Goal: Information Seeking & Learning: Learn about a topic

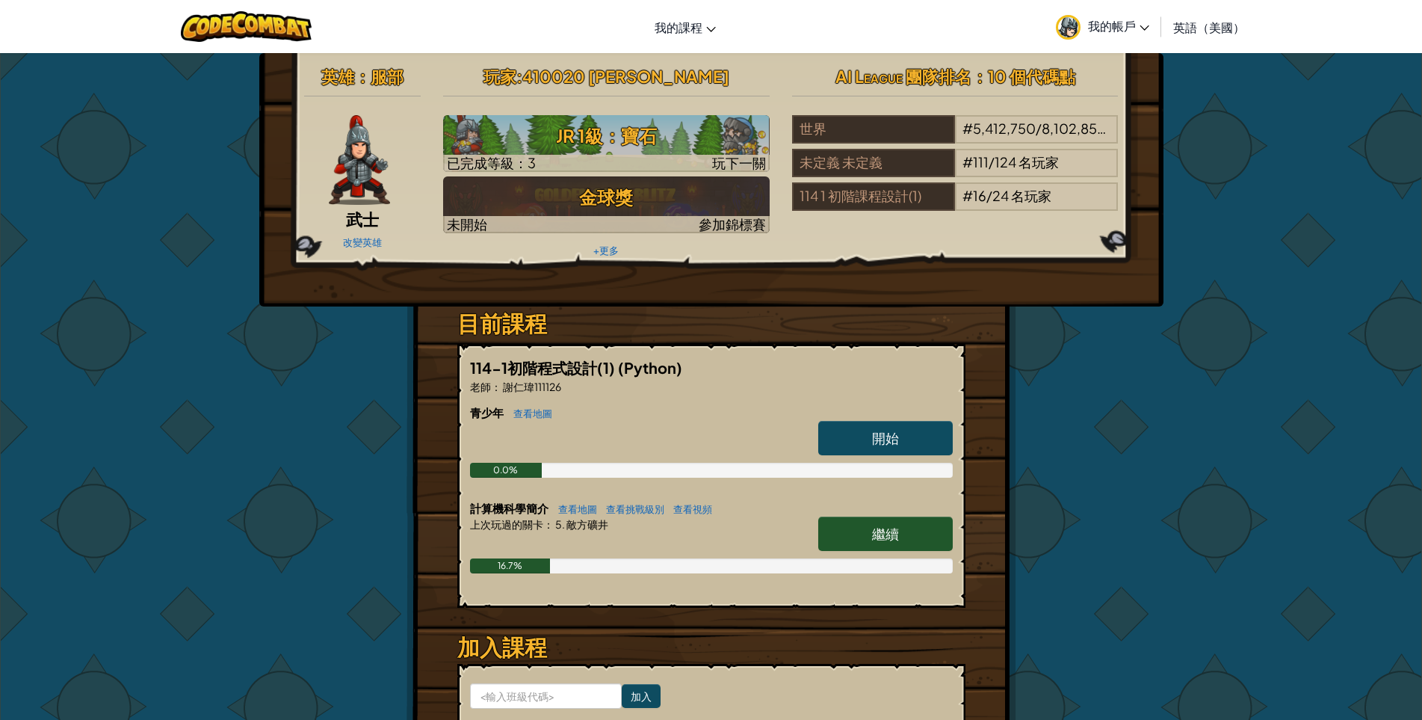
click at [856, 531] on link "繼續" at bounding box center [885, 533] width 135 height 34
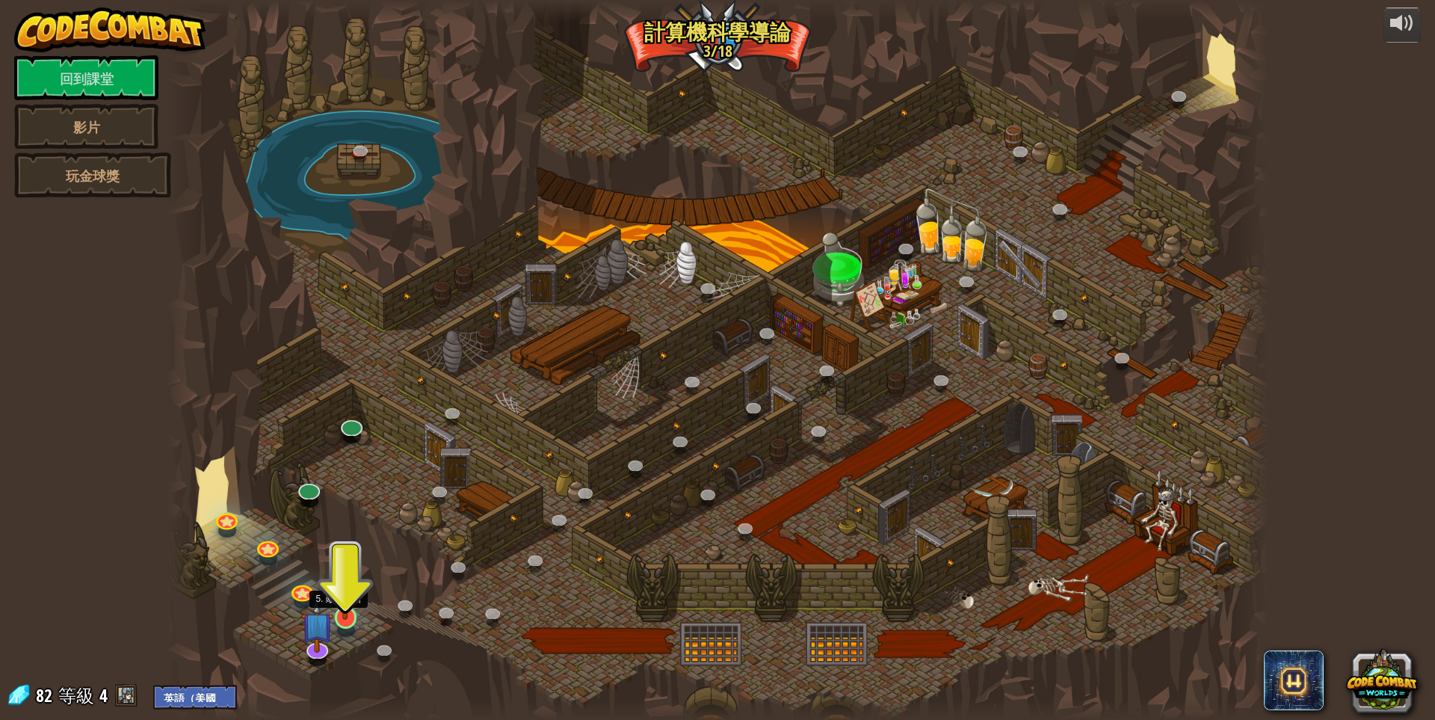
click at [348, 614] on img at bounding box center [345, 586] width 30 height 68
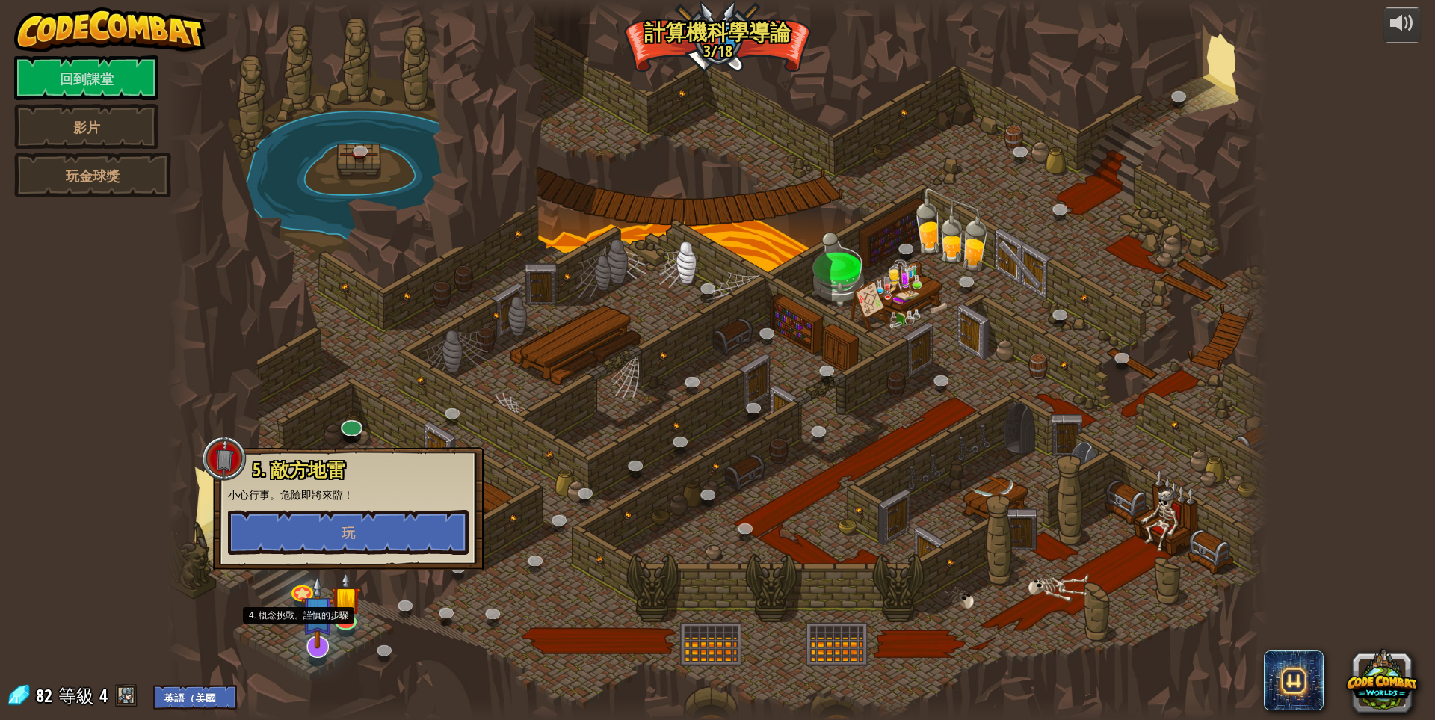
click at [320, 643] on img at bounding box center [317, 612] width 32 height 74
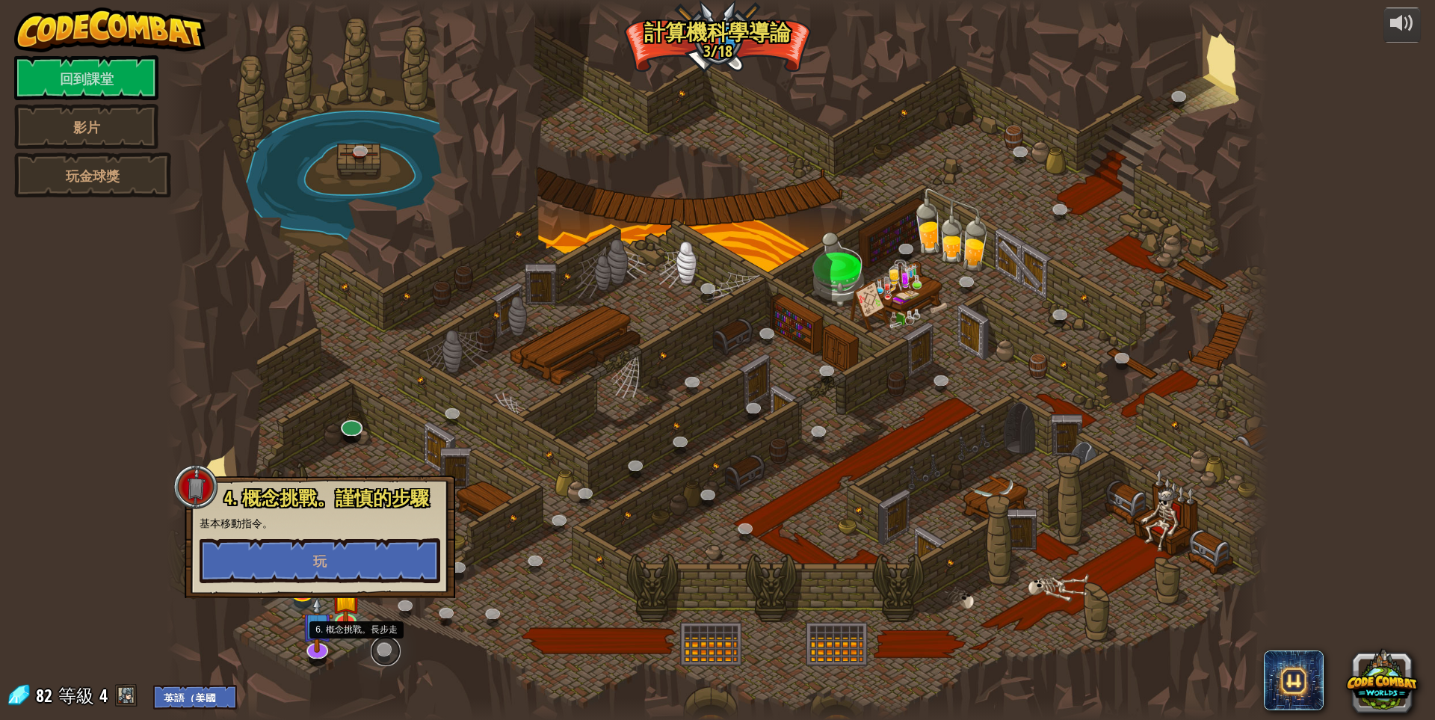
click at [389, 650] on link at bounding box center [386, 651] width 30 height 30
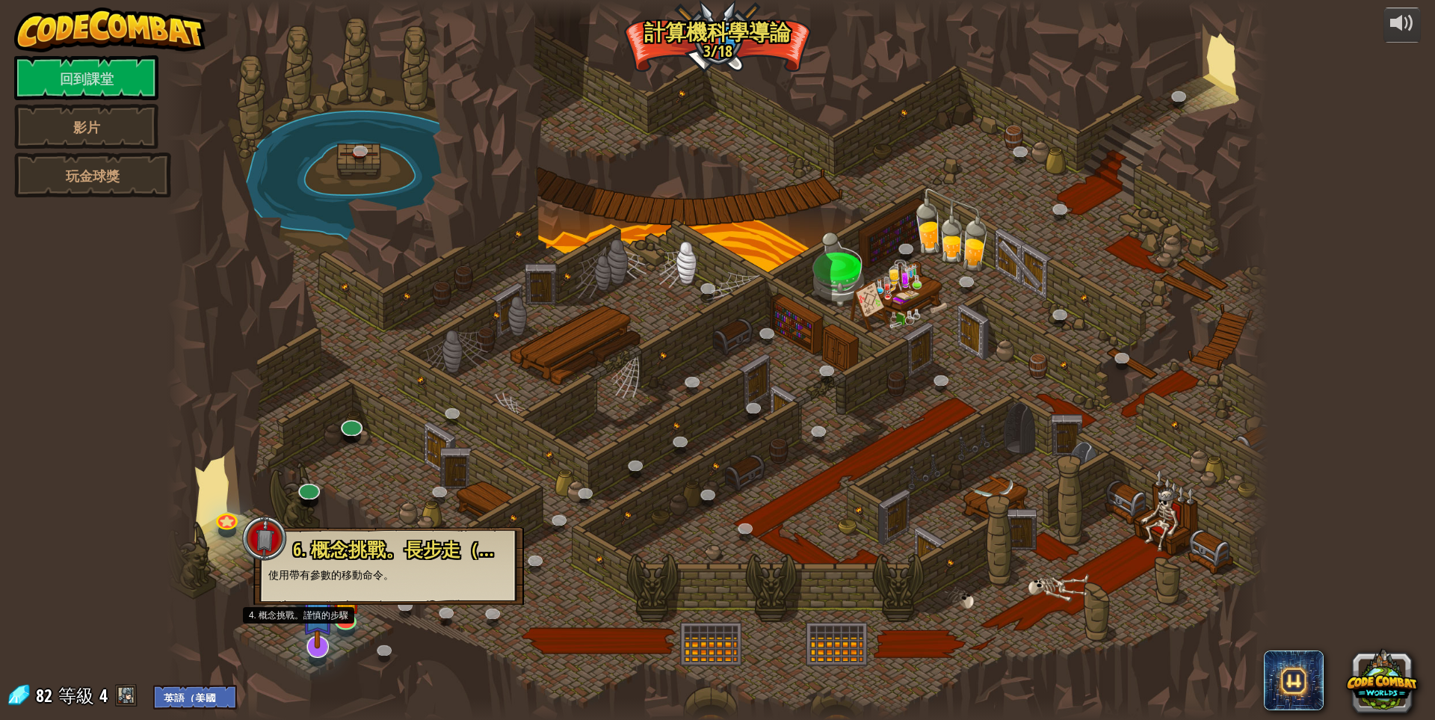
click at [303, 647] on img at bounding box center [317, 612] width 32 height 74
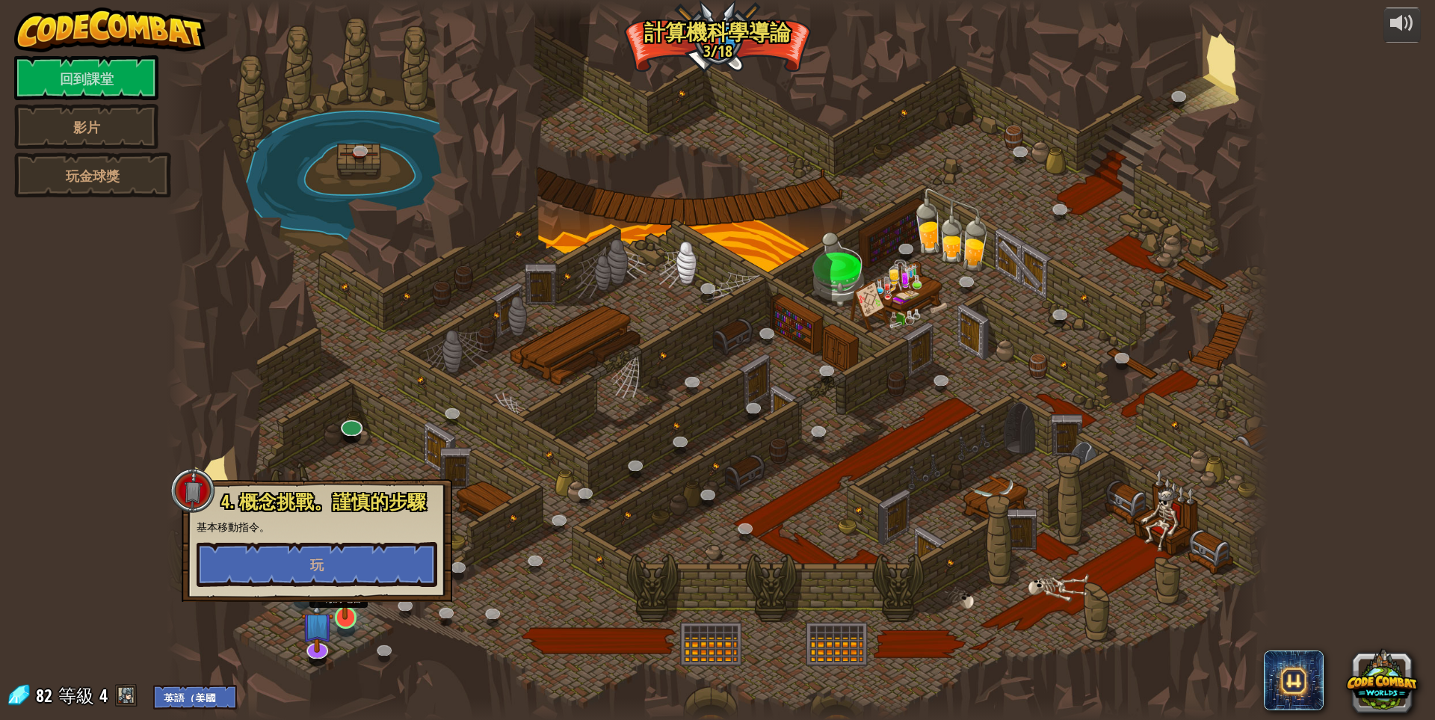
click at [346, 614] on img at bounding box center [345, 586] width 30 height 68
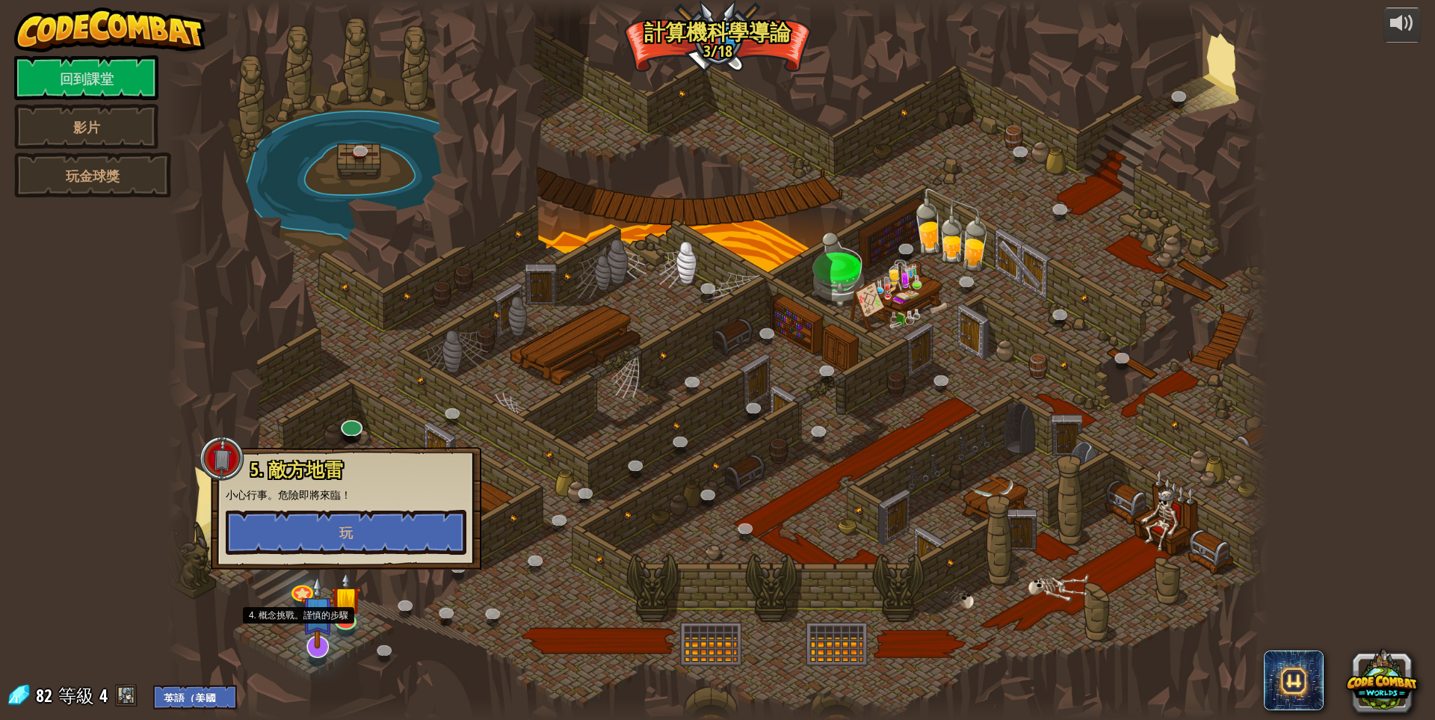
click at [312, 635] on img at bounding box center [317, 612] width 32 height 74
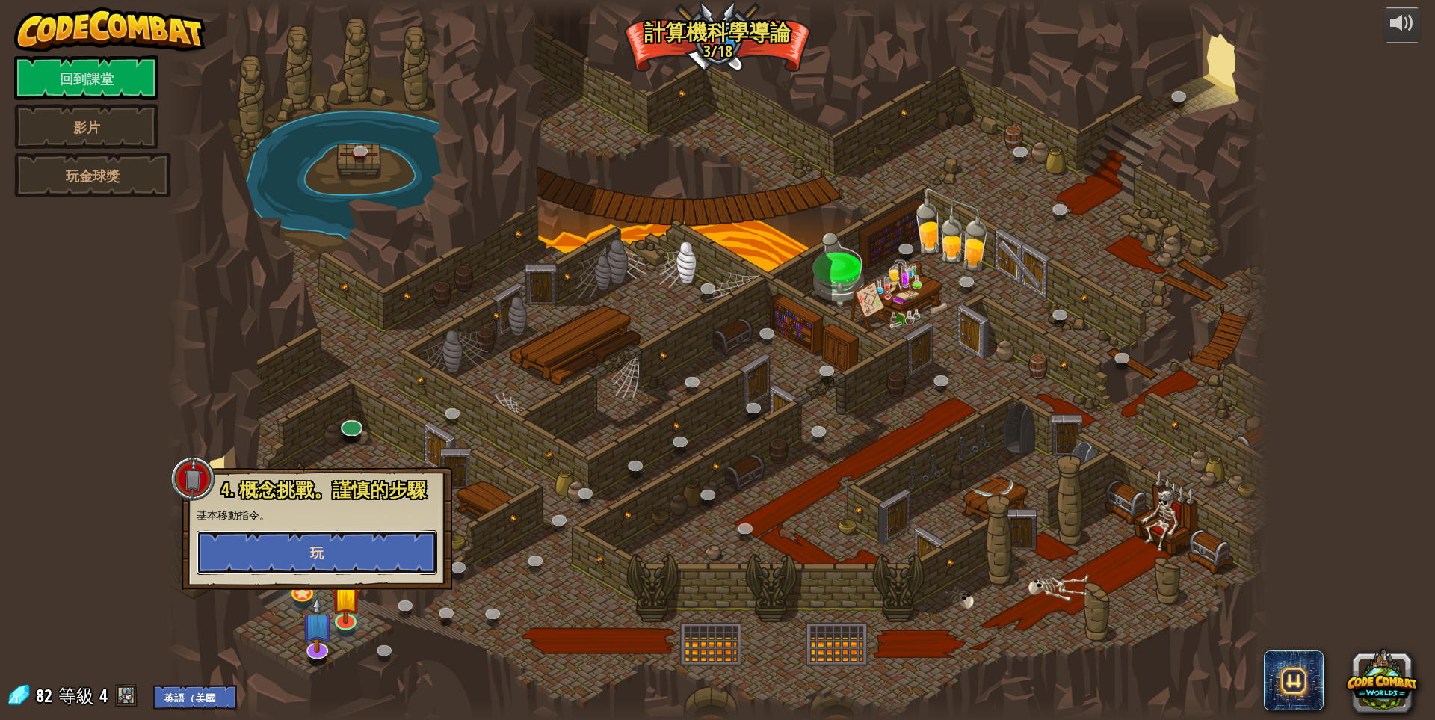
click at [351, 552] on button "玩" at bounding box center [317, 552] width 241 height 45
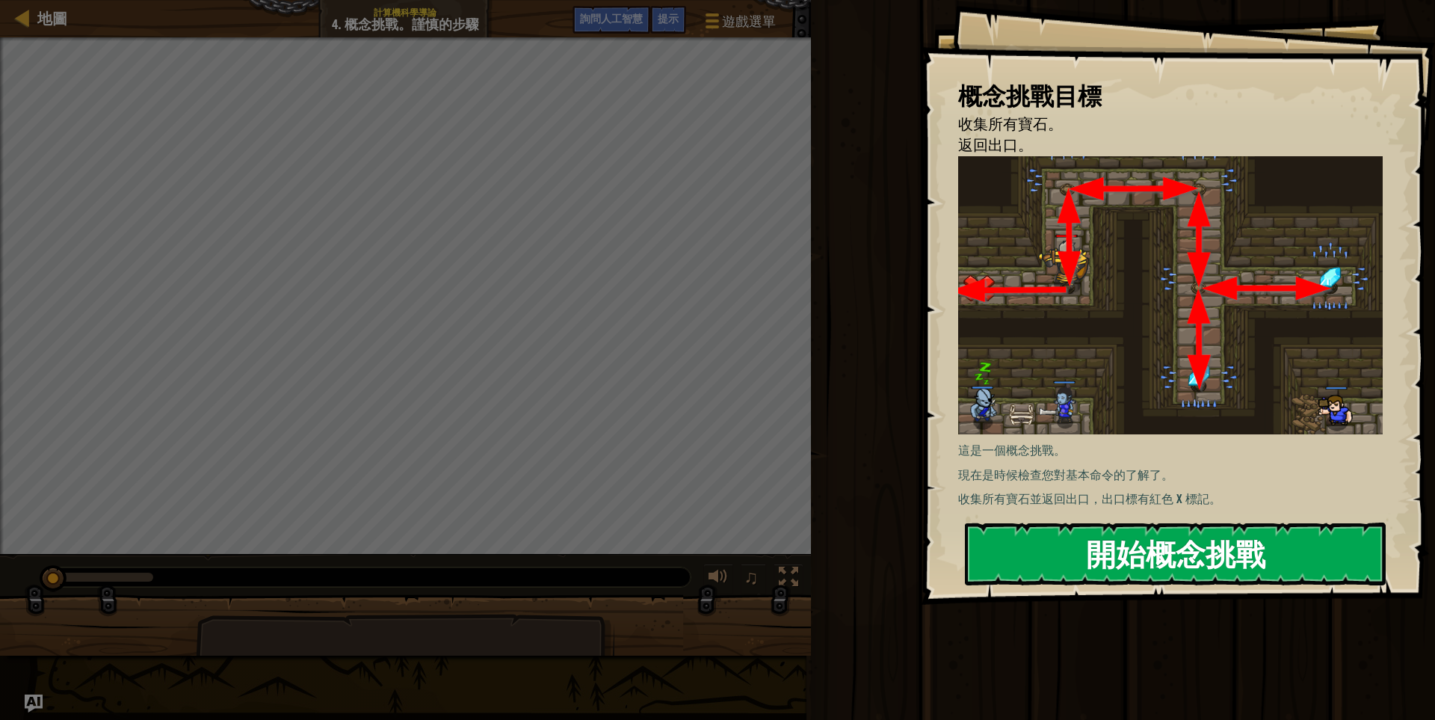
click at [1142, 557] on font "開始概念挑戰" at bounding box center [1175, 553] width 179 height 40
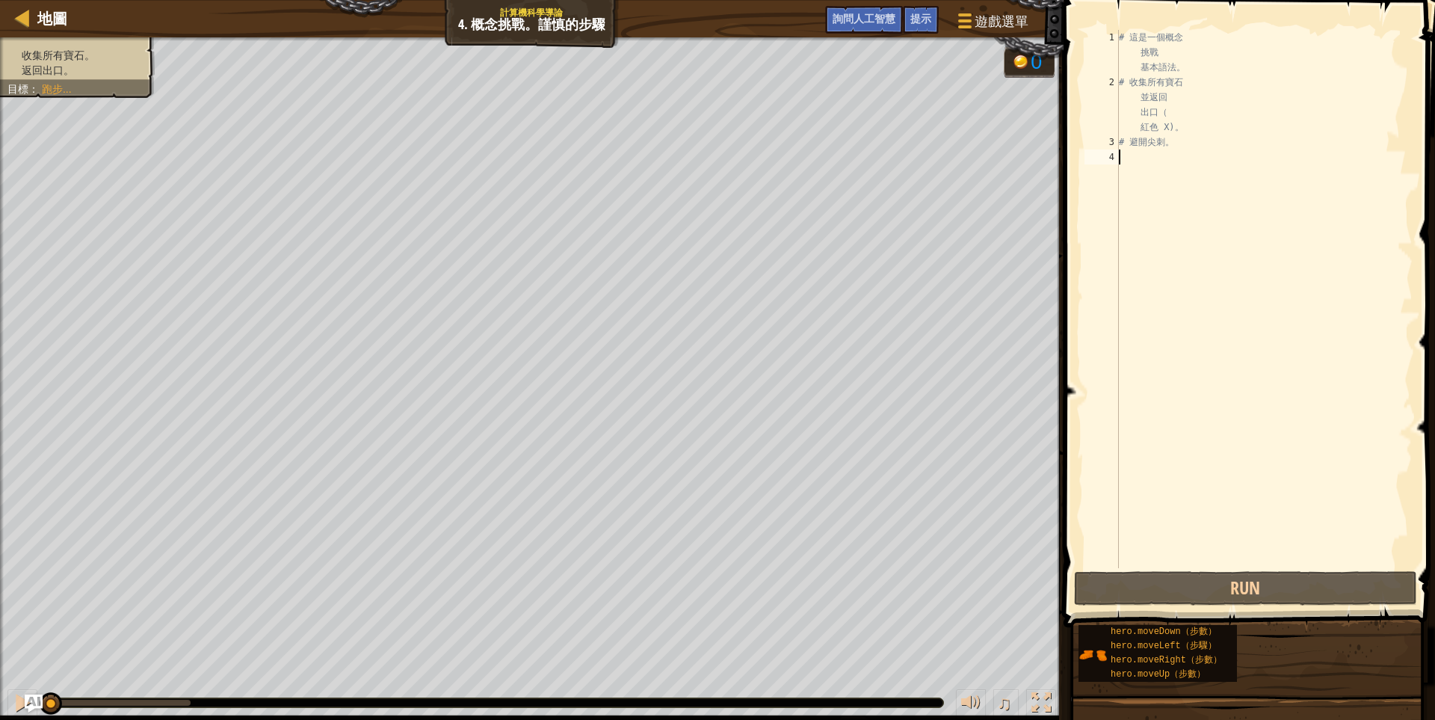
type textarea "m"
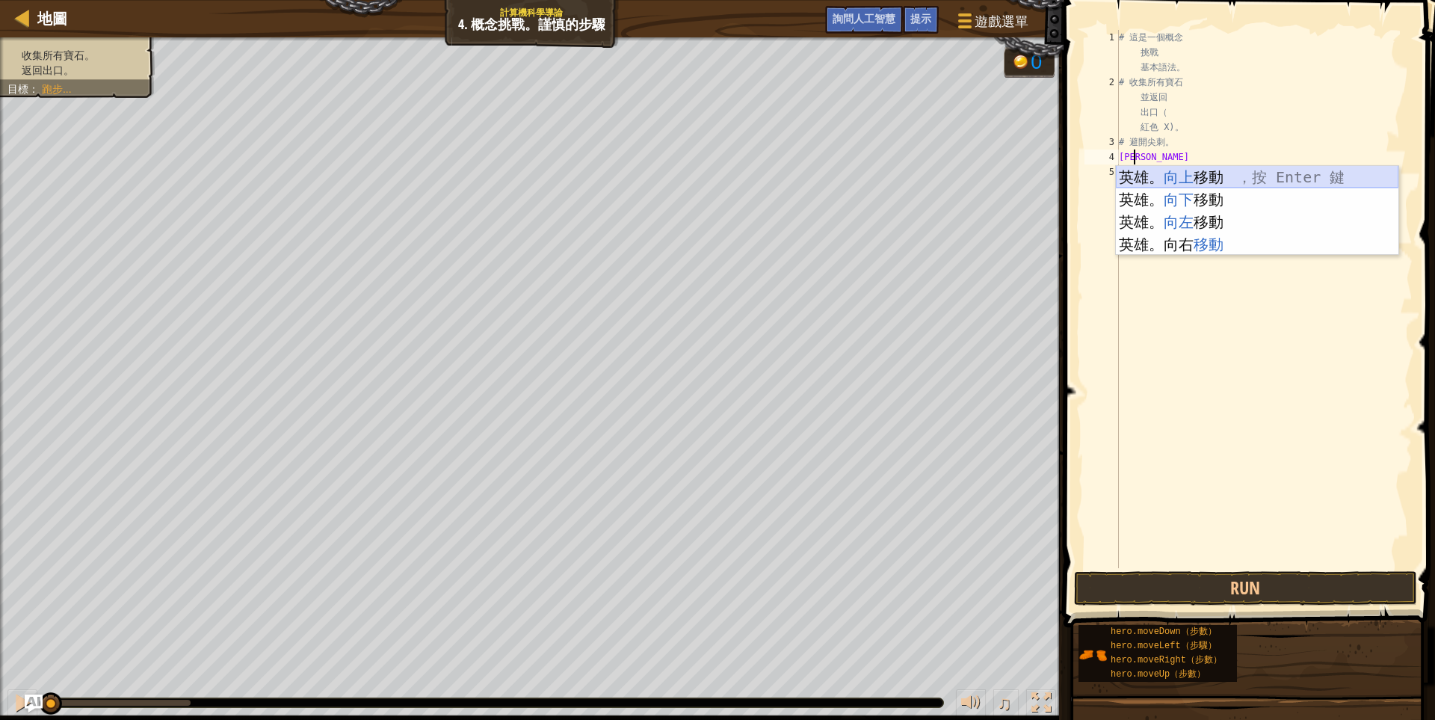
click at [1156, 173] on div "英雄。 向上 移動 ，按 Enter 鍵 英雄。 向下 移動 按 Enter 鍵 英雄。 向左 移動 按 Enter 鍵 英雄。 向右 移動 按 Enter 鍵" at bounding box center [1257, 233] width 283 height 135
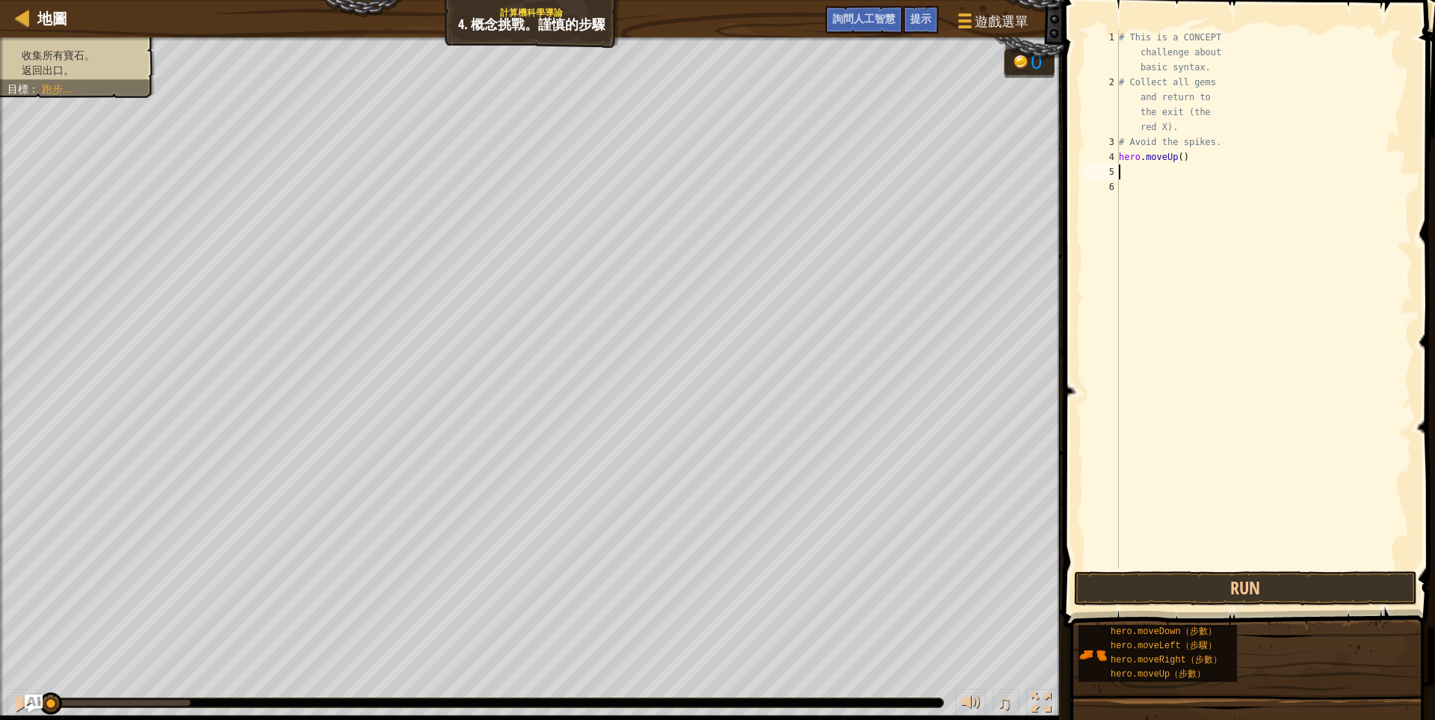
scroll to position [2, 0]
click at [1183, 155] on div "# 這是一個概念 挑戰 基本語法。 # 收集所有寶石 並返回 出口（ 紅色 X)。 # 避開尖刺。 hero.moveUp ( )" at bounding box center [1264, 329] width 297 height 598
type textarea "hero.moveUp()"
click at [1185, 158] on div "# 這是一個概念 挑戰 基本語法。 # 收集所有寶石 並返回 出口（ 紅色 X)。 # 避開尖刺。 hero.moveUp ( )" at bounding box center [1264, 329] width 297 height 598
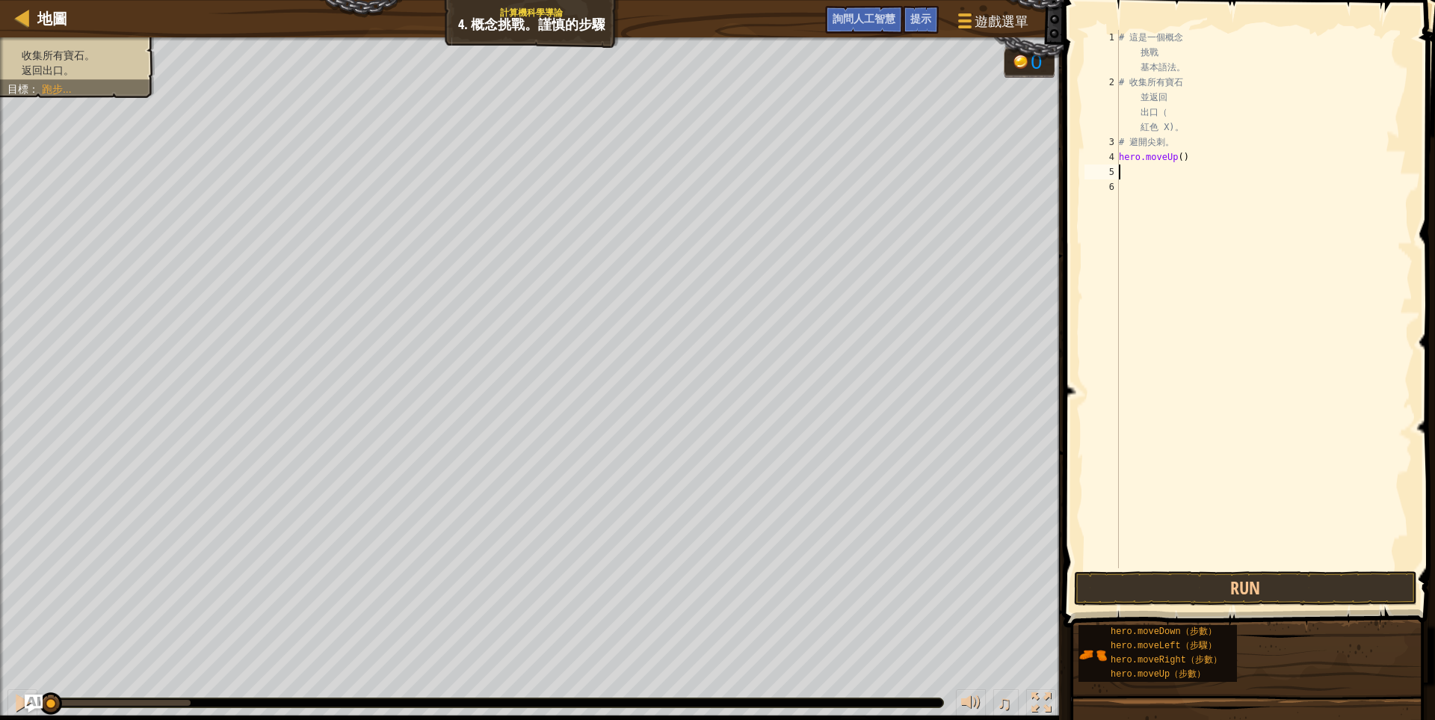
click at [1183, 164] on div "# 這是一個概念 挑戰 基本語法。 # 收集所有寶石 並返回 出口（ 紅色 X)。 # 避開尖刺。 hero.moveUp ( )" at bounding box center [1264, 329] width 297 height 598
click at [1178, 158] on div "# 這是一個概念 挑戰 基本語法。 # 收集所有寶石 並返回 出口（ 紅色 X)。 # 避開尖刺。 hero.moveUp ( )" at bounding box center [1264, 329] width 297 height 598
click at [1185, 149] on div "# 這是一個概念 挑戰 基本語法。 # 收集所有寶石 並返回 出口（ 紅色 X)。 # 避開尖刺。 hero.moveUp ( )" at bounding box center [1264, 329] width 297 height 598
click at [1187, 149] on div "# 這是一個概念 挑戰 基本語法。 # 收集所有寶石 並返回 出口（ 紅色 X)。 # 避開尖刺。 hero.moveUp ( )" at bounding box center [1264, 329] width 297 height 598
click at [1182, 159] on div "# 這是一個概念 挑戰 基本語法。 # 收集所有寶石 並返回 出口（ 紅色 X)。 # 避開尖刺。 hero.moveUp ( )" at bounding box center [1264, 329] width 297 height 598
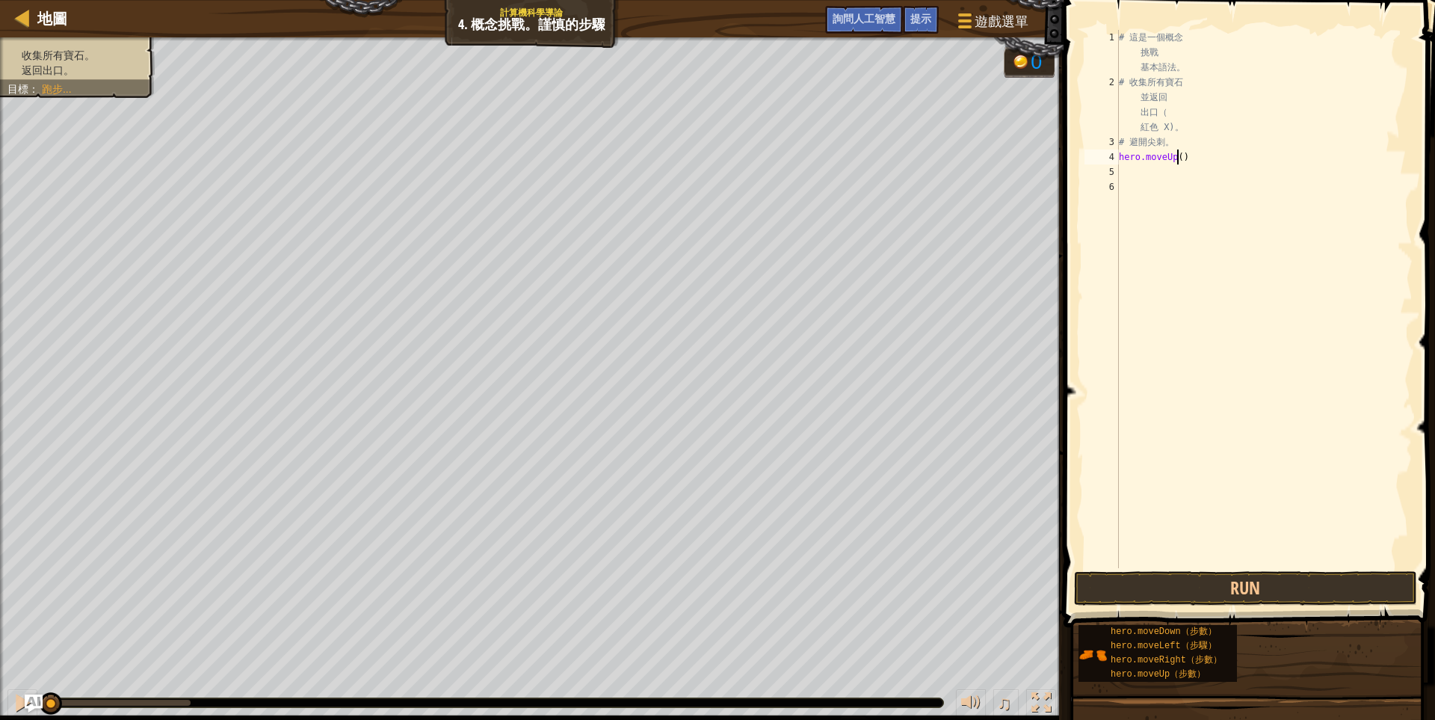
click at [1182, 159] on div "# 這是一個概念 挑戰 基本語法。 # 收集所有寶石 並返回 出口（ 紅色 X)。 # 避開尖刺。 hero.moveUp ( )" at bounding box center [1264, 329] width 297 height 598
click at [1187, 153] on div "# 這是一個概念 挑戰 基本語法。 # 收集所有寶石 並返回 出口（ 紅色 X)。 # 避開尖刺。 hero.moveUp ( )" at bounding box center [1264, 329] width 297 height 598
click at [1183, 162] on div "# 這是一個概念 挑戰 基本語法。 # 收集所有寶石 並返回 出口（ 紅色 X)。 # 避開尖刺。 hero.moveUp ( )" at bounding box center [1264, 329] width 297 height 598
click at [1185, 161] on div "# 這是一個概念 挑戰 基本語法。 # 收集所有寶石 並返回 出口（ 紅色 X)。 # 避開尖刺。 hero.moveUp ( )" at bounding box center [1264, 329] width 297 height 598
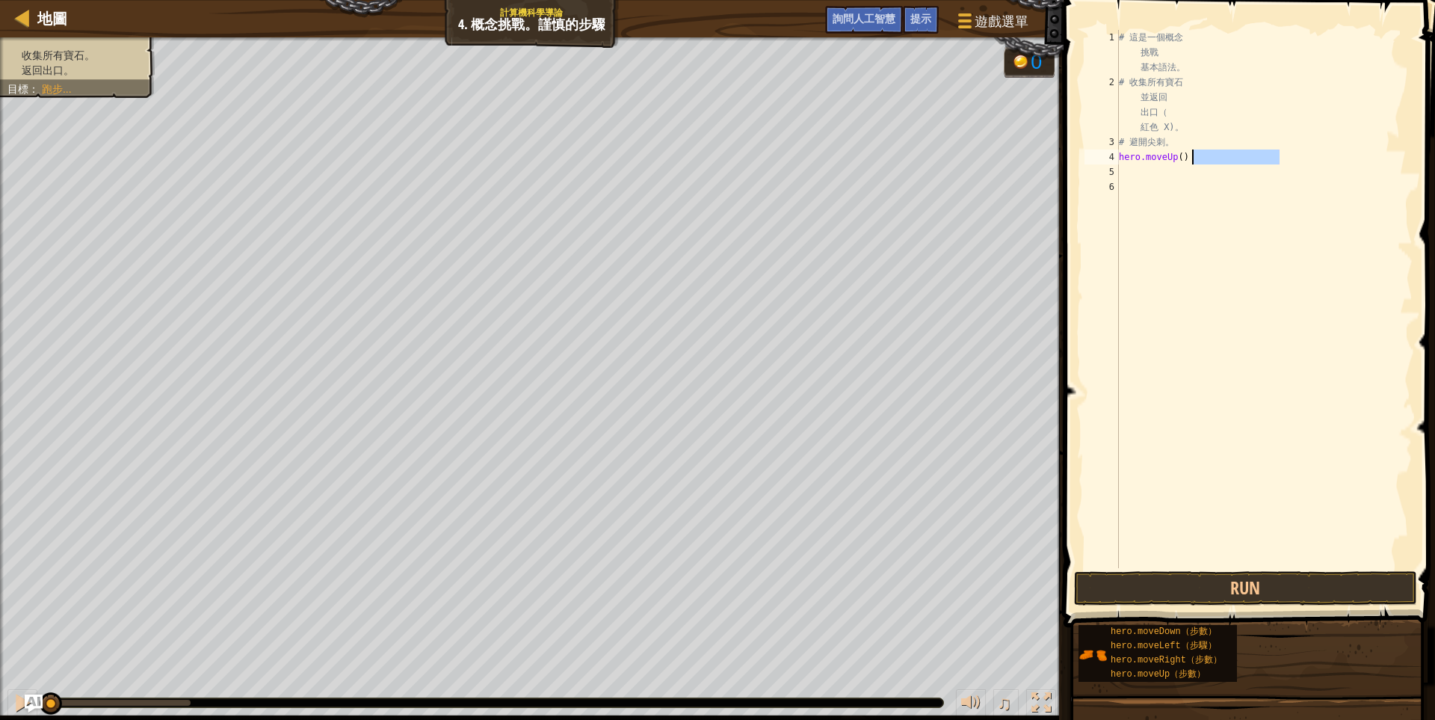
type textarea "hero.moveUp()"
click at [1185, 161] on div "# 這是一個概念 挑戰 基本語法。 # 收集所有寶石 並返回 出口（ 紅色 X)。 # 避開尖刺。 hero.moveUp ( )" at bounding box center [1264, 329] width 297 height 598
click at [1186, 160] on div "# 這是一個概念 挑戰 基本語法。 # 收集所有寶石 並返回 出口（ 紅色 X)。 # 避開尖刺。 hero.moveUp ( )" at bounding box center [1264, 329] width 297 height 598
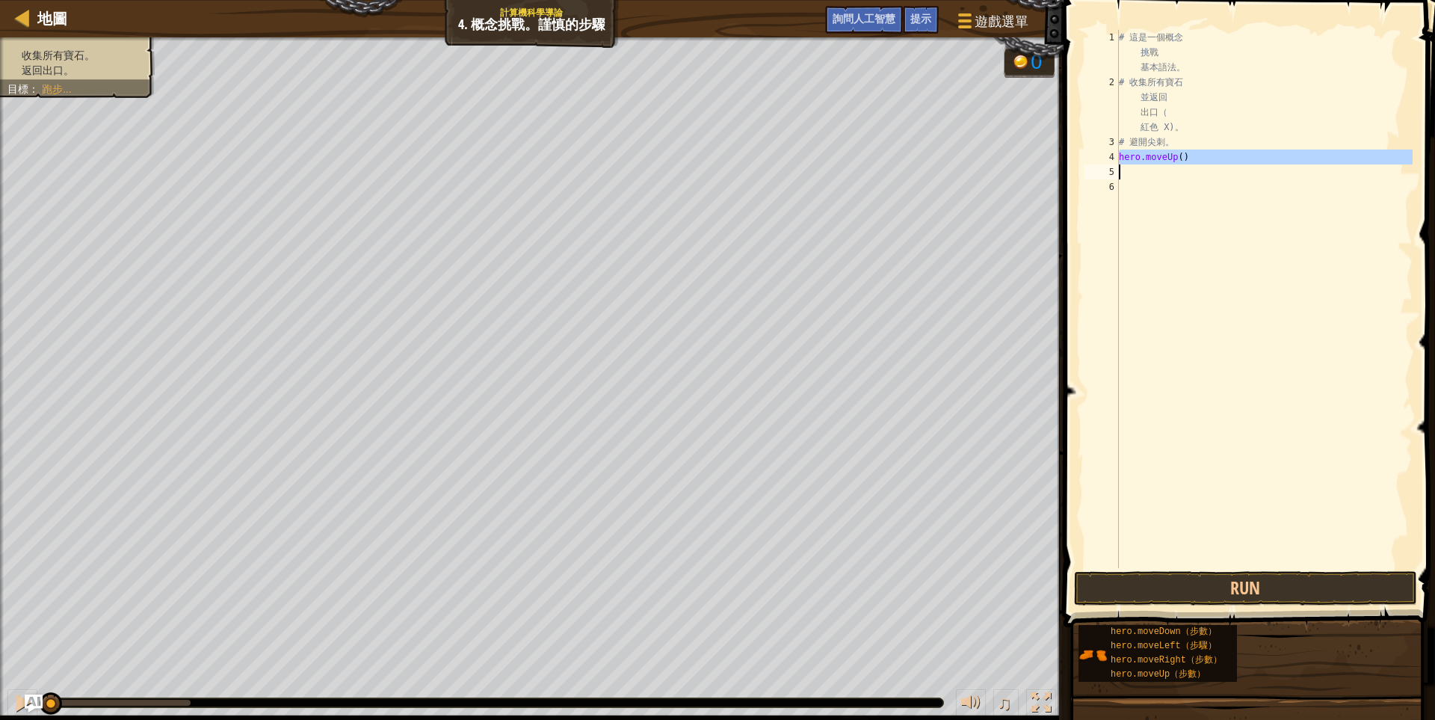
click at [1203, 158] on div "# 這是一個概念 挑戰 基本語法。 # 收集所有寶石 並返回 出口（ 紅色 X)。 # 避開尖刺。 hero.moveUp ( )" at bounding box center [1264, 299] width 297 height 538
click at [1196, 158] on div "# 這是一個概念 挑戰 基本語法。 # 收集所有寶石 並返回 出口（ 紅色 X)。 # 避開尖刺。 hero.moveUp ( )" at bounding box center [1264, 329] width 297 height 598
click at [1214, 156] on div "# 這是一個概念 挑戰 基本語法。 # 收集所有寶石 並返回 出口（ 紅色 X)。 # 避開尖刺。 hero2moveUp （ ）" at bounding box center [1264, 329] width 297 height 598
click at [1212, 157] on div "# 這是一個概念 挑戰 基本語法。 # 收集所有寶石 並返回 出口（ 紅色 X)。 # 避開尖刺。 上升 ( )" at bounding box center [1264, 329] width 297 height 598
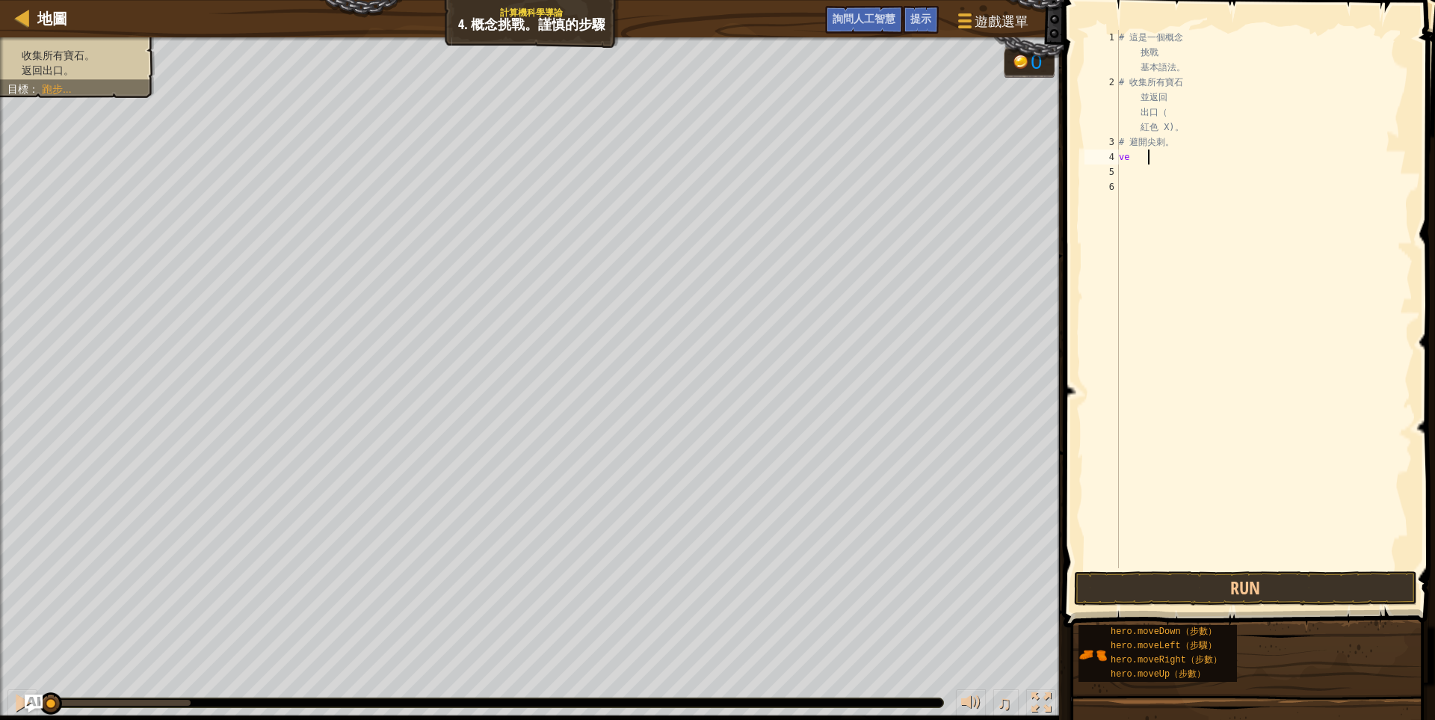
type textarea "v"
type textarea "# Avoid the spikesm"
click at [1123, 158] on div "# 這是一個概念 挑戰 基本語法。 # 收集所有寶石 並返回 出口（ 紅色 X)。 # 避免尖峰" at bounding box center [1264, 329] width 297 height 598
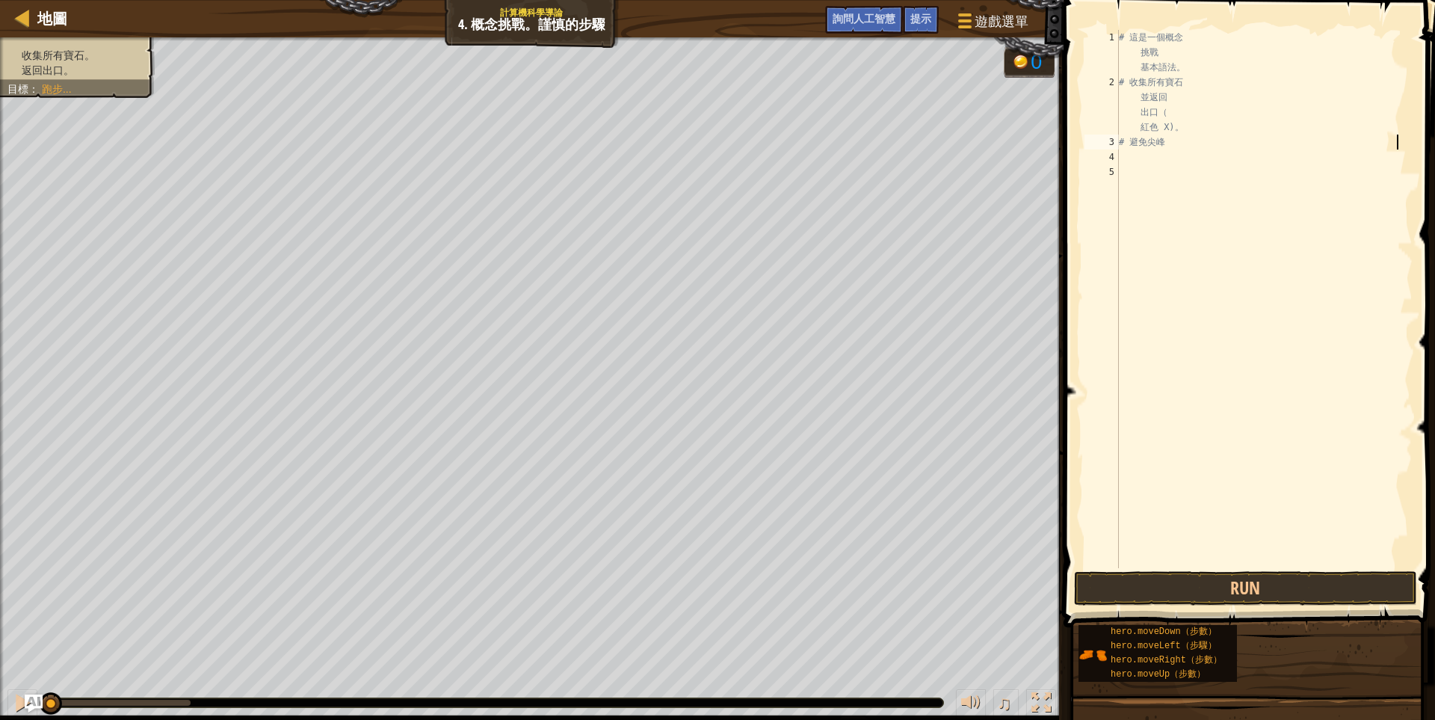
scroll to position [2, 0]
type textarea "m"
type textarea "u"
click at [1200, 179] on div "hero.move U p 按回車鍵" at bounding box center [1257, 199] width 283 height 67
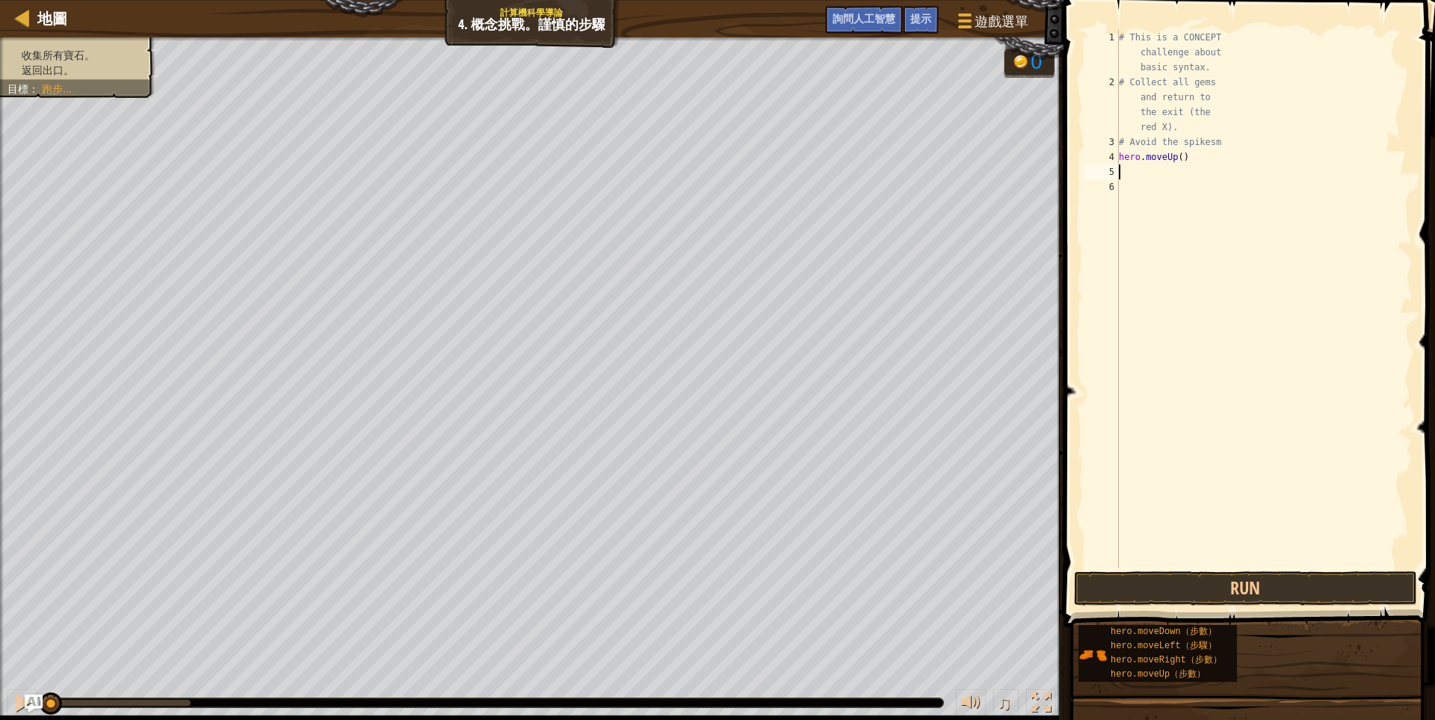
scroll to position [2, 0]
click at [1186, 155] on div "# 這是一個概念 挑戰 基本語法。 # 收集所有寶石 並返回 出口（ 紅色 X)。 # 避免尖峰 hero . moveUp ( )" at bounding box center [1264, 329] width 297 height 598
click at [1184, 156] on div "# 這是一個概念 挑戰 基本語法。 # 收集所有寶石 並返回 出口（ 紅色 X)。 # 避免尖峰 hero.moveUp ( )" at bounding box center [1264, 329] width 297 height 598
click at [1198, 159] on div "# 這是一個概念 挑戰 基本語法。 # 收集所有寶石 並返回 出口（ 紅色 X)。 # 避免尖峰 hero.moveUp ( )" at bounding box center [1264, 329] width 297 height 598
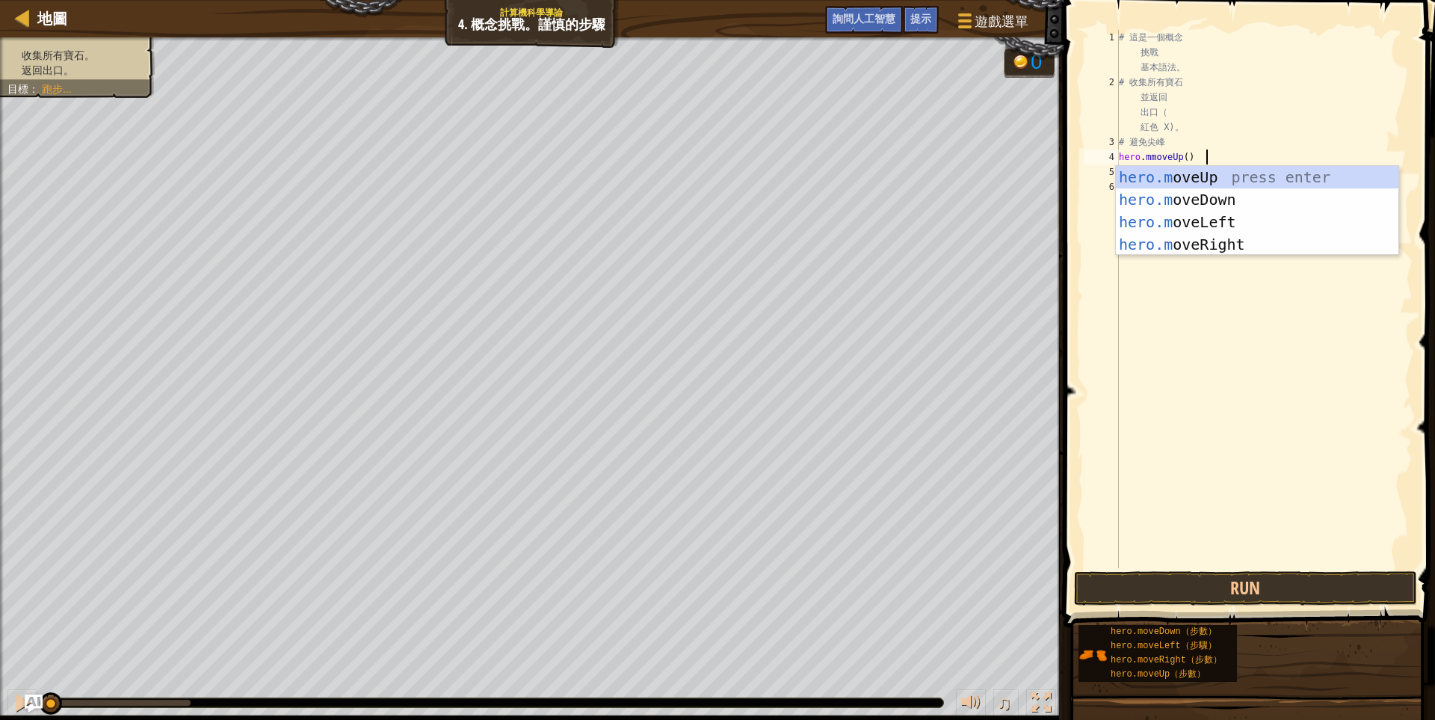
scroll to position [2, 29]
type textarea "hero.moveUp()"
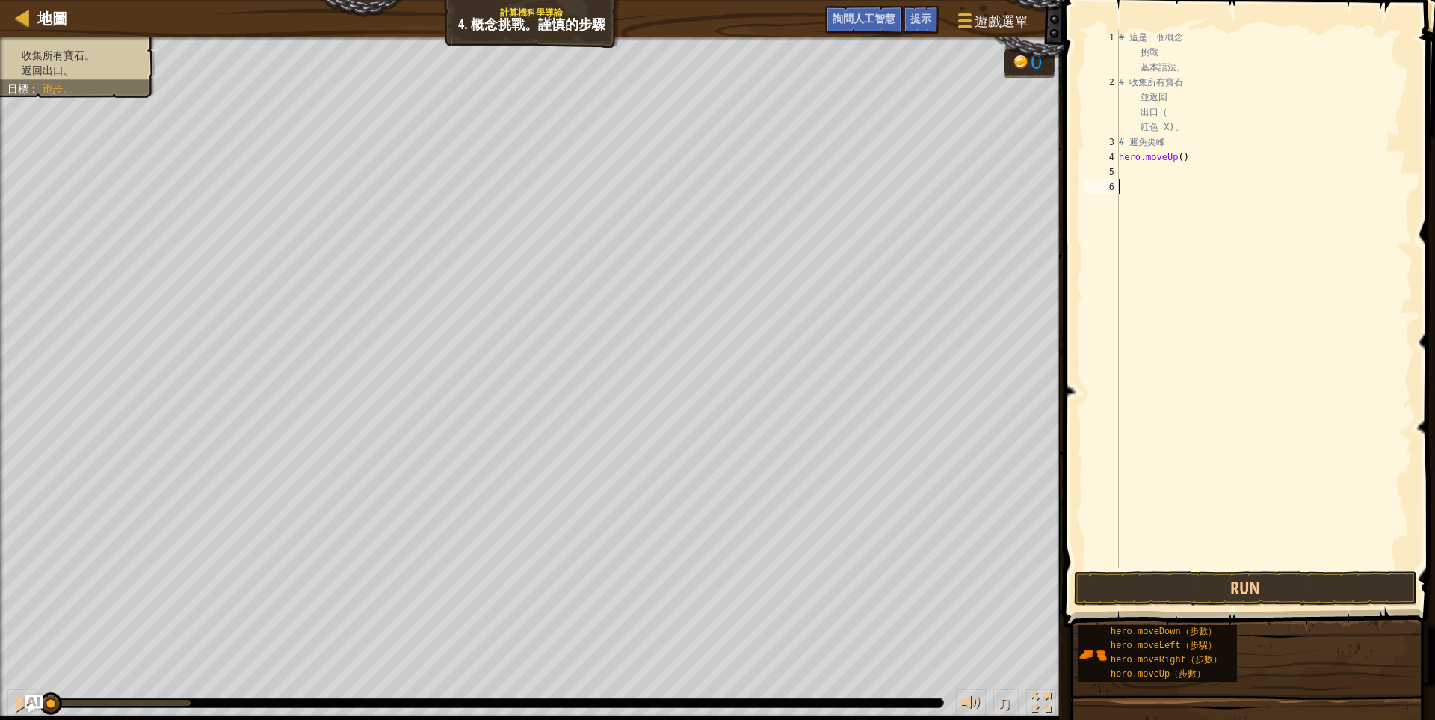
click at [1184, 289] on div "# 這是一個概念 挑戰 基本語法。 # 收集所有寶石 並返回 出口（ 紅色 X)。 # 避免尖峰 hero.moveUp ( )" at bounding box center [1264, 329] width 297 height 598
click at [1135, 173] on div "# 這是一個概念 挑戰 基本語法。 # 收集所有寶石 並返回 出口（ 紅色 X)。 # 避免尖峰 hero.moveUp ( )" at bounding box center [1264, 329] width 297 height 598
type textarea "m"
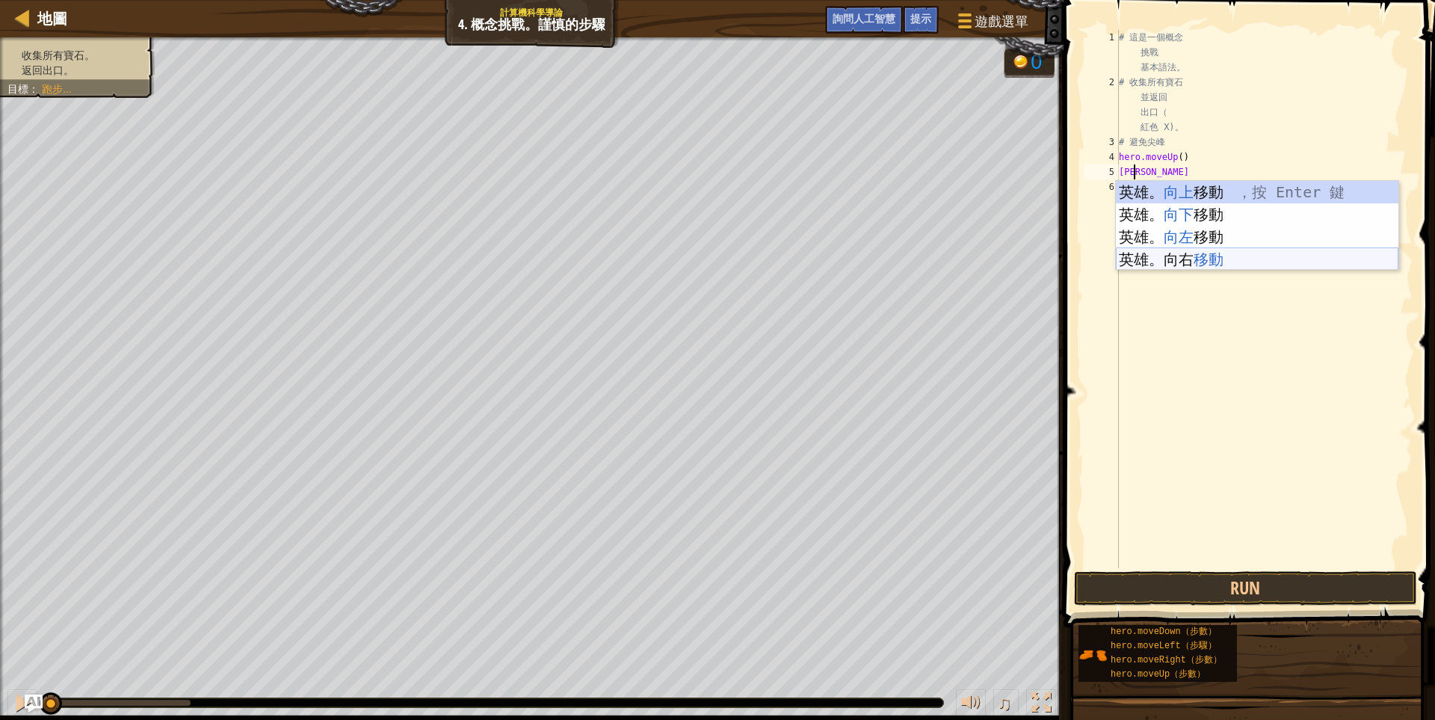
click at [1221, 257] on div "英雄。 向上 移動 ，按 Enter 鍵 英雄。 向下 移動 按 Enter 鍵 英雄。 向左 移動 按 Enter 鍵 英雄。 向右 移動 按 Enter 鍵" at bounding box center [1257, 248] width 283 height 135
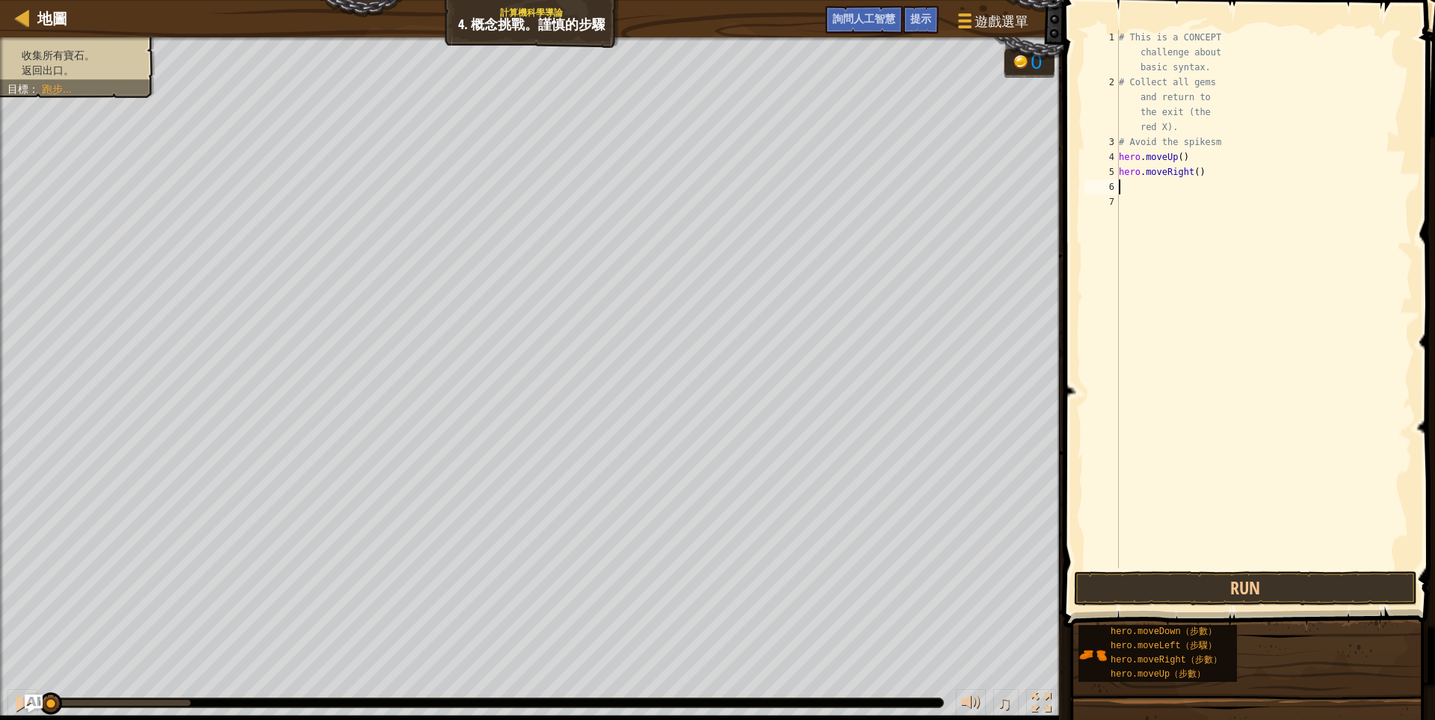
scroll to position [2, 0]
type textarea "m"
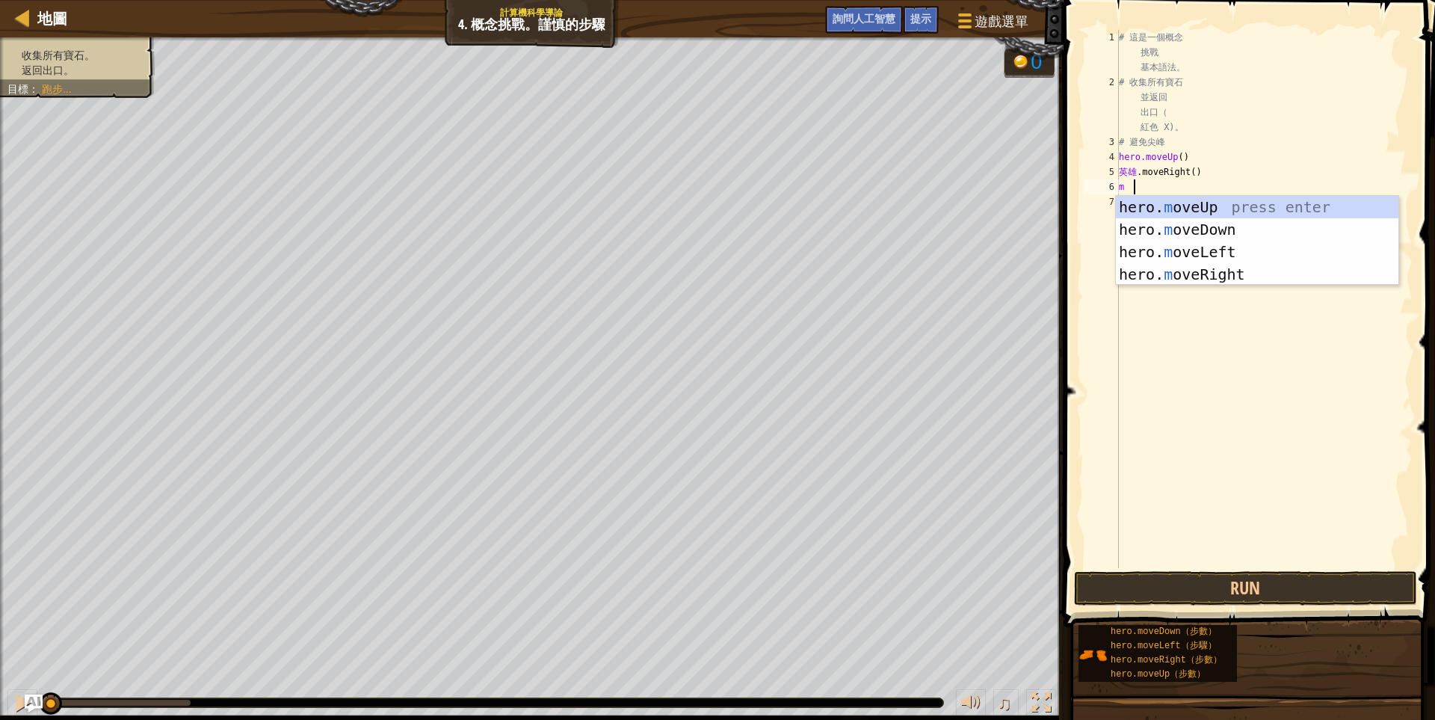
scroll to position [2, 4]
click at [1191, 232] on div "英雄。 向上 移動 ，按 Enter 鍵 英雄。 向下 移動 按 Enter 鍵 英雄。 向左 移動 按 Enter 鍵 英雄。 向右 移動 按 Enter 鍵" at bounding box center [1257, 263] width 283 height 135
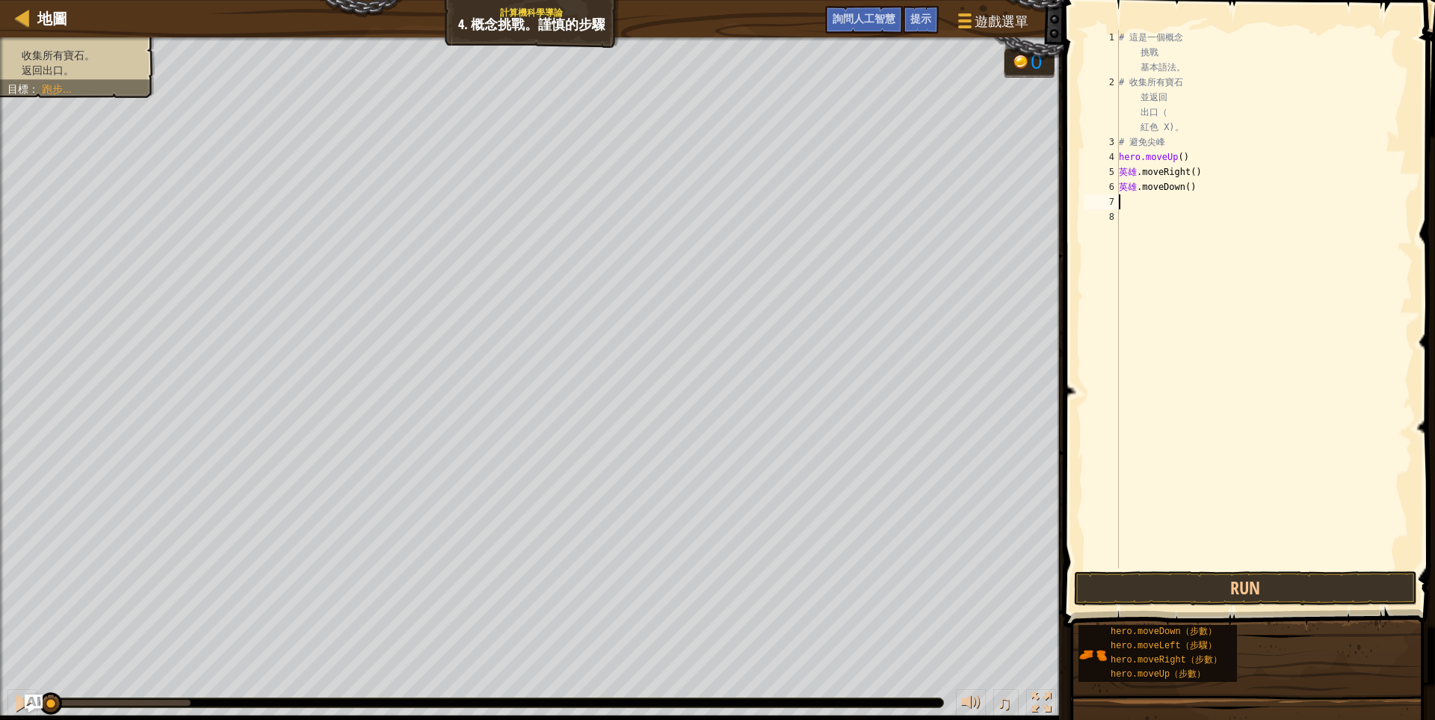
type textarea "m"
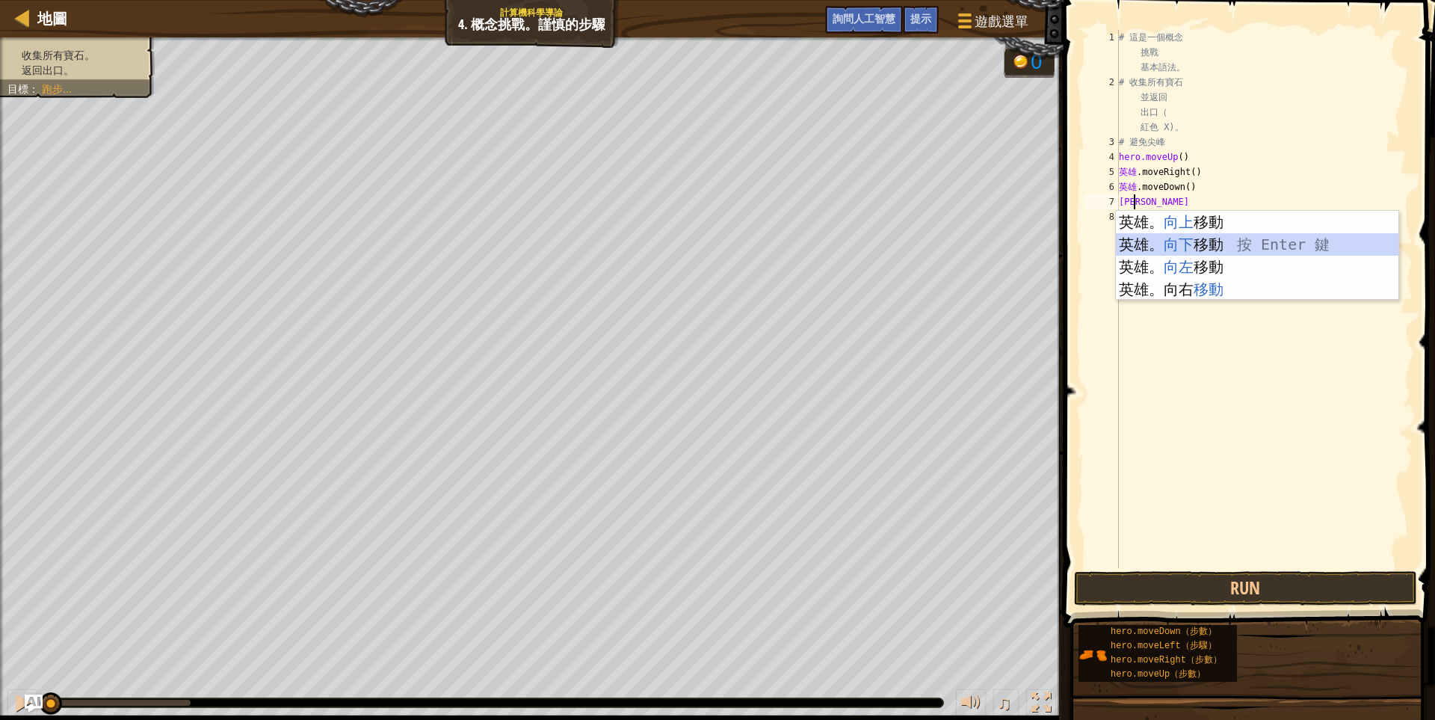
click at [1190, 248] on div "英雄。 向上 移動 ，按 Enter 鍵 英雄。 向下 移動 按 Enter 鍵 英雄。 向左 移動 按 Enter 鍵 英雄。 向右 移動 按 Enter 鍵" at bounding box center [1257, 278] width 283 height 135
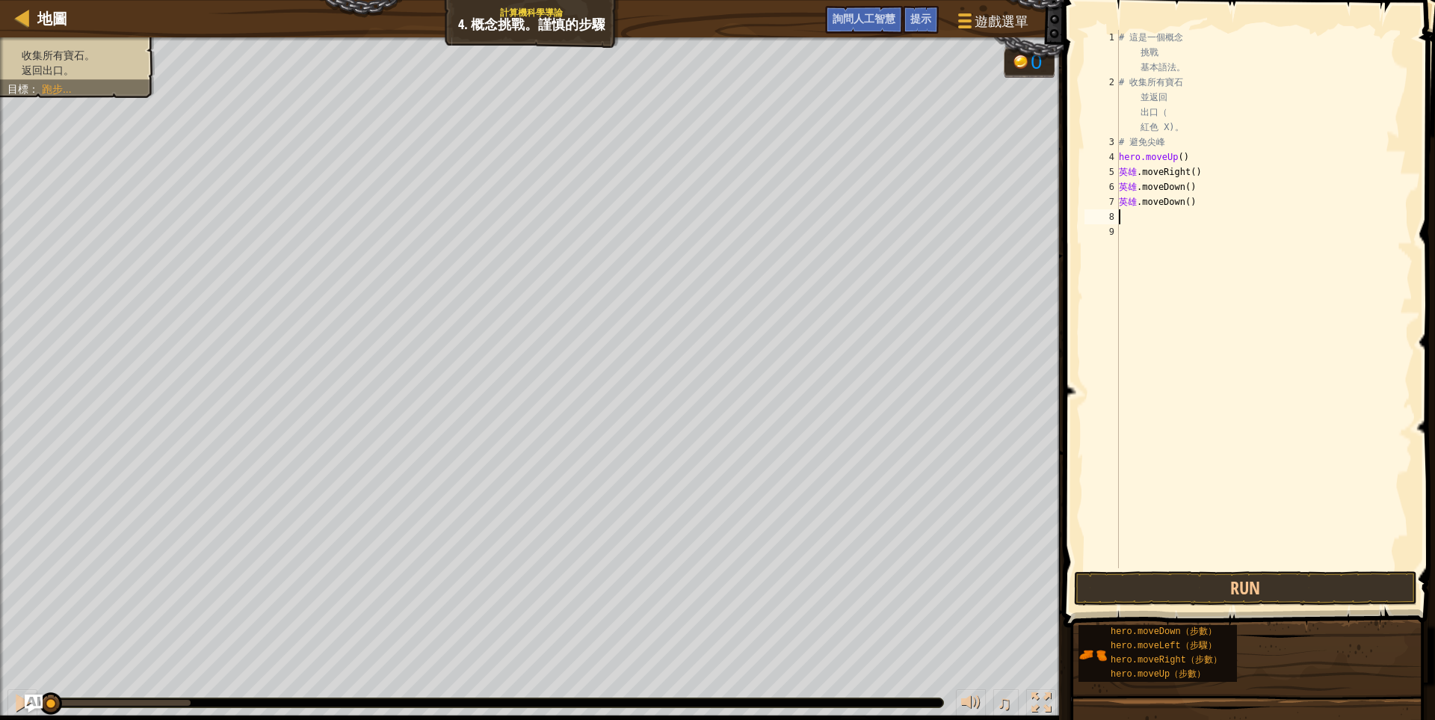
type textarea "m"
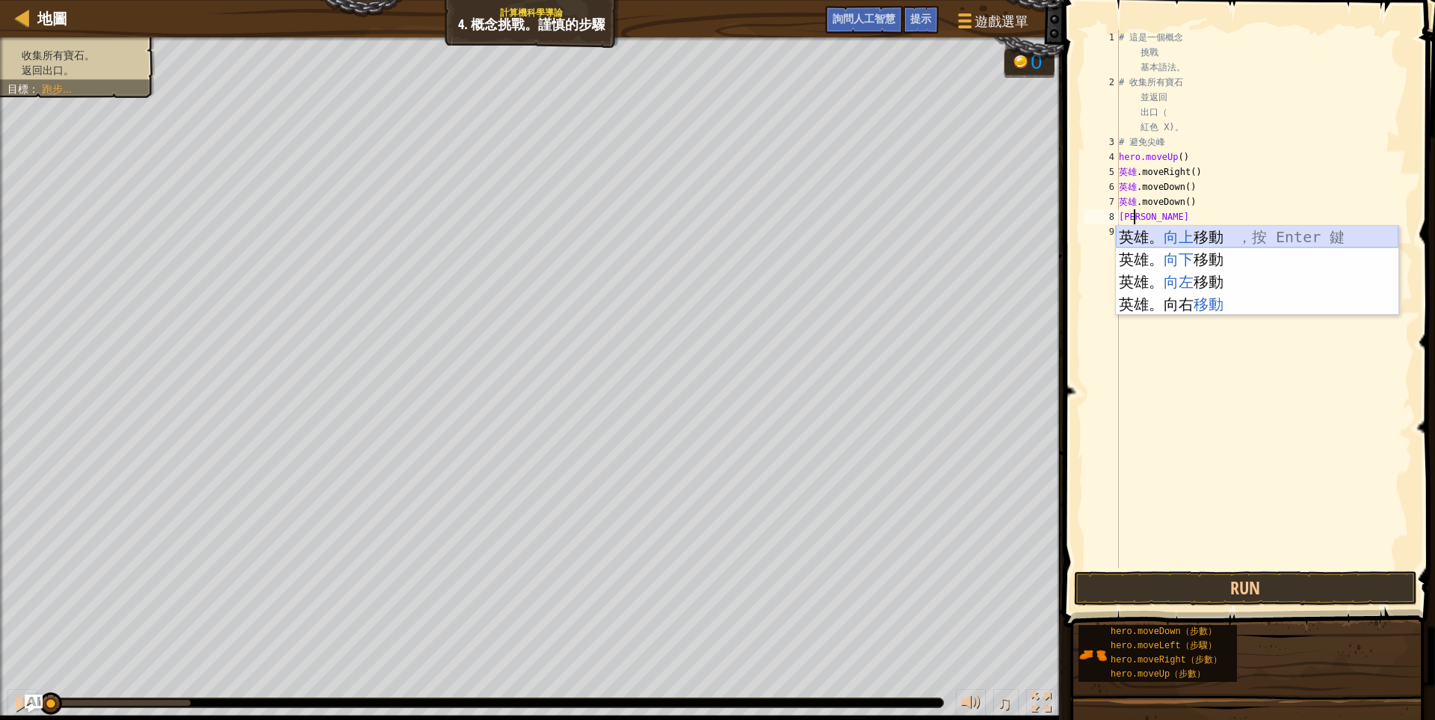
click at [1219, 241] on div "英雄。 向上 移動 ，按 Enter 鍵 英雄。 向下 移動 按 Enter 鍵 英雄。 向左 移動 按 Enter 鍵 英雄。 向右 移動 按 Enter 鍵" at bounding box center [1257, 293] width 283 height 135
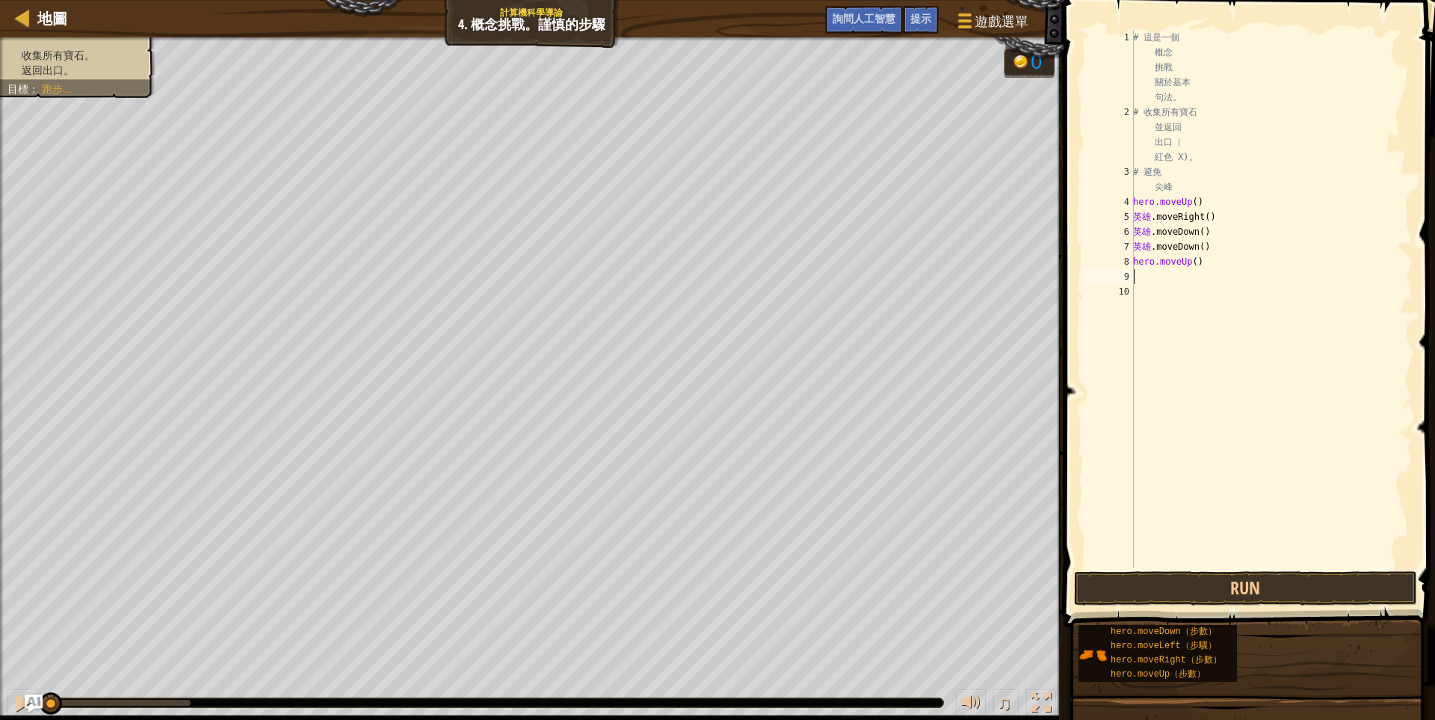
type textarea "m"
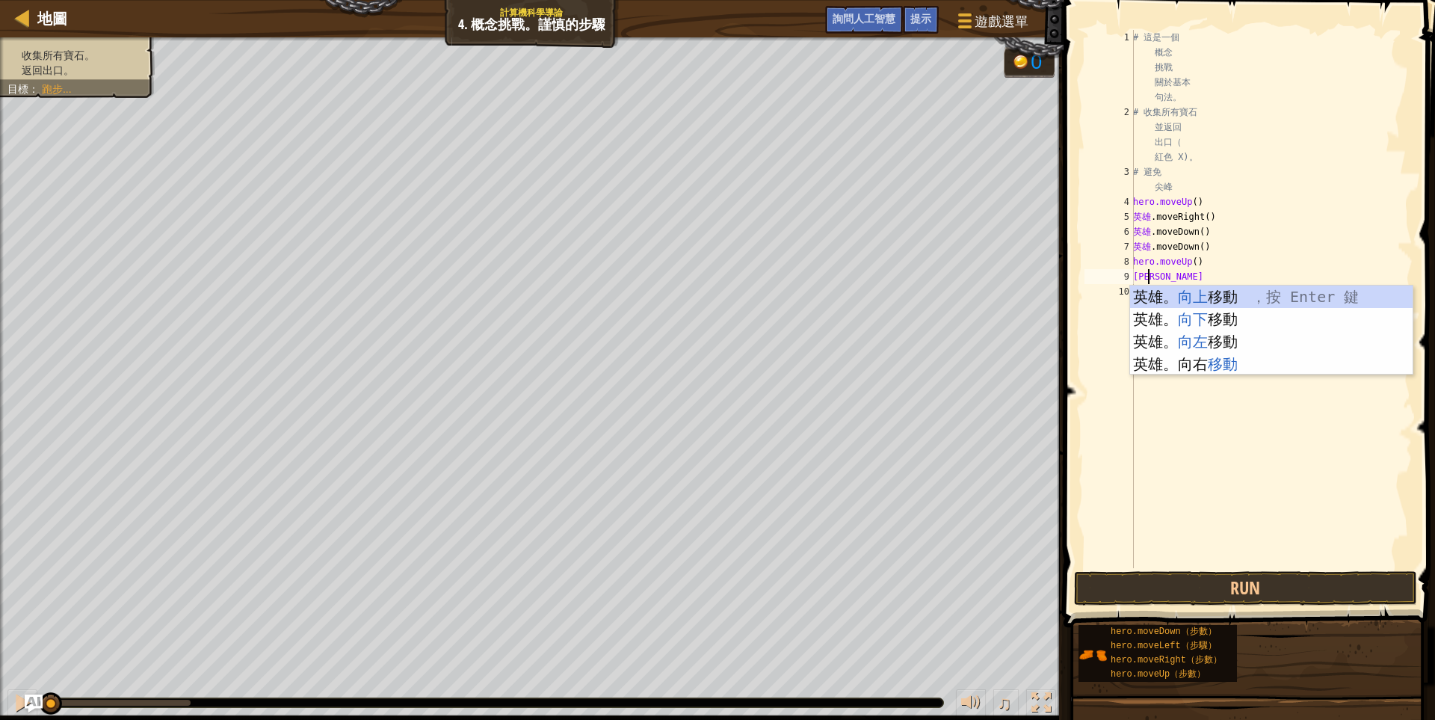
scroll to position [2, 4]
click at [1209, 354] on div "英雄。 向上 移動 ，按 Enter 鍵 英雄。 向下 移動 按 Enter 鍵 英雄。 向左 移動 按 Enter 鍵 英雄。 向右 移動 按 Enter 鍵" at bounding box center [1271, 353] width 283 height 135
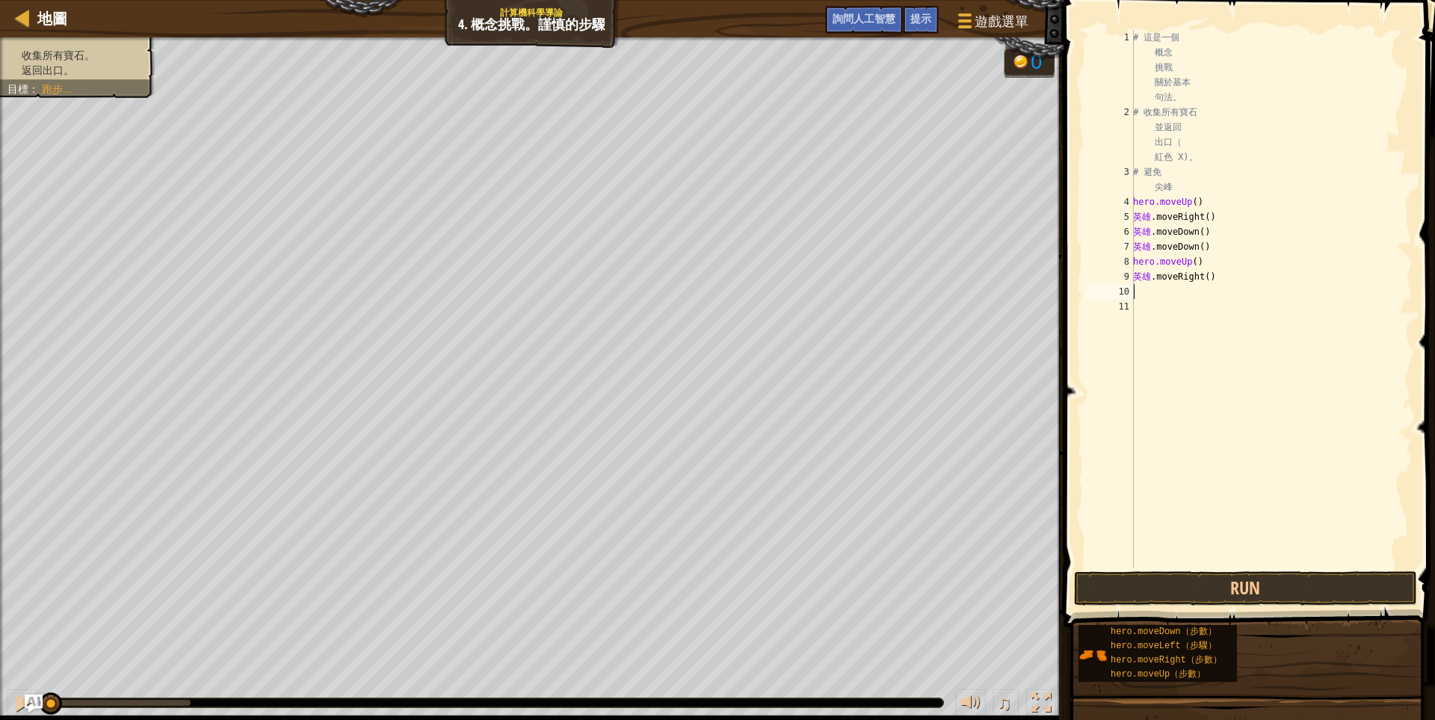
scroll to position [2, 0]
click at [1225, 587] on button "Run" at bounding box center [1245, 588] width 343 height 34
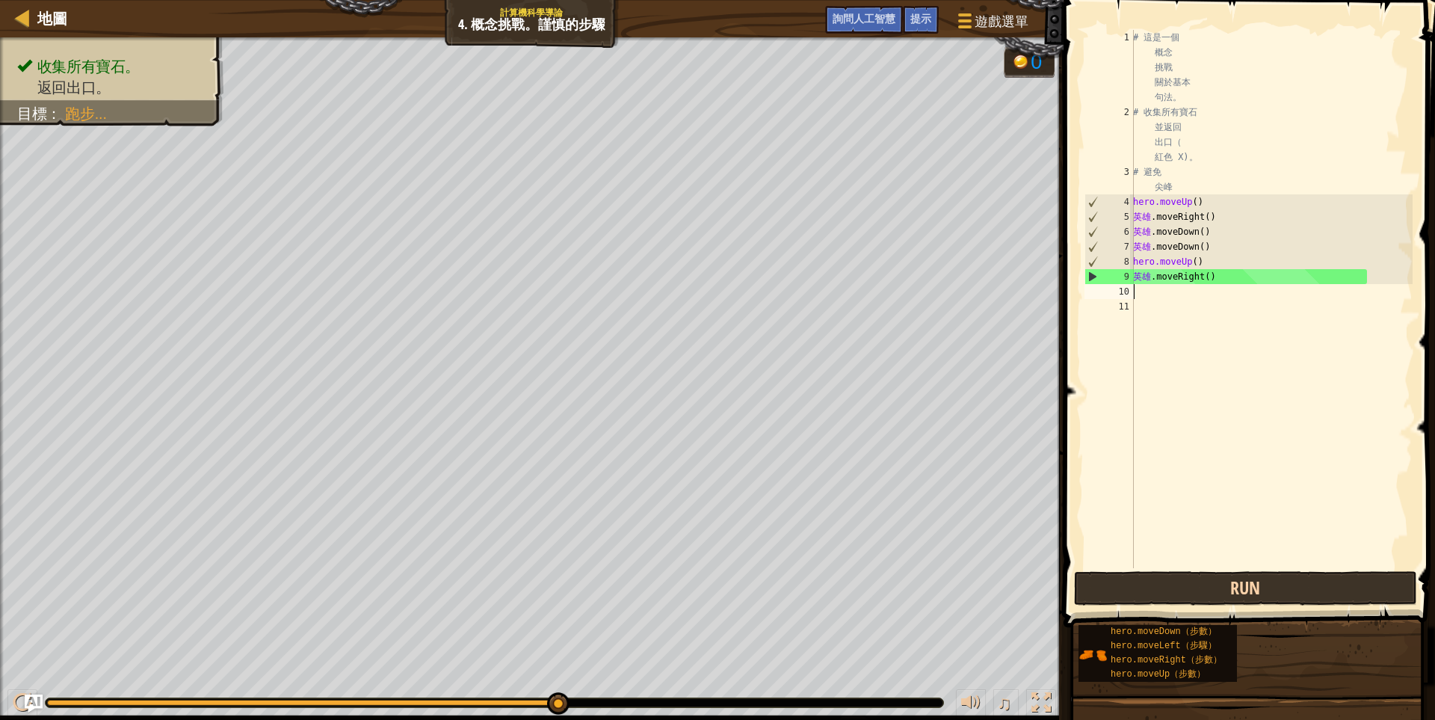
type textarea "m"
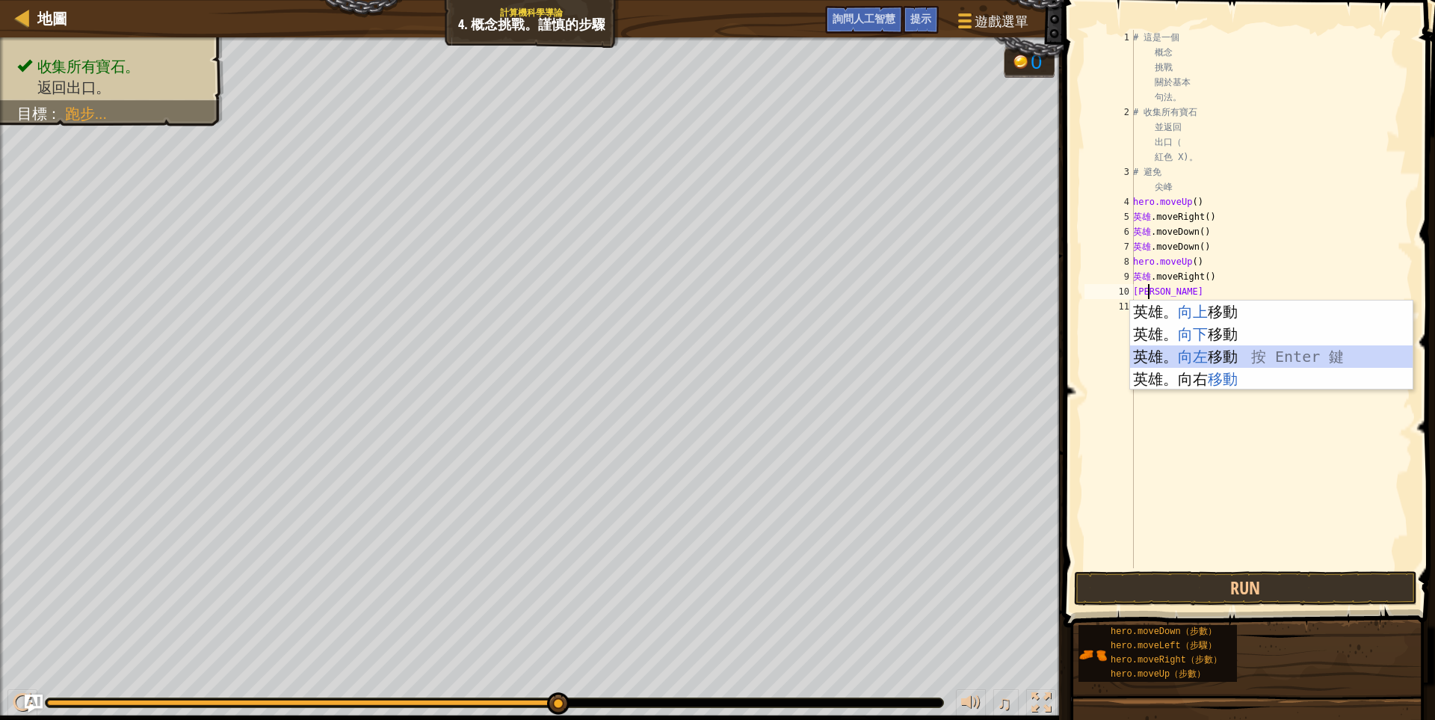
click at [1185, 357] on div "英雄。 向上 移動 ，按 Enter 鍵 英雄。 向下 移動 按 Enter 鍵 英雄。 向左 移動 按 Enter 鍵 英雄。 向右 移動 按 Enter 鍵" at bounding box center [1271, 367] width 283 height 135
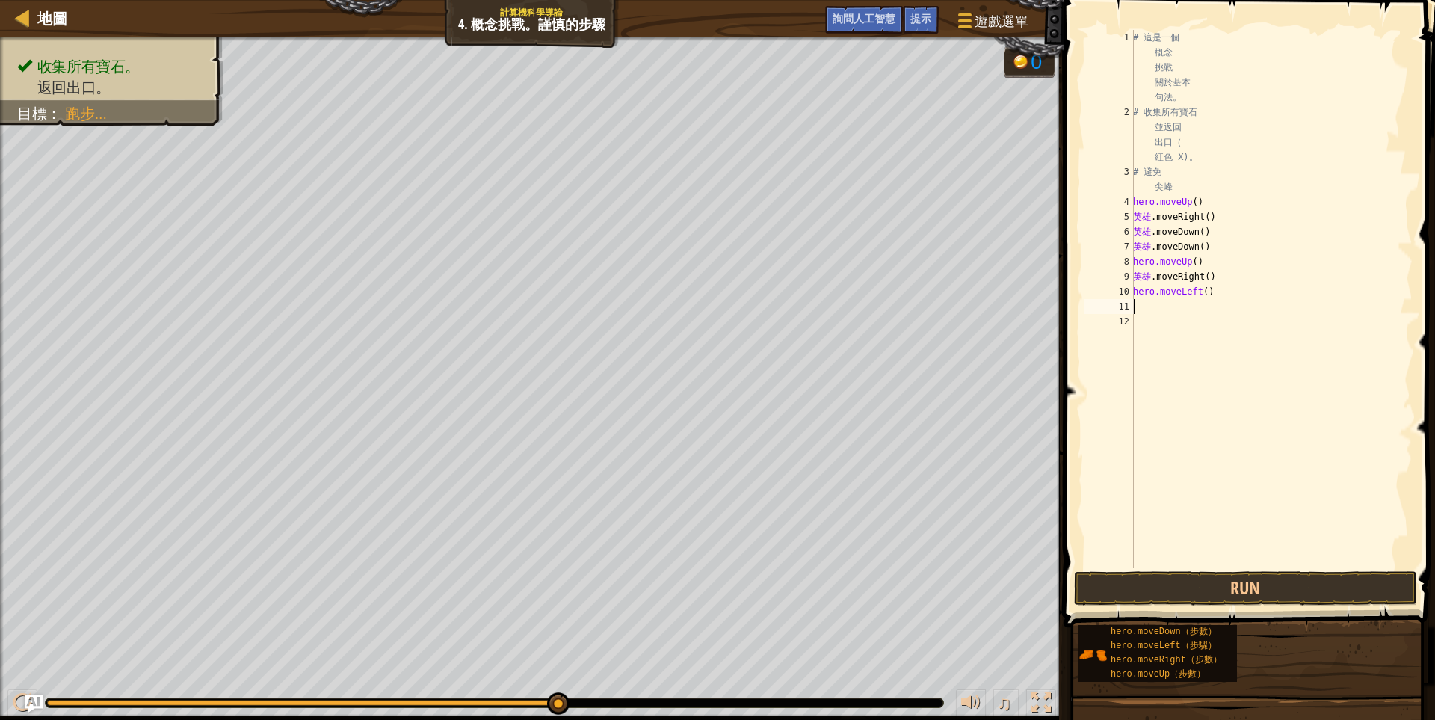
type textarea "m"
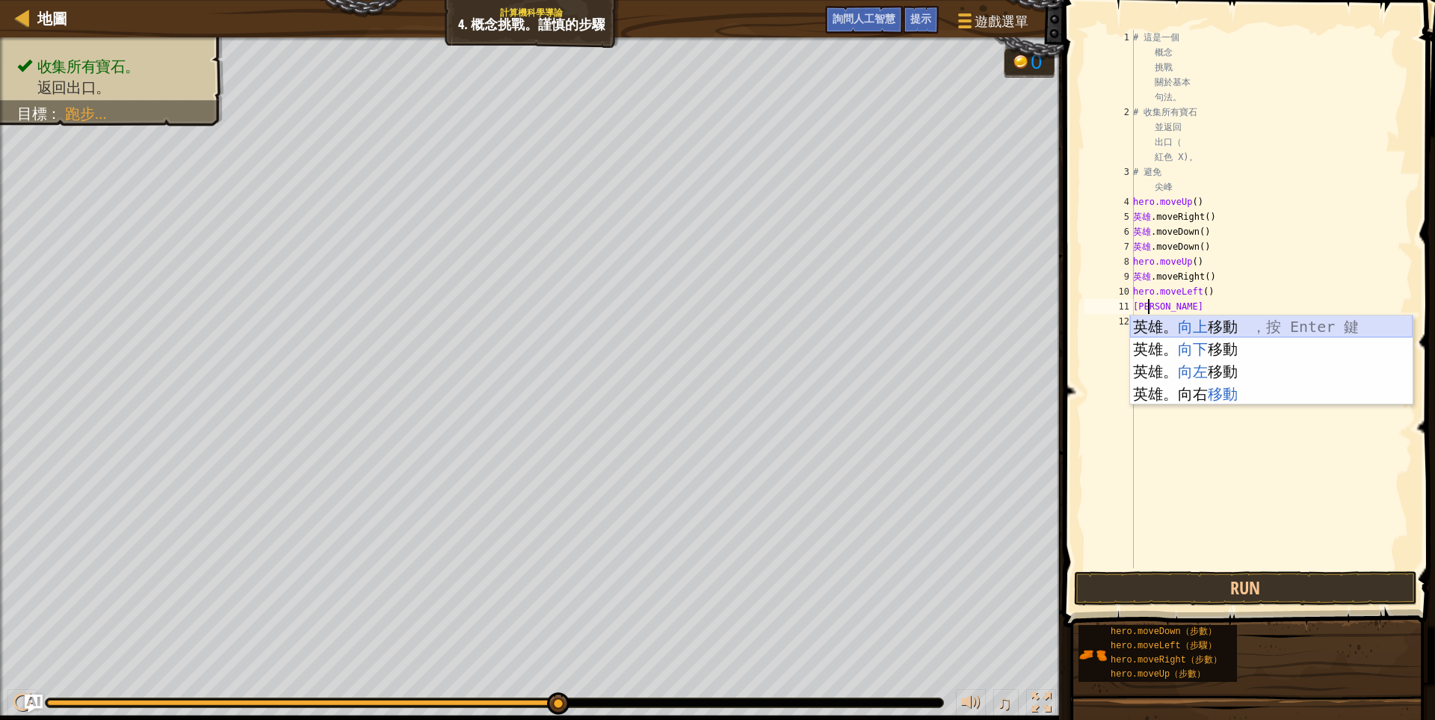
click at [1209, 324] on div "英雄。 向上 移動 ，按 Enter 鍵 英雄。 向下 移動 按 Enter 鍵 英雄。 向左 移動 按 Enter 鍵 英雄。 向右 移動 按 Enter 鍵" at bounding box center [1271, 382] width 283 height 135
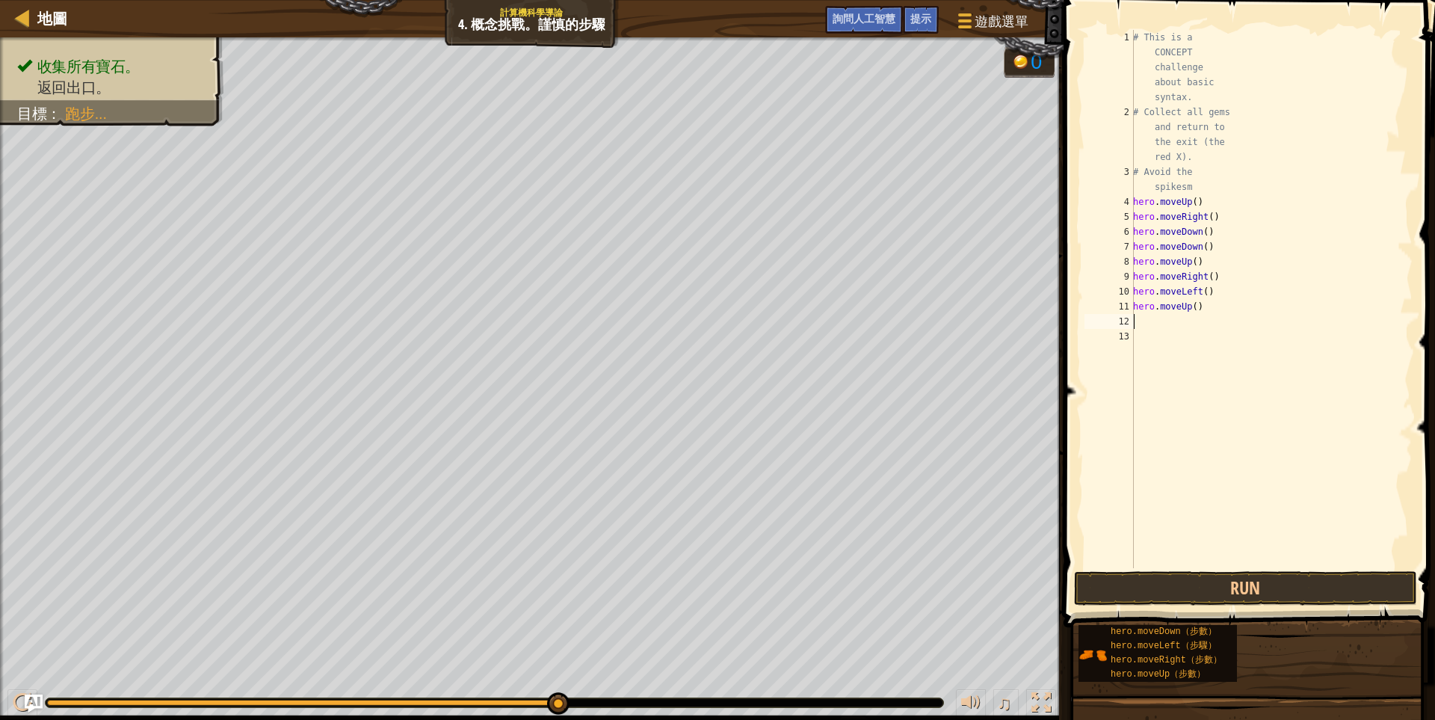
scroll to position [2, 0]
type textarea "m"
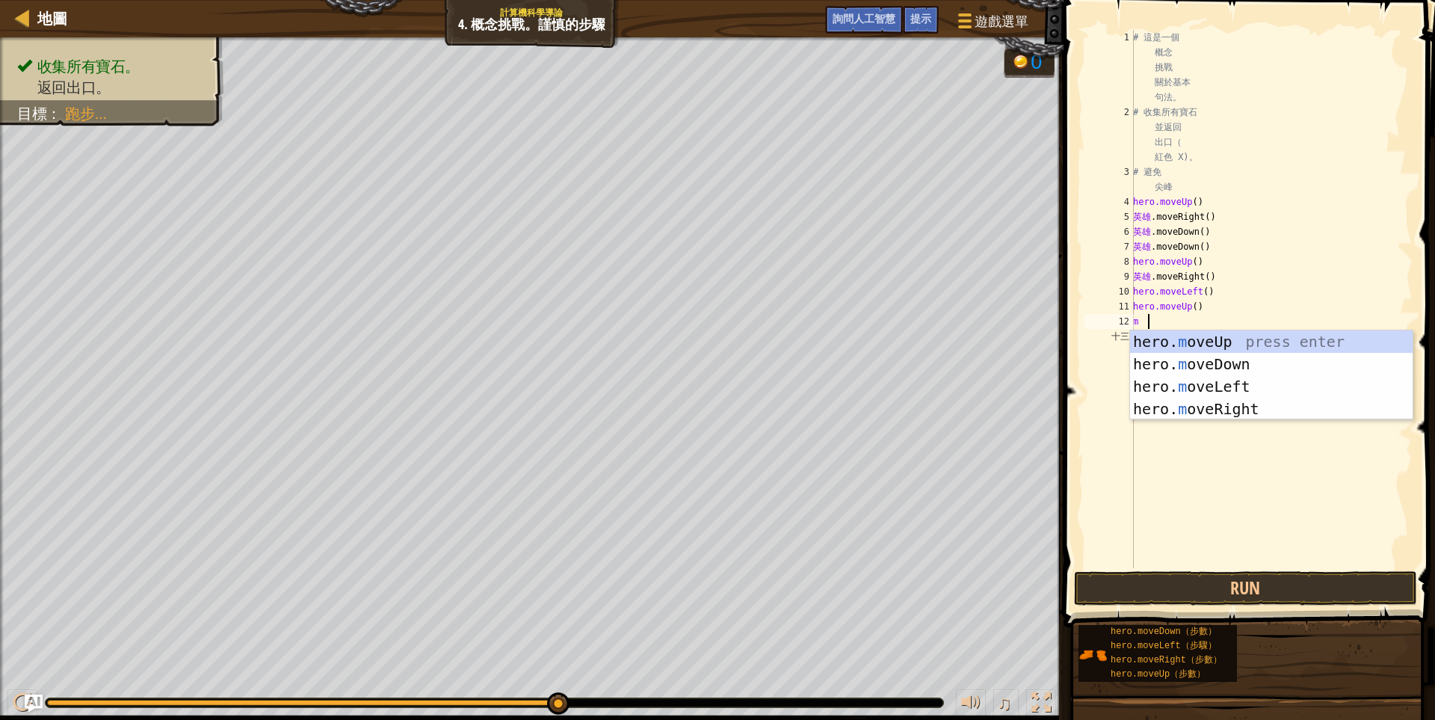
scroll to position [2, 4]
click at [1220, 389] on div "英雄。 向上 移動 ，按 Enter 鍵 英雄。 向下 移動 按 Enter 鍵 英雄。 向左 移動 按 Enter 鍵 英雄。 向右 移動 按 Enter 鍵" at bounding box center [1271, 397] width 283 height 135
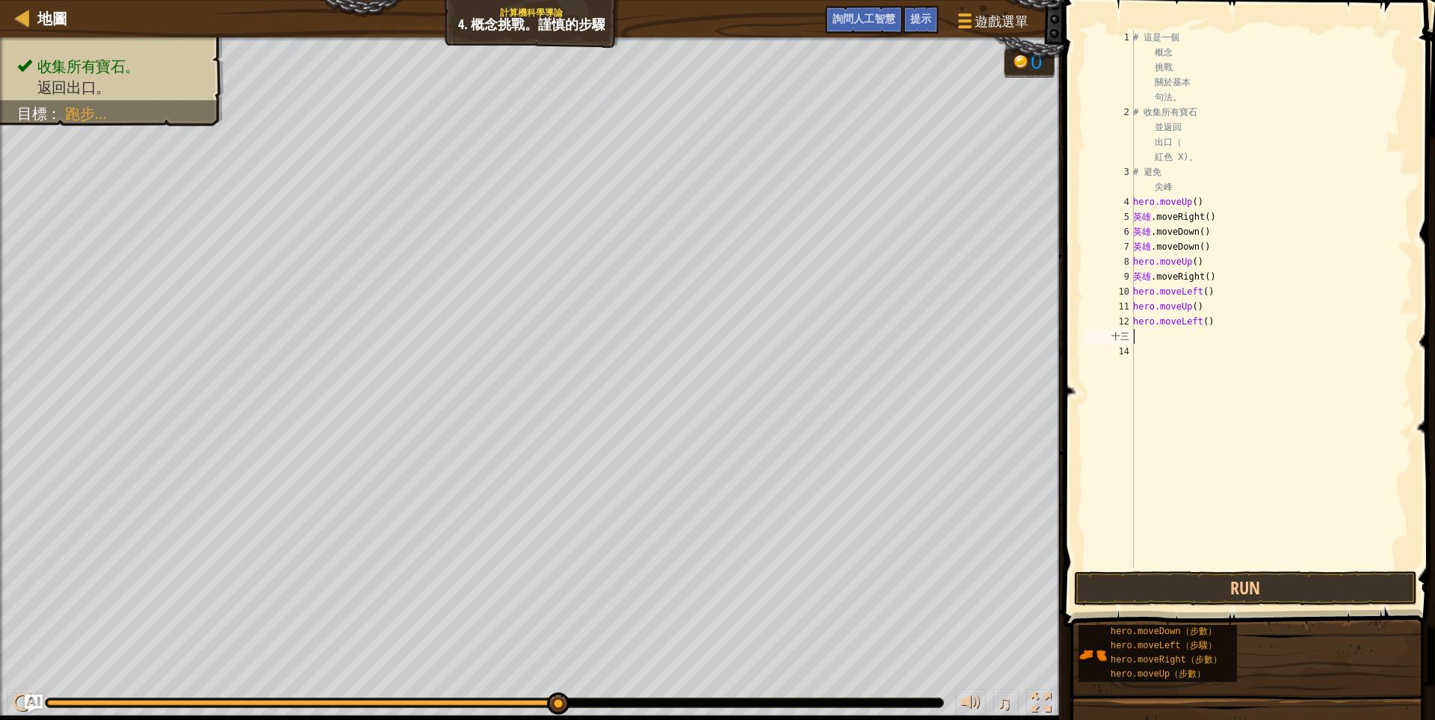
type textarea "m"
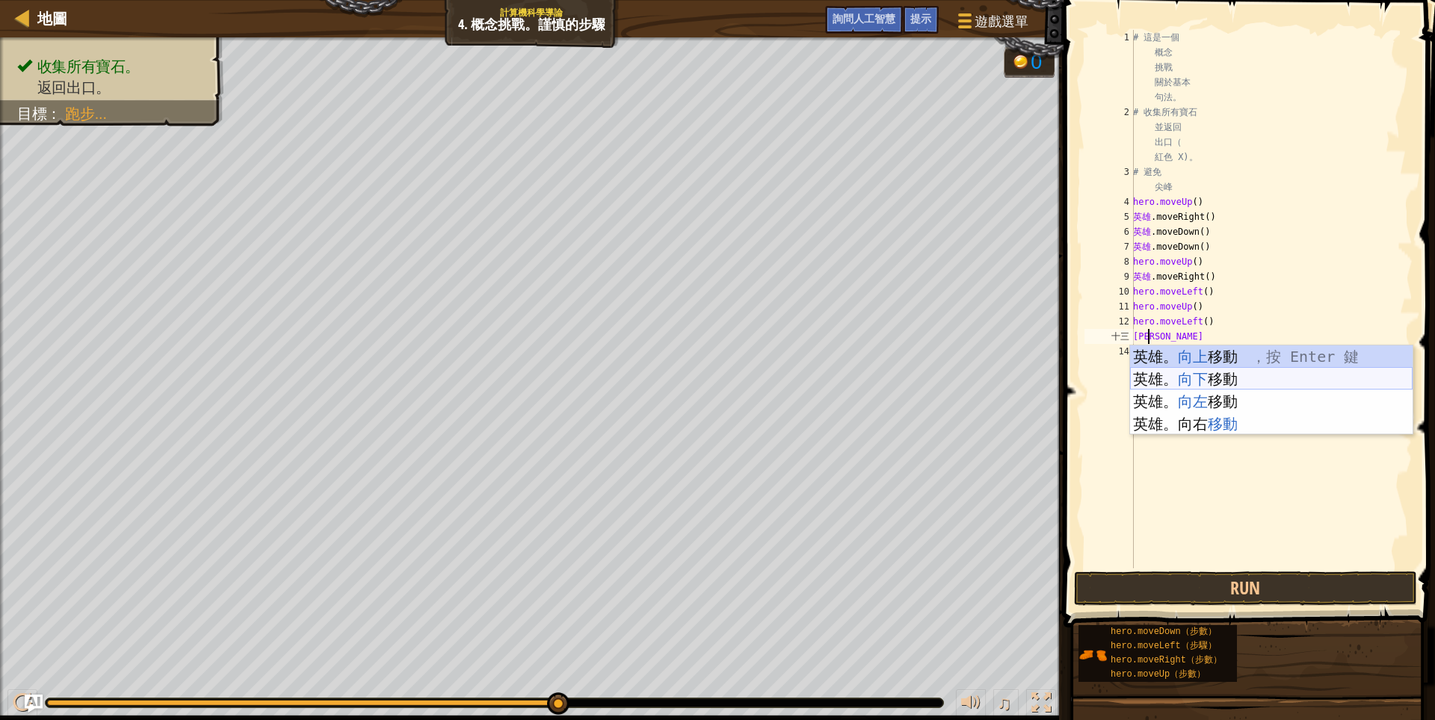
click at [1224, 381] on div "英雄。 向上 移動 ，按 Enter 鍵 英雄。 向下 移動 按 Enter 鍵 英雄。 向左 移動 按 Enter 鍵 英雄。 向右 移動 按 Enter 鍵" at bounding box center [1271, 412] width 283 height 135
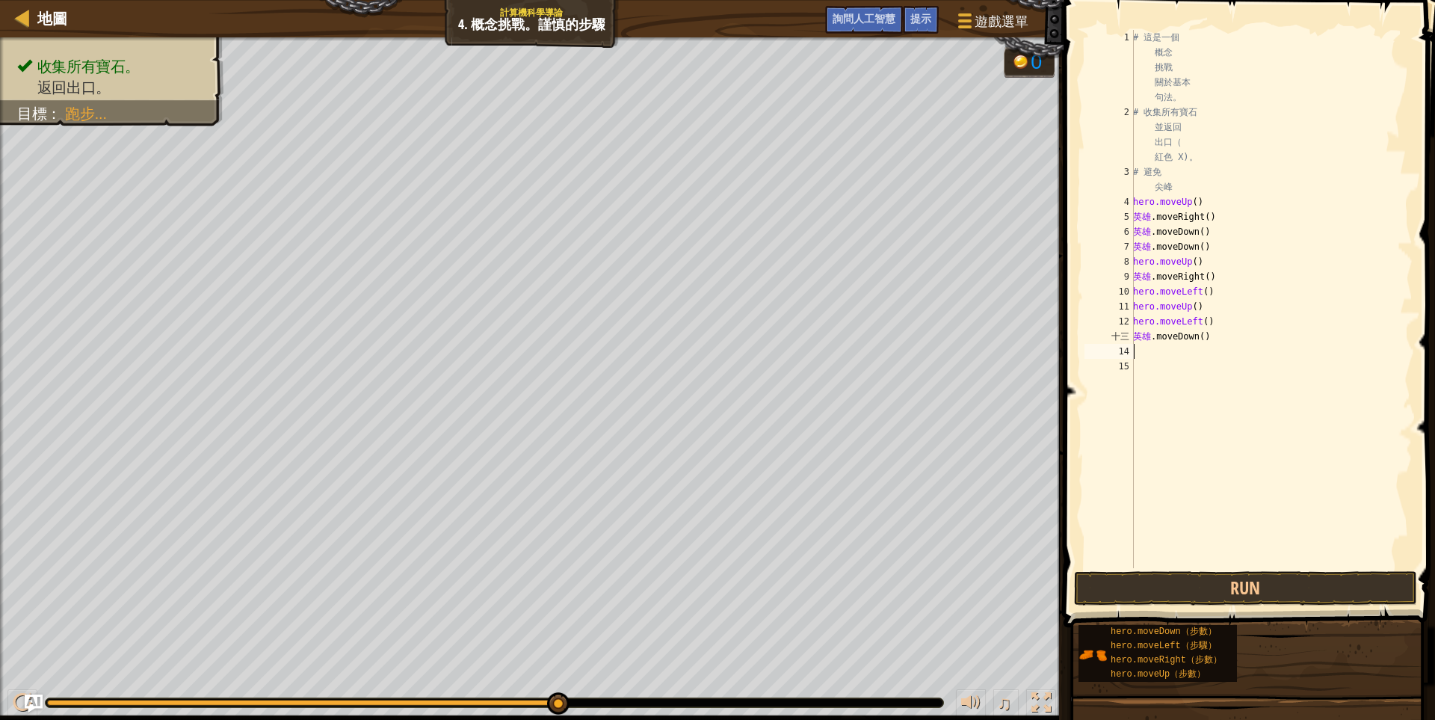
scroll to position [2, 0]
type textarea "m"
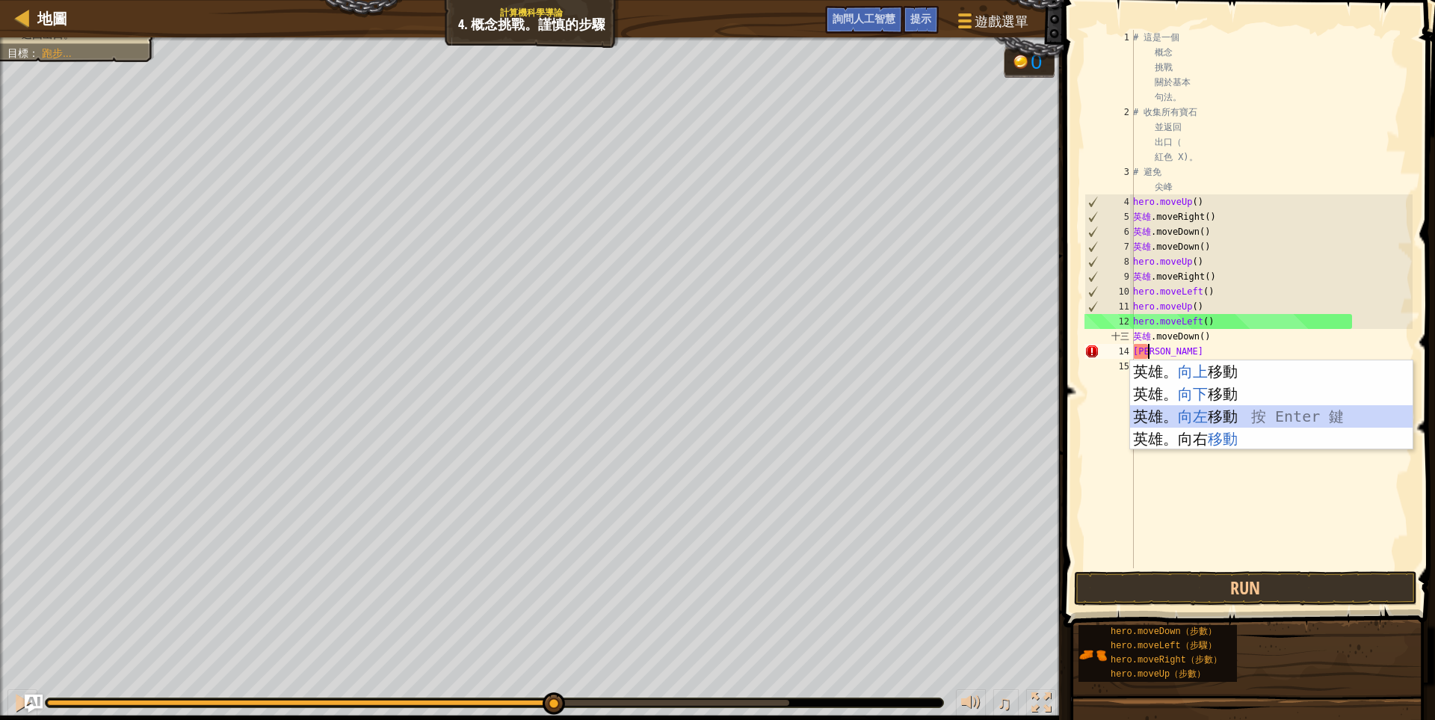
click at [1206, 419] on div "英雄。 向上 移動 ，按 Enter 鍵 英雄。 向下 移動 按 Enter 鍵 英雄。 向左 移動 按 Enter 鍵 英雄。 向右 移動 按 Enter 鍵" at bounding box center [1271, 427] width 283 height 135
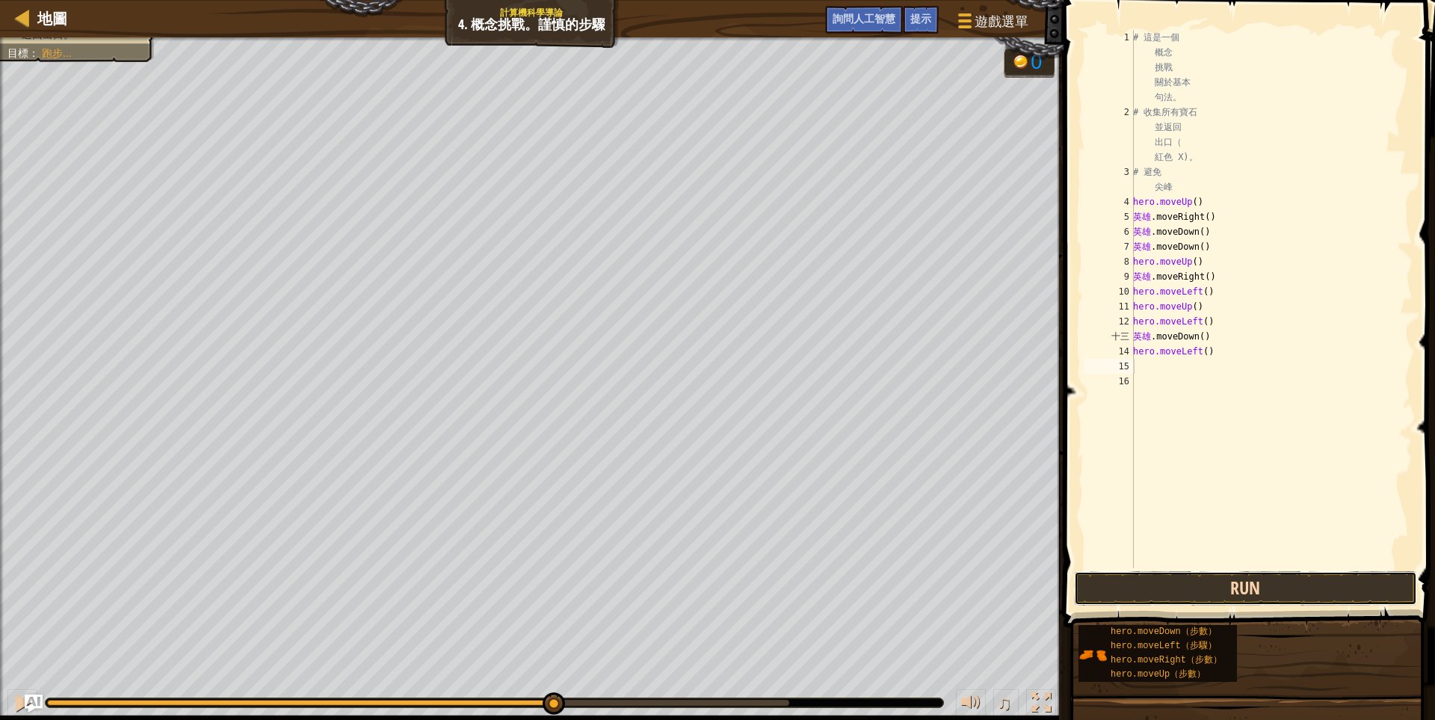
click at [1158, 596] on button "Run" at bounding box center [1245, 588] width 343 height 34
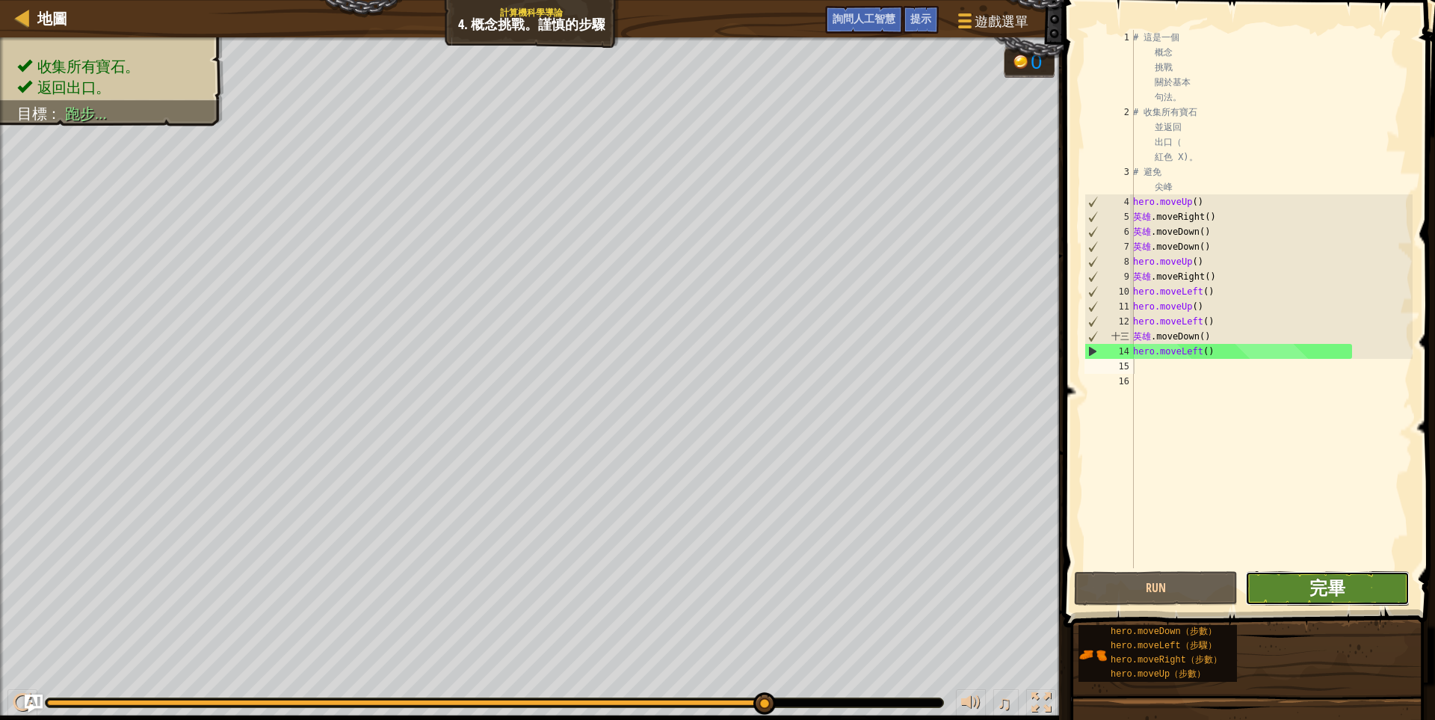
click at [1332, 590] on font "完畢" at bounding box center [1327, 588] width 36 height 24
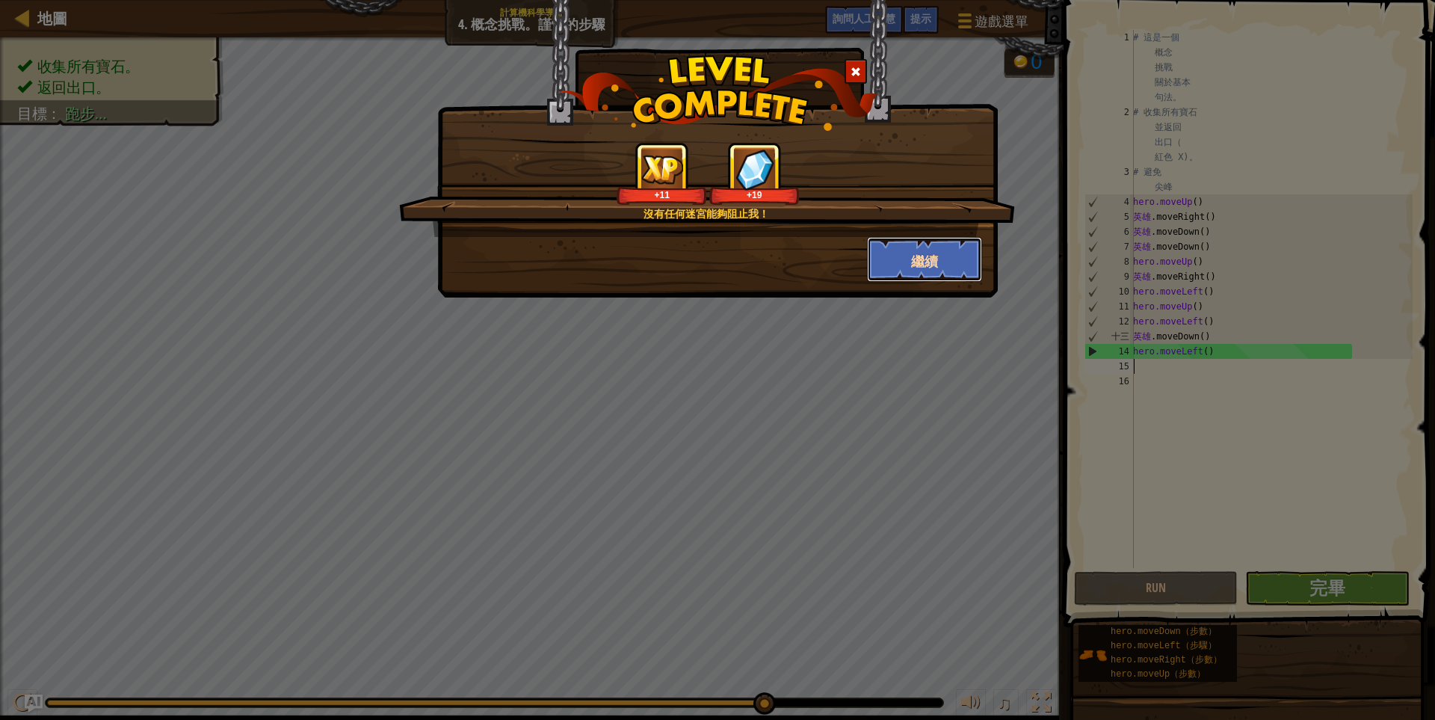
click at [913, 258] on font "繼續" at bounding box center [924, 261] width 27 height 19
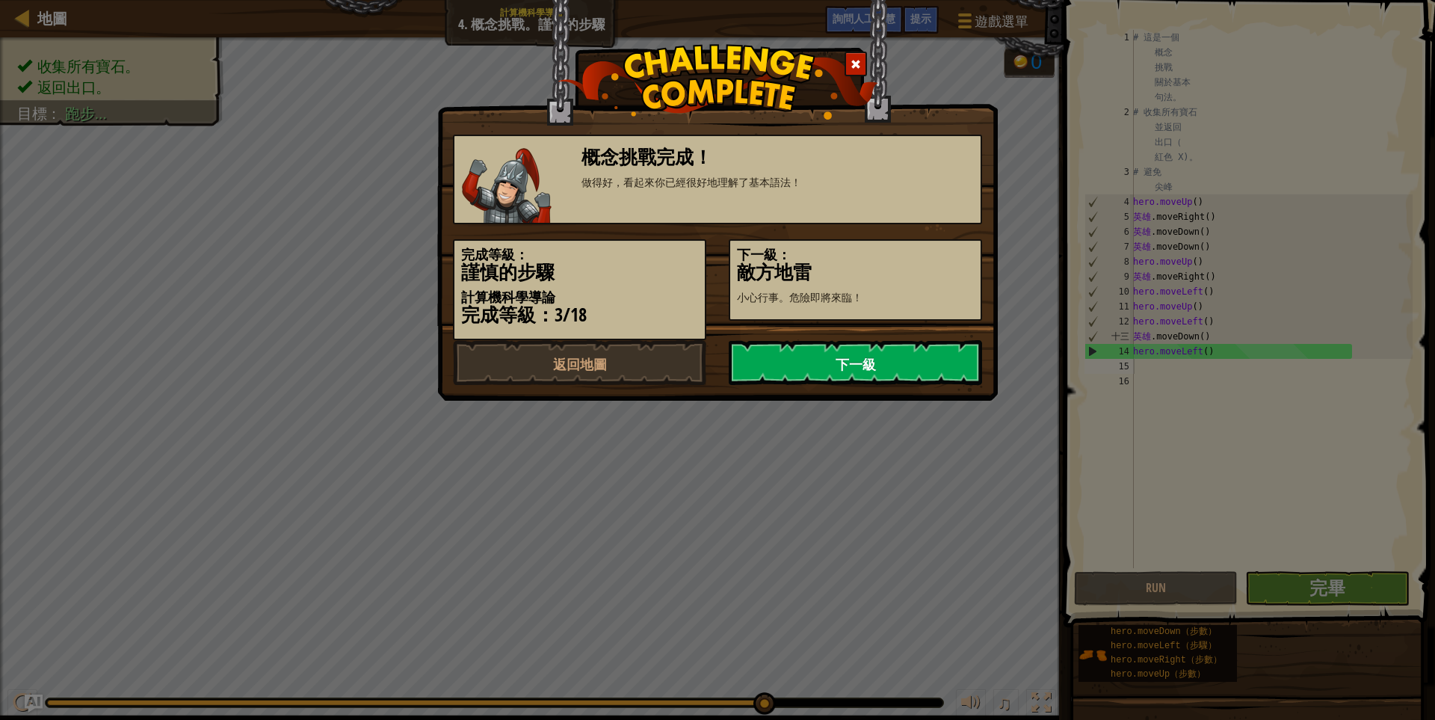
click at [836, 359] on font "下一級" at bounding box center [856, 364] width 40 height 19
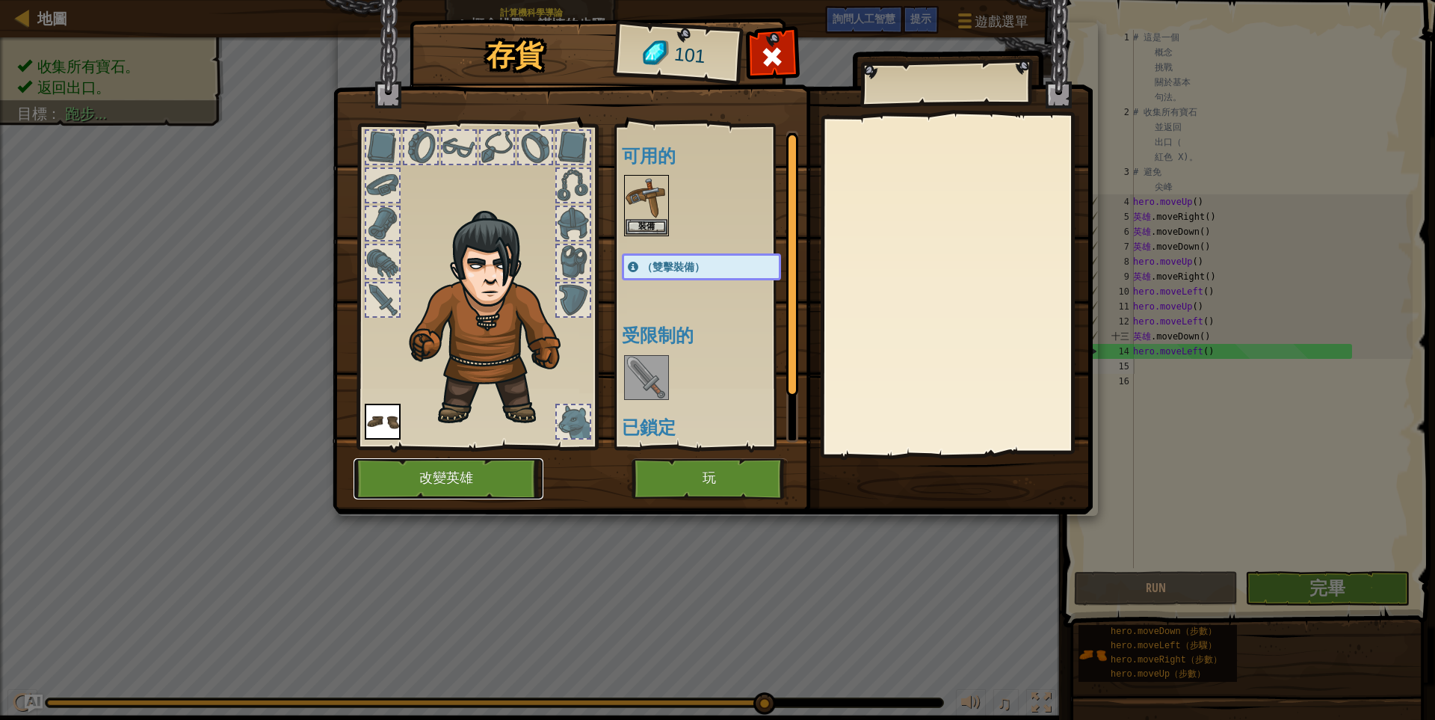
click at [484, 475] on button "改變英雄" at bounding box center [449, 478] width 190 height 41
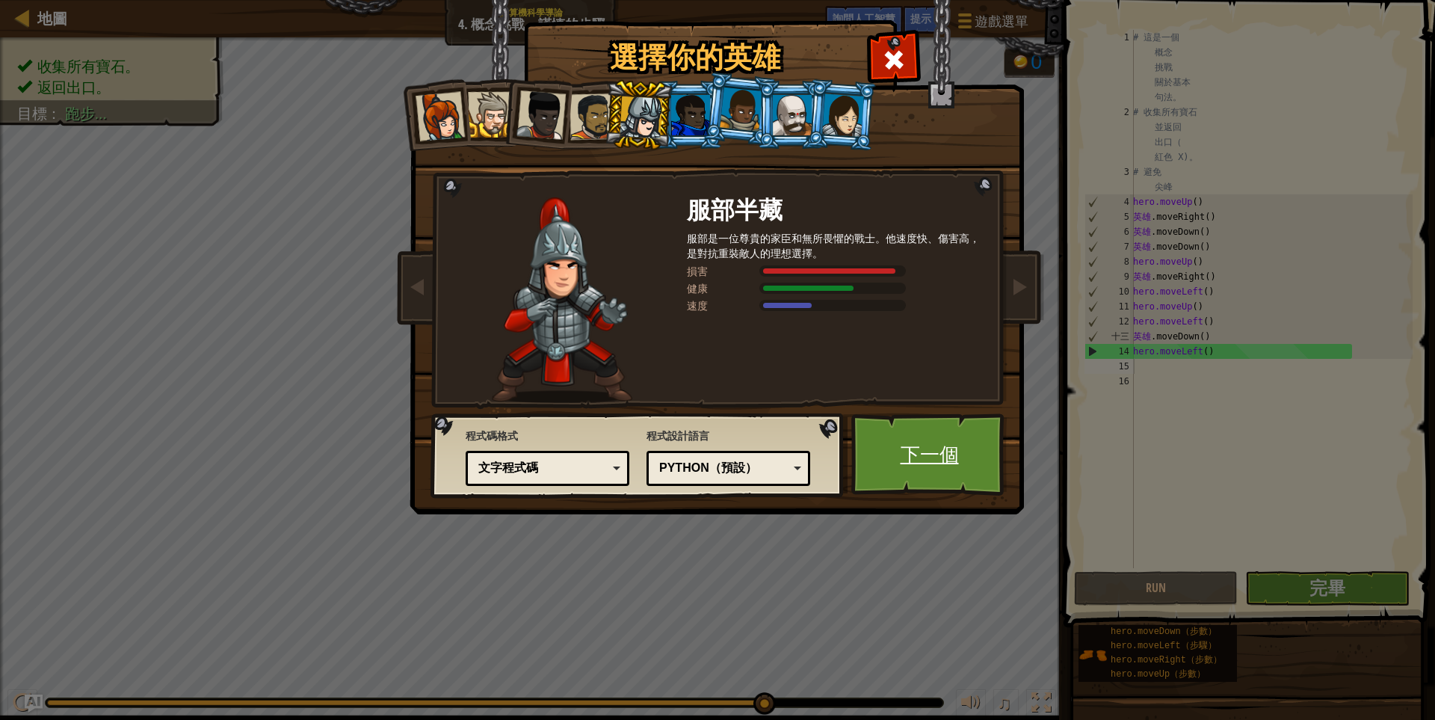
click at [913, 436] on link "下一個" at bounding box center [929, 454] width 156 height 82
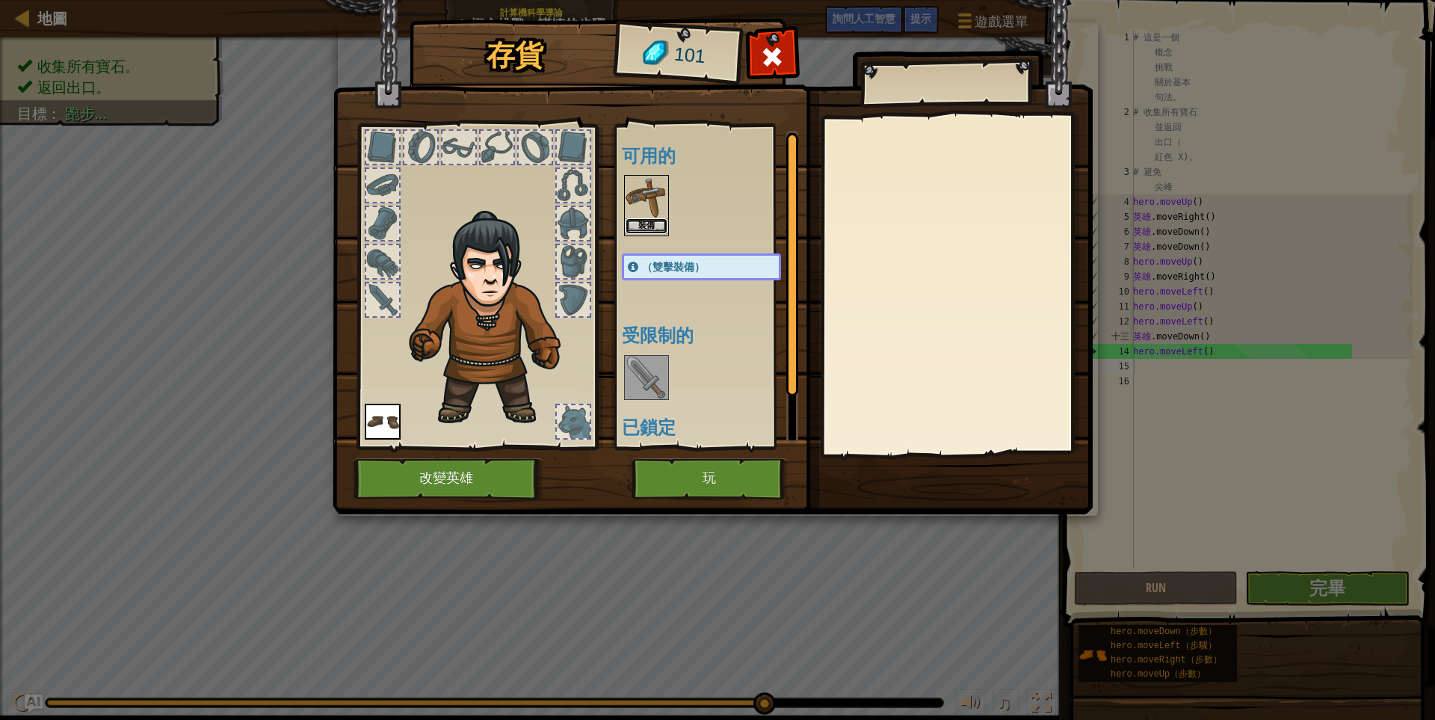
click at [643, 223] on font "裝備" at bounding box center [646, 224] width 16 height 9
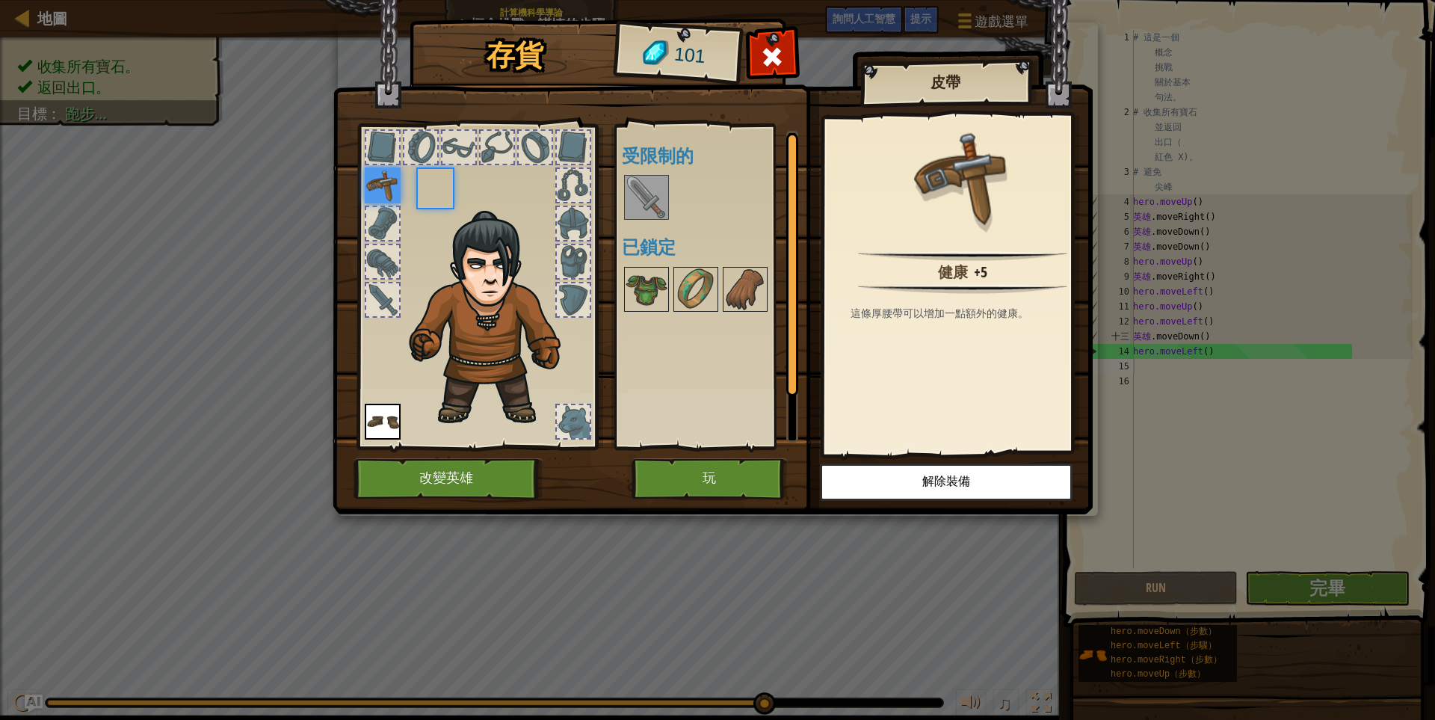
click at [643, 223] on div "可用的 裝備 裝備 （雙擊裝備） 受限制的 已鎖定" at bounding box center [716, 287] width 189 height 312
click at [685, 472] on button "玩" at bounding box center [710, 478] width 156 height 41
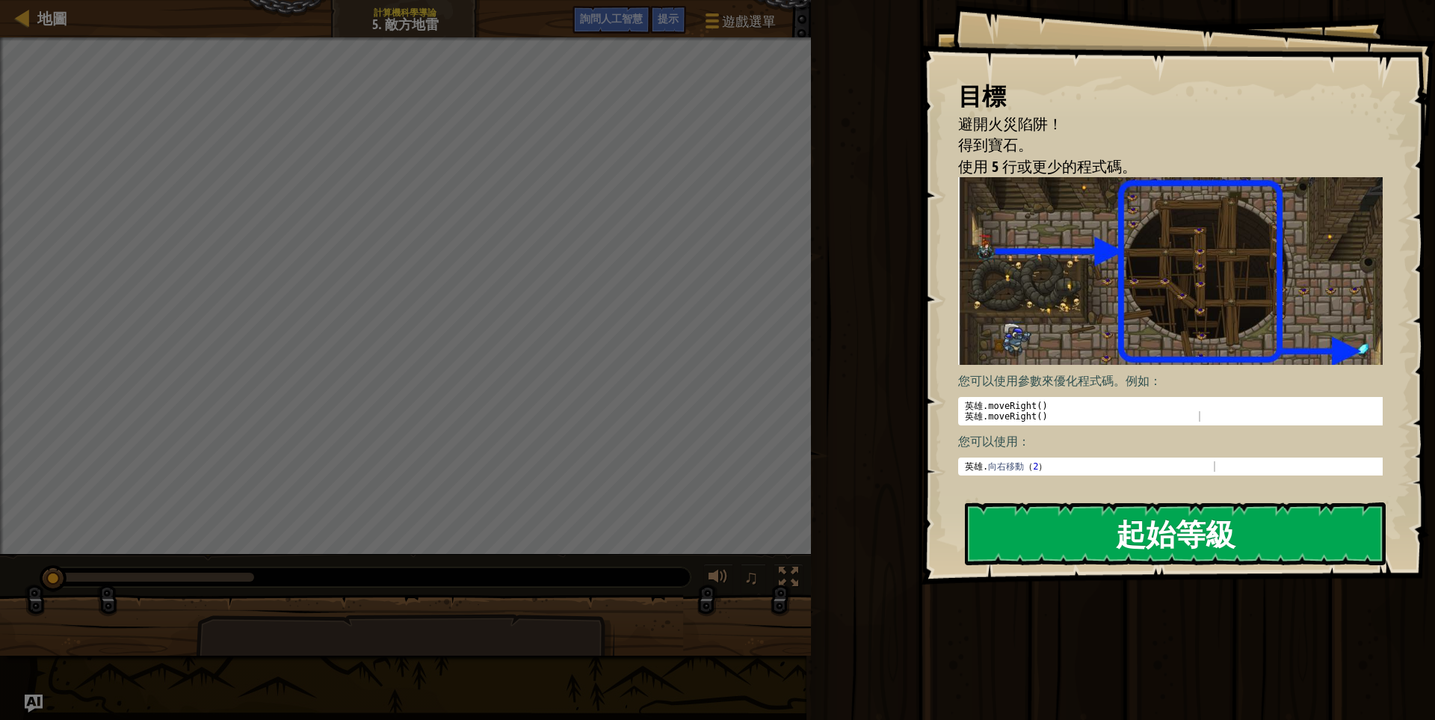
click at [1059, 521] on button "起始等級" at bounding box center [1175, 533] width 421 height 63
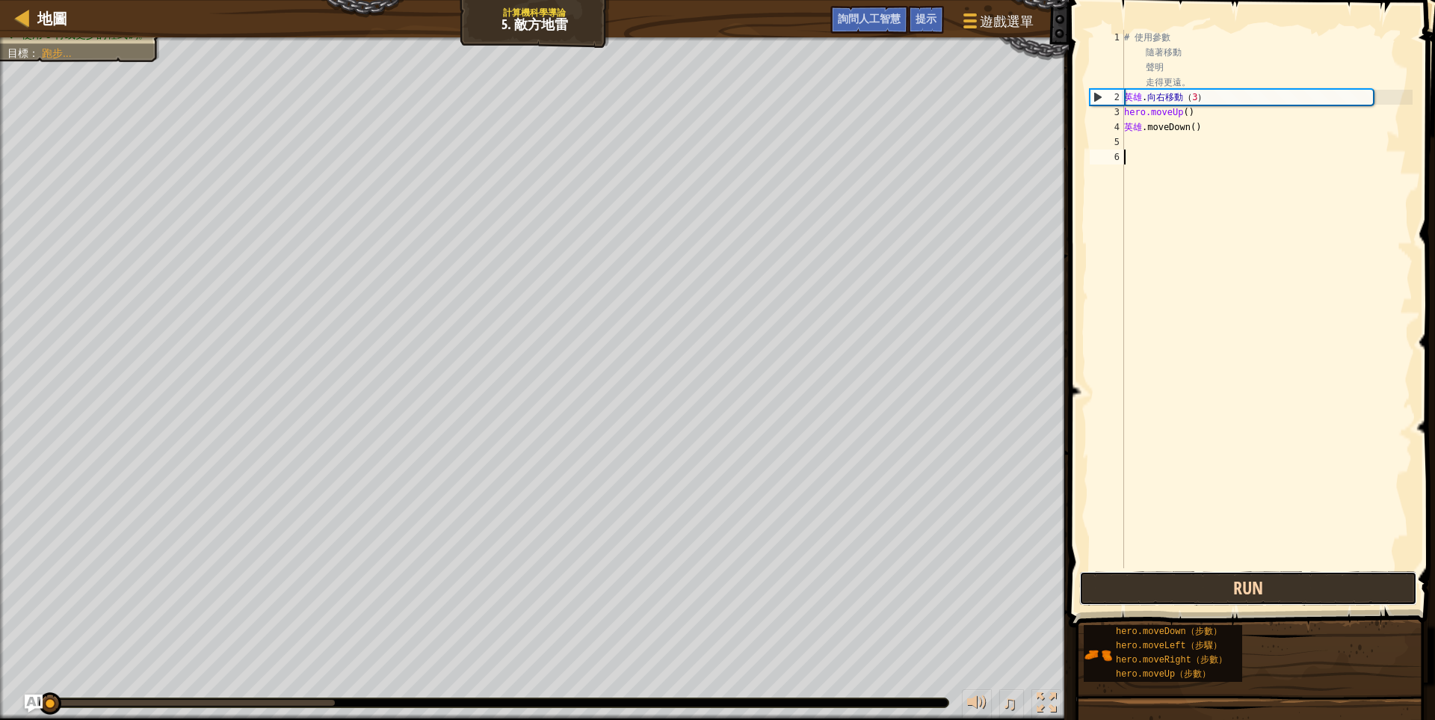
click at [1192, 593] on button "Run" at bounding box center [1248, 588] width 338 height 34
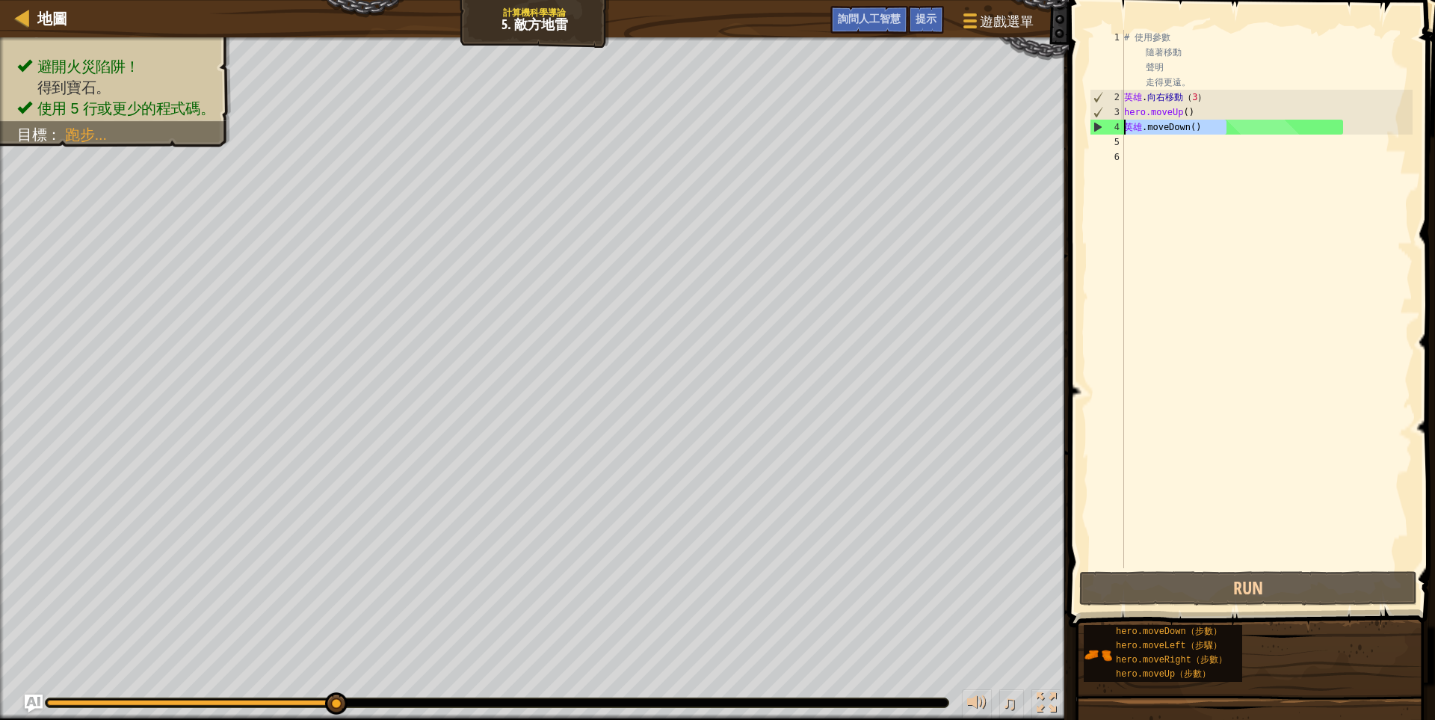
click at [924, 127] on div "地圖 計算機科學導論 5. 敵方地雷 遊戲選單 完畢 提示 詢問人工智慧 1 הההההההההההההההההההההההההההההההההההההההה…" at bounding box center [717, 360] width 1435 height 720
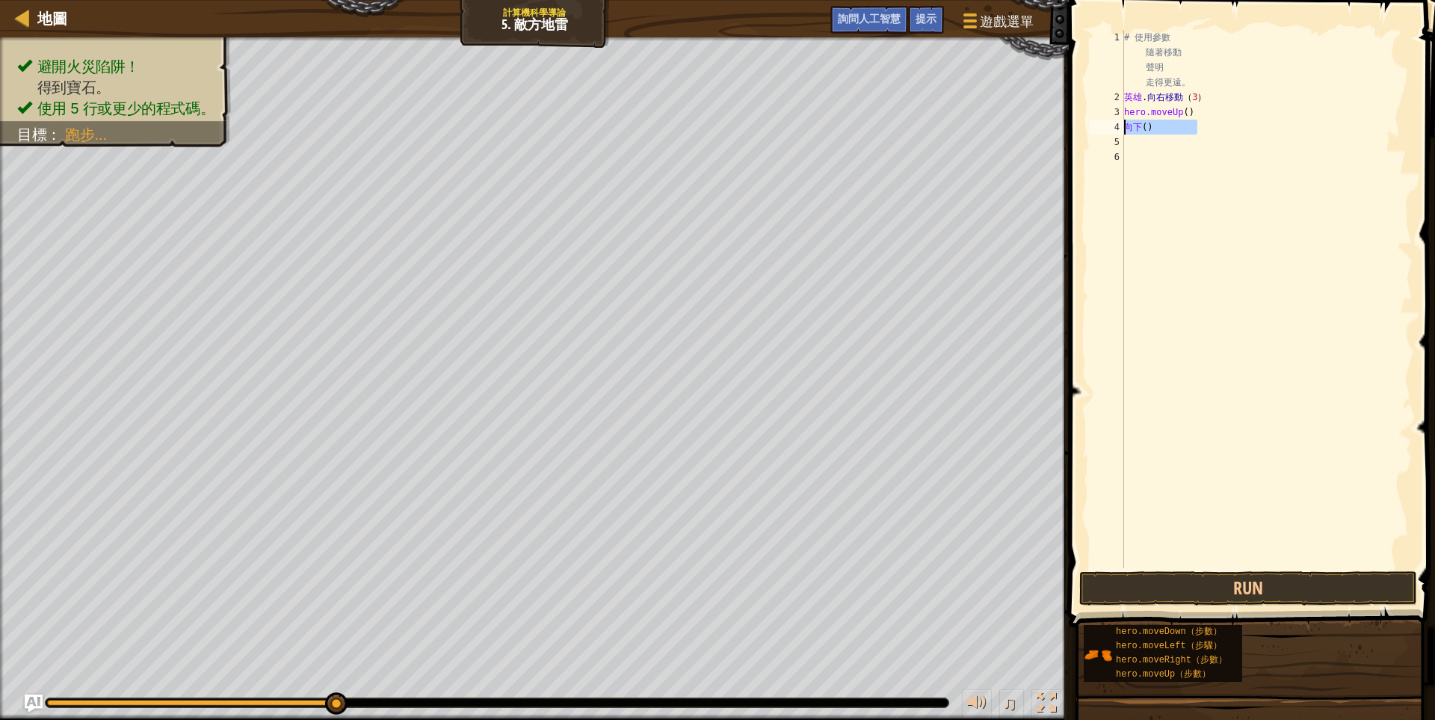
click at [1058, 129] on div "地圖 計算機科學導論 5. 敵方地雷 遊戲選單 完畢 提示 詢問人工智慧 1 הההההההההההההההההההההההההההההההההההההההה…" at bounding box center [717, 360] width 1435 height 720
click at [1197, 108] on div "# 使用參數 隨著移動 聲明 走得更遠。 英雄 . 向右移動 （ 3 ） 英雄 .moveUp ( ) n ( )" at bounding box center [1266, 336] width 291 height 613
drag, startPoint x: 1197, startPoint y: 108, endPoint x: 1426, endPoint y: 124, distance: 229.2
click at [1422, 124] on div "hero.moveUp()n() 1 2 3 4 5 # 使用參數 隨著移動 聲明 走得更遠。 英雄 . 向右移動 （ 3 ） 英雄 .moveUp ( ) …" at bounding box center [1249, 342] width 371 height 671
click at [1153, 114] on div "# 使用參數 隨著移動 聲明 走得更遠。 英雄 . 向右移動 （ 3 ） 英雄 。" at bounding box center [1266, 336] width 291 height 613
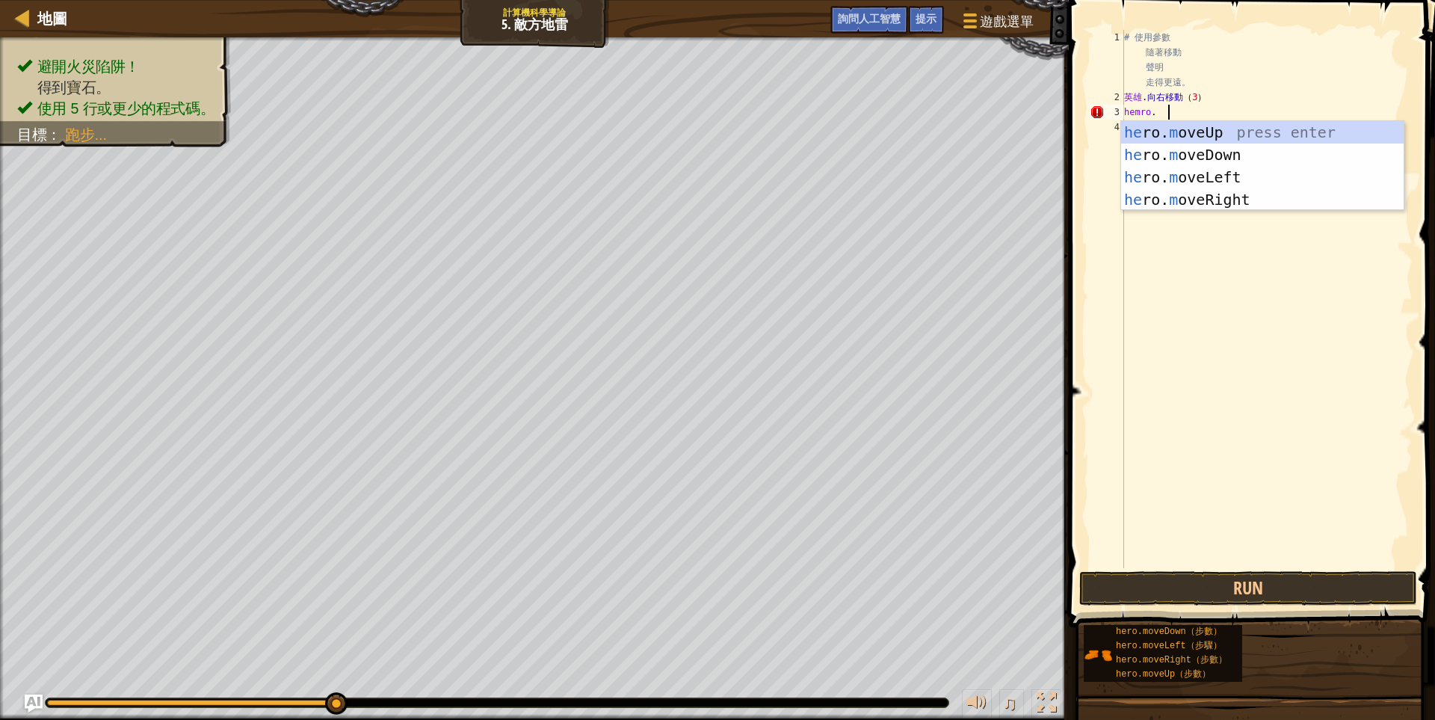
scroll to position [2, 15]
click at [1211, 131] on div "他 ro. 向上 移動 按 Enter 他 ro. 向下 移動 按 Enter 鍵 他 向左 移動 按 Enter 鍵 他 向右 移動 按 Enter 鍵" at bounding box center [1262, 188] width 283 height 135
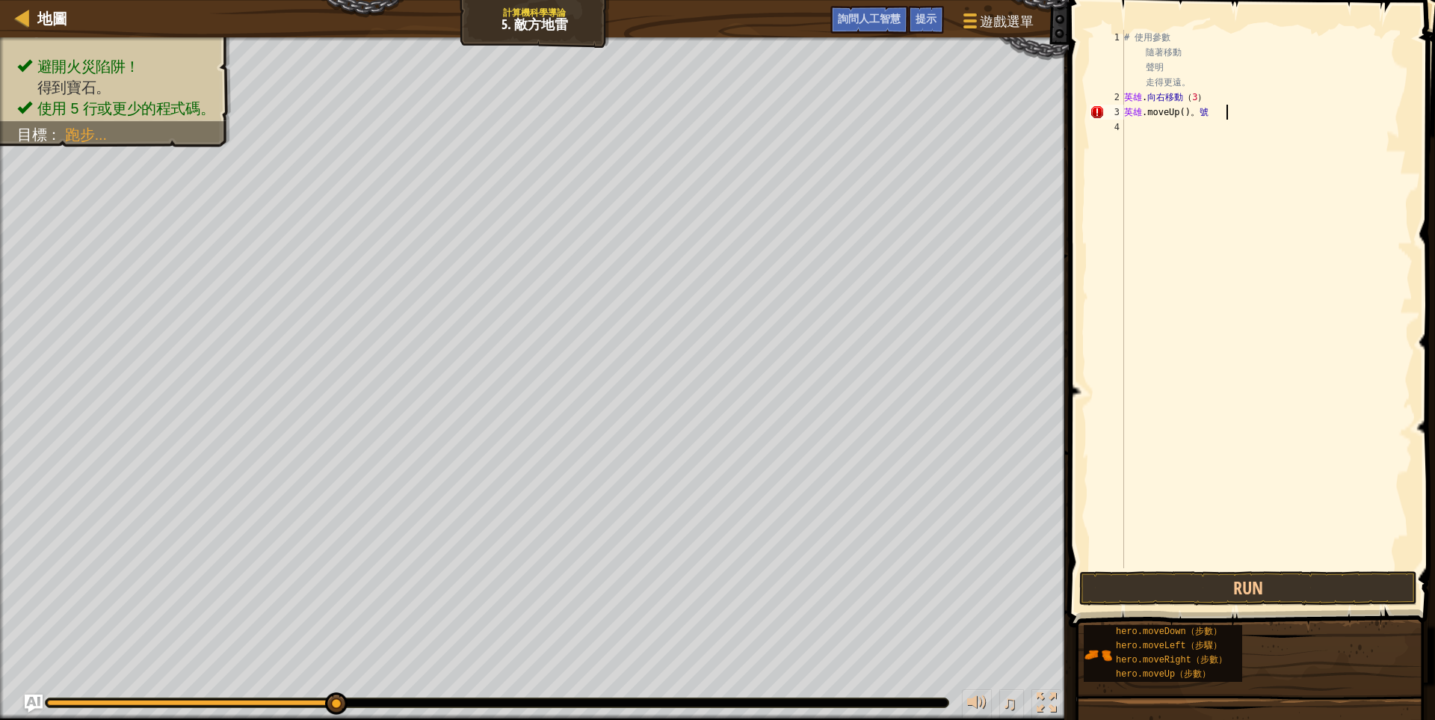
click at [1222, 116] on div "# 使用參數 隨著移動 聲明 走得更遠。 英雄 . 向右移動 （ 3 ） 英雄 .moveUp ( ) 。 號" at bounding box center [1266, 336] width 291 height 613
click at [1205, 113] on div "# 使用參數 隨著移動 聲明 走得更遠。 英雄 . 向右移動 （ 3 ） 英雄 .moveUp ( ) 。 號" at bounding box center [1266, 336] width 291 height 613
click at [1199, 112] on div "# 使用參數 隨著移動 聲明 走得更遠。 英雄 . 向右移動 （ 3 ） 英雄 .moveUp ( ) 。 號" at bounding box center [1266, 336] width 291 height 613
drag, startPoint x: 1199, startPoint y: 112, endPoint x: 1434, endPoint y: 110, distance: 235.4
click at [1422, 110] on div "hero.moveUp(). 1 2 3 4 # 使用參數 隨著移動 聲明 走得更遠。 英雄 . 向右移動 （ 3 ） 英雄 .moveUp ( ) 。 號 …" at bounding box center [1249, 342] width 371 height 671
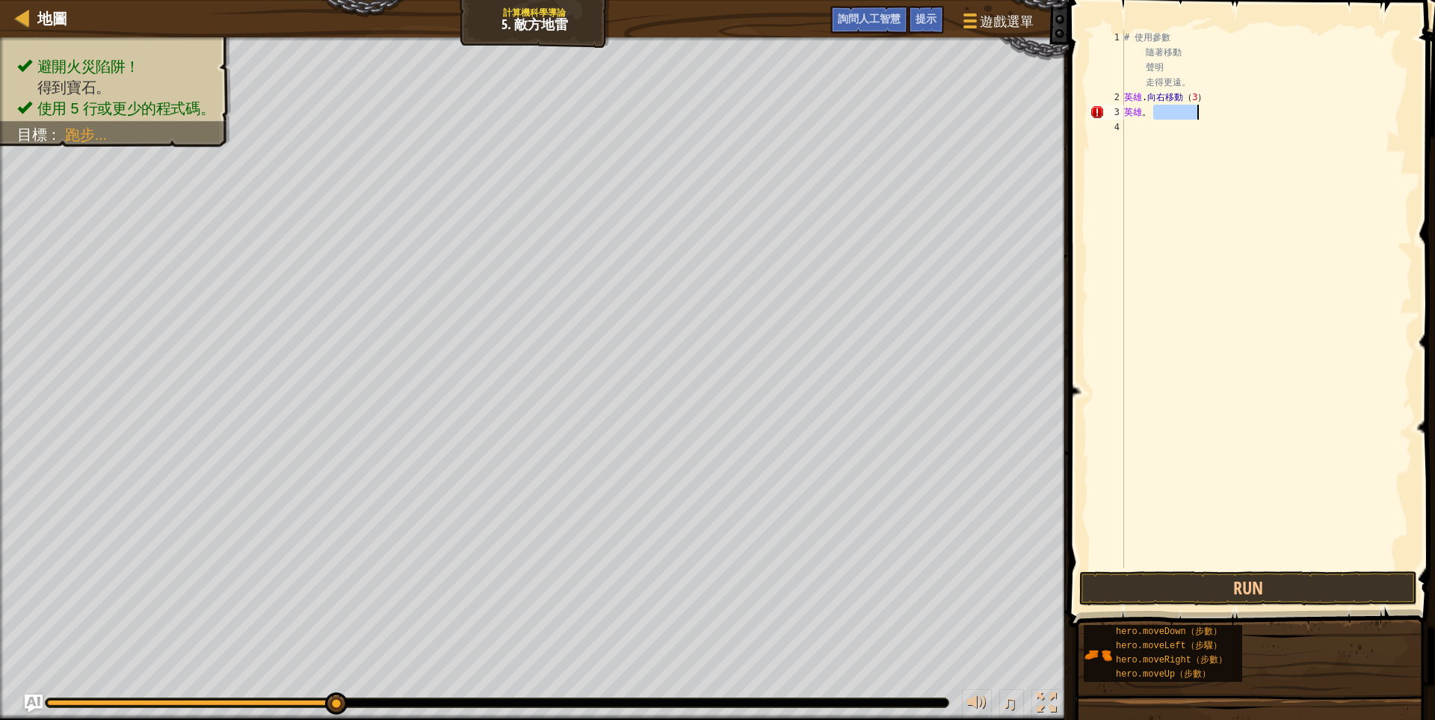
drag, startPoint x: 1156, startPoint y: 113, endPoint x: 1330, endPoint y: 115, distance: 174.2
click at [1330, 115] on div "# 使用參數 隨著移動 聲明 走得更遠。 英雄 . 向右移動 （ 3 ） 英雄 。" at bounding box center [1266, 336] width 291 height 613
type textarea "hem"
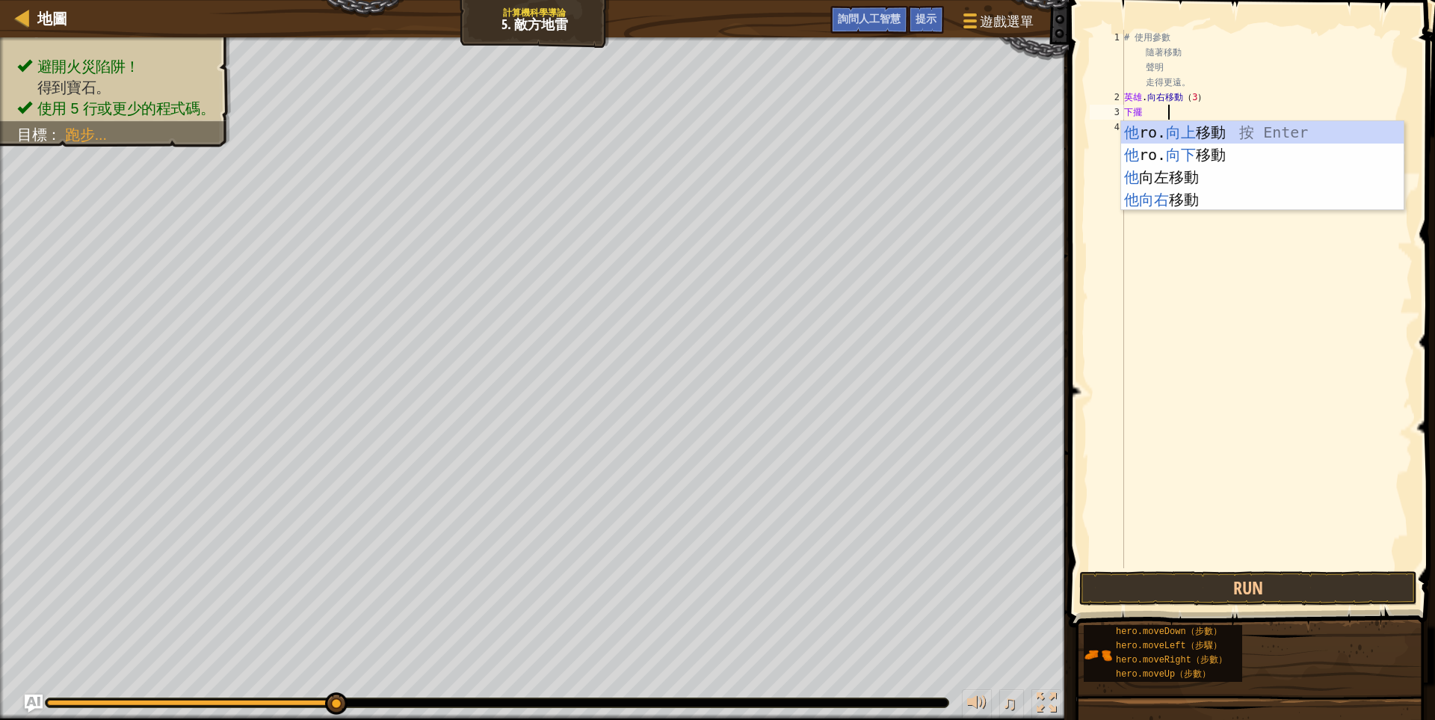
scroll to position [2, 14]
click at [1228, 131] on div "他 ro. 向上 移動 按 Enter 他 ro. 向下 移動 按 Enter 鍵 他 向左 移動 按 Enter 鍵 他 向右 移動 按 Enter 鍵" at bounding box center [1262, 188] width 283 height 135
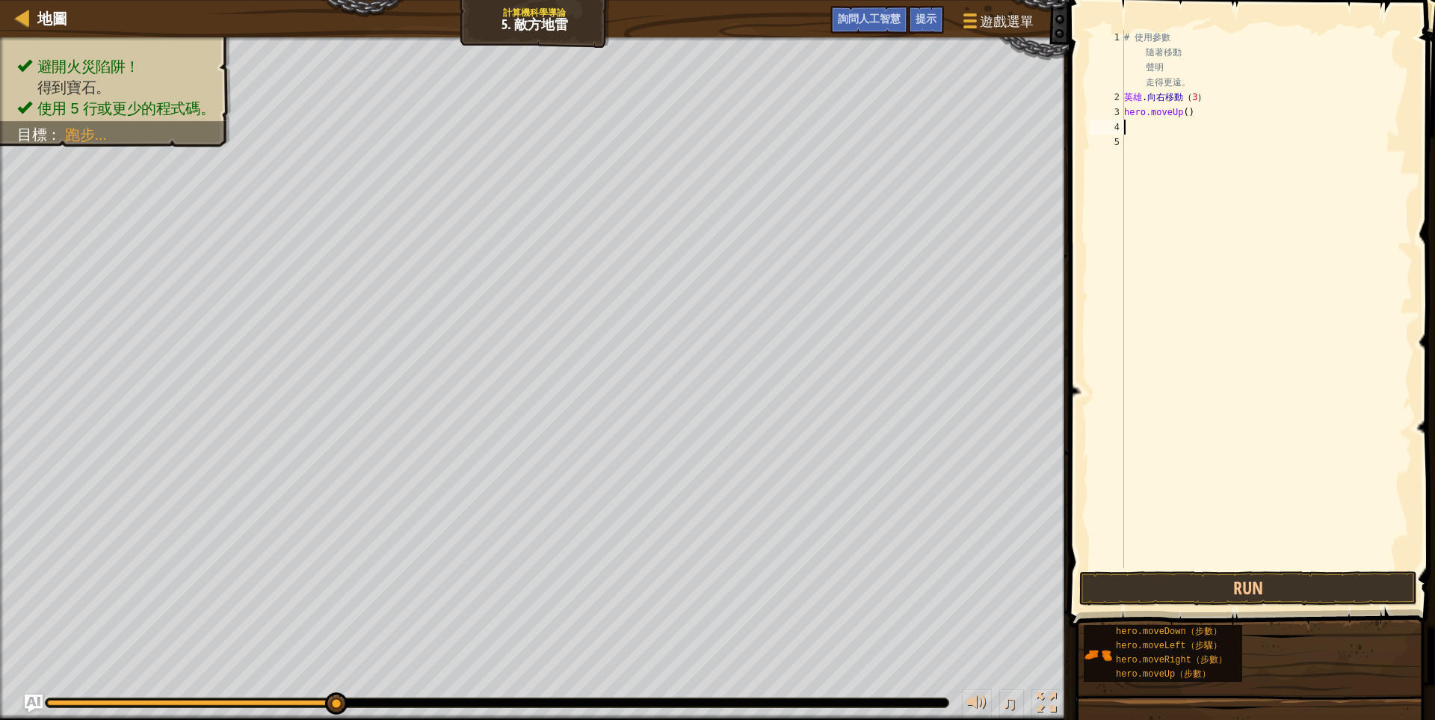
type textarea "m"
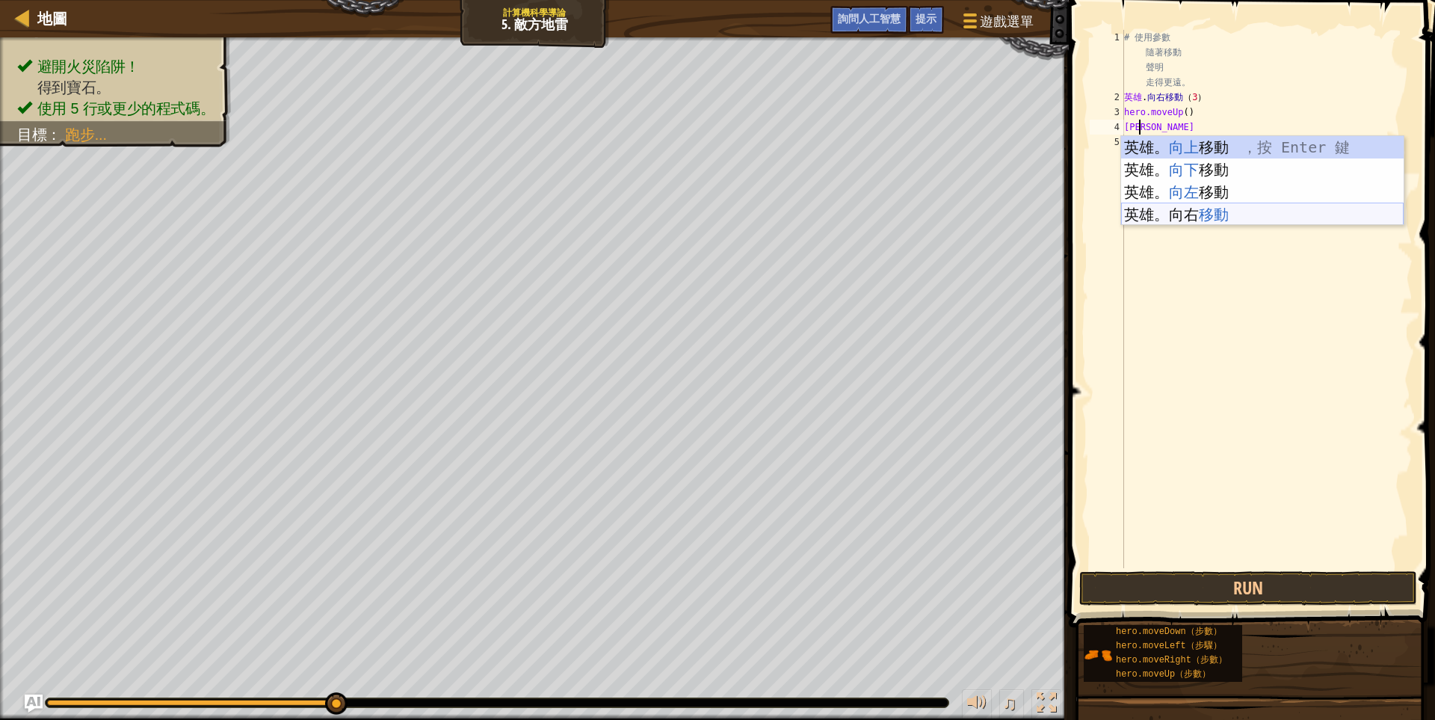
click at [1246, 207] on div "英雄。 向上 移動 ，按 Enter 鍵 英雄。 向下 移動 按 Enter 鍵 英雄。 向左 移動 按 Enter 鍵 英雄。 向右 移動 按 Enter 鍵" at bounding box center [1262, 203] width 283 height 135
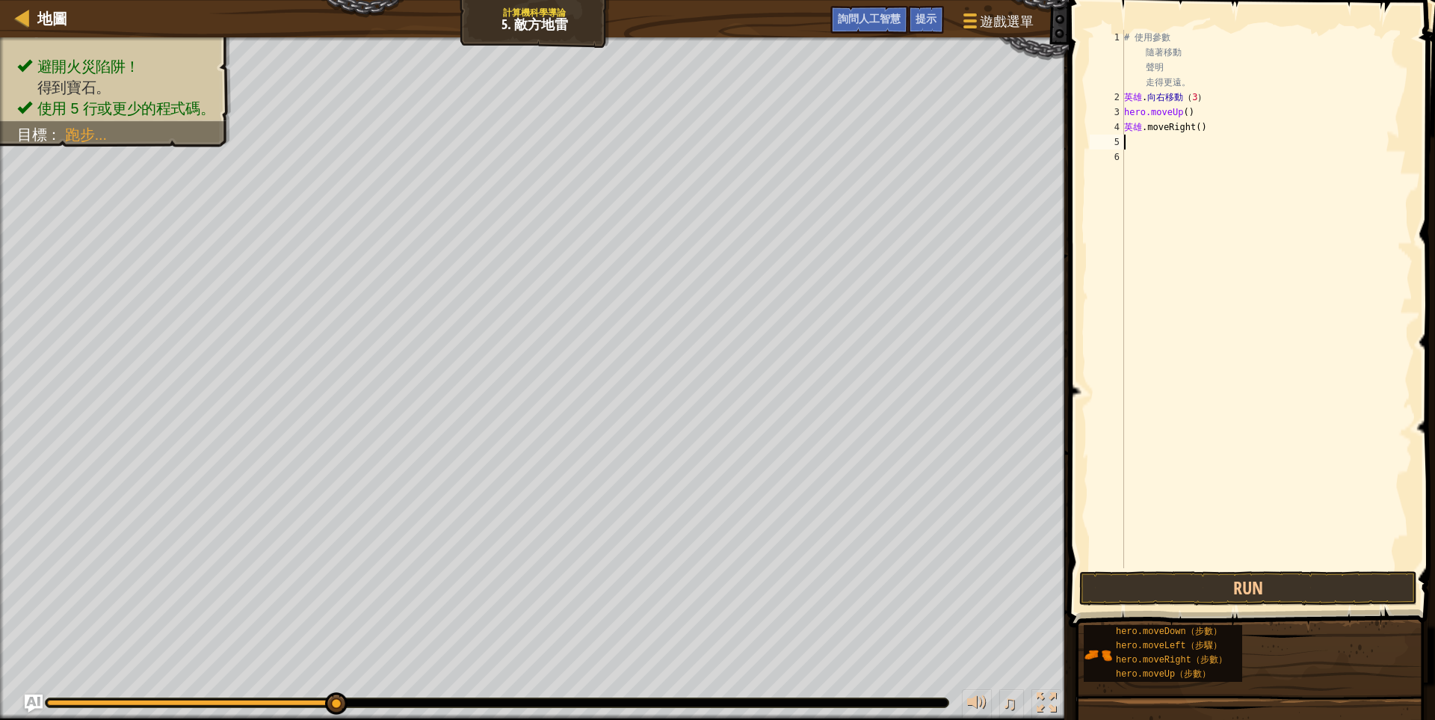
scroll to position [2, 0]
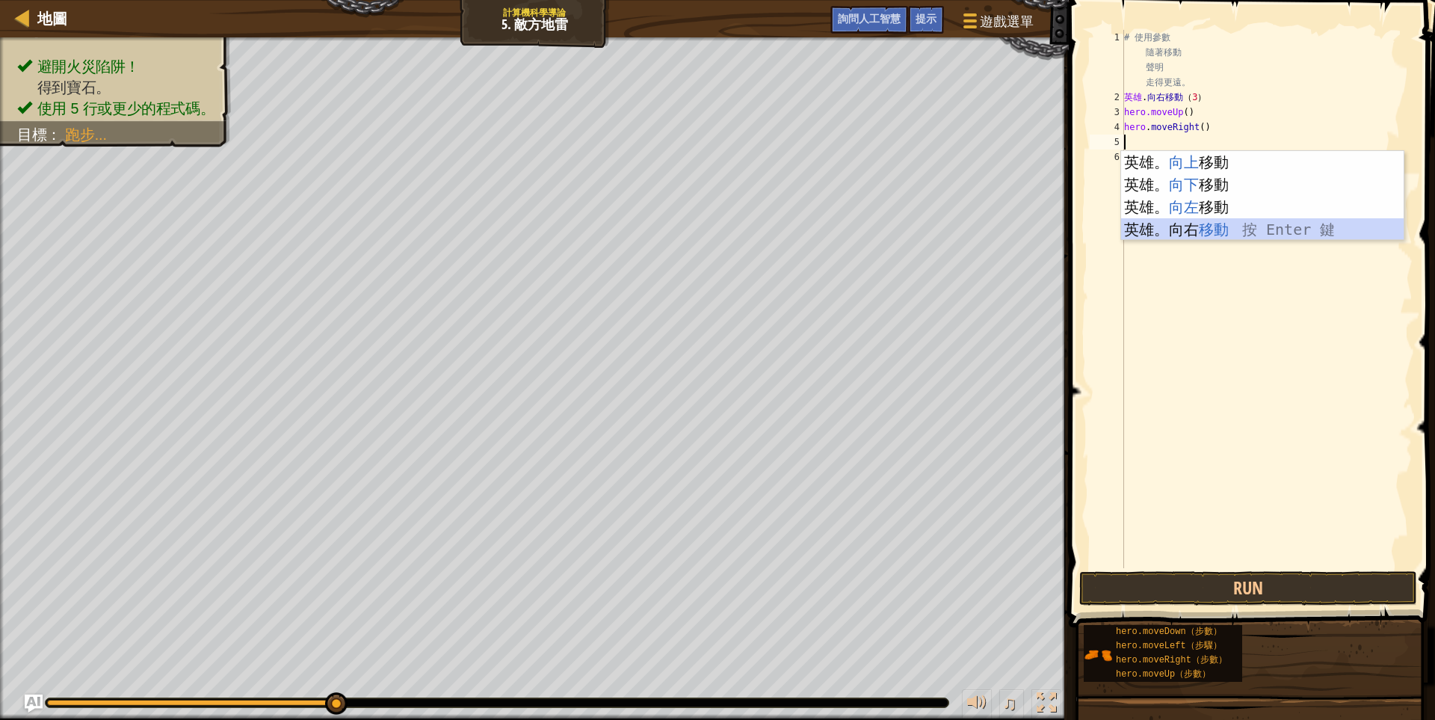
type textarea "m"
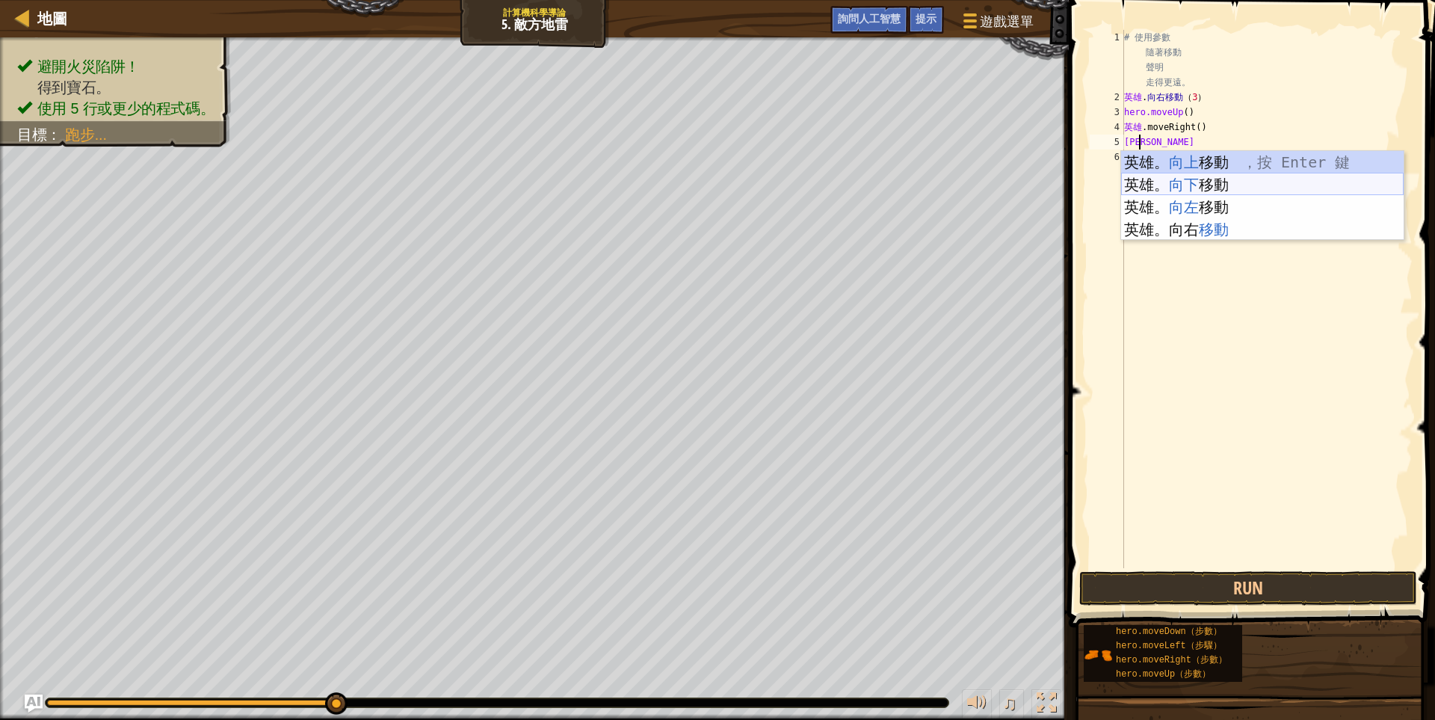
click at [1210, 183] on div "英雄。 向上 移動 ，按 Enter 鍵 英雄。 向下 移動 按 Enter 鍵 英雄。 向左 移動 按 Enter 鍵 英雄。 向右 移動 按 Enter 鍵" at bounding box center [1262, 218] width 283 height 135
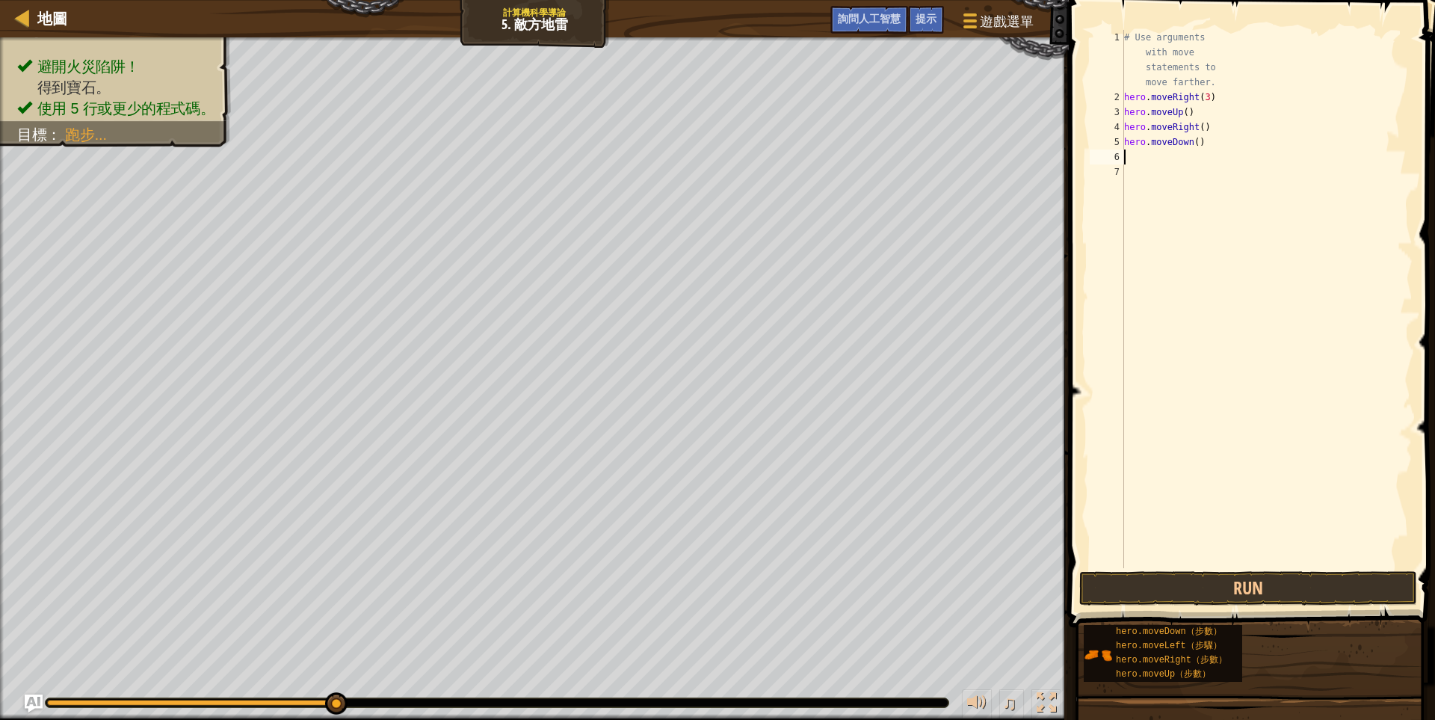
scroll to position [2, 0]
click at [1196, 142] on div "# 使用參數 隨著移動 聲明 走得更遠。 英雄 . 向右移動 （ 3 ） hero.moveUp ( ) 英雄 .moveRight ( ) 英雄 .move…" at bounding box center [1266, 336] width 291 height 613
click at [1198, 139] on div "# 使用參數 隨著移動 聲明 走得更遠。 英雄 . 向右移動 （ 3 ） hero.moveUp ( ) 英雄 .moveRight ( ) 英雄 .move…" at bounding box center [1266, 336] width 291 height 613
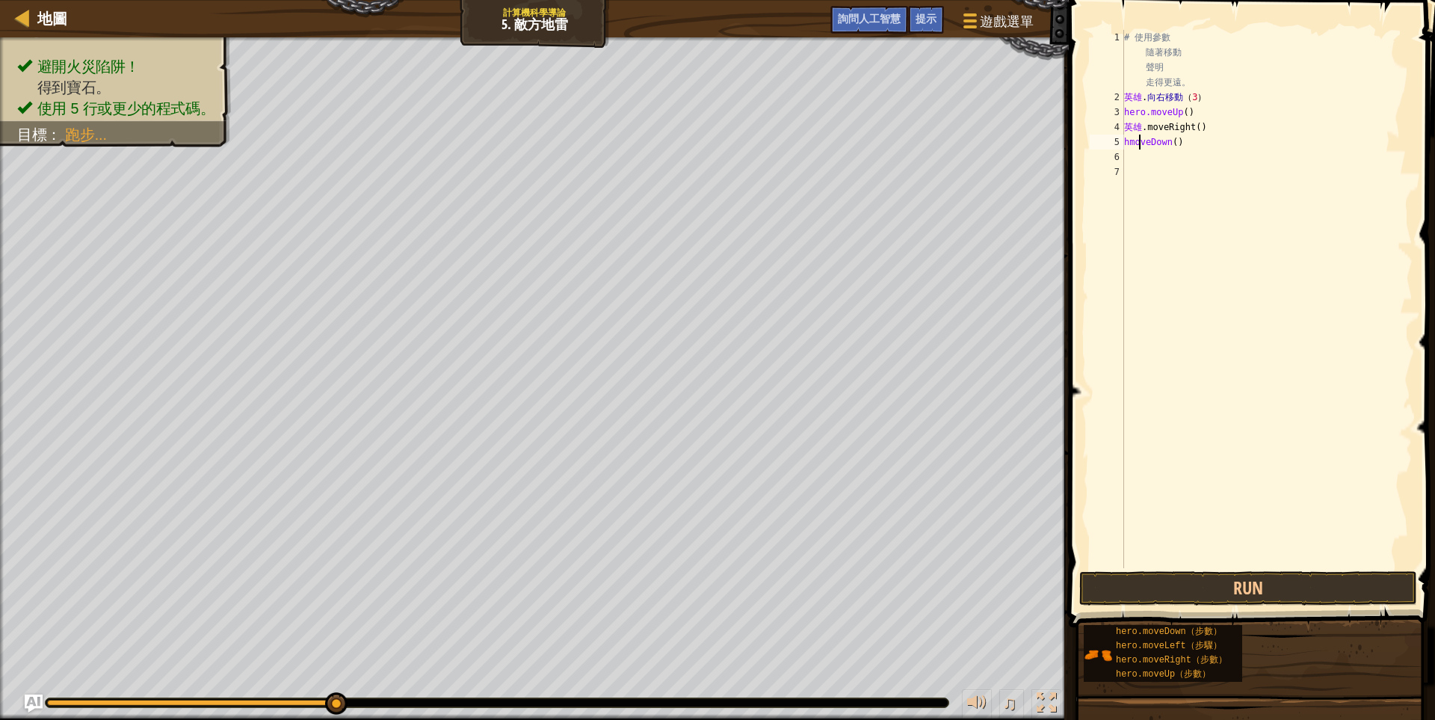
type textarea "moveDown()"
click at [1241, 151] on div "# 使用參數 隨著移動 聲明 走得更遠。 英雄 . 向右移動 （ 3 ） hero.moveUp ( ) 英雄 .moveRight ( ) 下移 （ ）" at bounding box center [1266, 336] width 291 height 613
click at [1195, 146] on div "# 使用參數 隨著移動 聲明 走得更遠。 英雄 . 向右移動 （ 3 ） hero.moveUp ( ) 英雄 .moveRight ( ) 下移 （ ）" at bounding box center [1266, 336] width 291 height 613
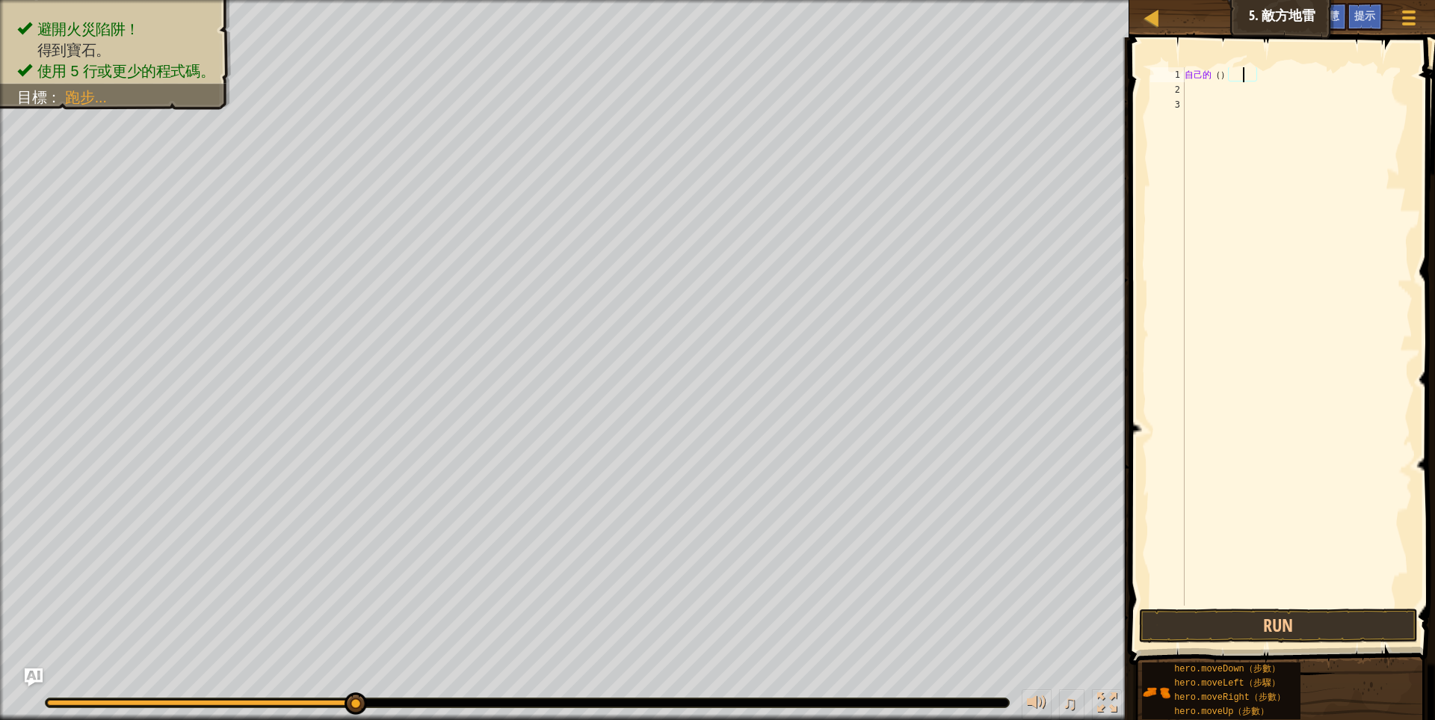
click at [1239, 70] on div "自己的 （ ）" at bounding box center [1297, 351] width 231 height 568
type textarea ")"
click at [1239, 70] on div "）" at bounding box center [1297, 351] width 231 height 568
type textarea "m"
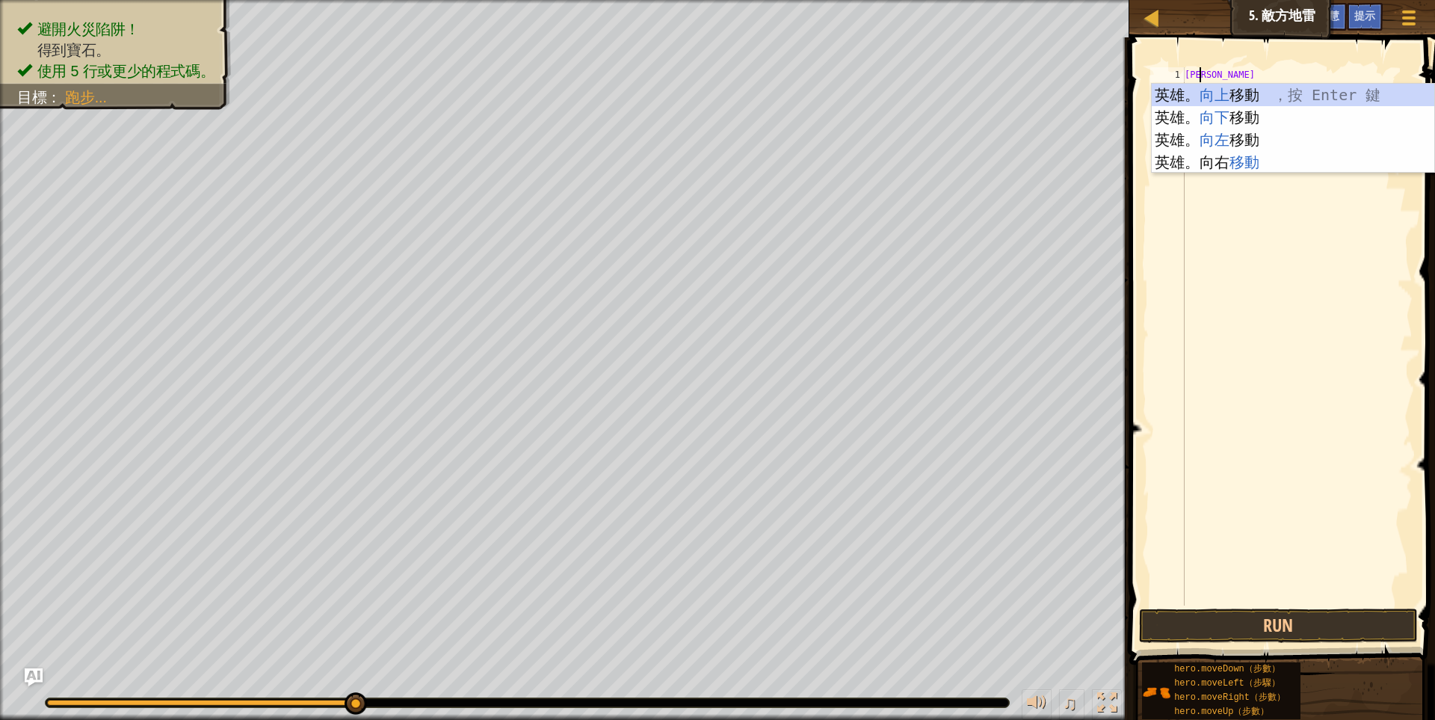
scroll to position [2, 4]
click at [1254, 157] on div "英雄。 向上 移動 ，按 Enter 鍵 英雄。 向下 移動 按 Enter 鍵 英雄。 向左 移動 按 Enter 鍵 英雄。 向右 移動 按 Enter 鍵" at bounding box center [1293, 151] width 283 height 135
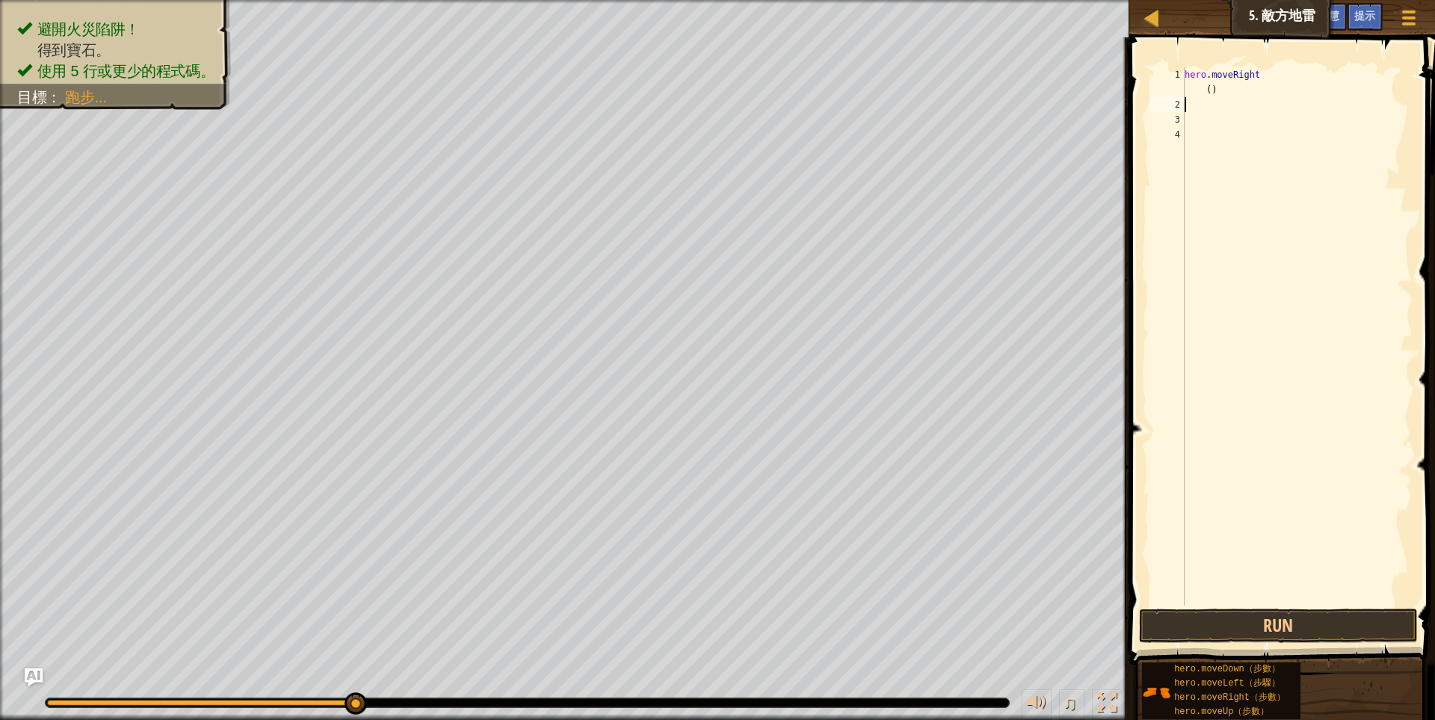
scroll to position [2, 0]
click at [1213, 87] on div "英雄 . 向右移動 （ ）" at bounding box center [1297, 358] width 231 height 583
type textarea "hero.moveRight()"
click at [1215, 91] on div "英雄 . 向右移動 （ ）" at bounding box center [1297, 358] width 231 height 583
click at [1211, 90] on div "英雄 . 向右移動 （ ）" at bounding box center [1297, 358] width 231 height 583
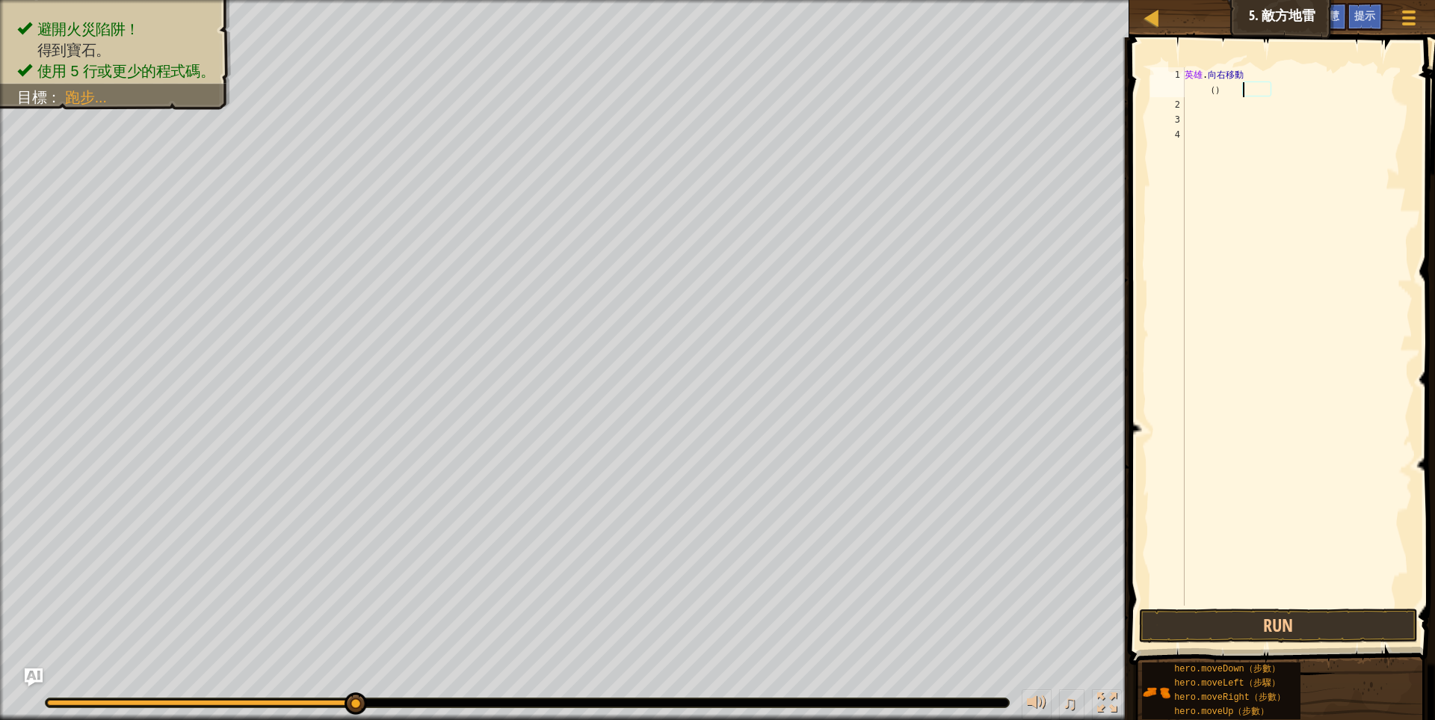
click at [1191, 93] on div "英雄 . 向右移動 （ ）" at bounding box center [1297, 358] width 231 height 583
click at [1206, 97] on div "英雄 . 向右移動 （ ）" at bounding box center [1297, 358] width 231 height 583
click at [1215, 93] on div "英雄 . 向右移動 （ ）" at bounding box center [1297, 358] width 231 height 583
click at [867, 90] on div "地圖 計算機科學導論 5. 敵方地雷 遊戲選單 完畢 提示 詢問人工智慧 1 הההההההההההההההההההההההההההההההההההההההה…" at bounding box center [717, 360] width 1435 height 720
drag, startPoint x: 1228, startPoint y: 93, endPoint x: 1179, endPoint y: 92, distance: 49.4
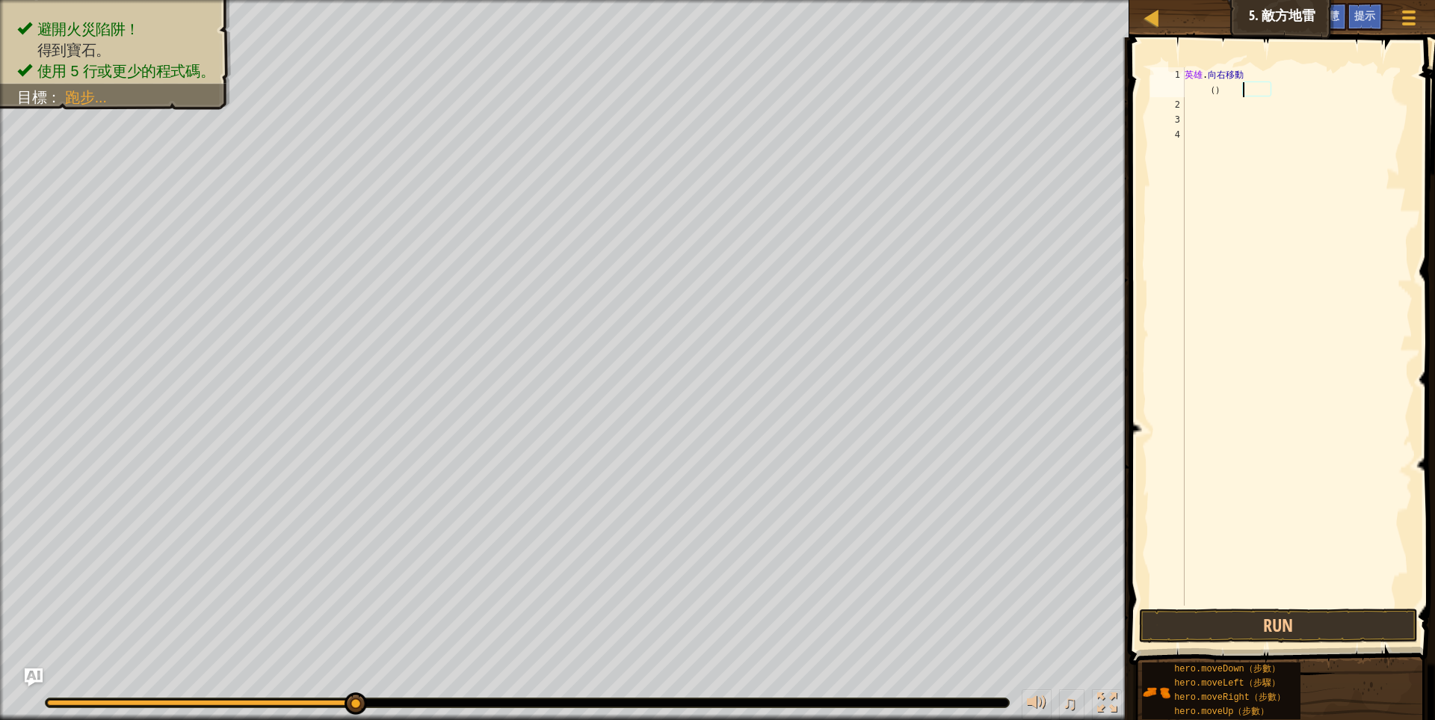
click at [1179, 92] on div "hero.moveRight() 1 2 3 4 英雄 . 向右移動 （ ） 鋤頭鋤頭鋤頭 XXXXXXXXXXXXXXXXXXXXXXXXXXXXXXXXX…" at bounding box center [1279, 336] width 265 height 538
click at [1183, 96] on div "1" at bounding box center [1167, 82] width 34 height 30
type textarea "hero.moveRightm()"
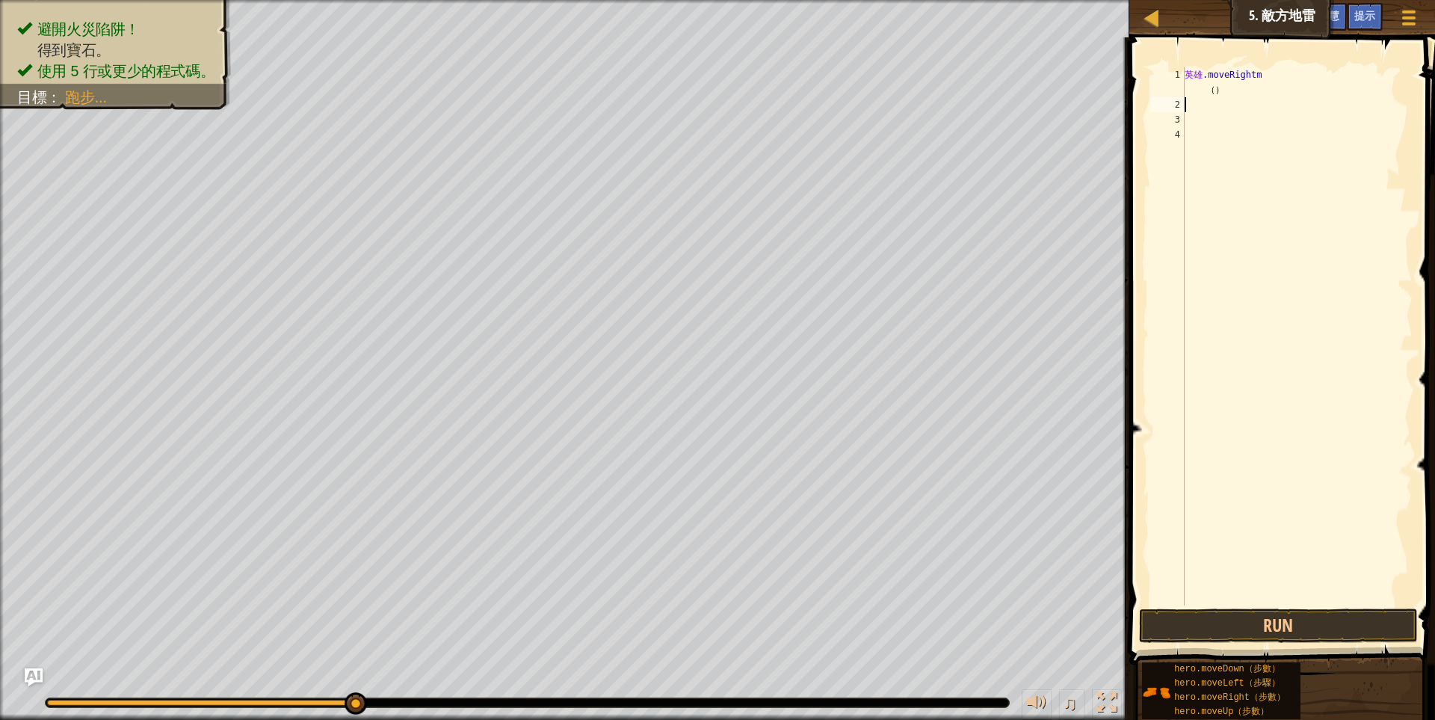
type textarea "m"
click at [1209, 87] on div "英雄 .moveRightm （ ） hero.moveUp ( )" at bounding box center [1297, 358] width 231 height 583
click at [1126, 35] on div "地圖 計算機科學導論 5. 敵方地雷 遊戲選單 完畢 提示 詢問人工智慧 1 הההההההההההההההההההההההההההההההההההההההה…" at bounding box center [717, 360] width 1435 height 720
type textarea ")"
drag, startPoint x: 1205, startPoint y: 81, endPoint x: 1128, endPoint y: 73, distance: 77.4
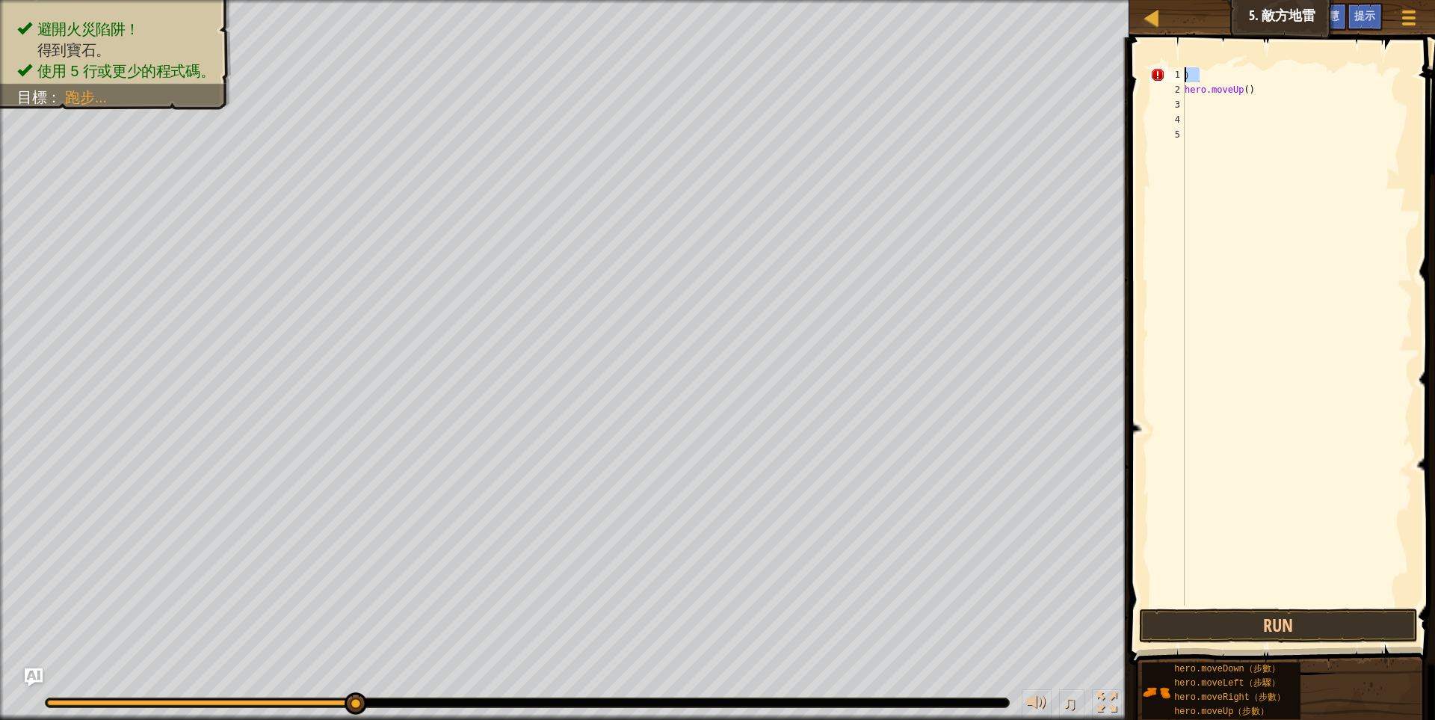
click at [1128, 73] on div ") 1 2 3 4 5 ） hero.moveUp ( ) 鋤頭鋤頭鋤頭 XXXXXXXXXXXXXXXXXXXXXXXXXXXXXXXXXXXXXXXXXX…" at bounding box center [1280, 380] width 310 height 671
type textarea "h"
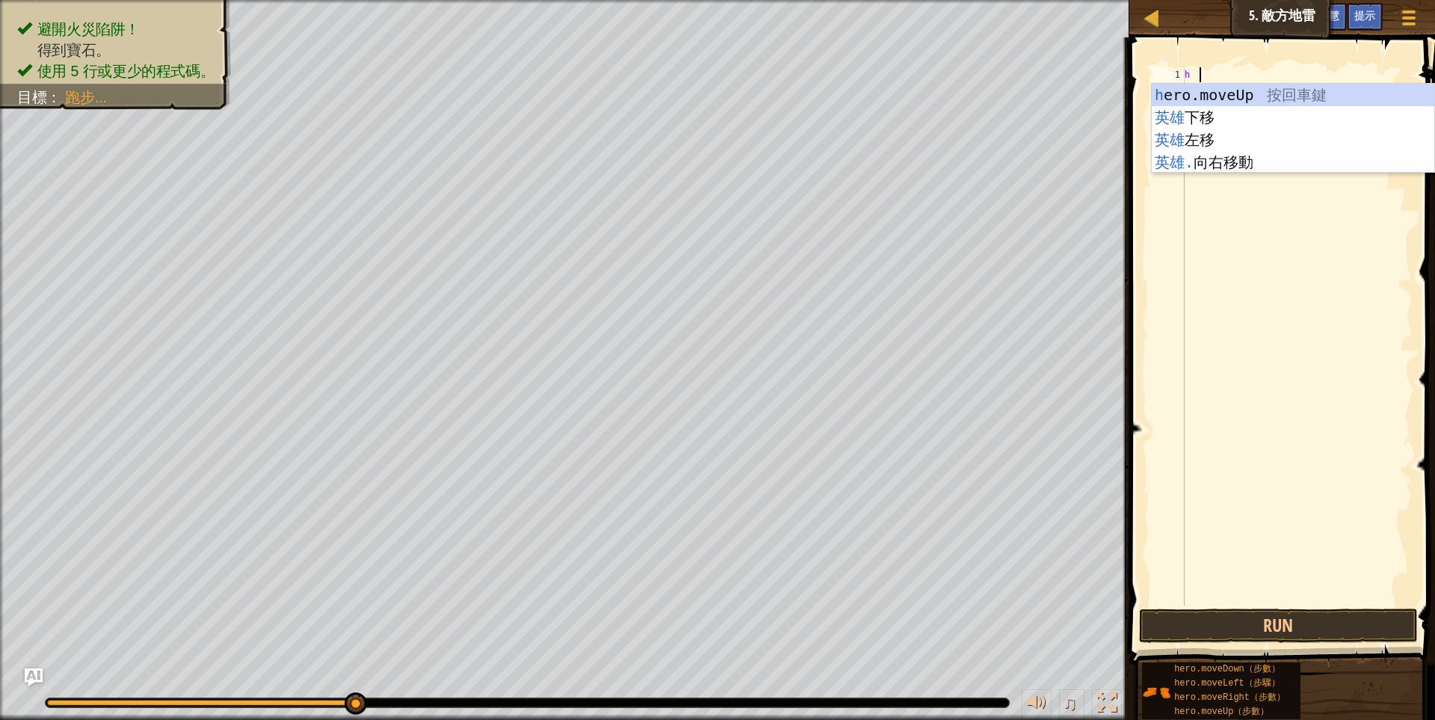
scroll to position [2, 4]
click at [1236, 155] on div "h ero.moveUp 按回車鍵 英雄 下移 按 Enter 鍵 英雄 左移 按 Enter 鍵 英雄. 向右移動 按 Enter 鍵" at bounding box center [1293, 151] width 283 height 135
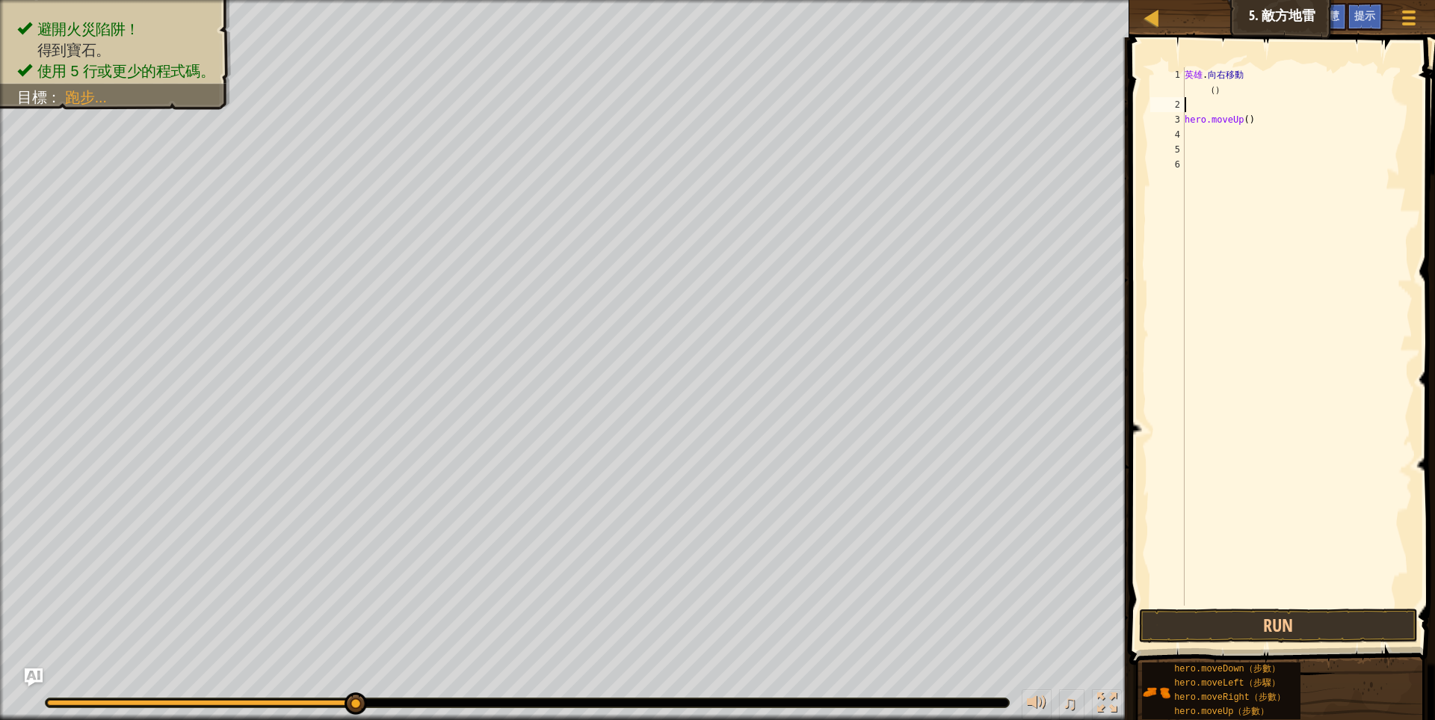
scroll to position [2, 0]
drag, startPoint x: 1191, startPoint y: 88, endPoint x: 1252, endPoint y: 94, distance: 60.8
click at [1252, 94] on div "英雄 . 向右移動 （ ） hero.moveUp ( )" at bounding box center [1297, 358] width 231 height 583
click at [1158, 83] on div "1" at bounding box center [1167, 82] width 34 height 30
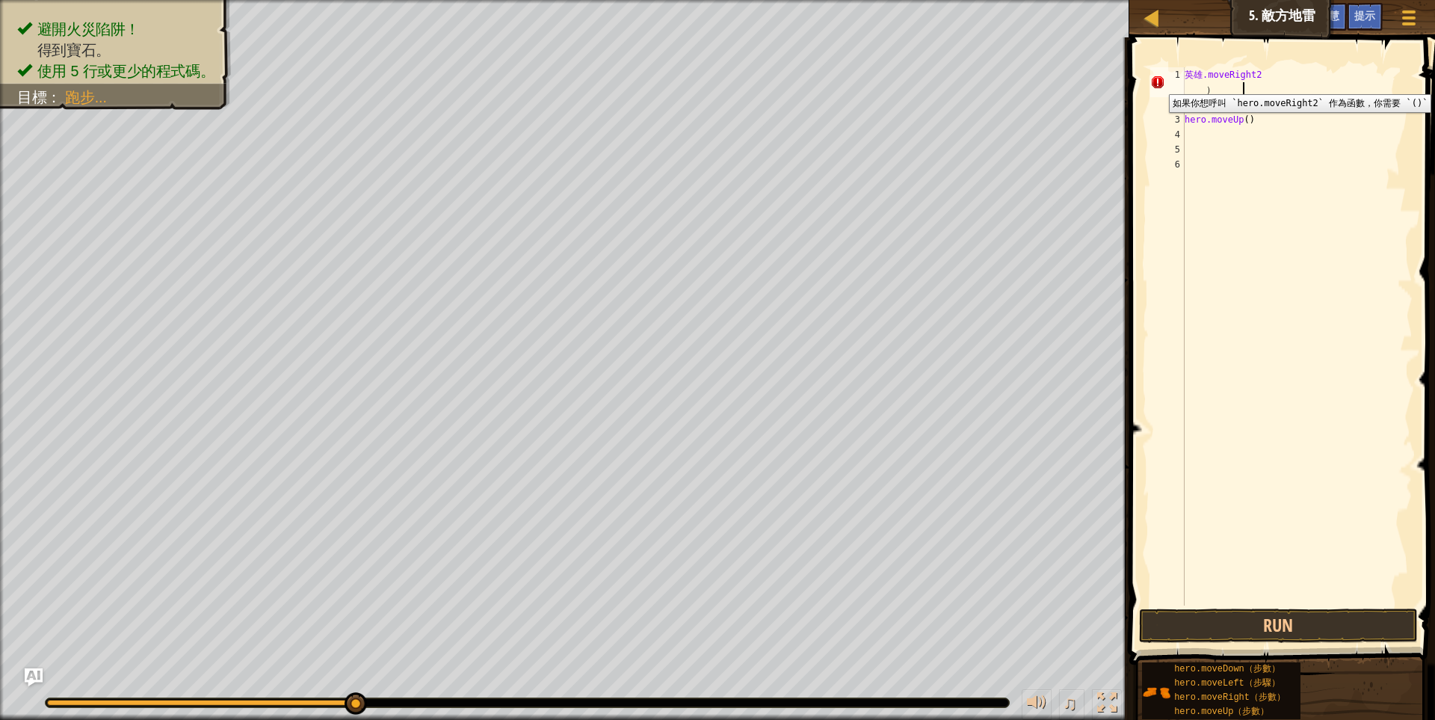
type textarea "hero.moveRight2)"
click at [1152, 86] on div "1" at bounding box center [1167, 82] width 34 height 30
type textarea "hero.moveRight2)"
click at [1362, 17] on font "提示" at bounding box center [1364, 15] width 21 height 14
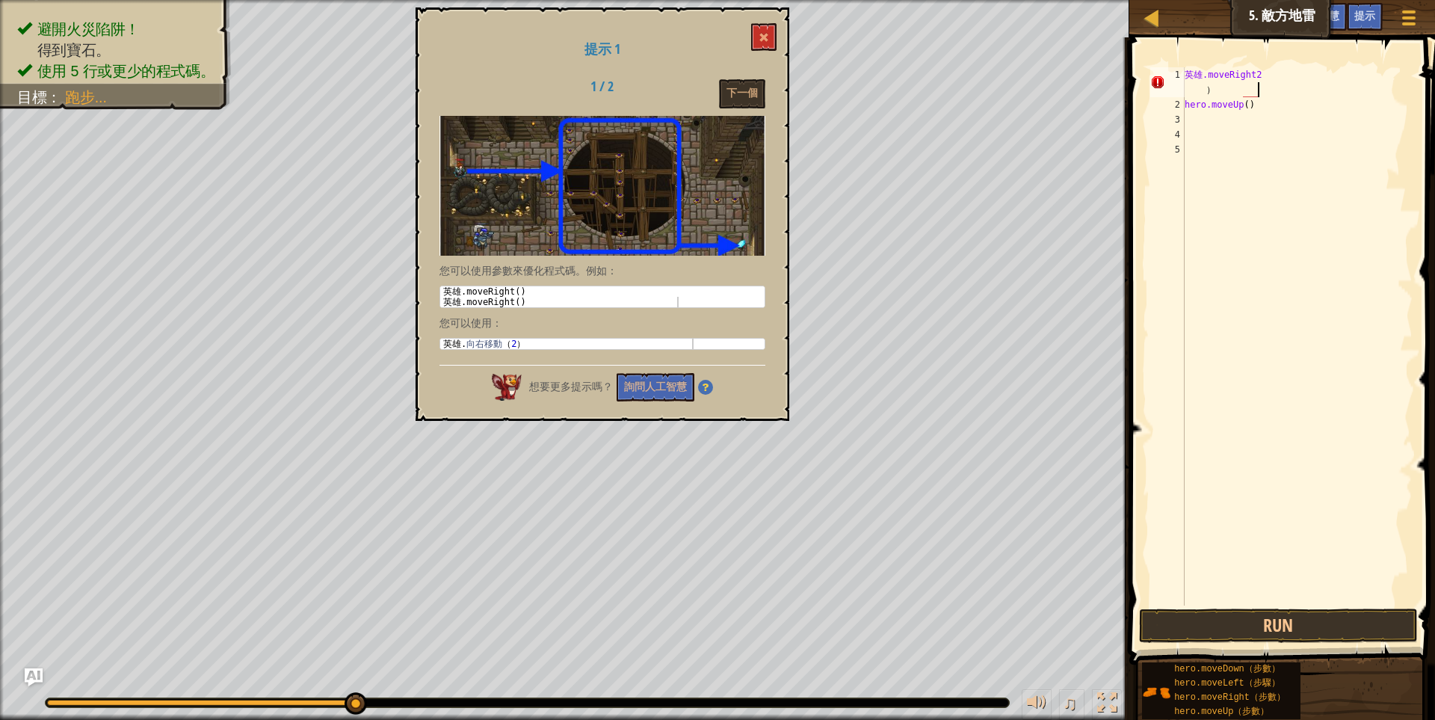
click at [1262, 73] on div "英雄 .moveRight2 ） hero.moveUp ( )" at bounding box center [1297, 358] width 231 height 583
click at [1253, 73] on div "heromoveRight2 ) hero.moveUp ( )" at bounding box center [1297, 351] width 231 height 568
click at [1089, 75] on div "地圖 計算機科學導論 5. 敵方地雷 遊戲選單 完畢 提示 詢問人工智慧 1 הההההההההההההההההההההההההההההההההההההההה…" at bounding box center [717, 360] width 1435 height 720
click at [1075, 70] on div "地圖 計算機科學導論 5. 敵方地雷 遊戲選單 完畢 提示 詢問人工智慧 1 הההההההההההההההההההההההההההההההההההההההה…" at bounding box center [717, 360] width 1435 height 720
type textarea "t2)"
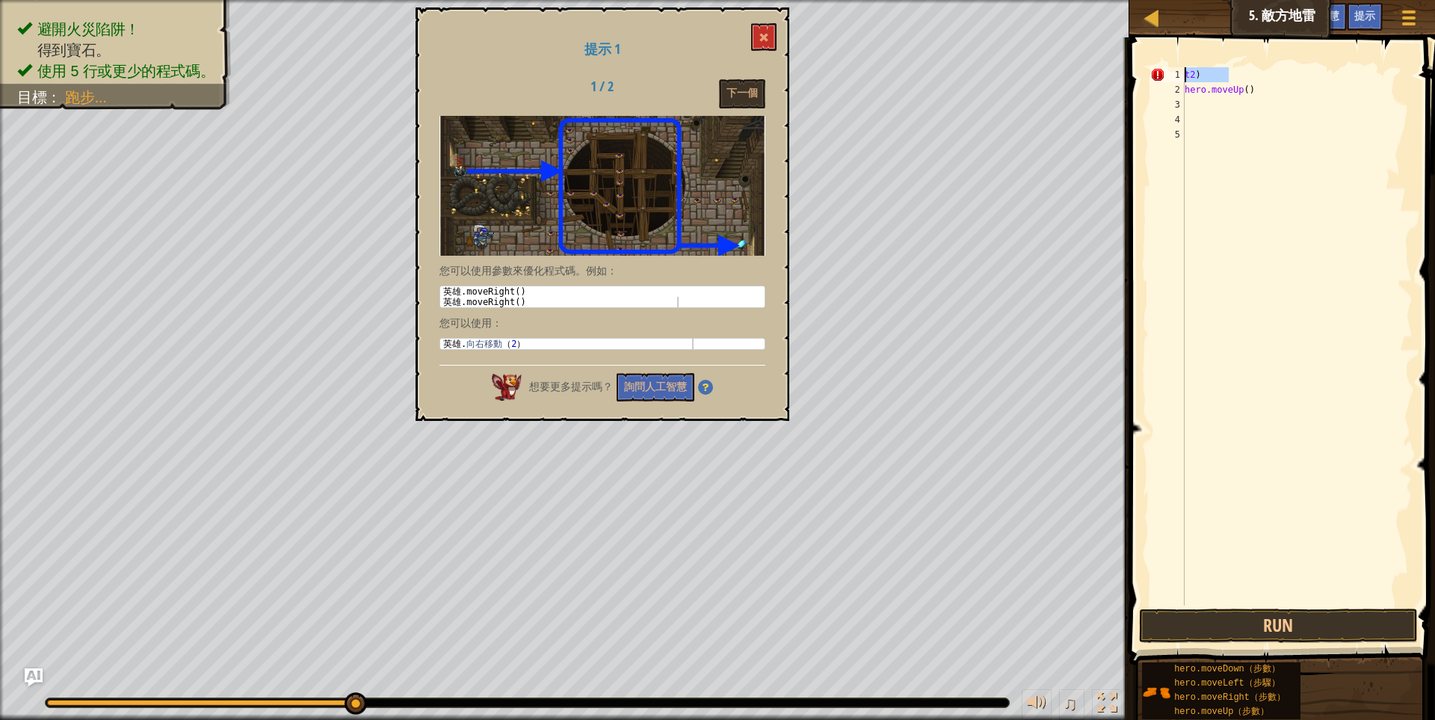
click at [1058, 71] on div "地圖 計算機科學導論 5. 敵方地雷 遊戲選單 完畢 提示 詢問人工智慧 1 הההההההההההההההההההההההההההההההההההההההה…" at bounding box center [717, 360] width 1435 height 720
type textarea "hero.moveRight(2)"
drag, startPoint x: 531, startPoint y: 345, endPoint x: 440, endPoint y: 341, distance: 91.3
click at [440, 341] on div "英雄 . 向右移動 （ 2 ）" at bounding box center [602, 354] width 324 height 31
click at [528, 339] on div "英雄 . 向右移動 （ 2 ）" at bounding box center [602, 344] width 324 height 10
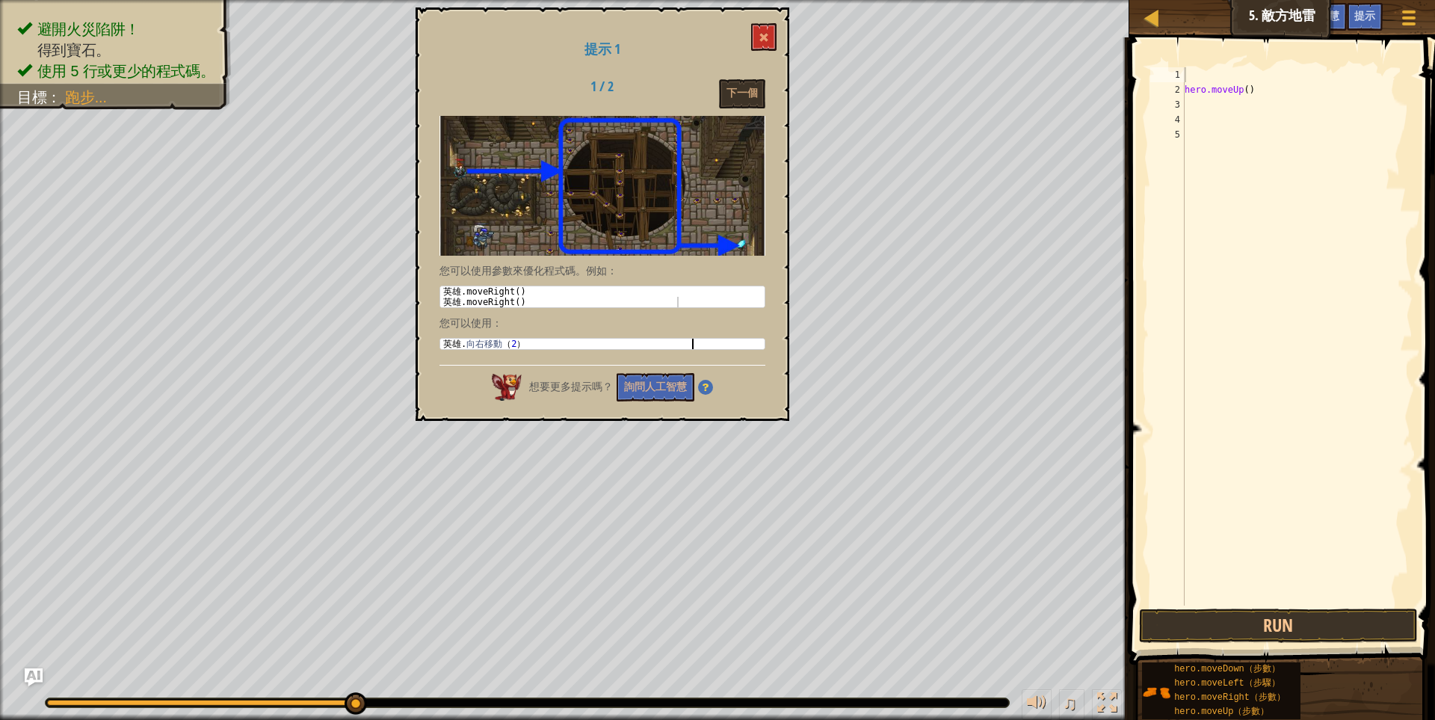
drag, startPoint x: 528, startPoint y: 341, endPoint x: 527, endPoint y: 374, distance: 32.9
click at [527, 374] on div "提示 1 1 / 2 下一個 您可以使用參數來優化程式碼。例如： 1 2 英雄 .moveRight ( ) 英雄 .moveRight ( ) 鋤頭鋤頭鋤頭…" at bounding box center [603, 213] width 374 height 413
click at [647, 391] on font "詢問人工智慧" at bounding box center [655, 386] width 63 height 14
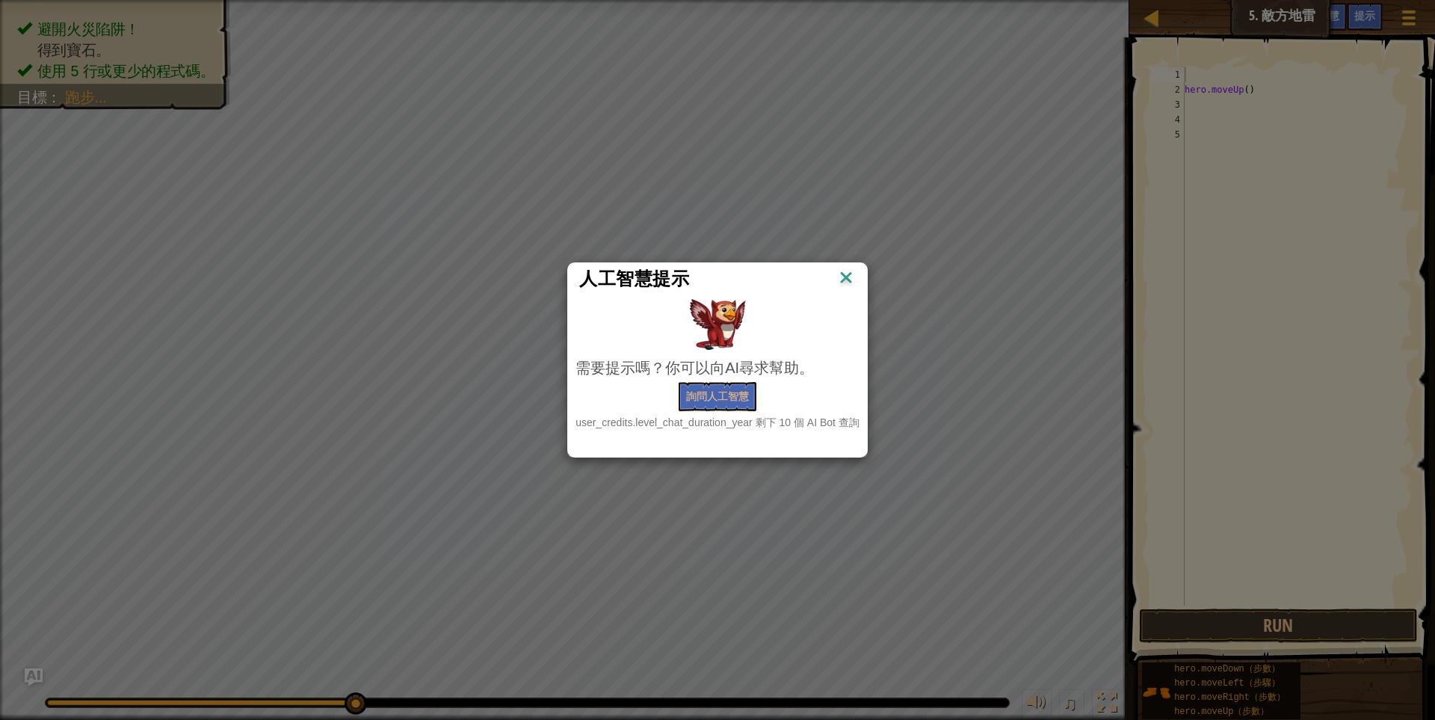
click at [844, 276] on img at bounding box center [845, 279] width 19 height 22
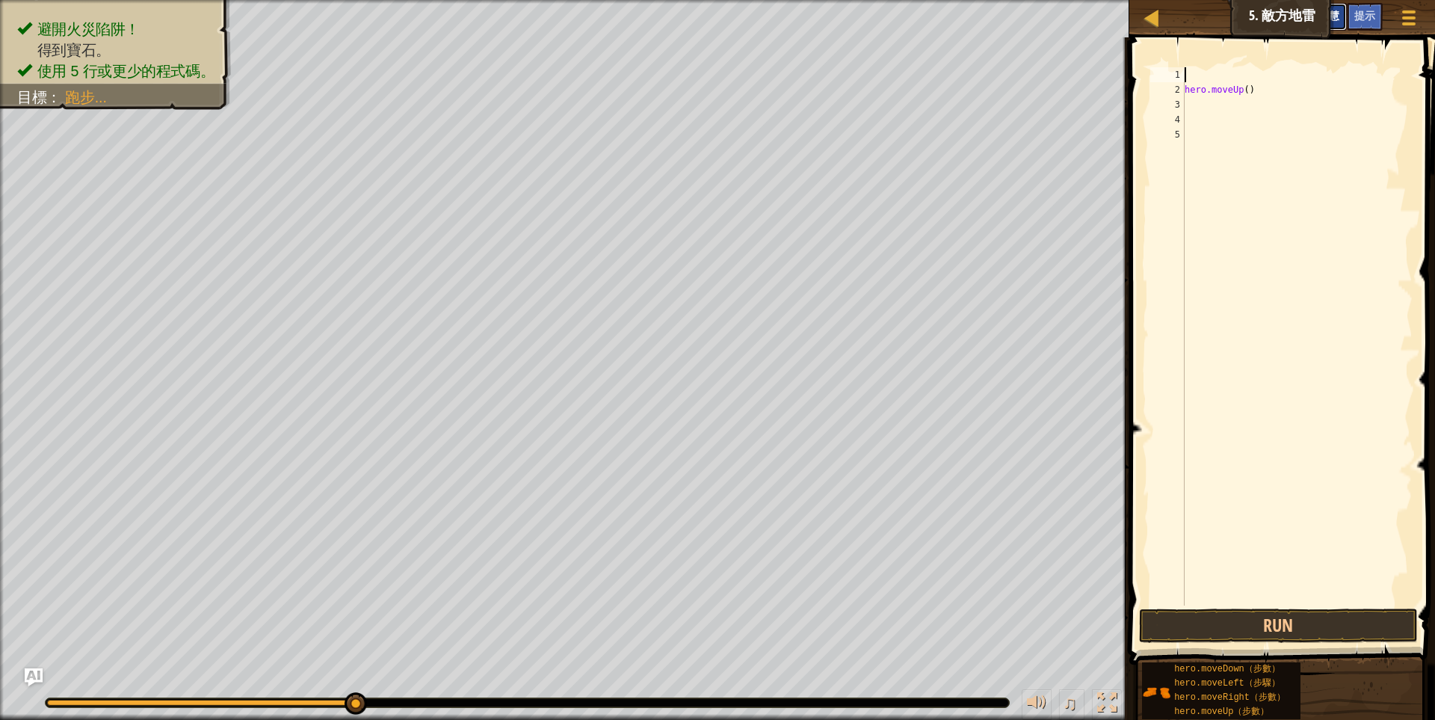
click at [1333, 16] on font "詢問人工智慧" at bounding box center [1308, 15] width 63 height 14
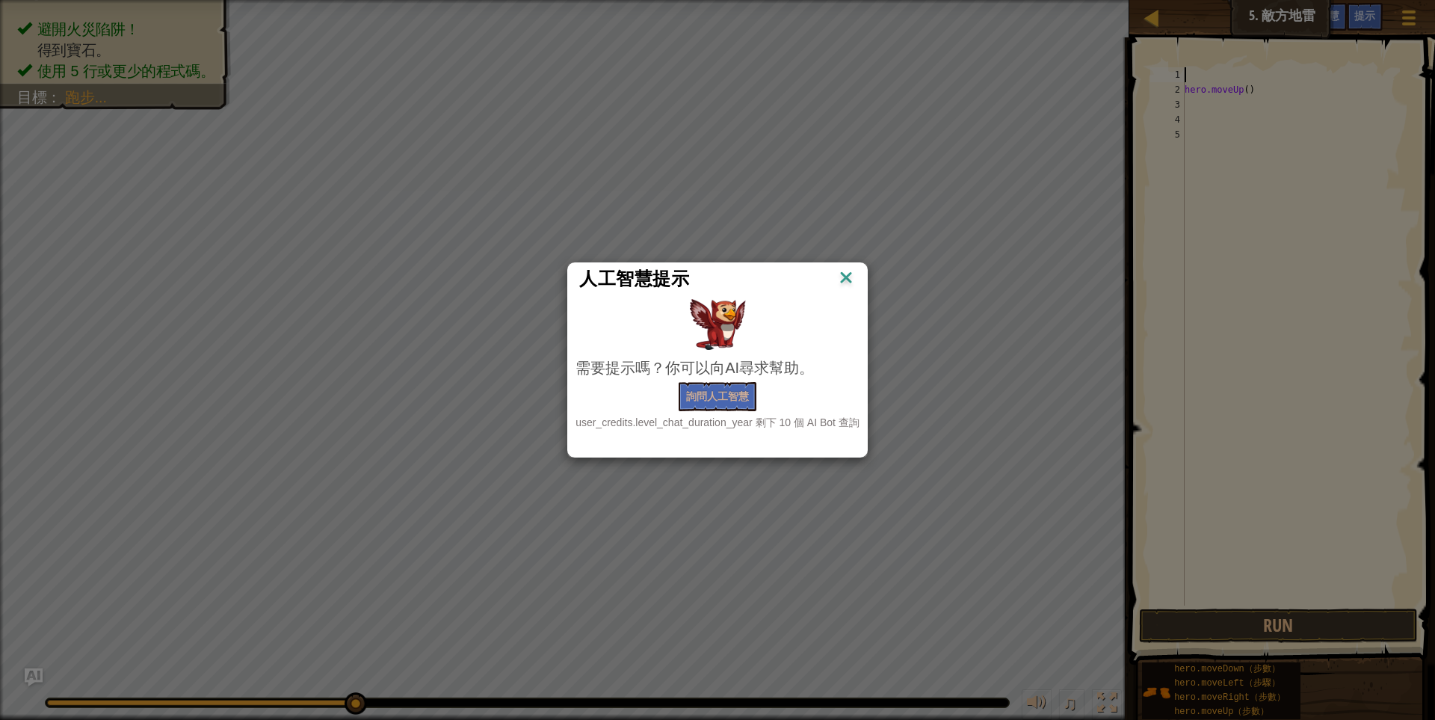
click at [854, 273] on img at bounding box center [845, 279] width 19 height 22
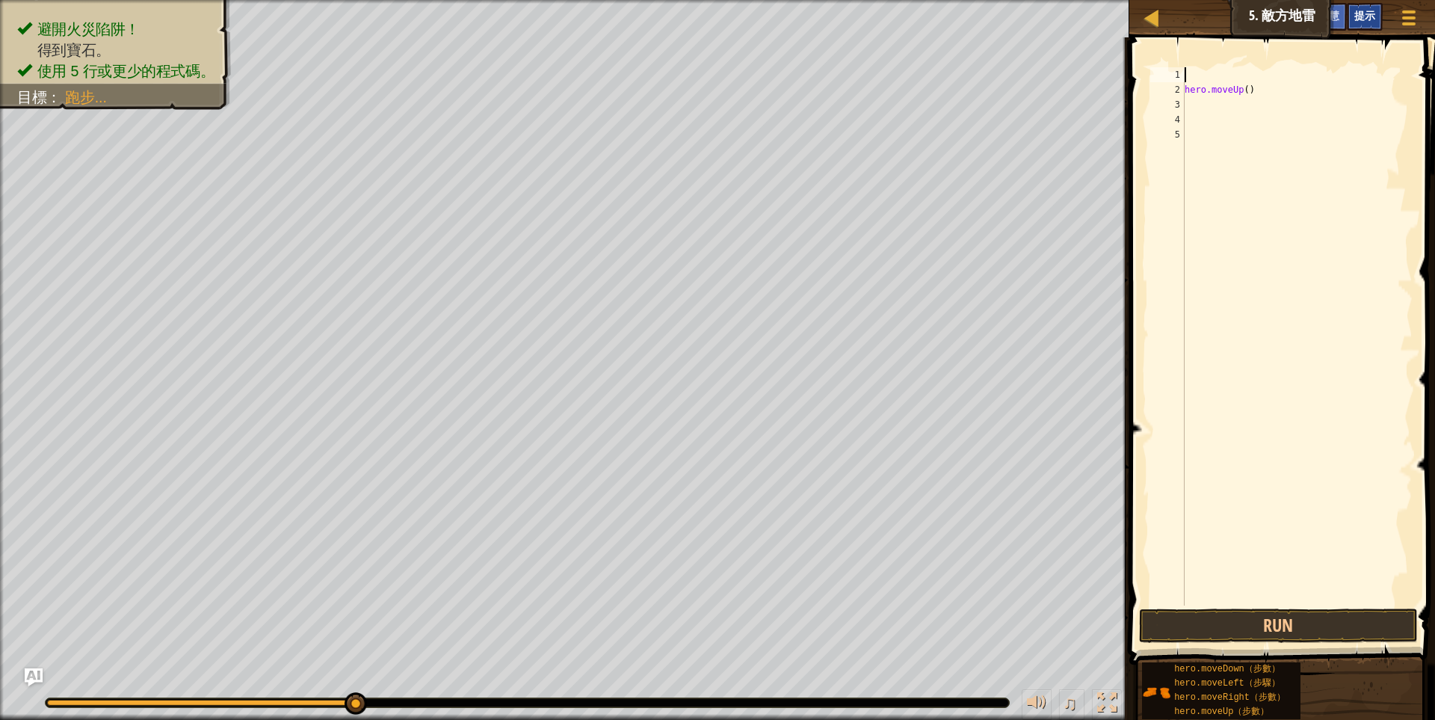
click at [1363, 7] on div "提示" at bounding box center [1365, 17] width 36 height 28
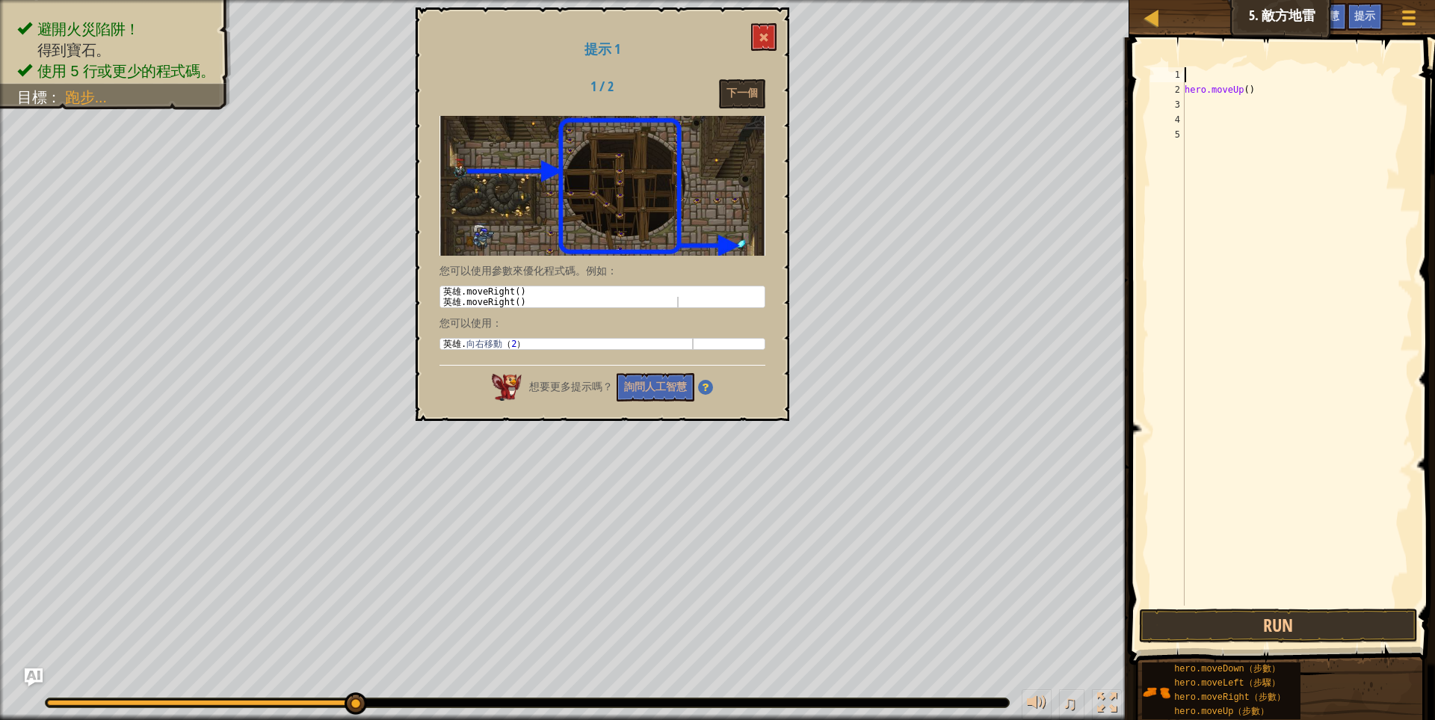
type textarea "h"
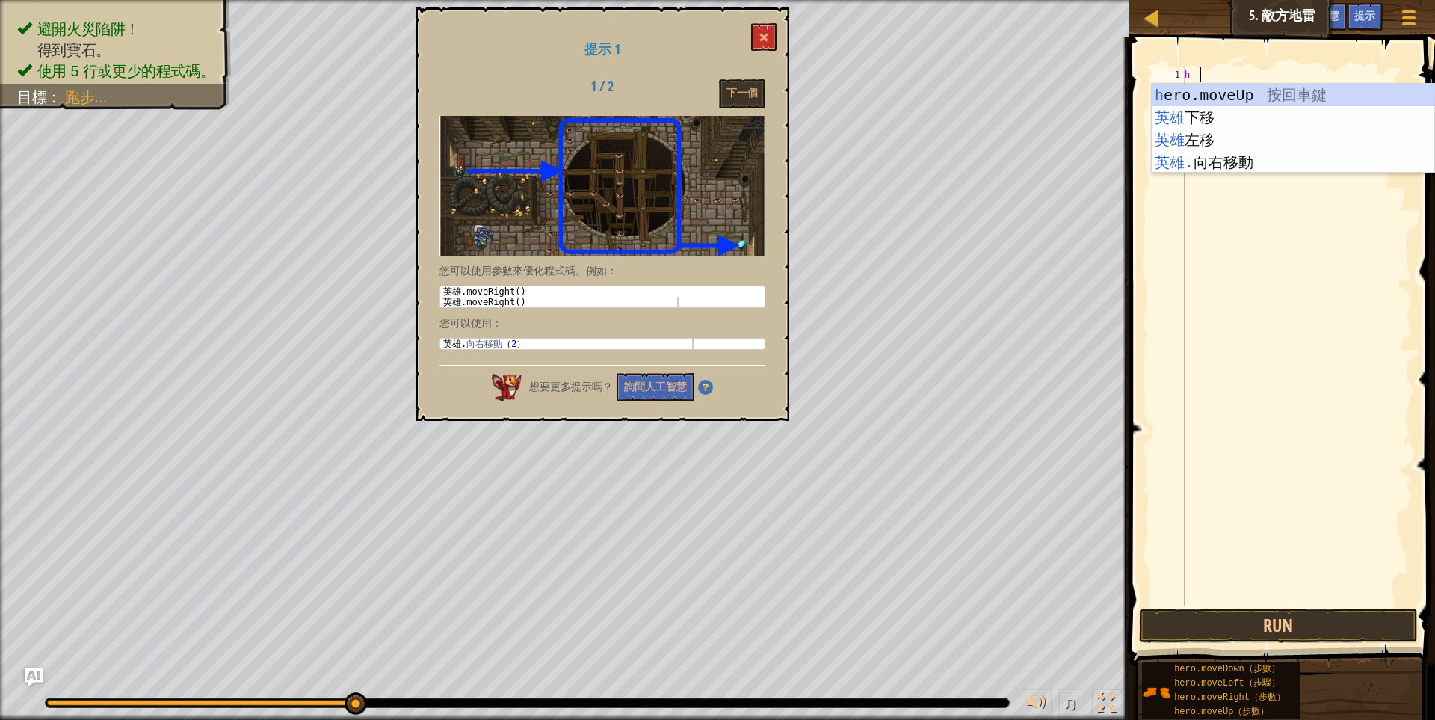
scroll to position [2, 4]
click at [1236, 165] on div "h ero.moveUp 按回車鍵 英雄 下移 按 Enter 鍵 英雄 左移 按 Enter 鍵 英雄. 向右移動 按 Enter 鍵" at bounding box center [1293, 151] width 283 height 135
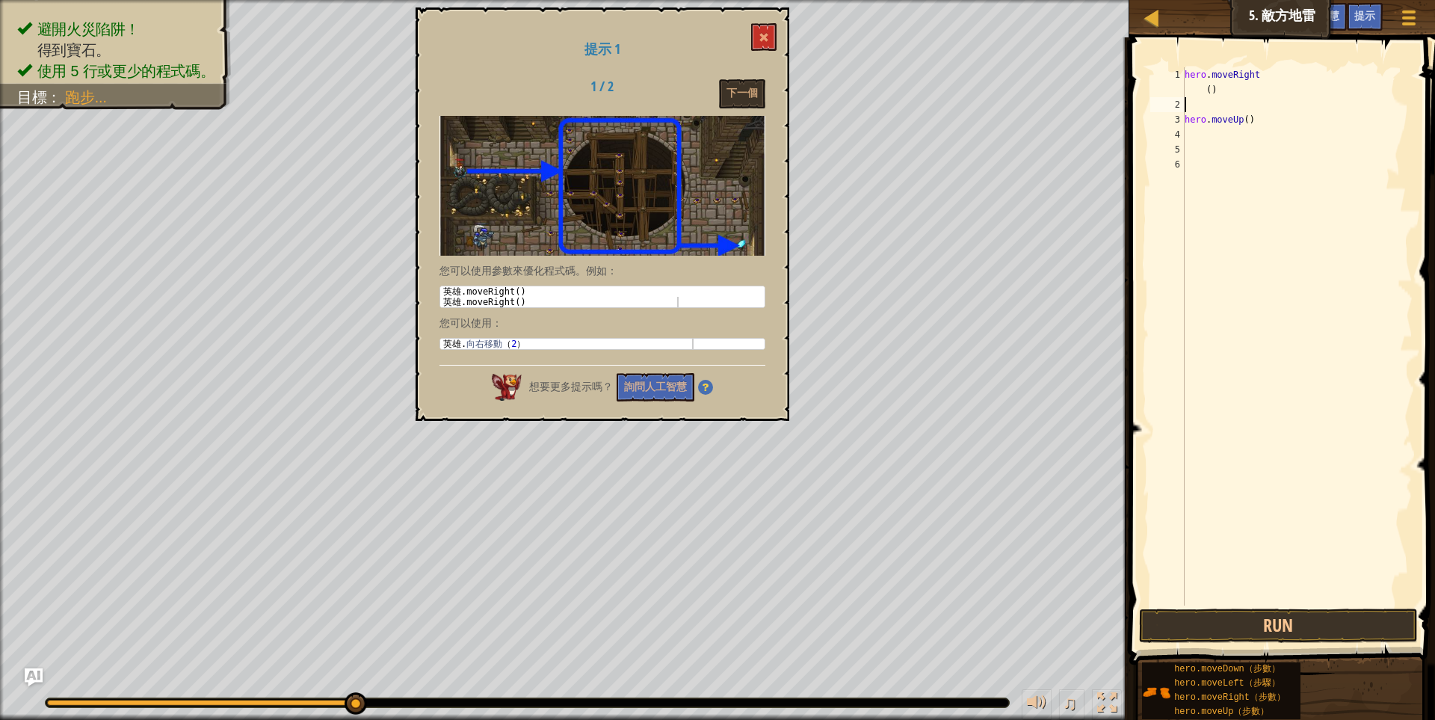
scroll to position [2, 0]
click at [1197, 144] on div "英雄 . 向右移動 （ ） hero.moveUp ( )" at bounding box center [1297, 358] width 231 height 583
click at [1197, 135] on div "英雄 . 向右移動 （ ） hero.moveUp ( )" at bounding box center [1297, 358] width 231 height 583
click at [744, 96] on font "下一個" at bounding box center [741, 93] width 31 height 14
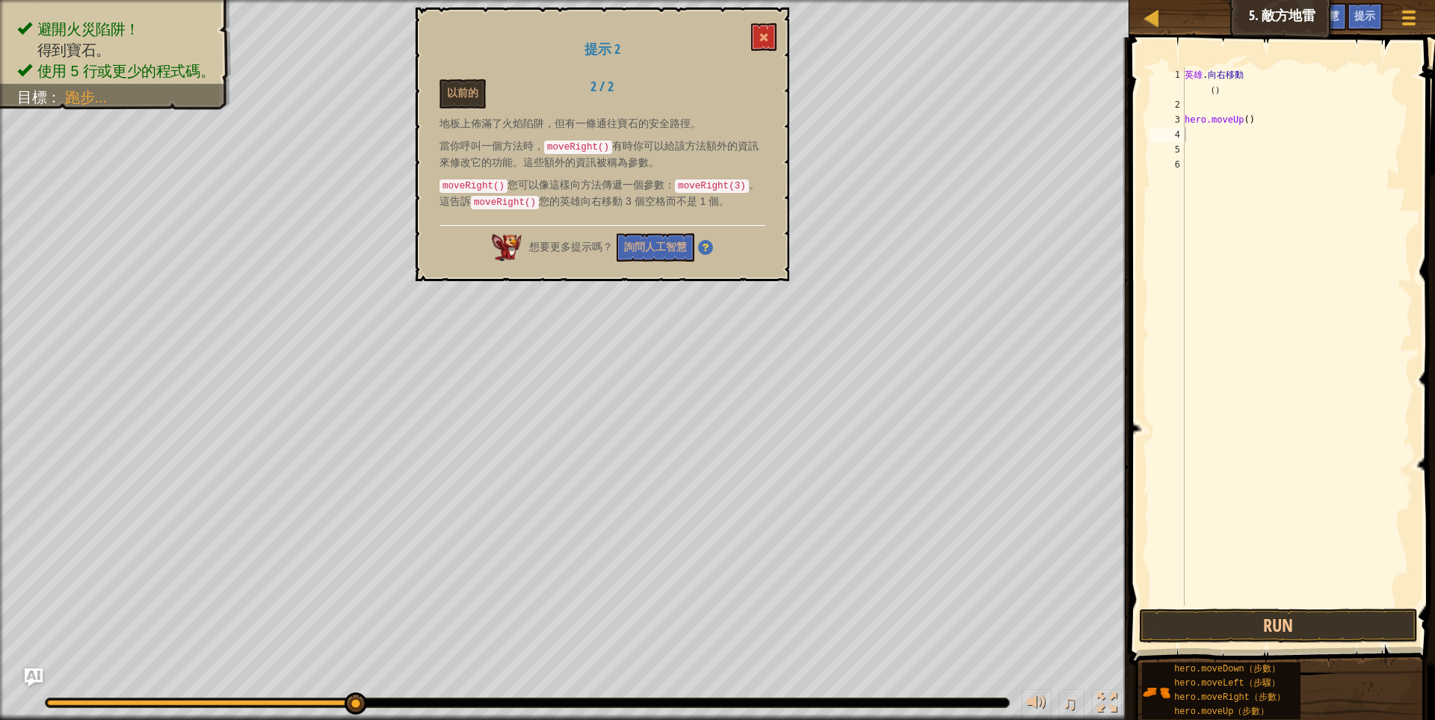
drag, startPoint x: 739, startPoint y: 178, endPoint x: 658, endPoint y: 189, distance: 82.2
click at [658, 189] on p "moveRight() 您可以像這樣 向方法傳遞一個參數： moveRight(3) 。這告訴 moveRight() 您的英雄向右移動 3 個空格而不是 1…" at bounding box center [602, 193] width 326 height 33
click at [727, 181] on code "moveRight(3)" at bounding box center [712, 185] width 74 height 13
click at [728, 181] on code "moveRight(3)" at bounding box center [712, 185] width 74 height 13
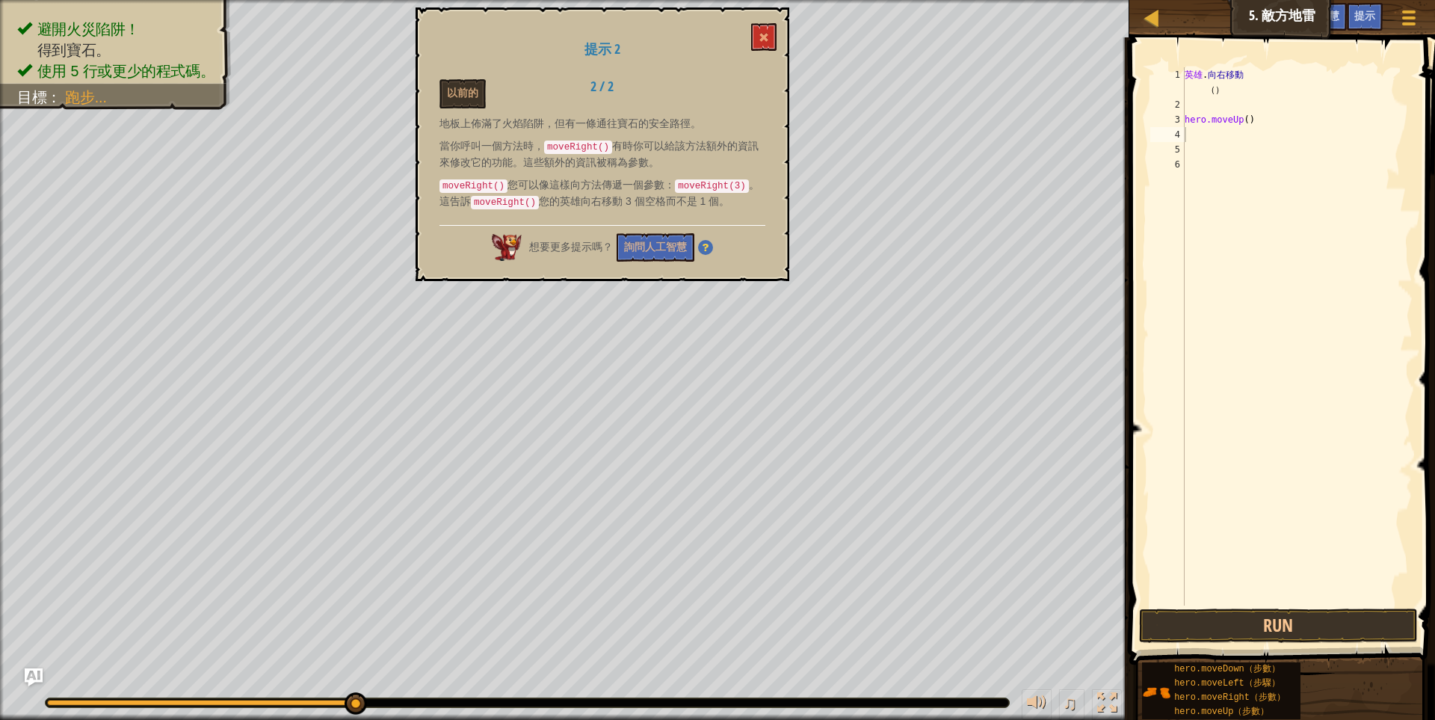
click at [728, 181] on code "moveRight(3)" at bounding box center [712, 185] width 74 height 13
type textarea "hero.moveRight()"
click at [1212, 90] on div "英雄 . 向右移動 （ ） hero.moveUp ( )" at bounding box center [1297, 358] width 231 height 583
drag, startPoint x: 1212, startPoint y: 90, endPoint x: 1198, endPoint y: 91, distance: 14.3
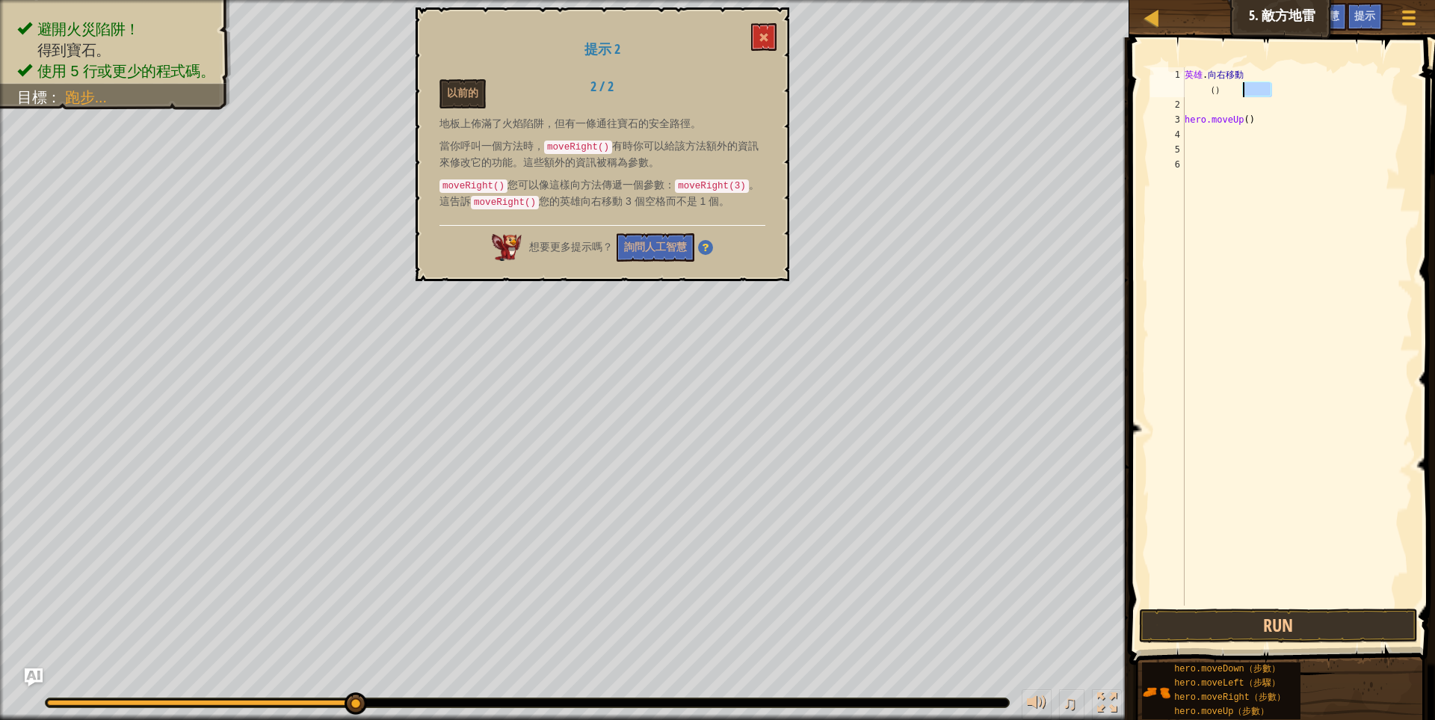
click at [1198, 91] on div "英雄 . 向右移動 （ ） hero.moveUp ( )" at bounding box center [1297, 358] width 231 height 583
click at [760, 33] on span at bounding box center [764, 37] width 10 height 10
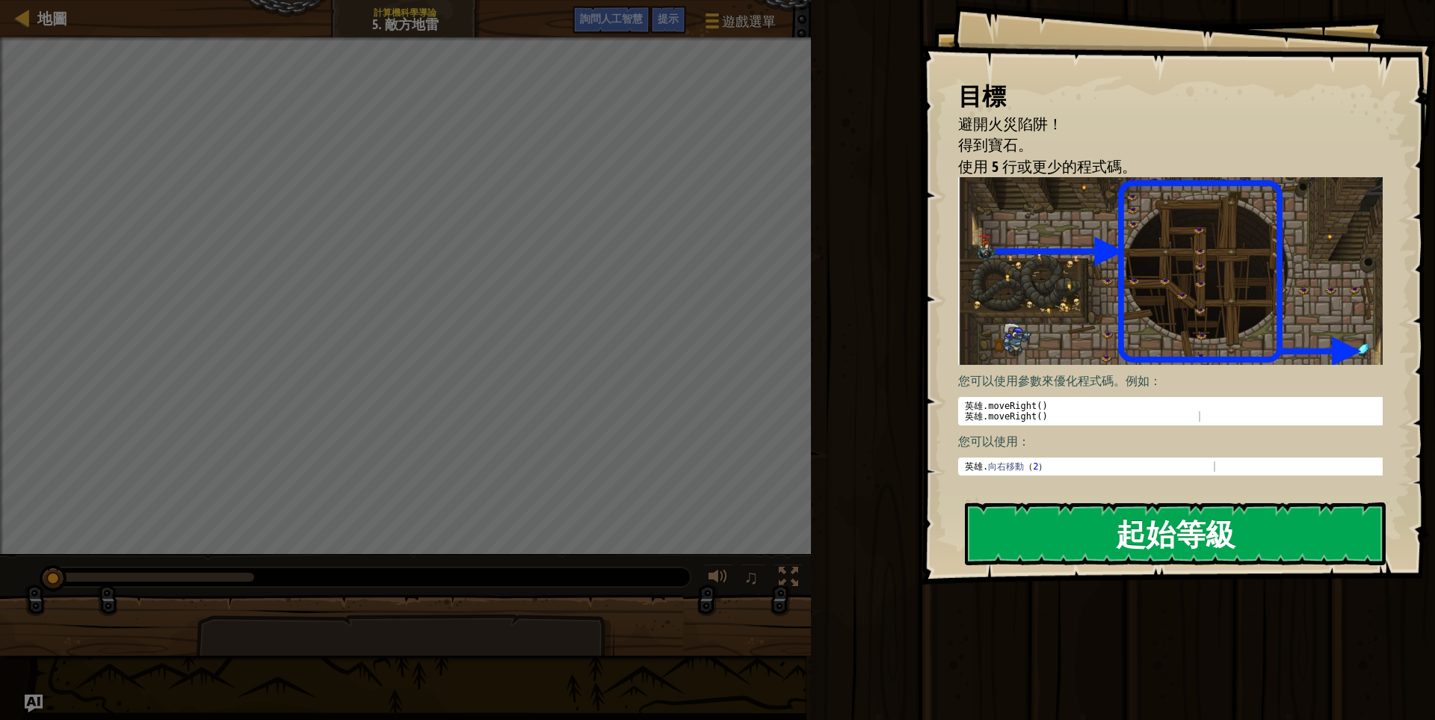
click at [1066, 547] on button "起始等級" at bounding box center [1175, 533] width 421 height 63
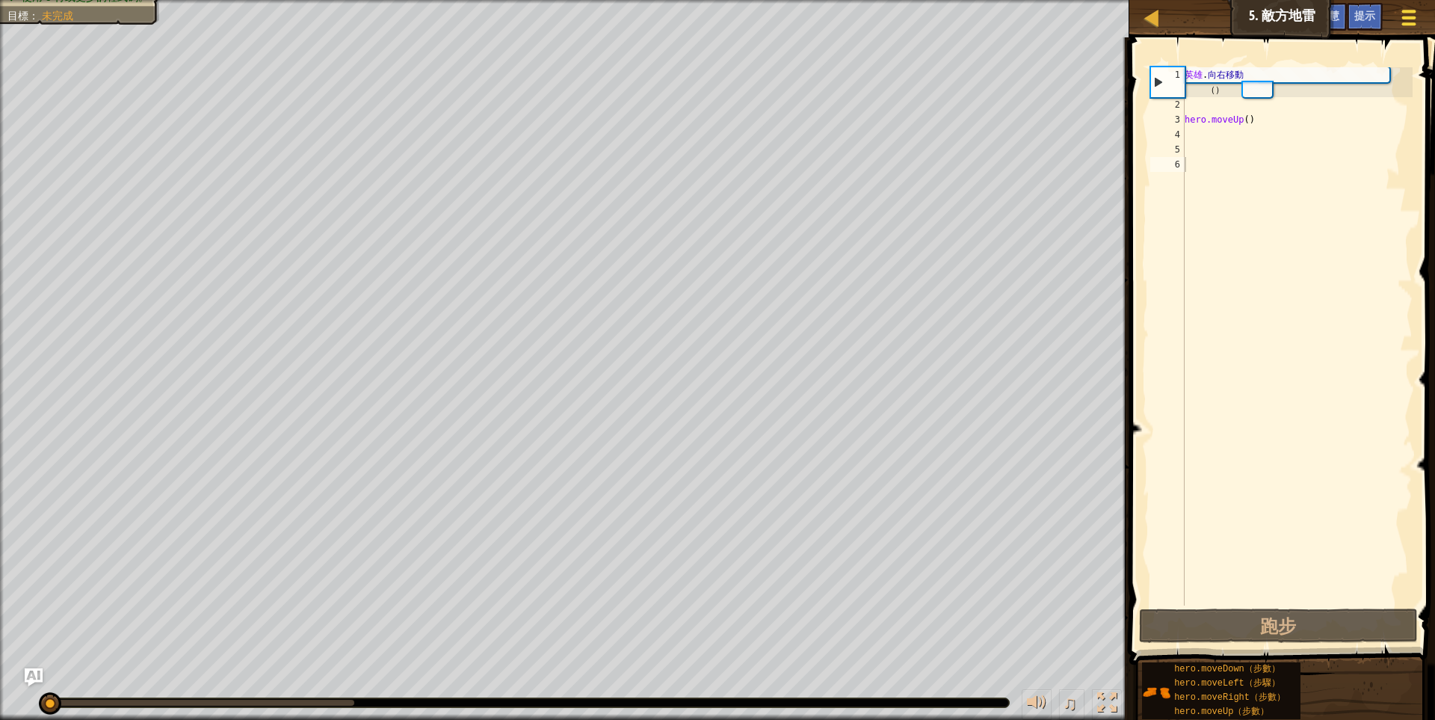
click at [1415, 15] on div at bounding box center [1408, 18] width 20 height 22
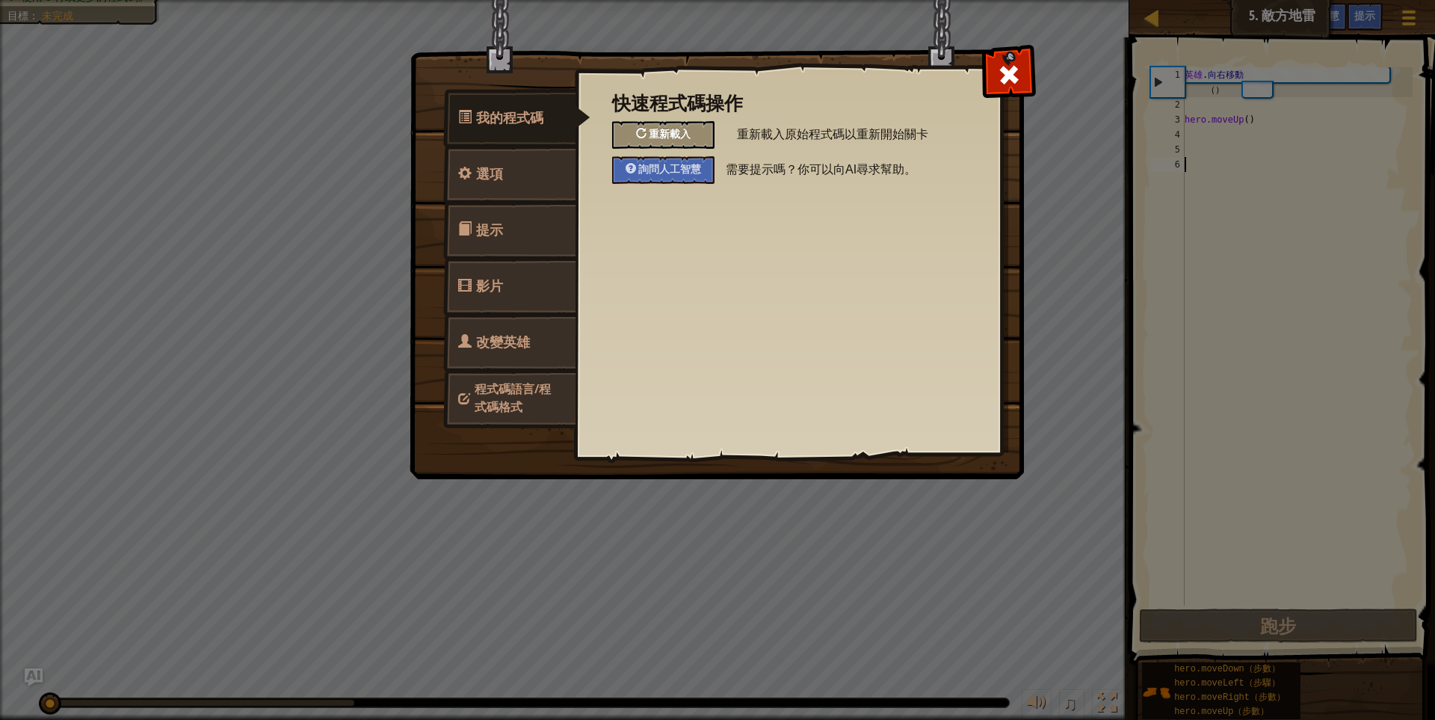
click at [649, 136] on div "重新載入" at bounding box center [663, 135] width 102 height 28
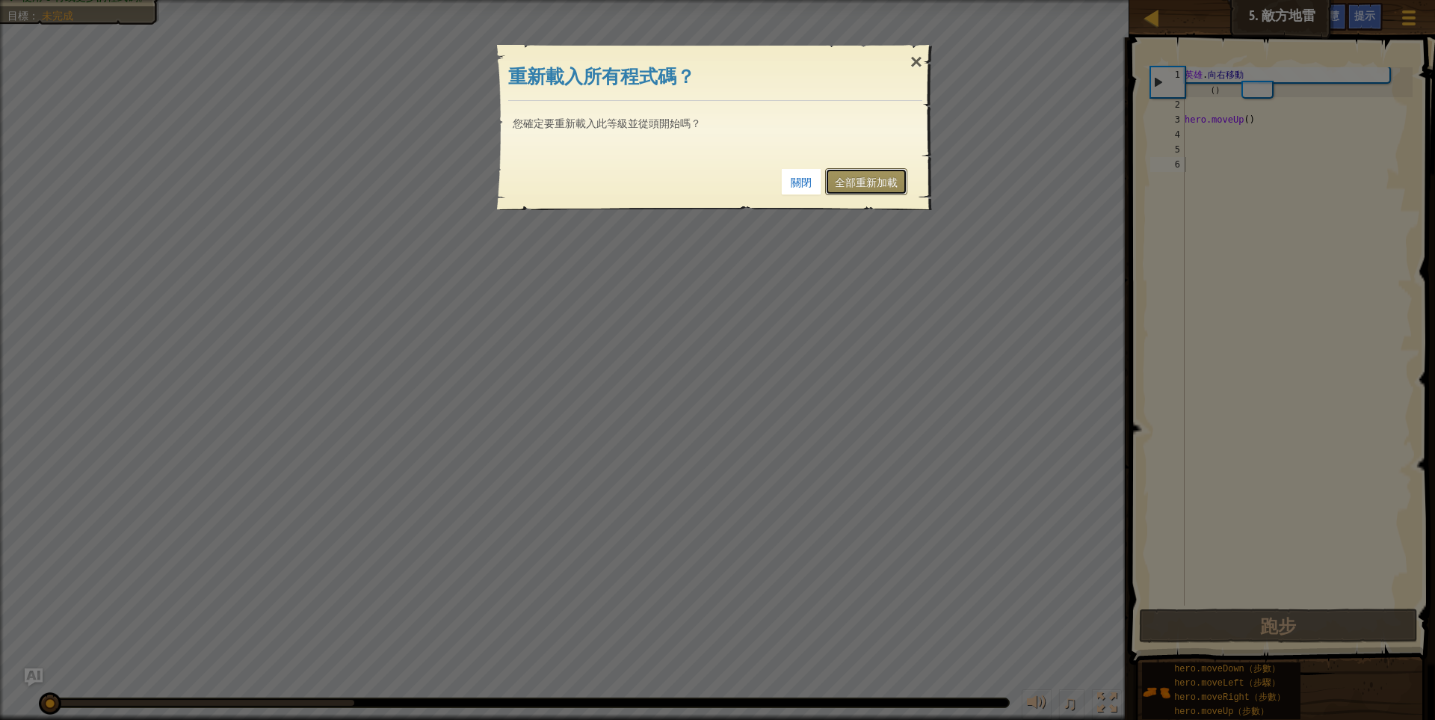
click at [845, 177] on font "全部重新加載" at bounding box center [866, 182] width 63 height 12
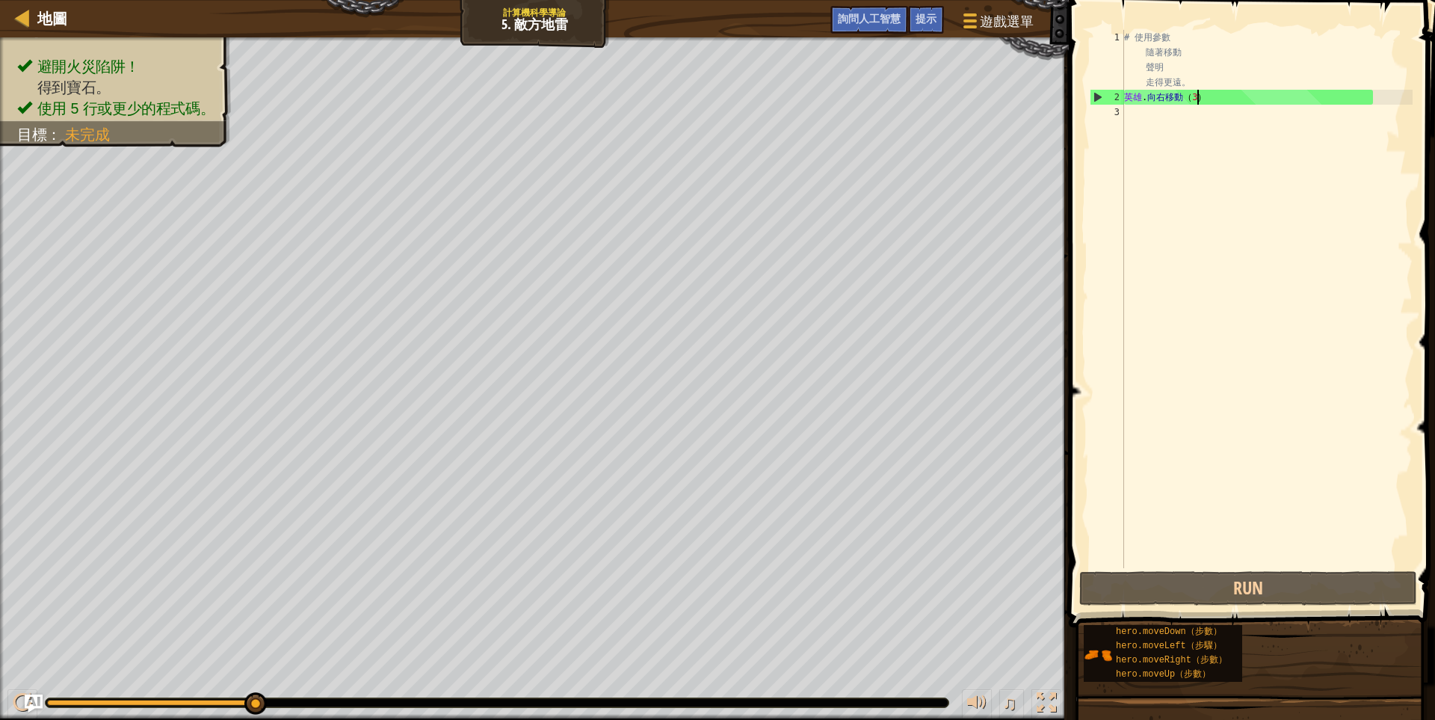
click at [1199, 97] on div "# 使用參數 隨著移動 聲明 走得更遠。 英雄 . 向右移動 （ 3 ）" at bounding box center [1266, 336] width 291 height 613
click at [1192, 96] on div "# 使用參數 隨著移動 聲明 走得更遠。 英雄 . 向右移動 （ 3 ）" at bounding box center [1266, 336] width 291 height 613
click at [1187, 98] on div "# 使用參數 隨著移動 聲明 走得更遠。 英雄 . 向右移動 （ 3 ）" at bounding box center [1266, 336] width 291 height 613
click at [1223, 97] on div "# 使用參數 隨著移動 聲明 走得更遠。 英雄 . 向右移動 （ 3 ）" at bounding box center [1266, 336] width 291 height 613
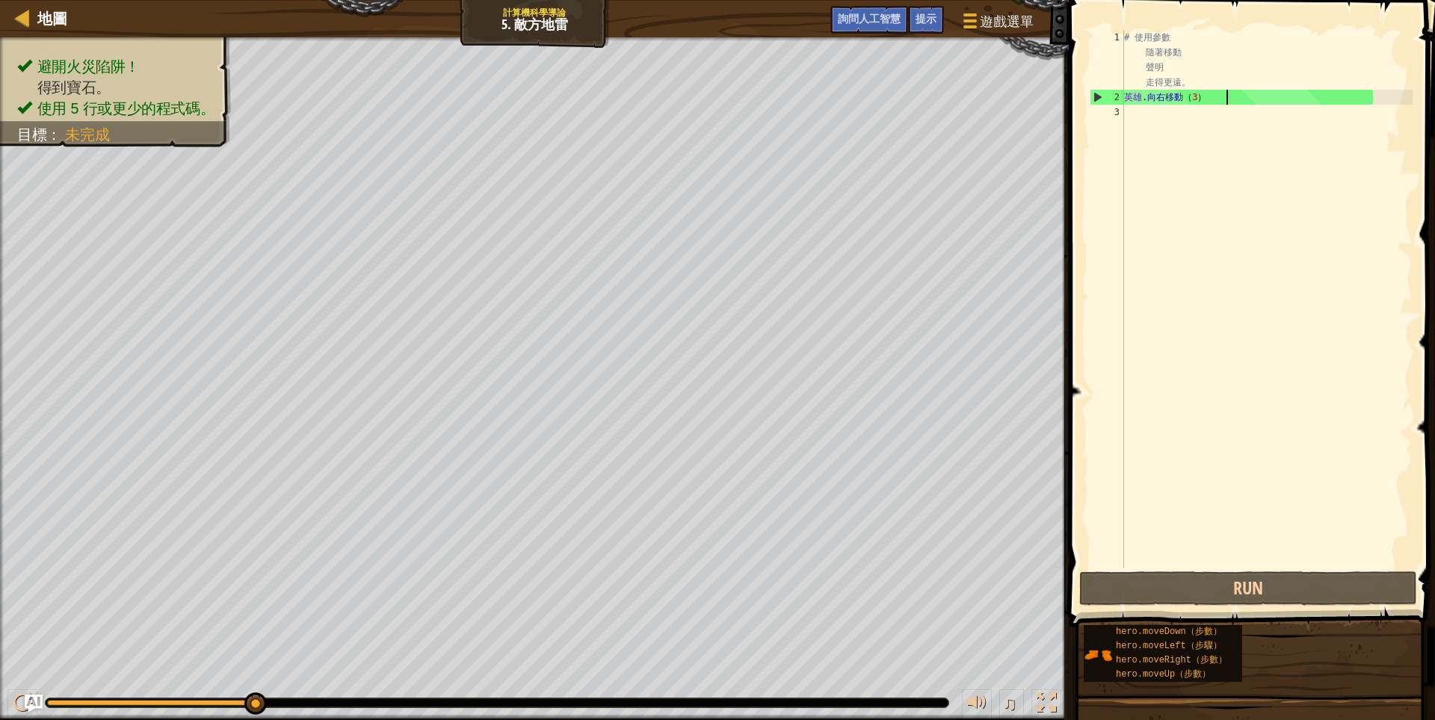
type textarea "hero.mo3veRight(3)"
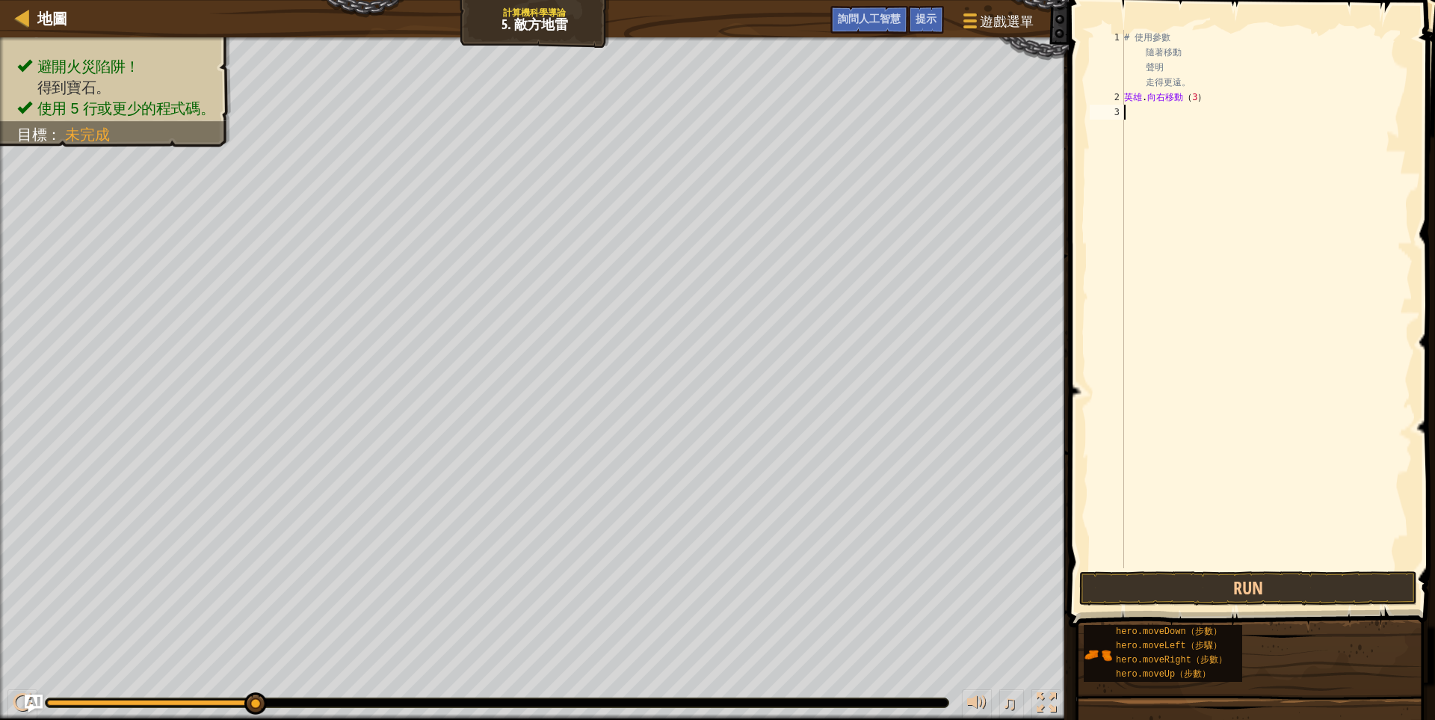
click at [1135, 117] on div "# 使用參數 隨著移動 聲明 走得更遠。 英雄 . 向右移動 （ 3 ）" at bounding box center [1266, 336] width 291 height 613
type textarea "h"
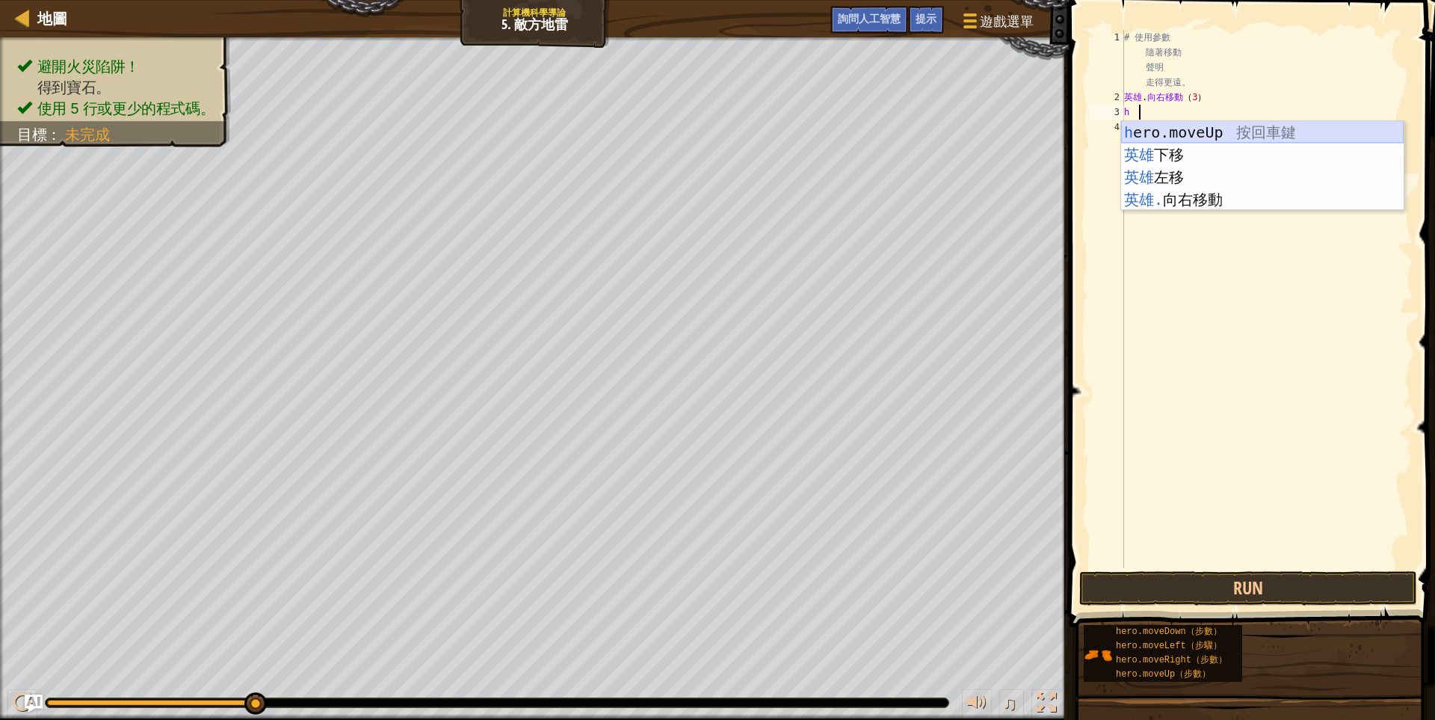
click at [1212, 126] on div "h ero.moveUp 按回車鍵 英雄 下移 按 Enter 鍵 英雄 左移 按 Enter 鍵 英雄. 向右移動 按 Enter 鍵" at bounding box center [1262, 188] width 283 height 135
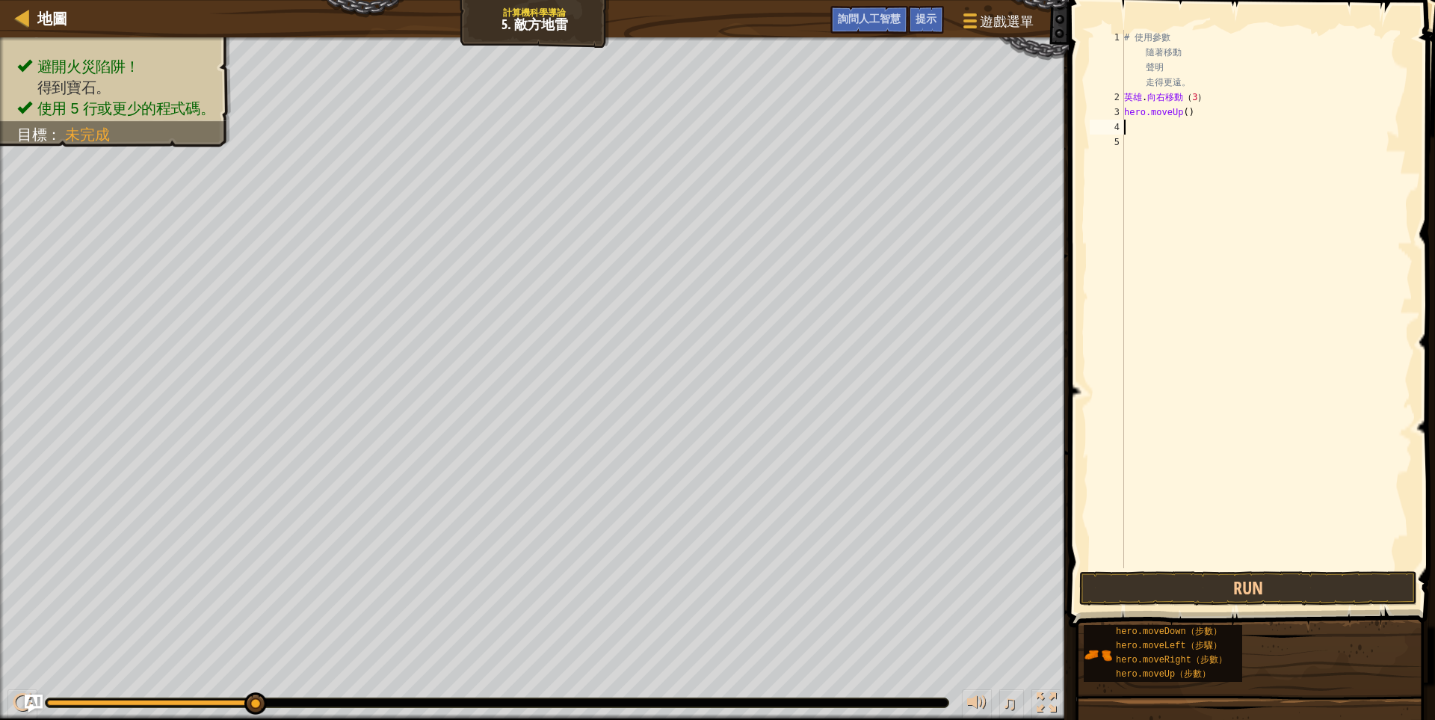
scroll to position [2, 0]
type textarea "h"
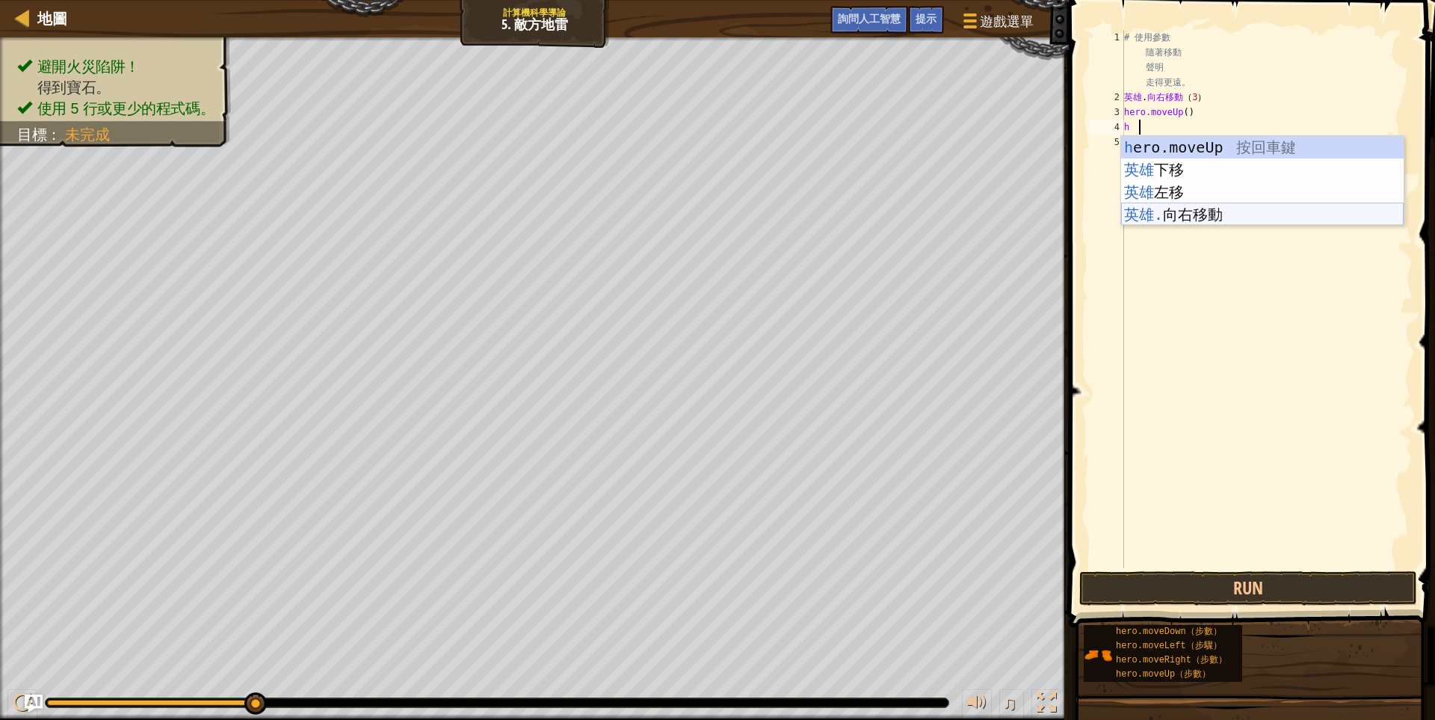
click at [1240, 222] on div "h ero.moveUp 按回車鍵 英雄 下移 按 Enter 鍵 英雄 左移 按 Enter 鍵 英雄. 向右移動 按 Enter 鍵" at bounding box center [1262, 203] width 283 height 135
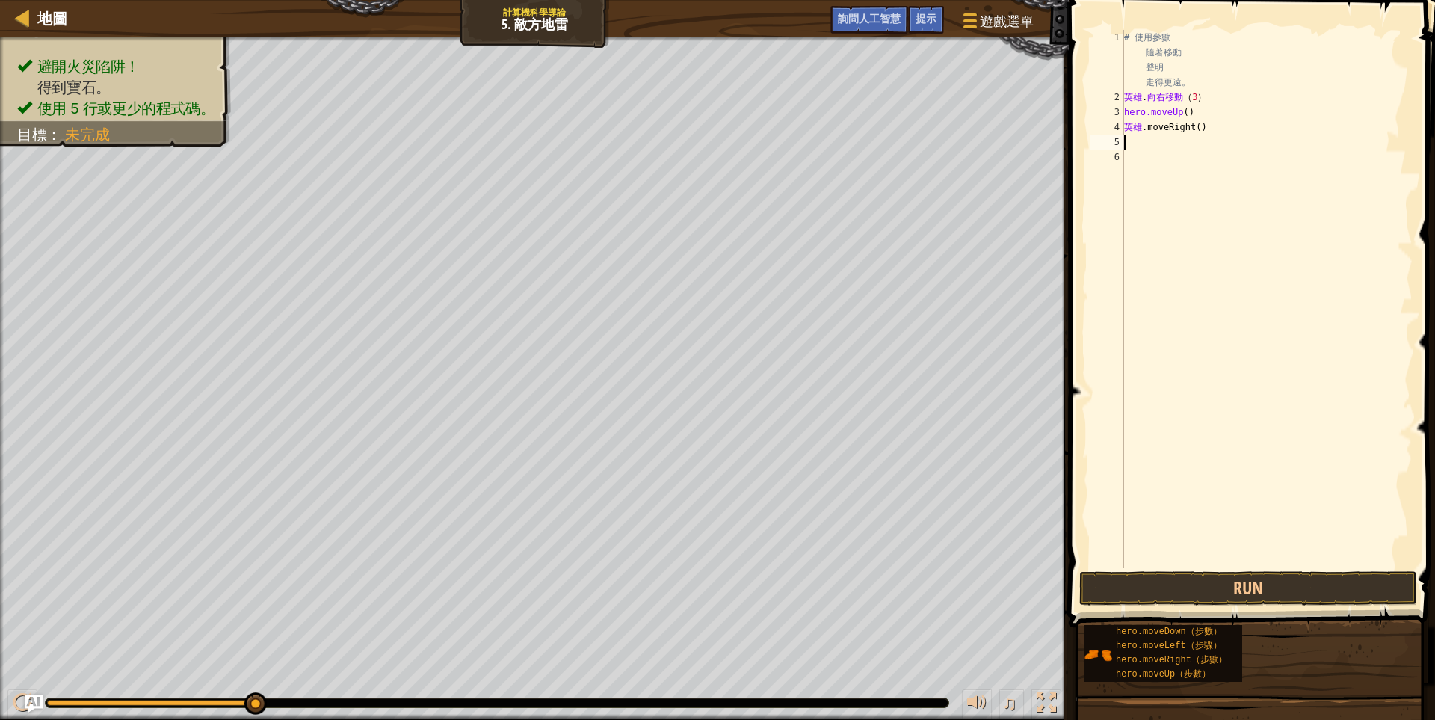
type textarea "h"
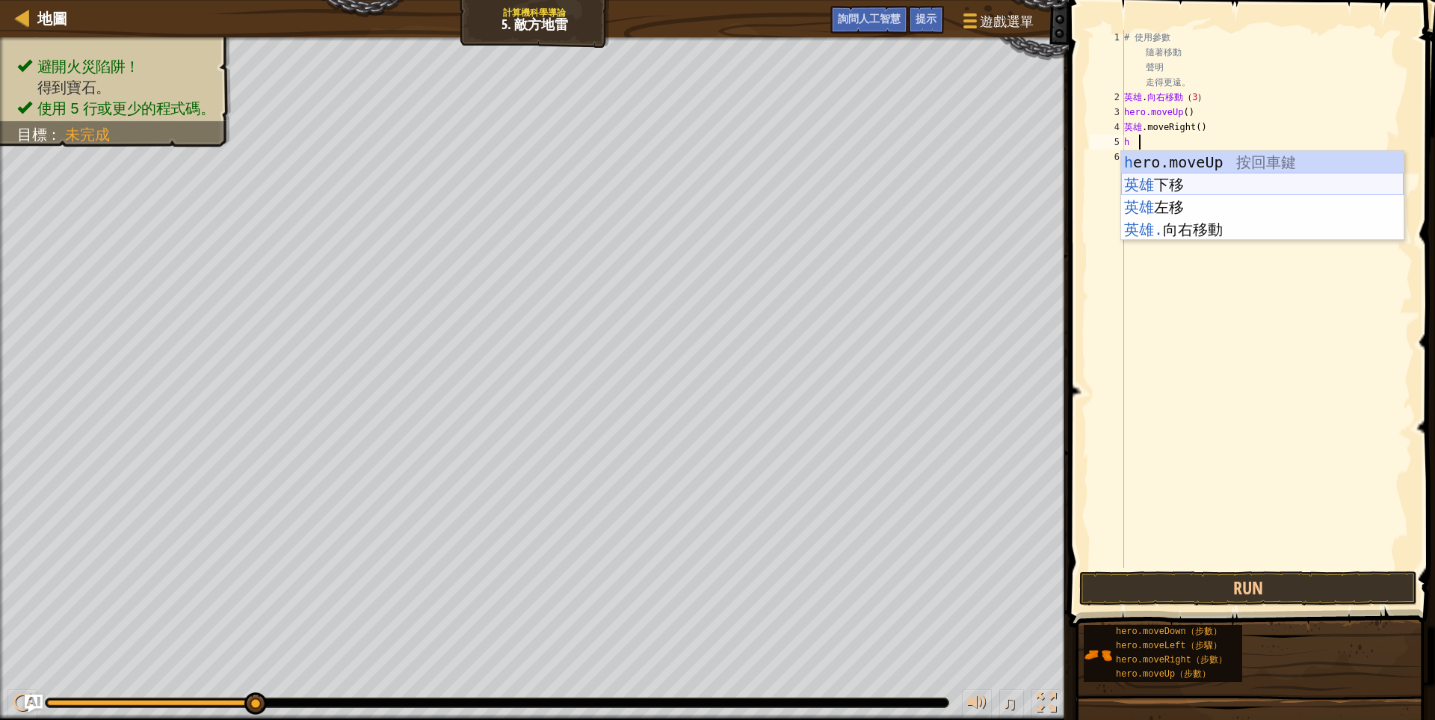
click at [1212, 180] on div "h ero.moveUp 按回車鍵 英雄 下移 按 Enter 鍵 英雄 左移 按 Enter 鍵 英雄. 向右移動 按 Enter 鍵" at bounding box center [1262, 218] width 283 height 135
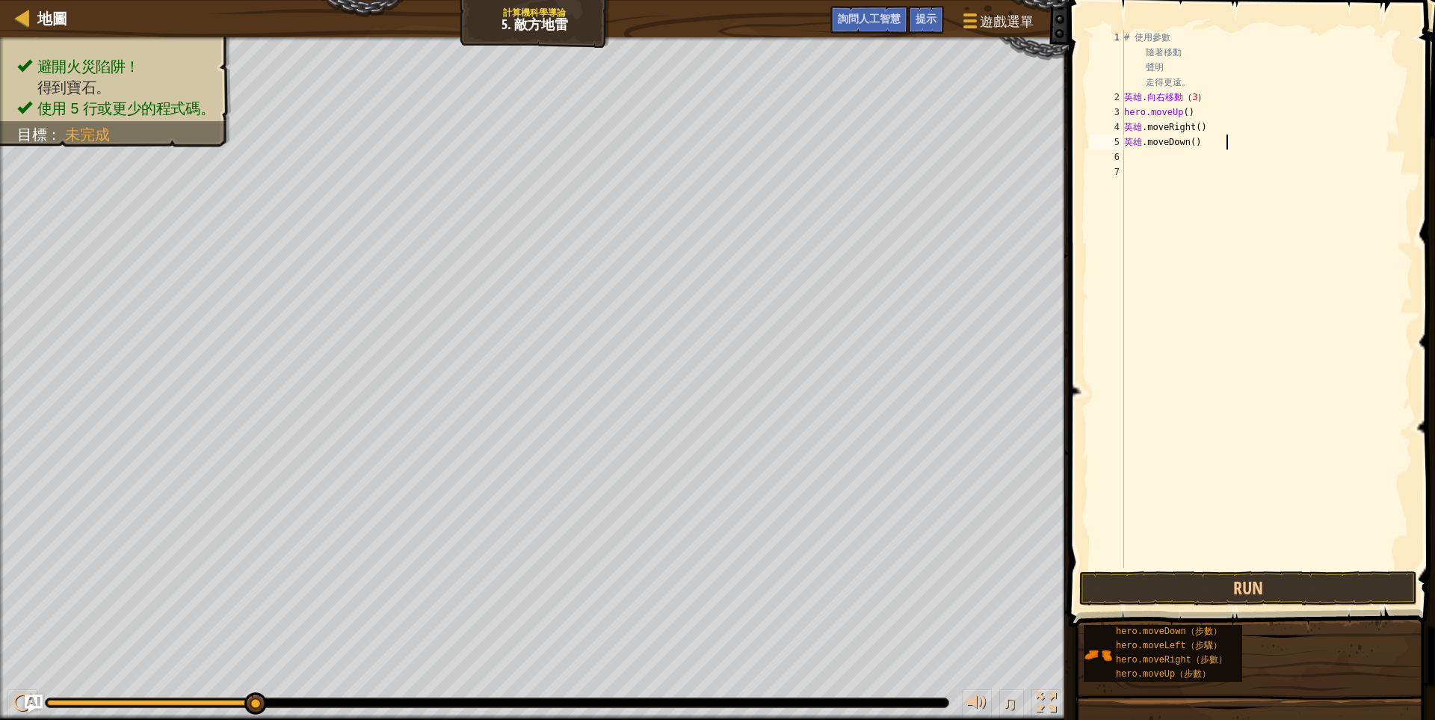
click at [1224, 148] on div "# 使用參數 隨著移動 聲明 走得更遠。 英雄 . 向右移動 （ 3 ） hero.moveUp ( ) 英雄 .moveRight ( ) 英雄 .move…" at bounding box center [1266, 336] width 291 height 613
click at [1209, 140] on div "# 使用參數 隨著移動 聲明 走得更遠。 英雄 . 向右移動 （ 3 ） hero.moveUp ( ) 英雄 .moveRight ( ) 英雄 . 向下移…" at bounding box center [1266, 336] width 291 height 613
click at [1200, 142] on div "# 使用參數 隨著移動 聲明 走得更遠。 英雄 . 向右移動 （ 3 ） hero.moveUp ( ) 英雄 .moveRight ( ) 英雄 . 向下移…" at bounding box center [1266, 336] width 291 height 613
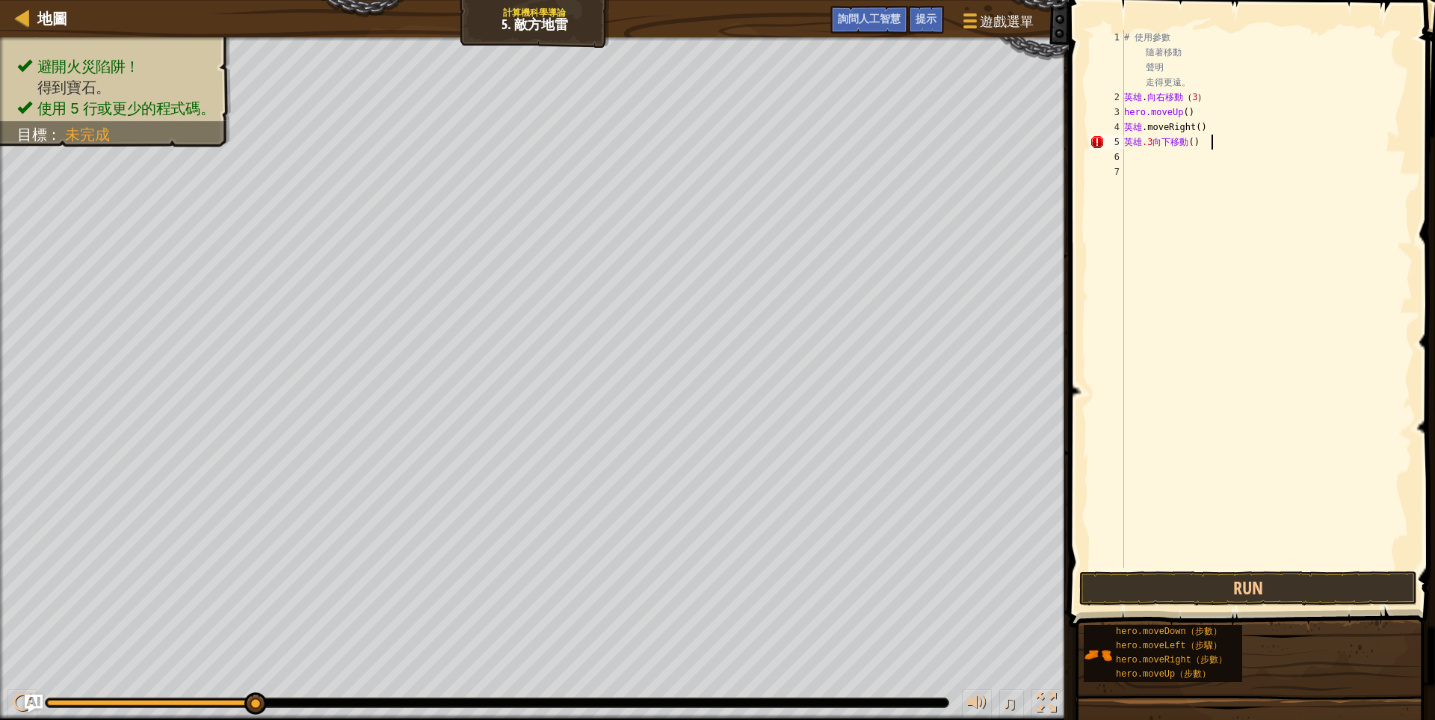
type textarea "hero.mo3veDown()"
click at [1141, 138] on div "# 使用參數 隨著移動 聲明 走得更遠。 英雄 . 向右移動 （ 3 ） hero.moveUp ( ) 英雄 .moveRight ( ) 英雄 . 向下移…" at bounding box center [1266, 336] width 291 height 613
click at [1145, 142] on div "# 使用參數 隨著移動 聲明 走得更遠。 英雄 . 向右移動 （ 3 ） hero.moveUp ( ) 英雄 .moveRight ( ) 英雄 . 向下移…" at bounding box center [1266, 336] width 291 height 613
drag, startPoint x: 1145, startPoint y: 142, endPoint x: 1135, endPoint y: 146, distance: 10.4
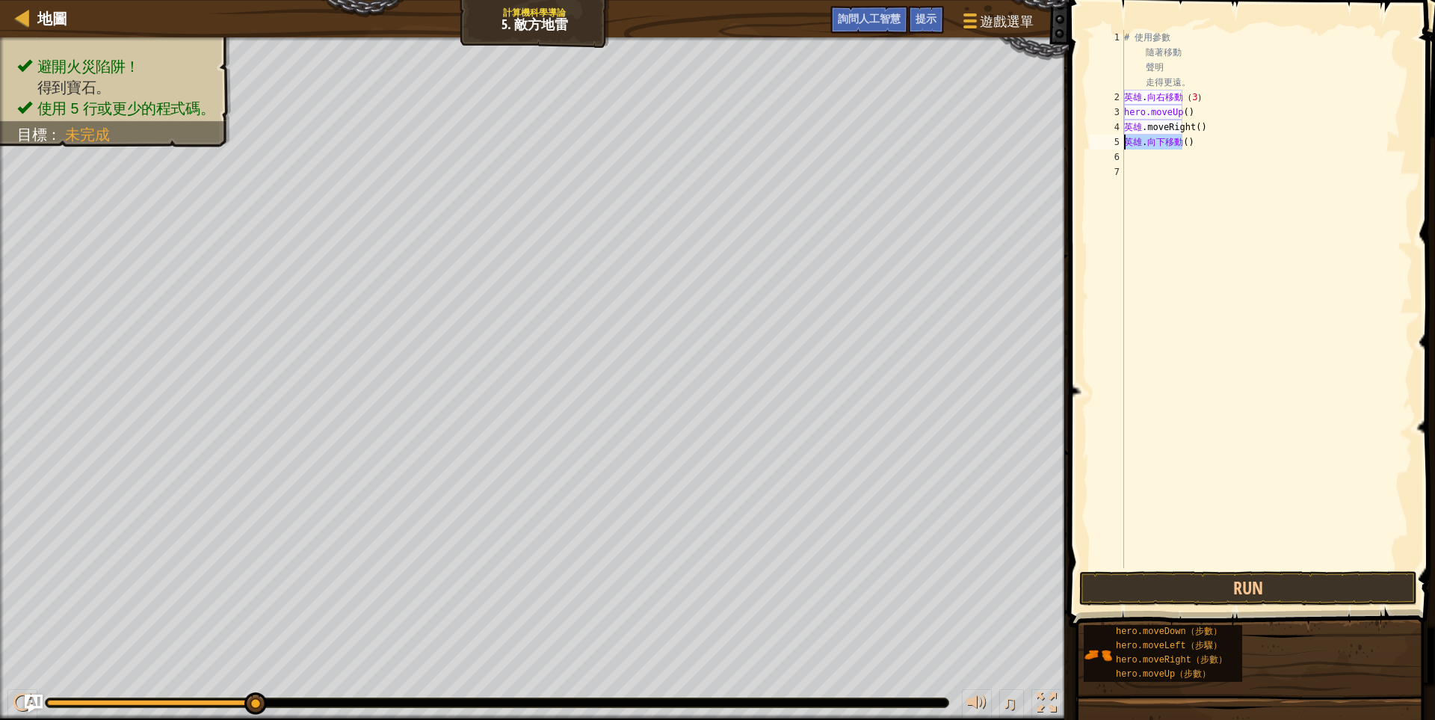
click at [1135, 146] on div "# 使用參數 隨著移動 聲明 走得更遠。 英雄 . 向右移動 （ 3 ） hero.moveUp ( ) 英雄 .moveRight ( ) 英雄 . 向下移…" at bounding box center [1266, 336] width 291 height 613
click at [1140, 179] on div "# 使用參數 隨著移動 聲明 走得更遠。 英雄 . 向右移動 （ 3 ） hero.moveUp ( ) 英雄 .moveRight ( ) 英雄 . 向下移…" at bounding box center [1266, 336] width 291 height 613
click at [1150, 143] on div "# 使用參數 隨著移動 聲明 走得更遠。 英雄 . 向右移動 （ 3 ） hero.moveUp ( ) 英雄 .moveRight ( ) 英雄 . 向下移…" at bounding box center [1266, 336] width 291 height 613
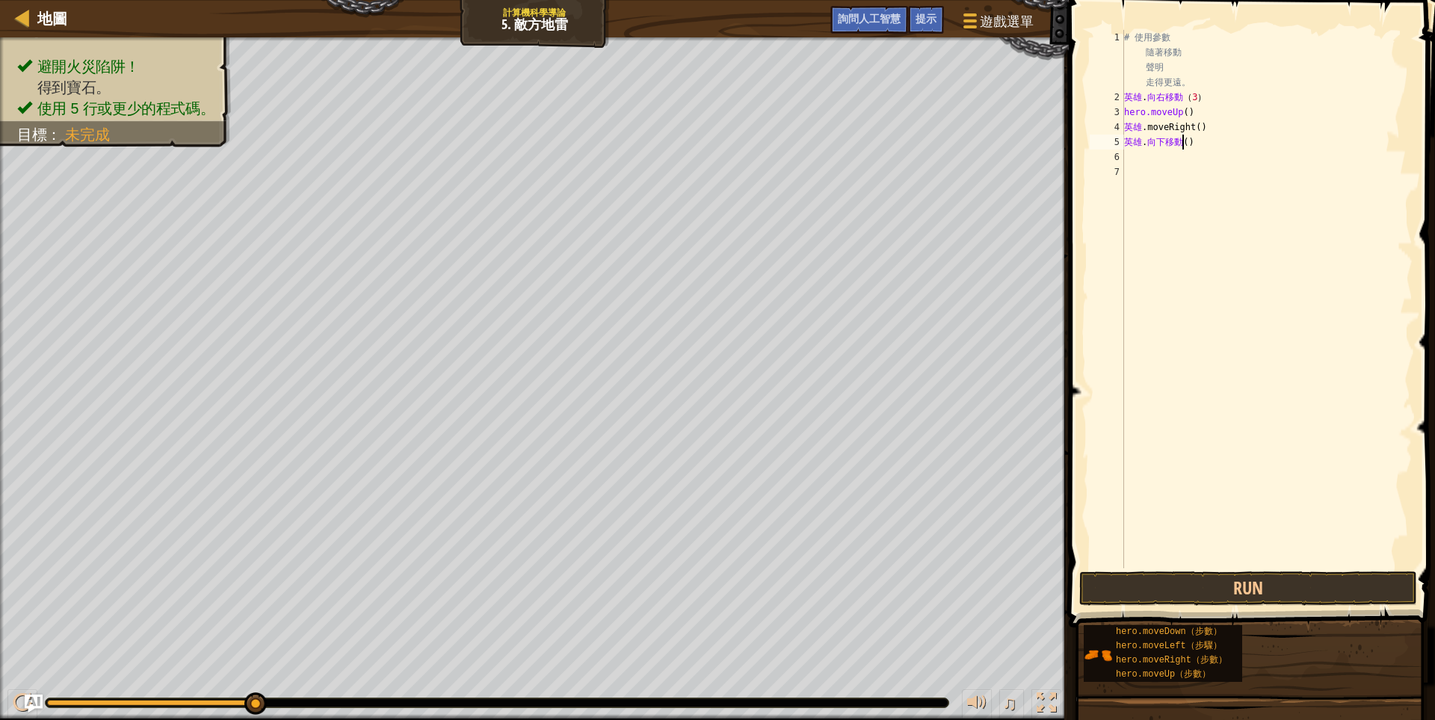
click at [1180, 144] on div "# 使用參數 隨著移動 聲明 走得更遠。 英雄 . 向右移動 （ 3 ） hero.moveUp ( ) 英雄 .moveRight ( ) 英雄 . 向下移…" at bounding box center [1266, 336] width 291 height 613
click at [1249, 144] on div "# 使用參數 隨著移動 聲明 走得更遠。 英雄 . 向右移動 （ 3 ） hero.moveUp ( ) 英雄 .moveRight ( ) 英雄 . 向下移…" at bounding box center [1266, 336] width 291 height 613
click at [1369, 138] on div "# 使用參數 隨著移動 聲明 走得更遠。 英雄 . 向右移動 （ 3 ） hero.moveUp ( ) 英雄 .moveRight ( ) 英雄 . 向下移…" at bounding box center [1266, 336] width 291 height 613
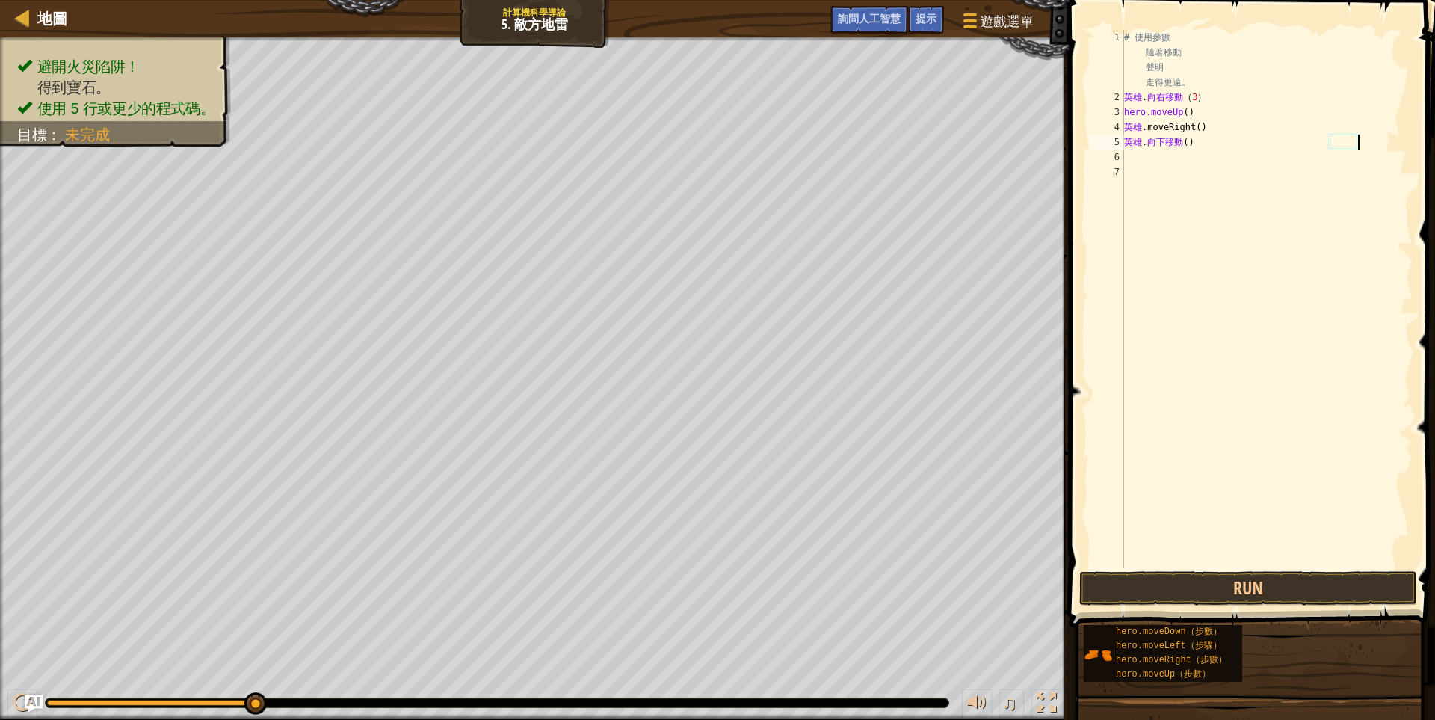
click at [1323, 145] on div "# 使用參數 隨著移動 聲明 走得更遠。 英雄 . 向右移動 （ 3 ） hero.moveUp ( ) 英雄 .moveRight ( ) 英雄 . 向下移…" at bounding box center [1266, 336] width 291 height 613
click at [1280, 141] on div "# 使用參數 隨著移動 聲明 走得更遠。 英雄 . 向右移動 （ 3 ） hero.moveUp ( ) 英雄 .moveRight ( ) 英雄 . 向下移…" at bounding box center [1266, 336] width 291 height 613
click at [1241, 141] on div "# 使用參數 隨著移動 聲明 走得更遠。 英雄 . 向右移動 （ 3 ） hero.moveUp ( ) 英雄 .moveRight ( ) 英雄 . 向下移…" at bounding box center [1266, 336] width 291 height 613
click at [1194, 142] on div "# 使用參數 隨著移動 聲明 走得更遠。 英雄 . 向右移動 （ 3 ） hero.moveUp ( ) 英雄 .moveRight ( ) 英雄 . 向下移…" at bounding box center [1266, 336] width 291 height 613
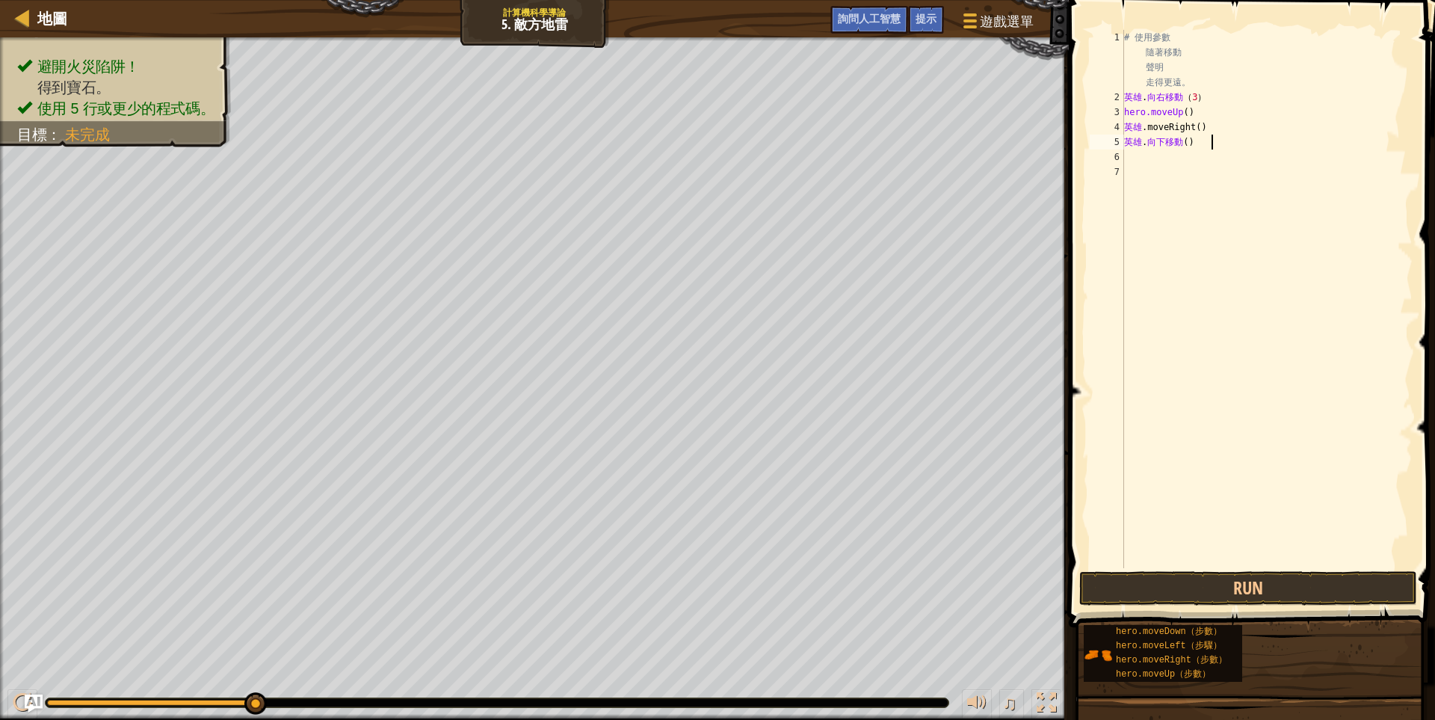
click at [1208, 141] on div "# 使用參數 隨著移動 聲明 走得更遠。 英雄 . 向右移動 （ 3 ） hero.moveUp ( ) 英雄 .moveRight ( ) 英雄 . 向下移…" at bounding box center [1266, 336] width 291 height 613
click at [1235, 146] on div "# 使用參數 隨著移動 聲明 走得更遠。 英雄 . 向右移動 （ 3 ） hero.moveUp ( ) 英雄 .moveRight ( ) 英雄 . 向下移…" at bounding box center [1266, 336] width 291 height 613
click at [1275, 146] on div "# 使用參數 隨著移動 聲明 走得更遠。 英雄 . 向右移動 （ 3 ） hero.moveUp ( ) 英雄 .moveRight ( ) 英雄 . 向下移…" at bounding box center [1266, 336] width 291 height 613
click at [1249, 598] on button "Run" at bounding box center [1248, 588] width 338 height 34
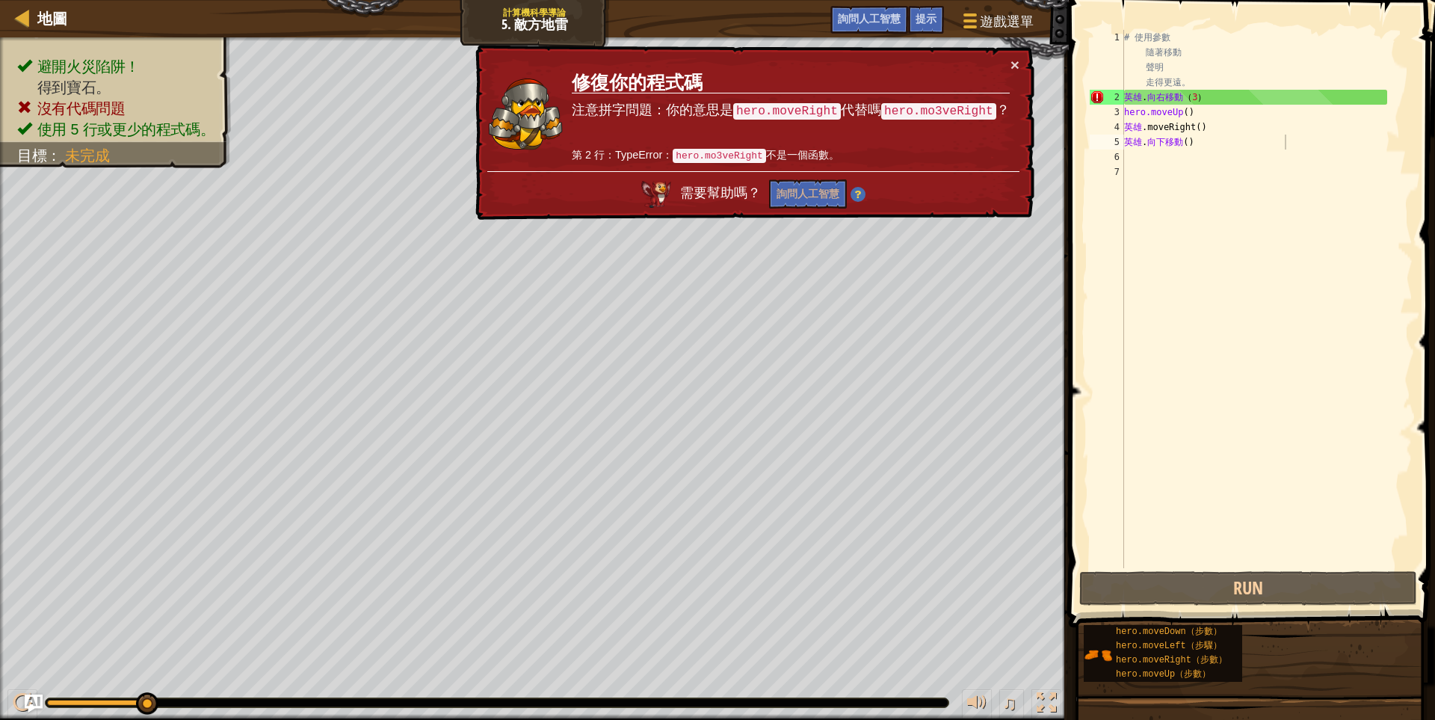
click at [1019, 55] on div "× 修復你的程式碼 注意拼字問題：你的意思是 hero.moveRight 代替嗎 hero.mo3veRight ？ 第 2 行：TypeError： he…" at bounding box center [753, 133] width 562 height 176
click at [1014, 63] on font "×" at bounding box center [1015, 64] width 9 height 17
click at [1403, 100] on div "# 使用參數 隨著移動 聲明 走得更遠。 英雄 . 向右移動 （ 3 ） hero.moveUp ( ) 英雄 .moveRight ( ) 英雄 . 向下移…" at bounding box center [1266, 336] width 291 height 613
click at [1421, 91] on span at bounding box center [1253, 292] width 378 height 671
click at [1416, 94] on span at bounding box center [1253, 292] width 378 height 671
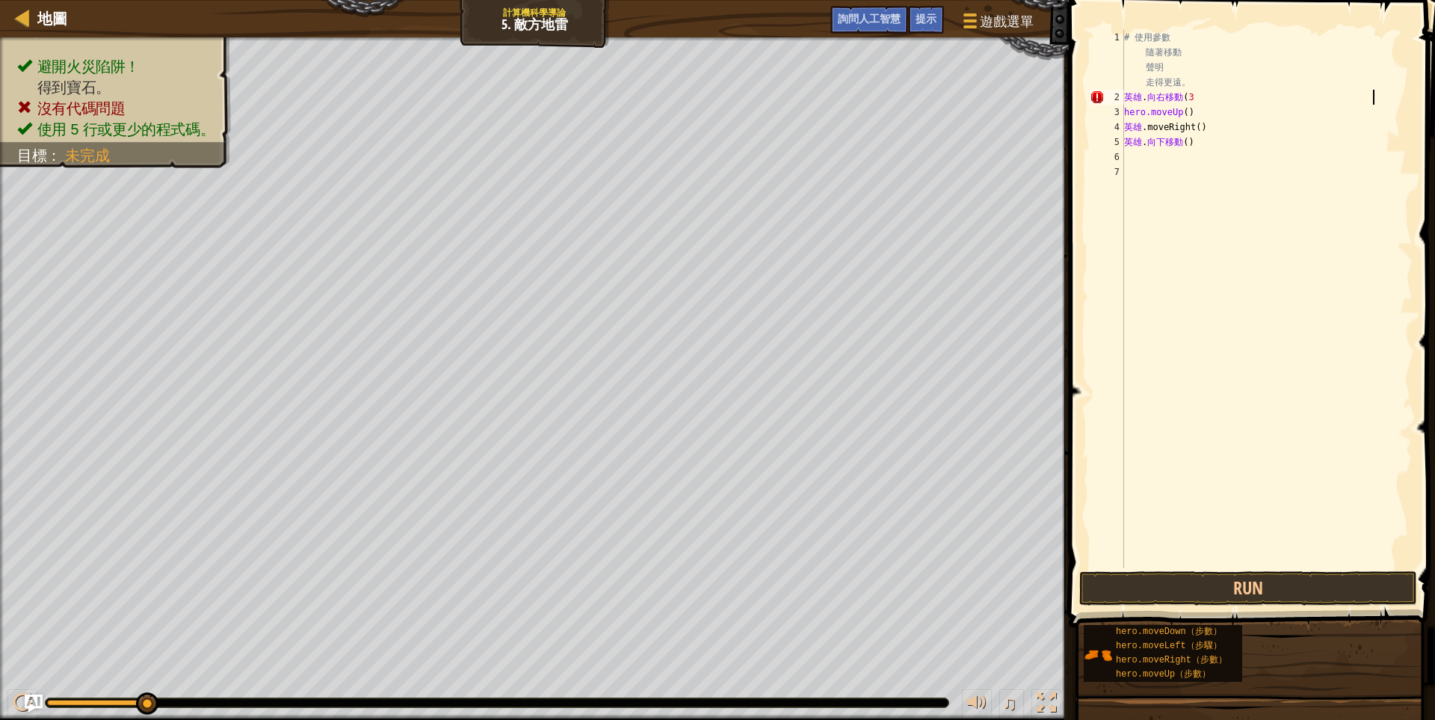
click at [1380, 98] on div "# 使用參數 隨著移動 聲明 走得更遠。 英雄 . 向右移動 ( 3 hero.moveUp ( ) 英雄 .moveRight ( ) 英雄 . 向下移動 …" at bounding box center [1266, 336] width 291 height 613
click at [1384, 98] on div "# 使用參數 隨著移動 聲明 走得更遠。 英雄 . 向右移動 ( 3 hero.moveUp ( ) 英雄 .moveRight ( ) 英雄 . 向下移動 …" at bounding box center [1266, 336] width 291 height 613
drag, startPoint x: 1375, startPoint y: 96, endPoint x: 1434, endPoint y: 106, distance: 60.7
click at [1434, 106] on div "hero.mo3veRight(3 1 2 3 4 5 6 7 # 使用參數 隨著移動 聲明 走得更遠。 英雄 . 向右移動 ( 3 hero.moveUp …" at bounding box center [1249, 342] width 371 height 671
click at [981, 19] on font "遊戲選單" at bounding box center [1007, 20] width 57 height 19
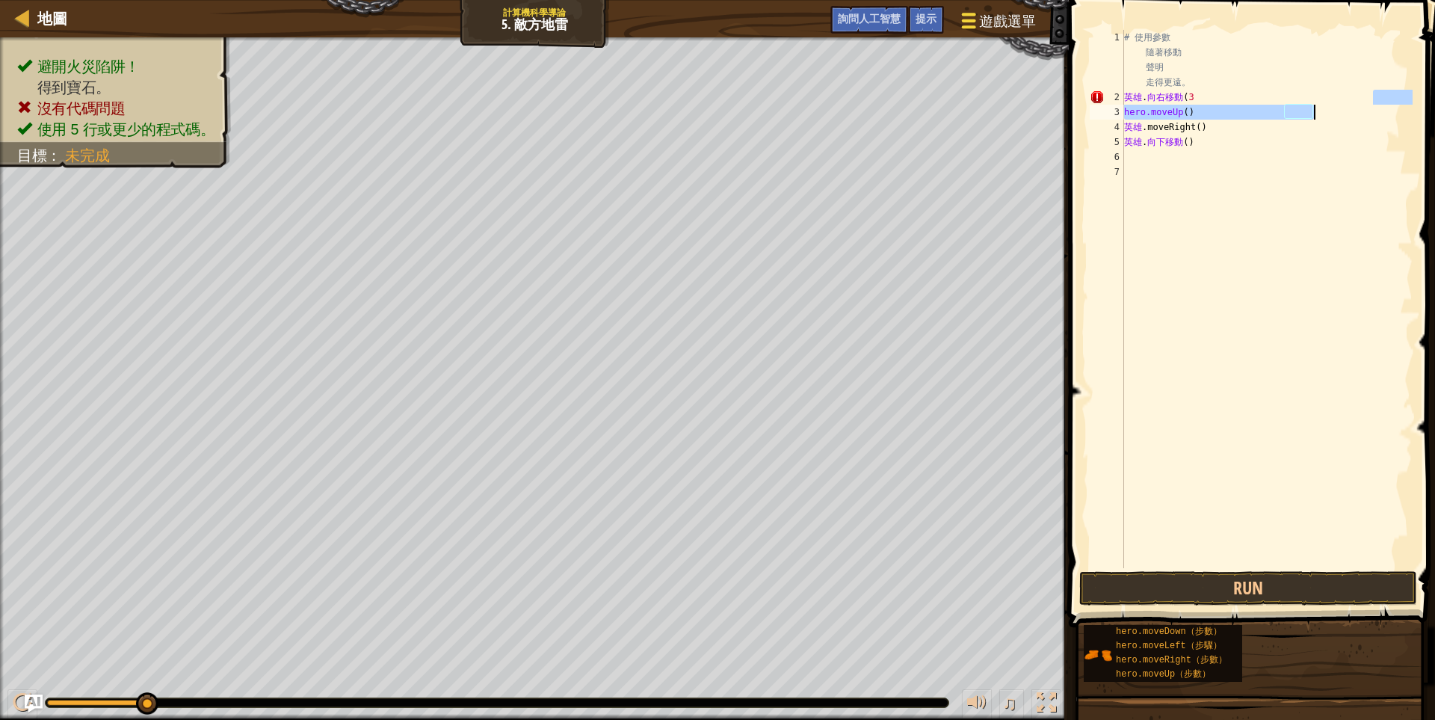
type textarea "hero.moveUp()"
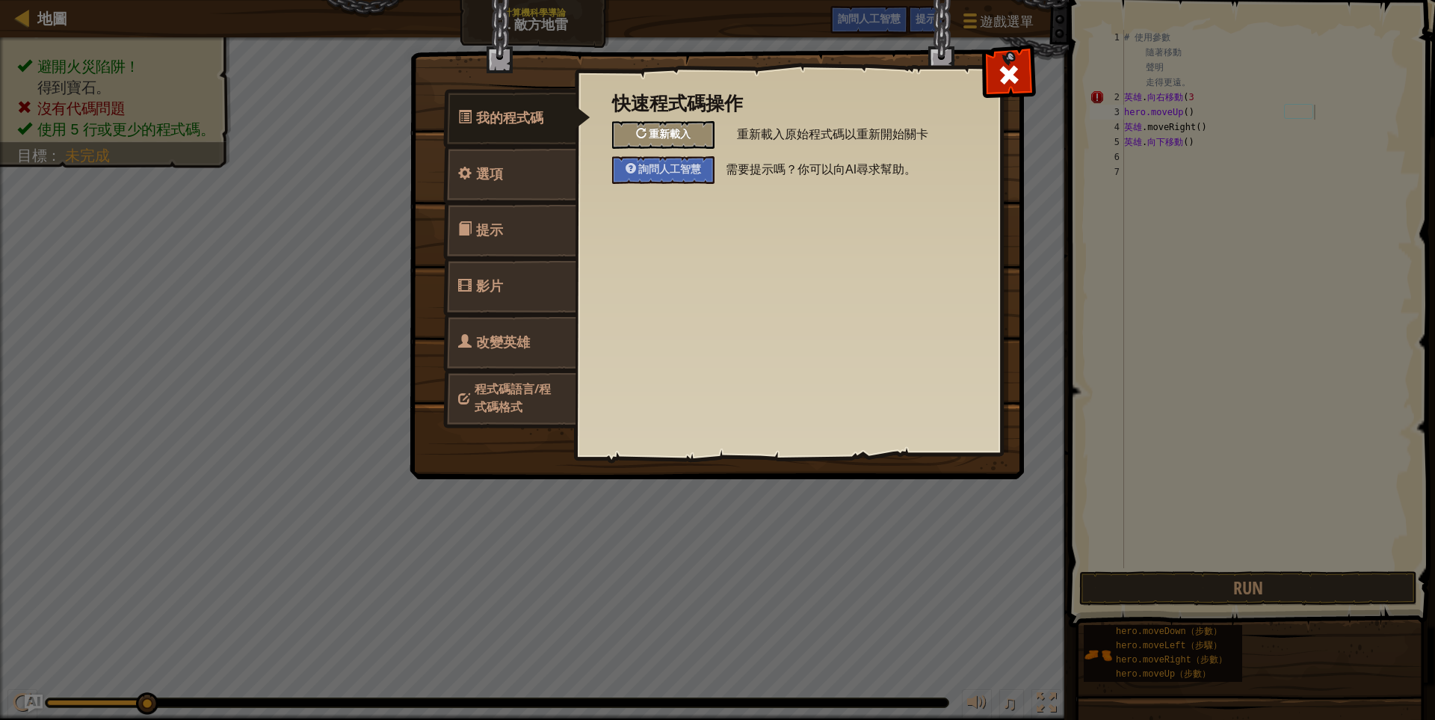
click at [693, 133] on div "重新載入" at bounding box center [663, 135] width 102 height 28
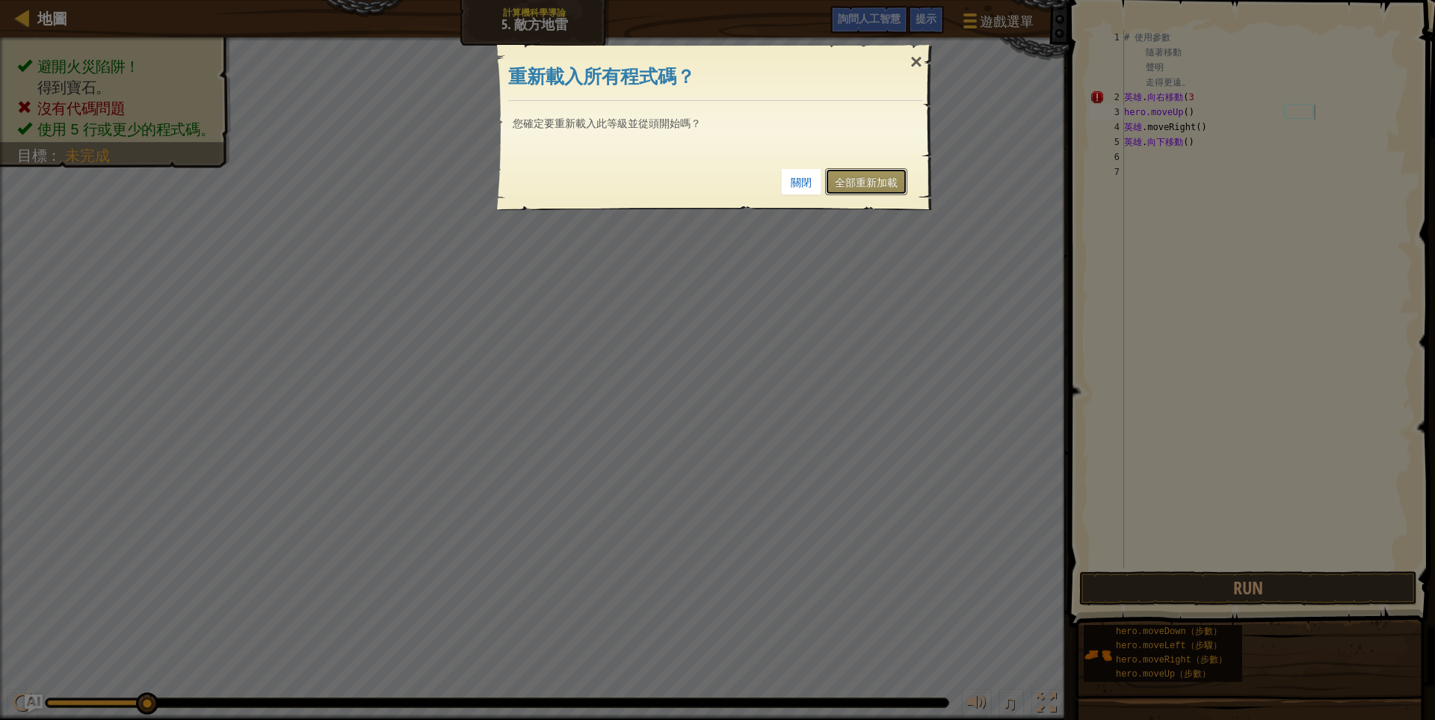
click at [874, 180] on font "全部重新加載" at bounding box center [866, 182] width 63 height 12
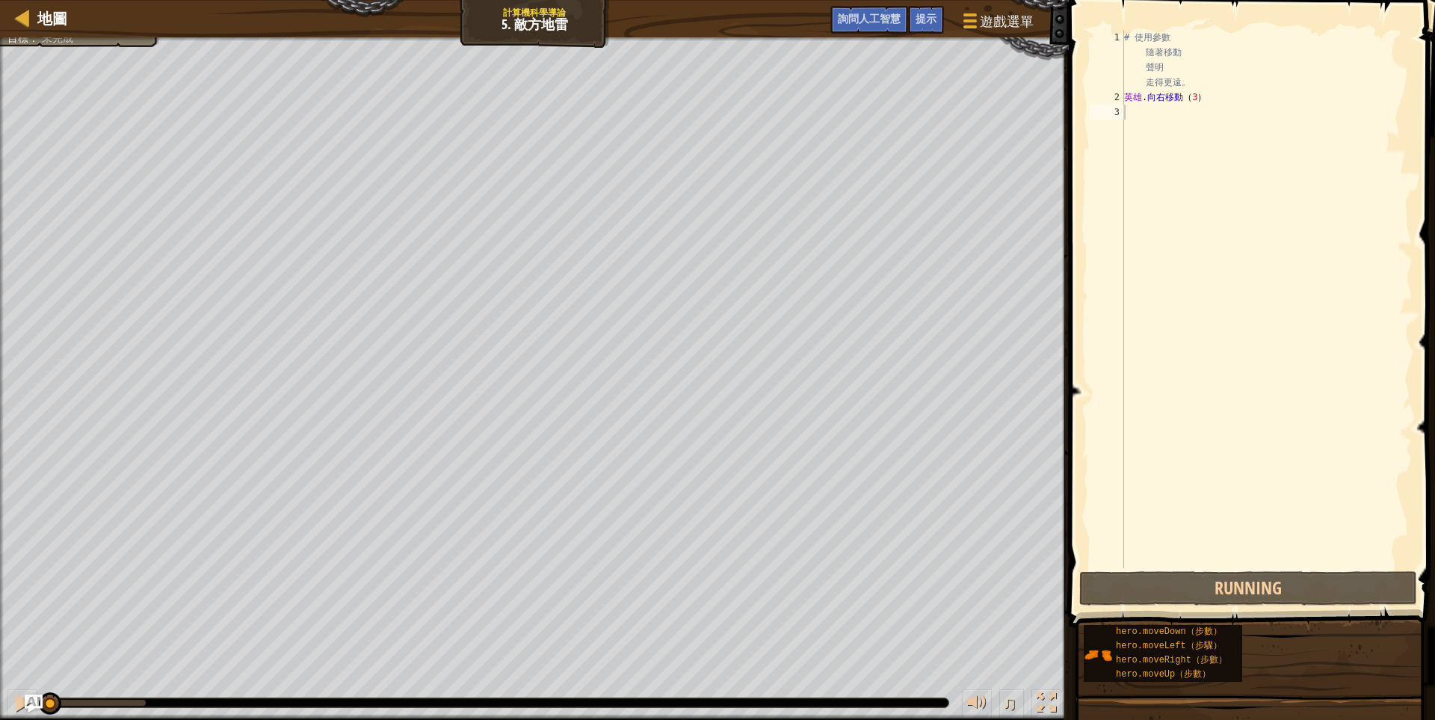
scroll to position [2, 0]
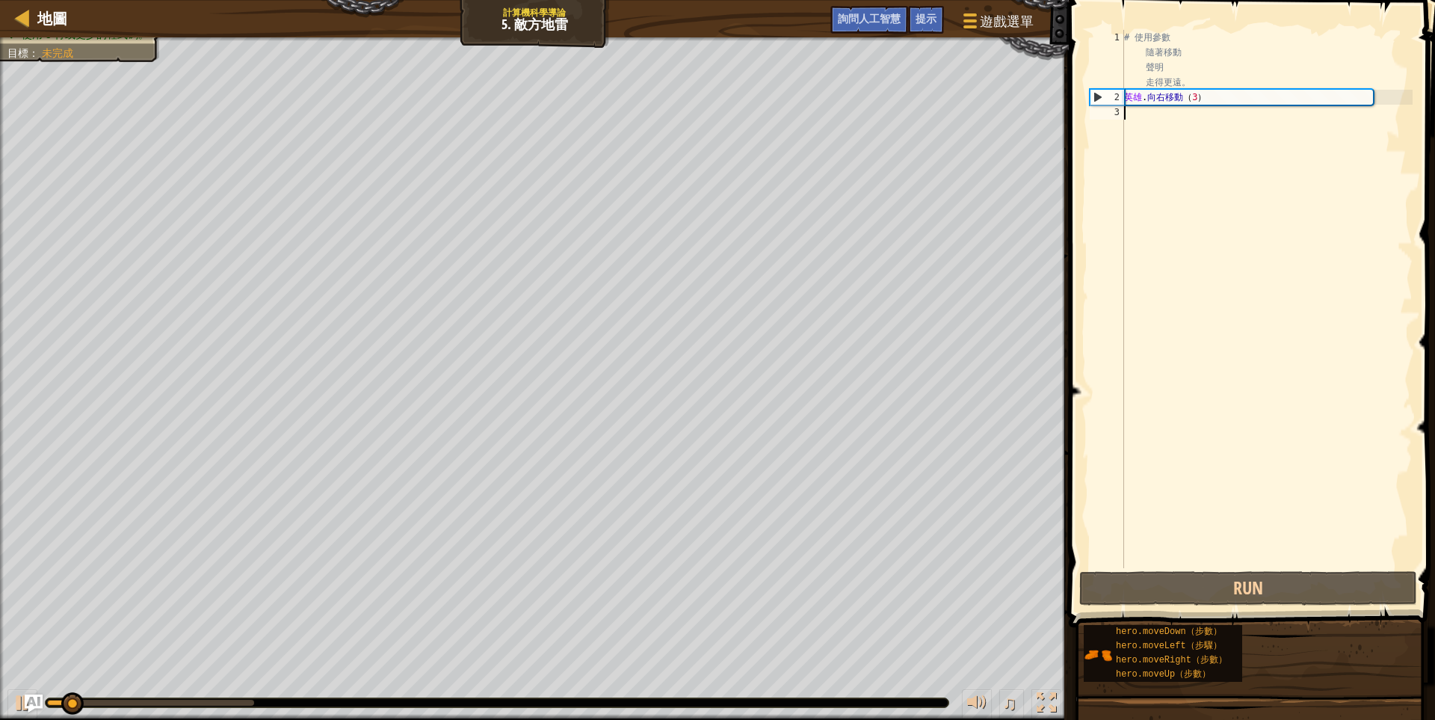
click at [1155, 185] on div "# 使用參數 隨著移動 聲明 走得更遠。 英雄 . 向右移動 （ 3 ）" at bounding box center [1266, 336] width 291 height 613
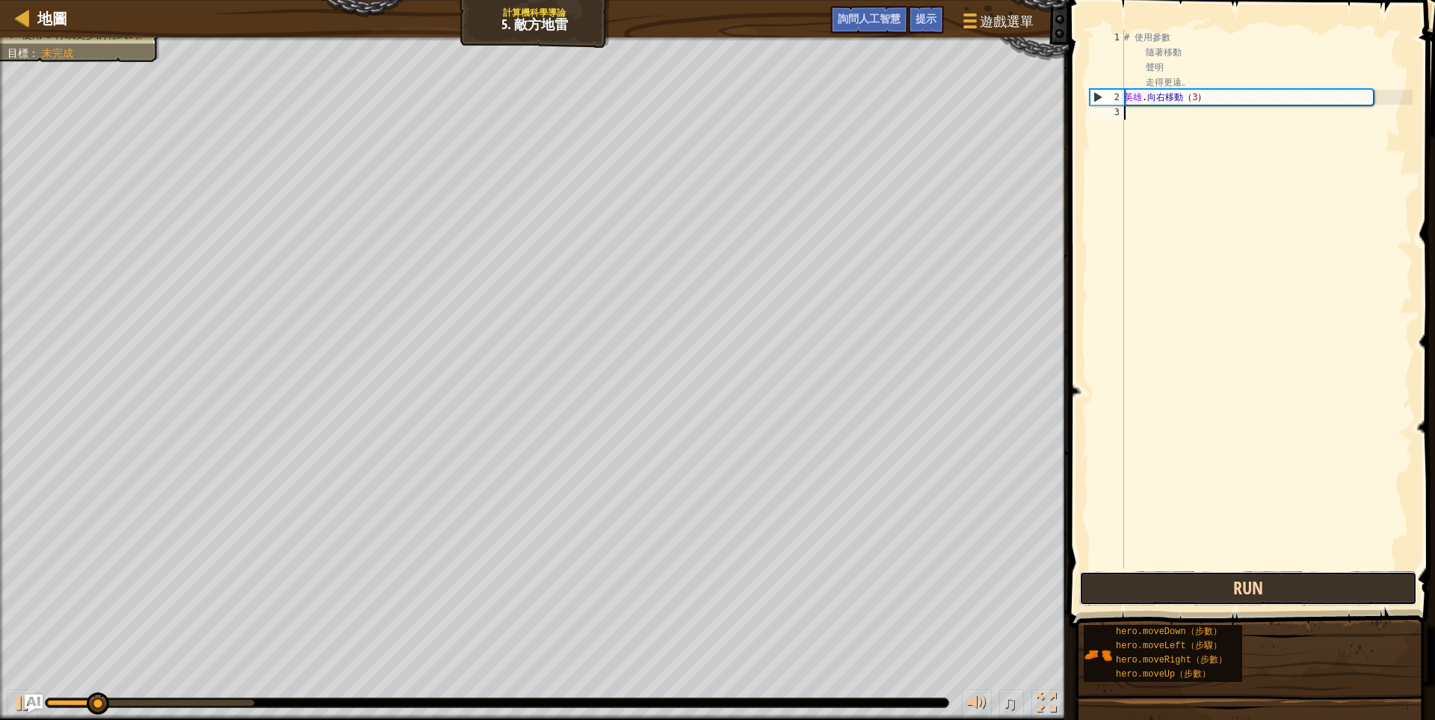
click at [1214, 585] on button "Run" at bounding box center [1248, 588] width 338 height 34
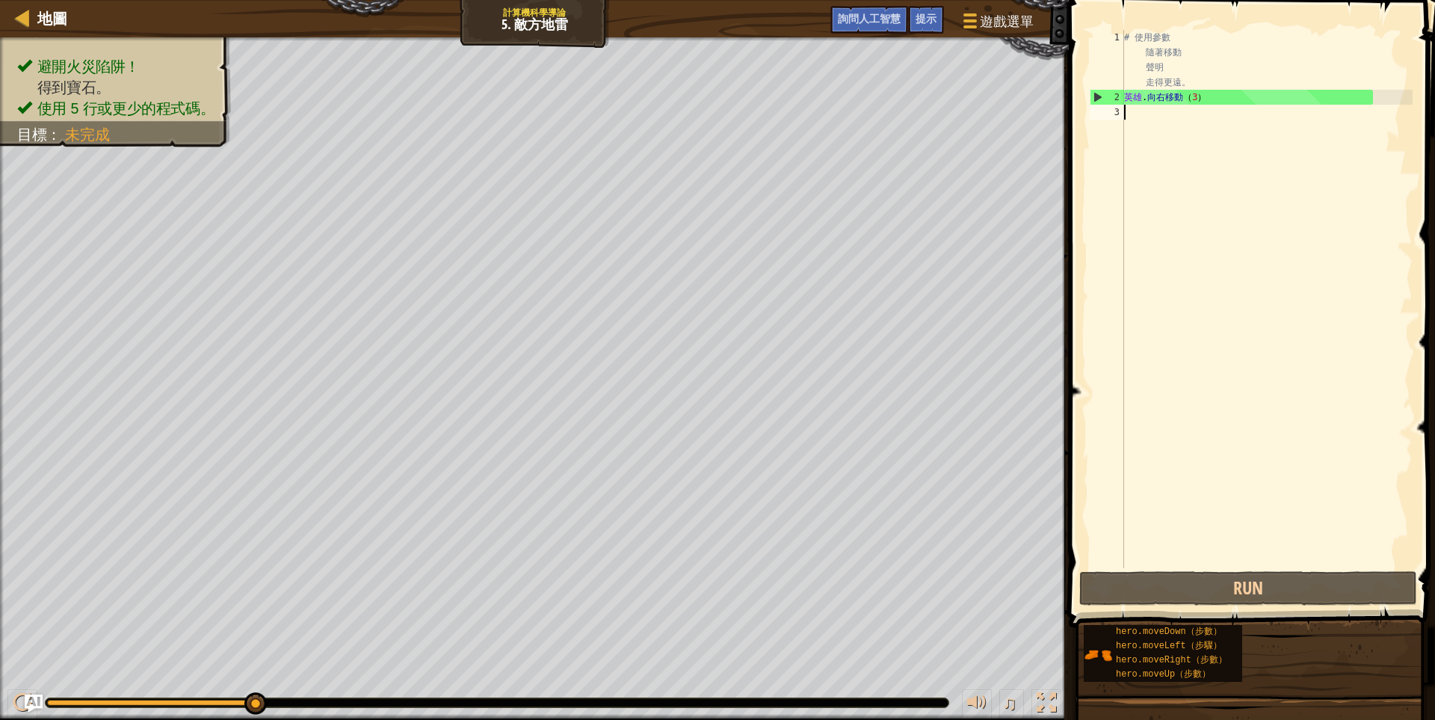
type textarea "h"
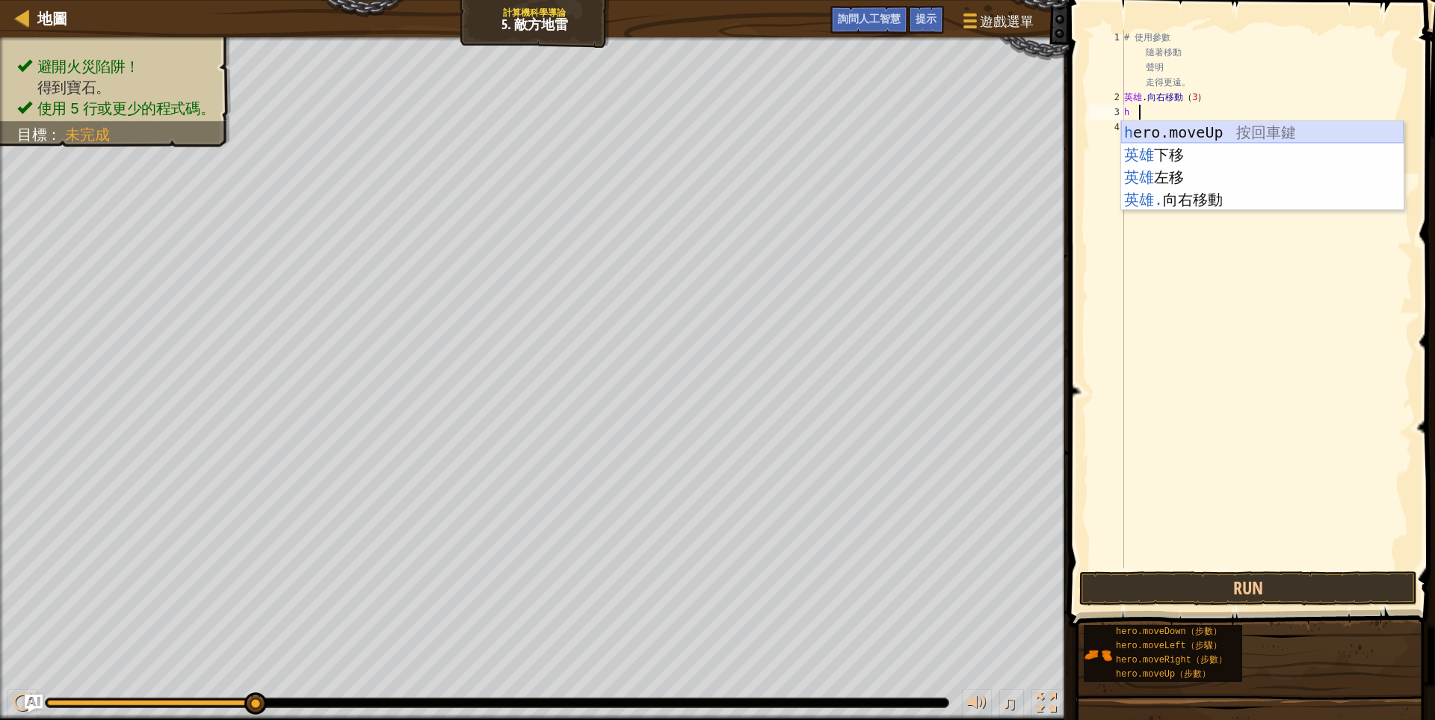
click at [1191, 128] on div "h ero.moveUp 按回車鍵 英雄 下移 按 Enter 鍵 英雄 左移 按 Enter 鍵 英雄. 向右移動 按 Enter 鍵" at bounding box center [1262, 188] width 283 height 135
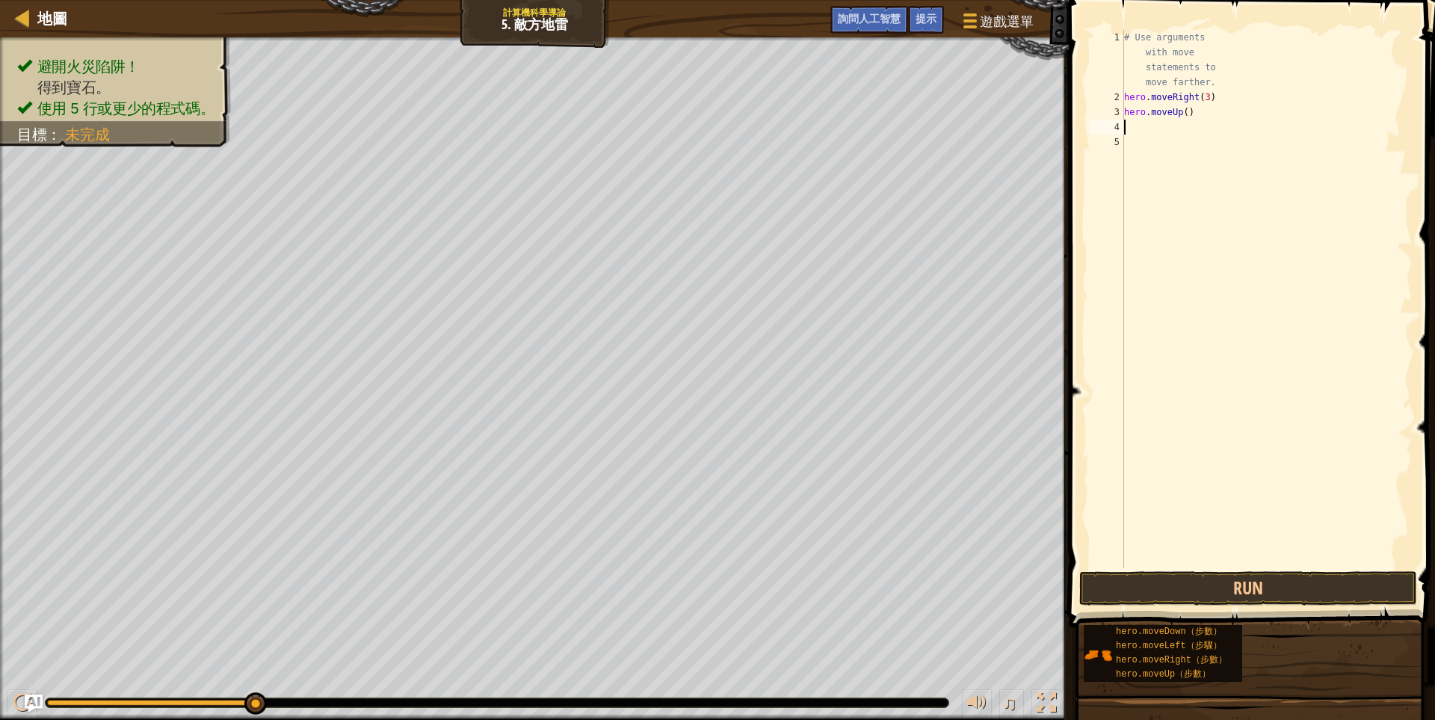
scroll to position [2, 0]
click at [1167, 582] on button "Run" at bounding box center [1248, 588] width 338 height 34
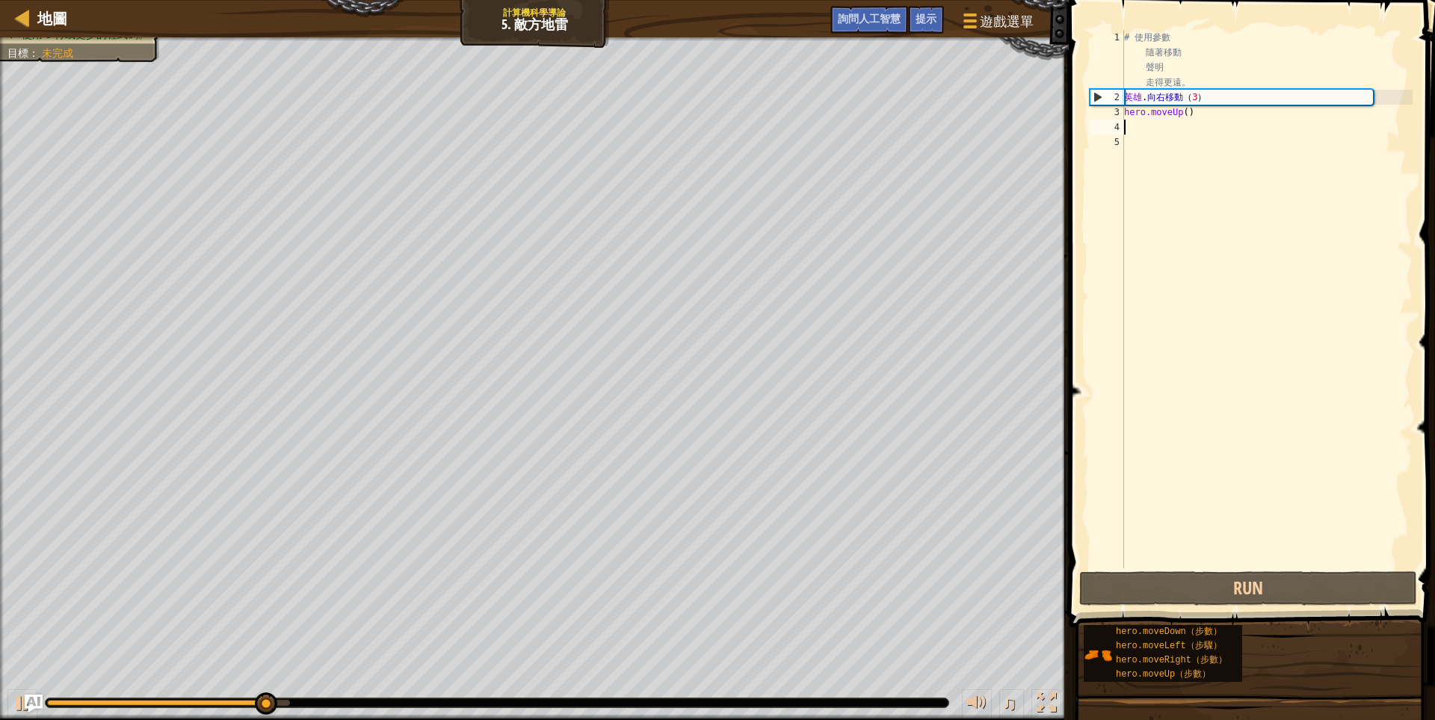
type textarea "h"
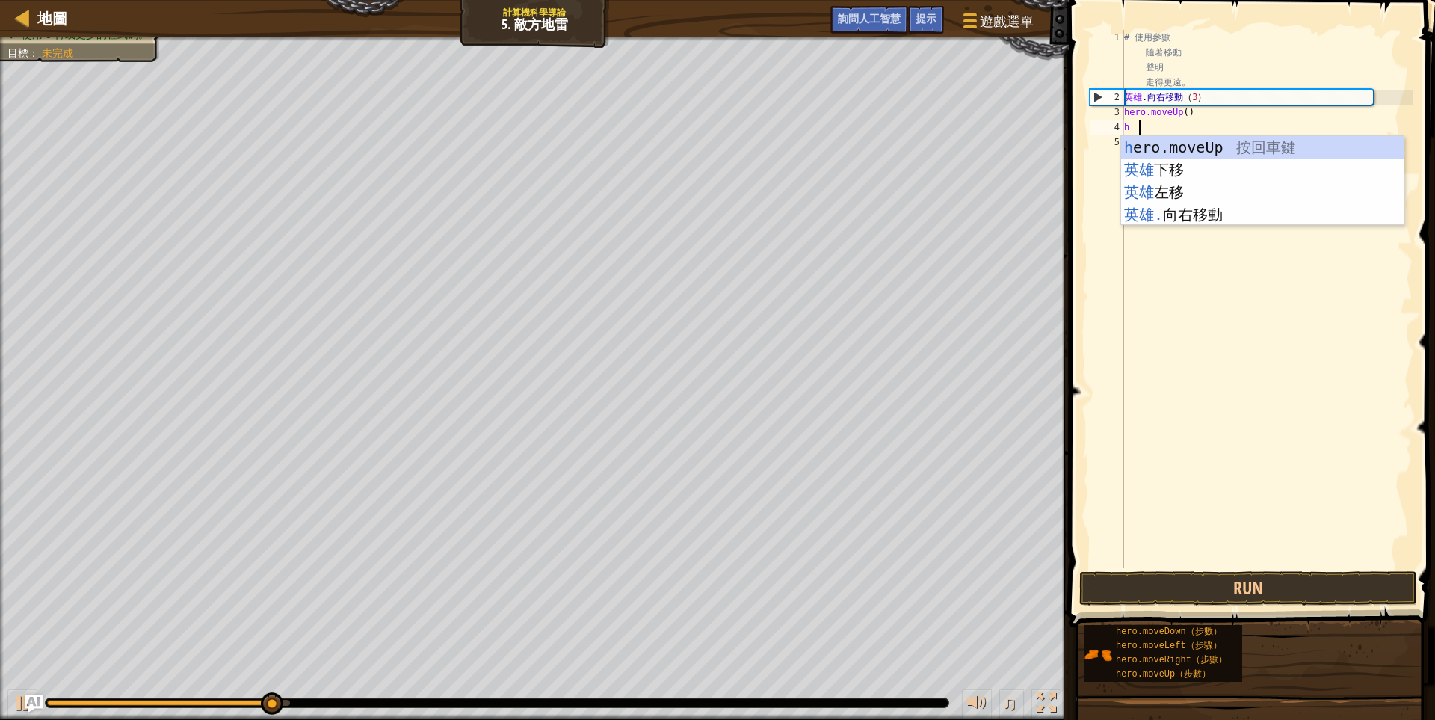
scroll to position [2, 4]
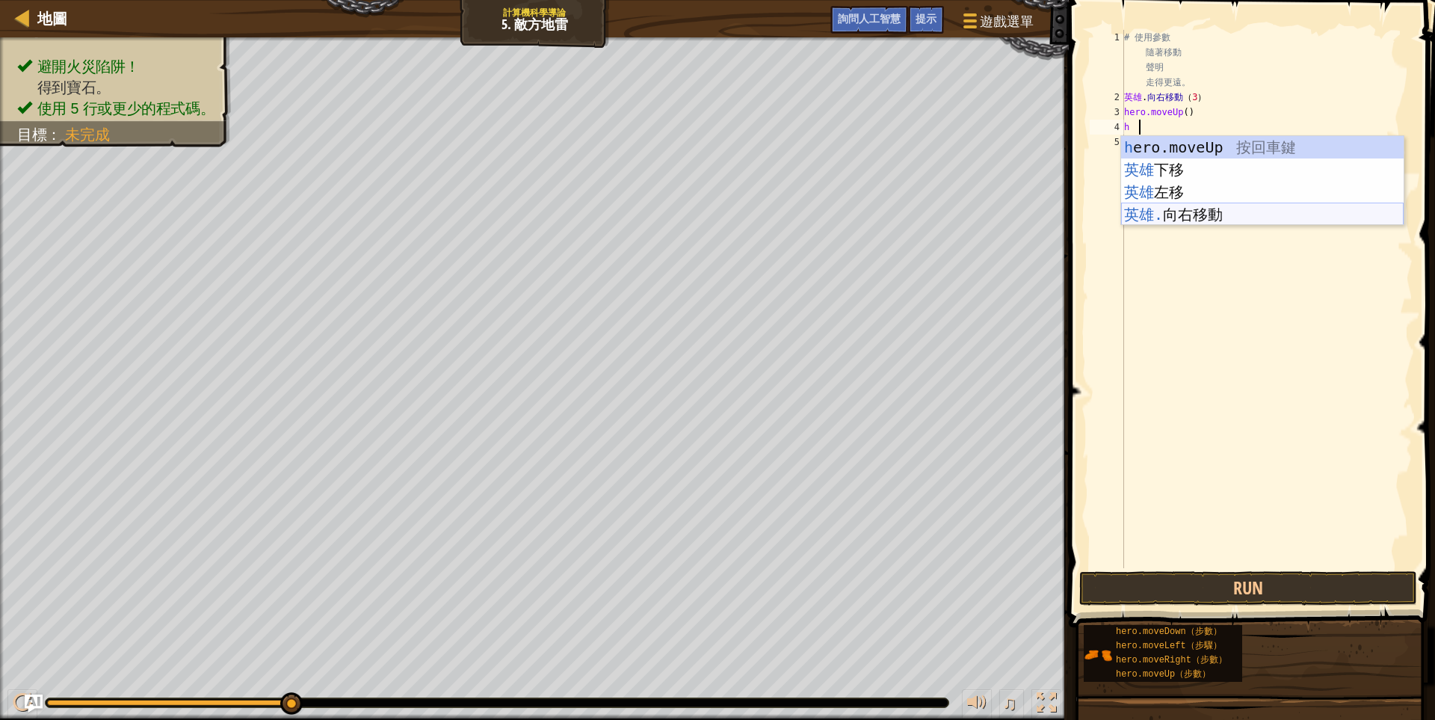
click at [1173, 206] on div "h ero.moveUp 按回車鍵 英雄 下移 按 Enter 鍵 英雄 左移 按 Enter 鍵 英雄. 向右移動 按 Enter 鍵" at bounding box center [1262, 203] width 283 height 135
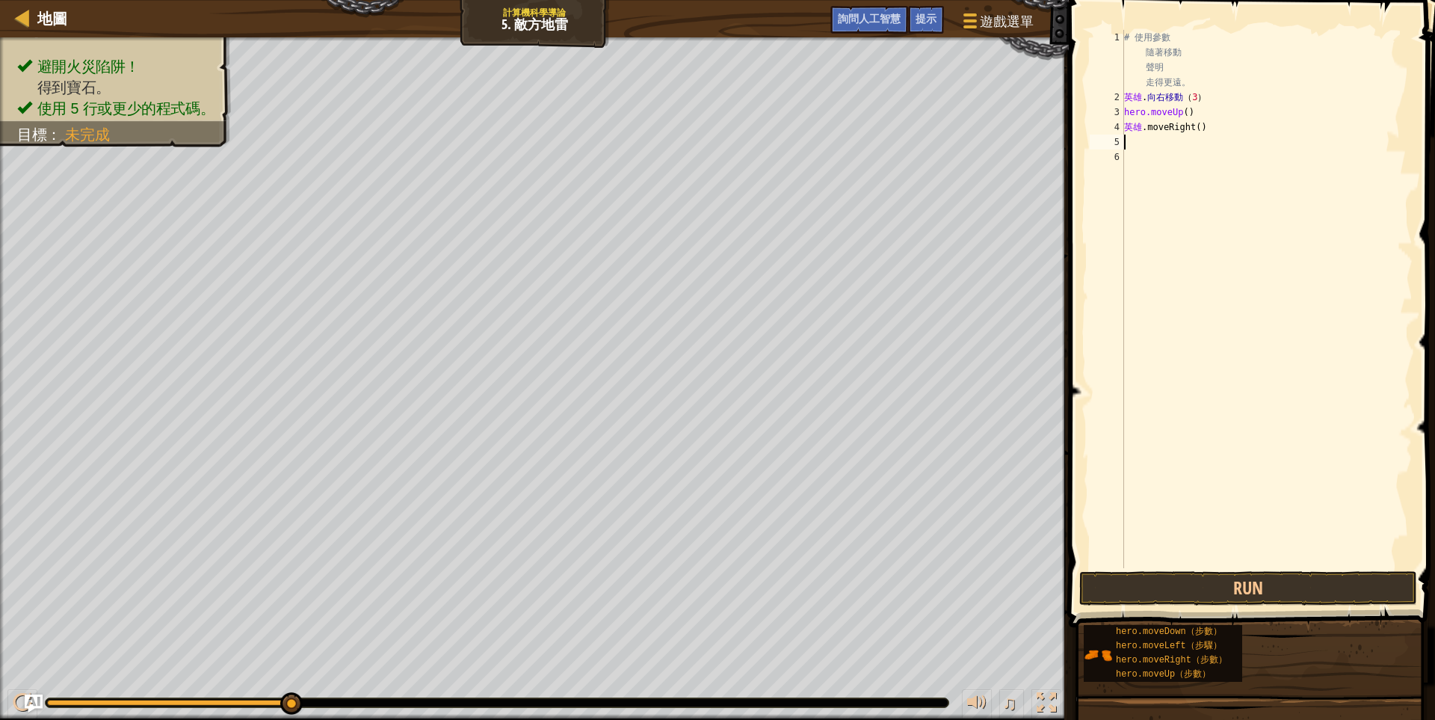
scroll to position [2, 0]
drag, startPoint x: 1236, startPoint y: 581, endPoint x: 1236, endPoint y: 571, distance: 9.7
click at [1234, 579] on button "Run" at bounding box center [1248, 588] width 338 height 34
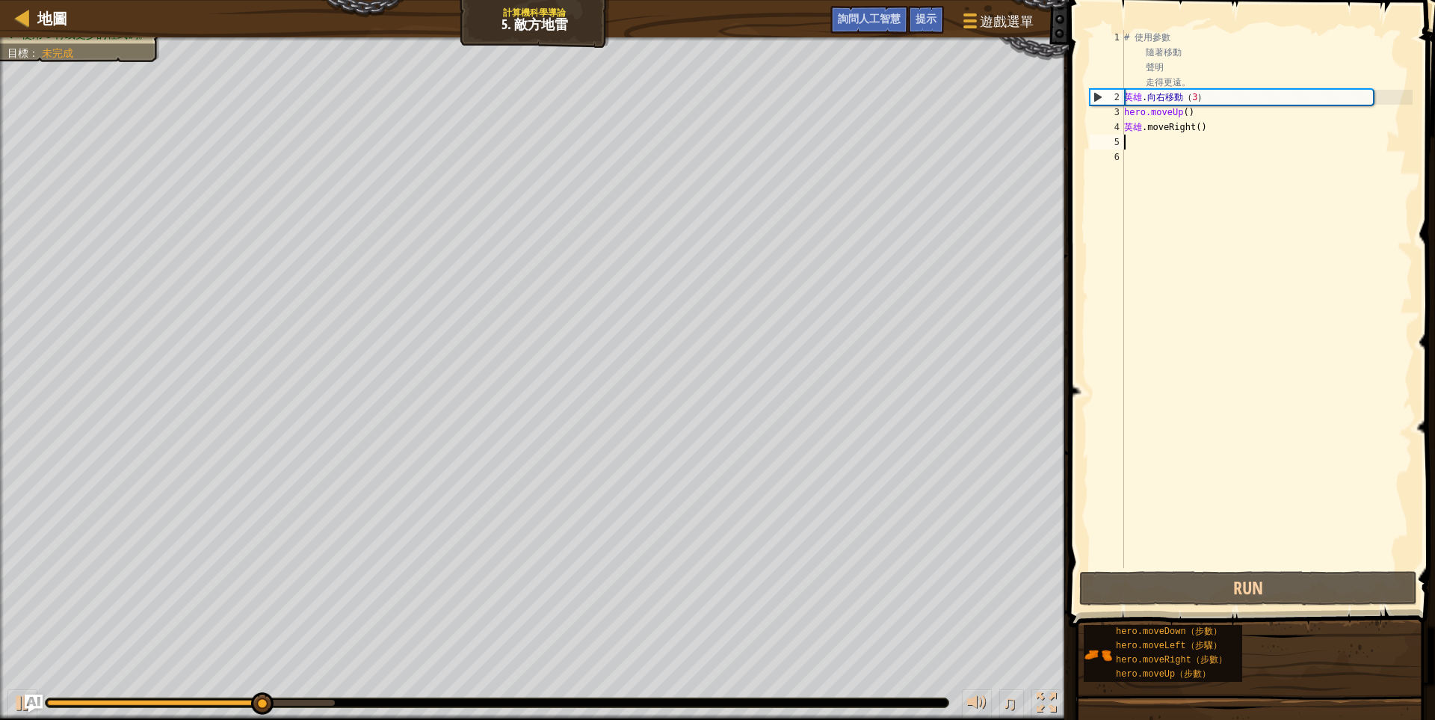
type textarea "h"
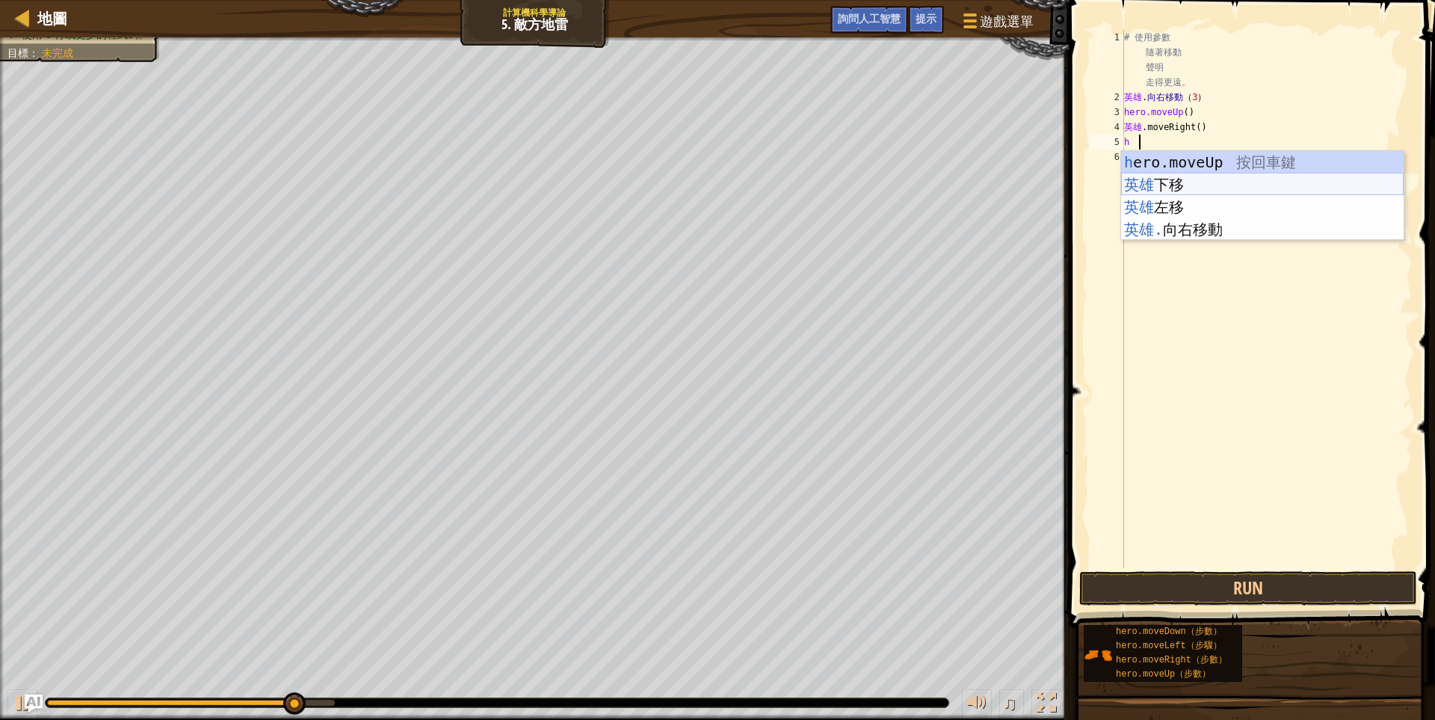
click at [1190, 186] on div "h ero.moveUp 按回車鍵 英雄 下移 按 Enter 鍵 英雄 左移 按 Enter 鍵 英雄. 向右移動 按 Enter 鍵" at bounding box center [1262, 218] width 283 height 135
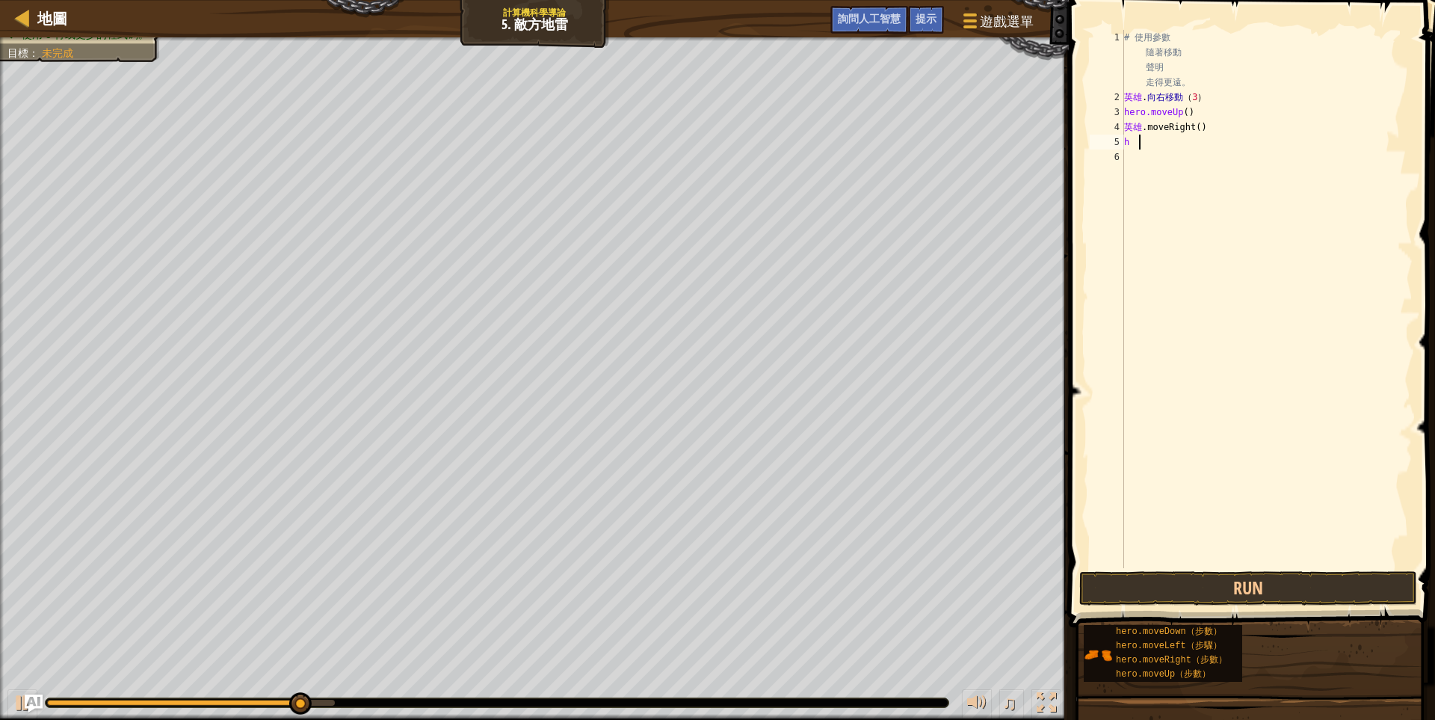
scroll to position [2, 0]
click at [1225, 584] on button "Run" at bounding box center [1248, 588] width 338 height 34
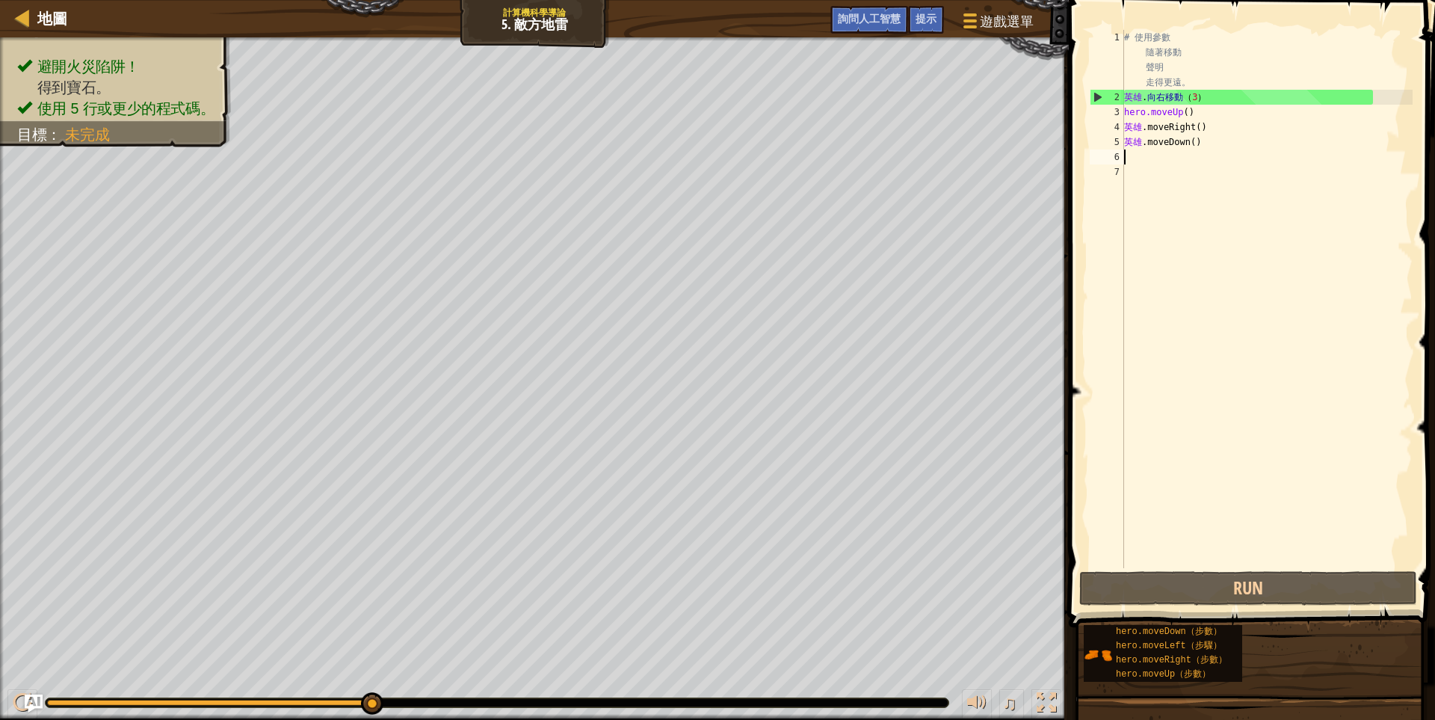
type textarea "h"
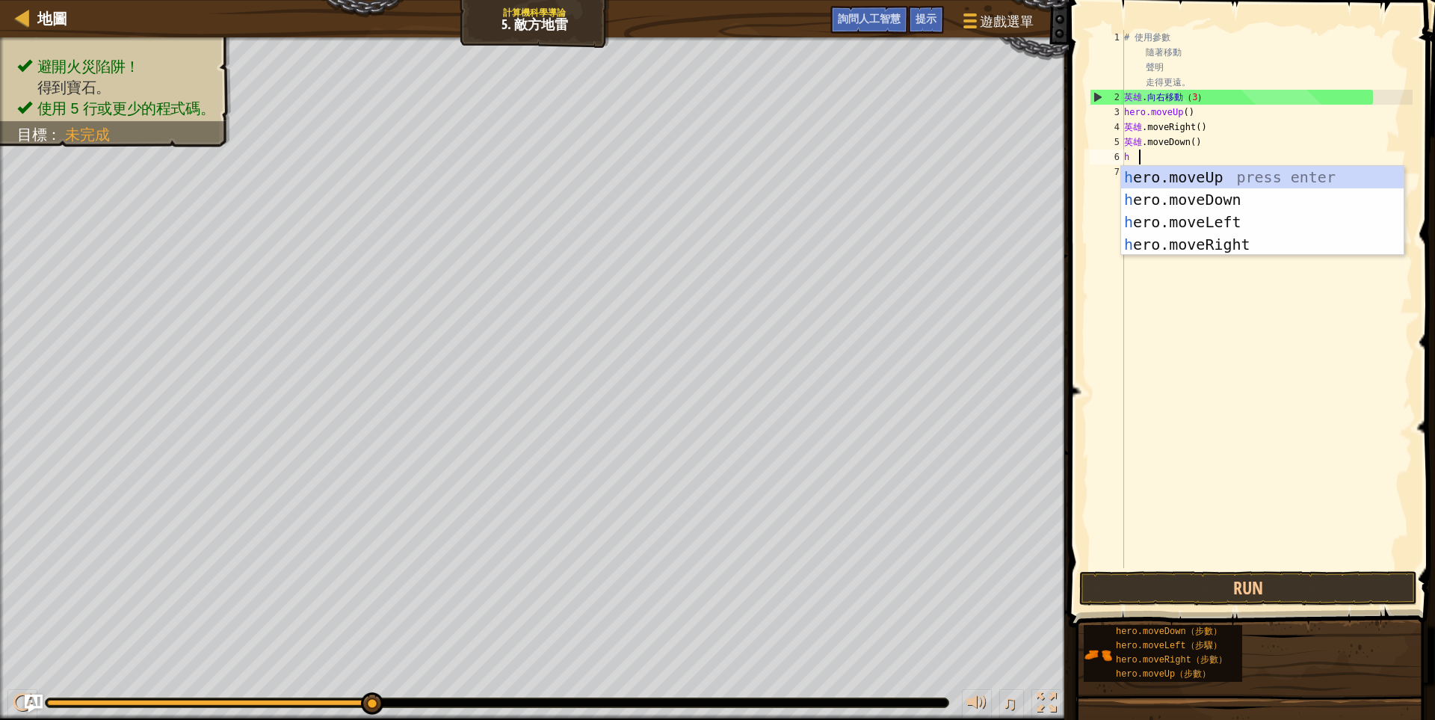
scroll to position [2, 4]
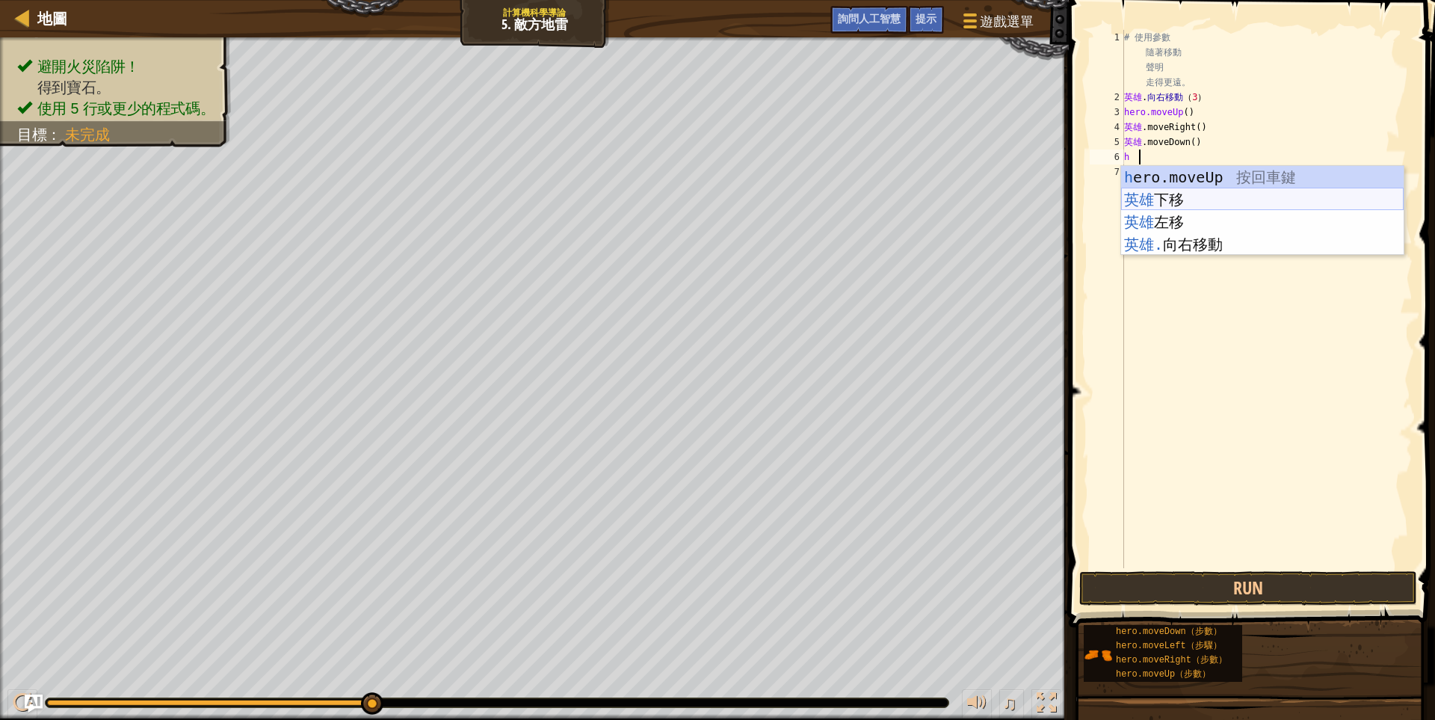
click at [1166, 203] on div "h ero.moveUp 按回車鍵 英雄 下移 按 Enter 鍵 英雄 左移 按 Enter 鍵 英雄. 向右移動 按 Enter 鍵" at bounding box center [1262, 233] width 283 height 135
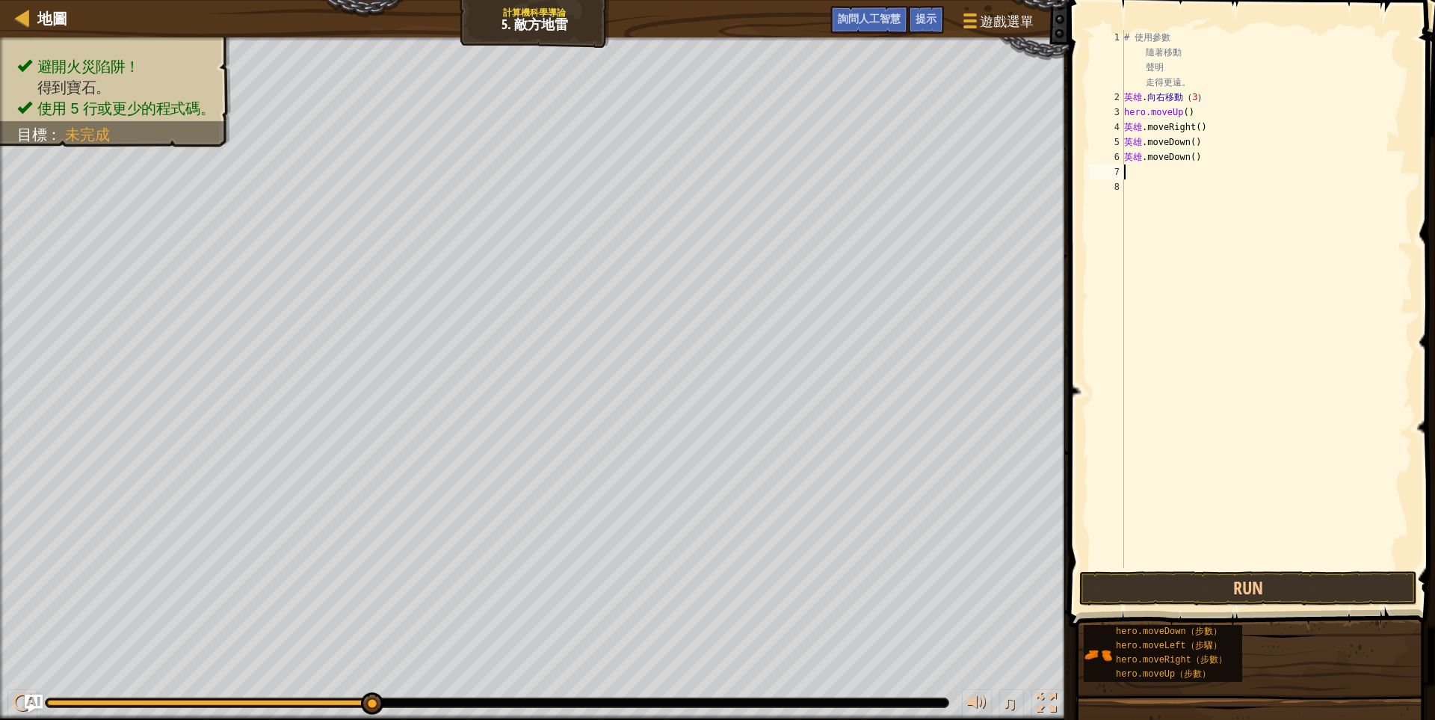
scroll to position [2, 0]
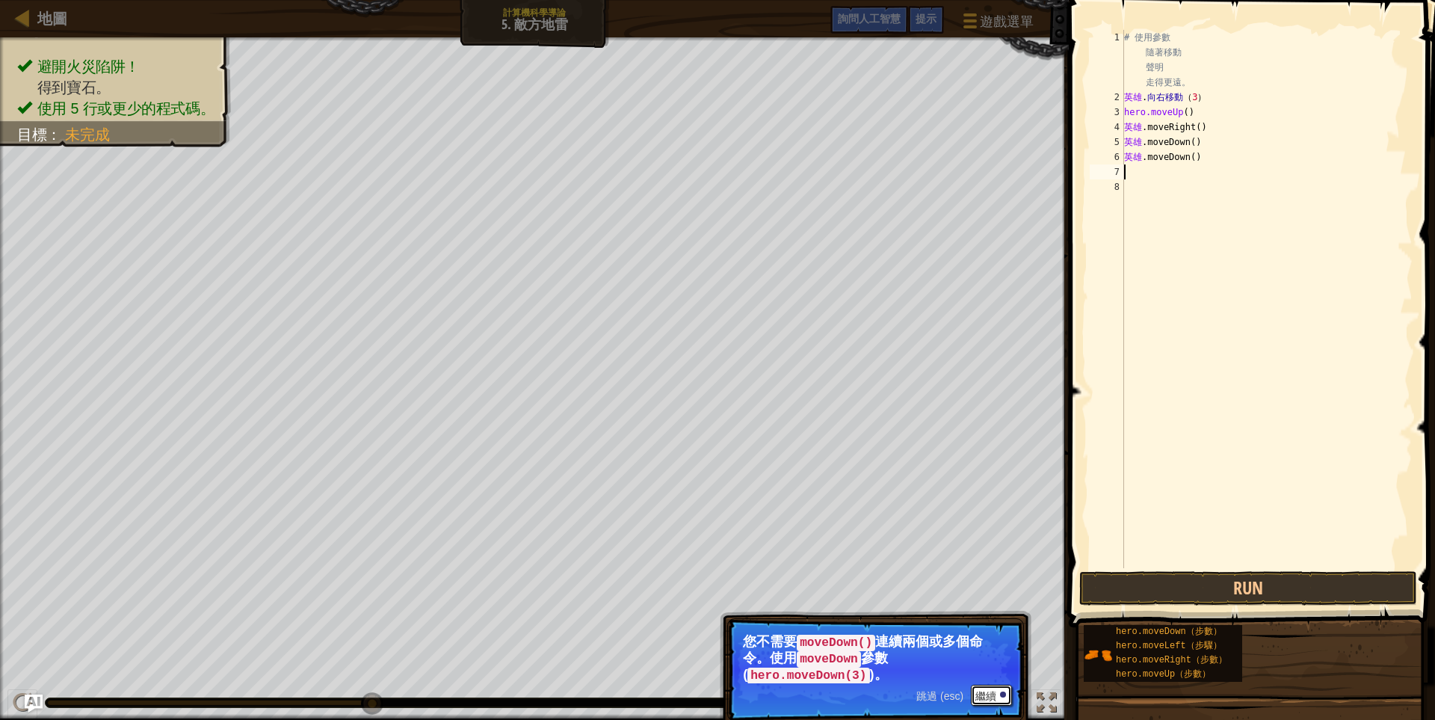
click at [991, 690] on font "繼續" at bounding box center [985, 696] width 21 height 12
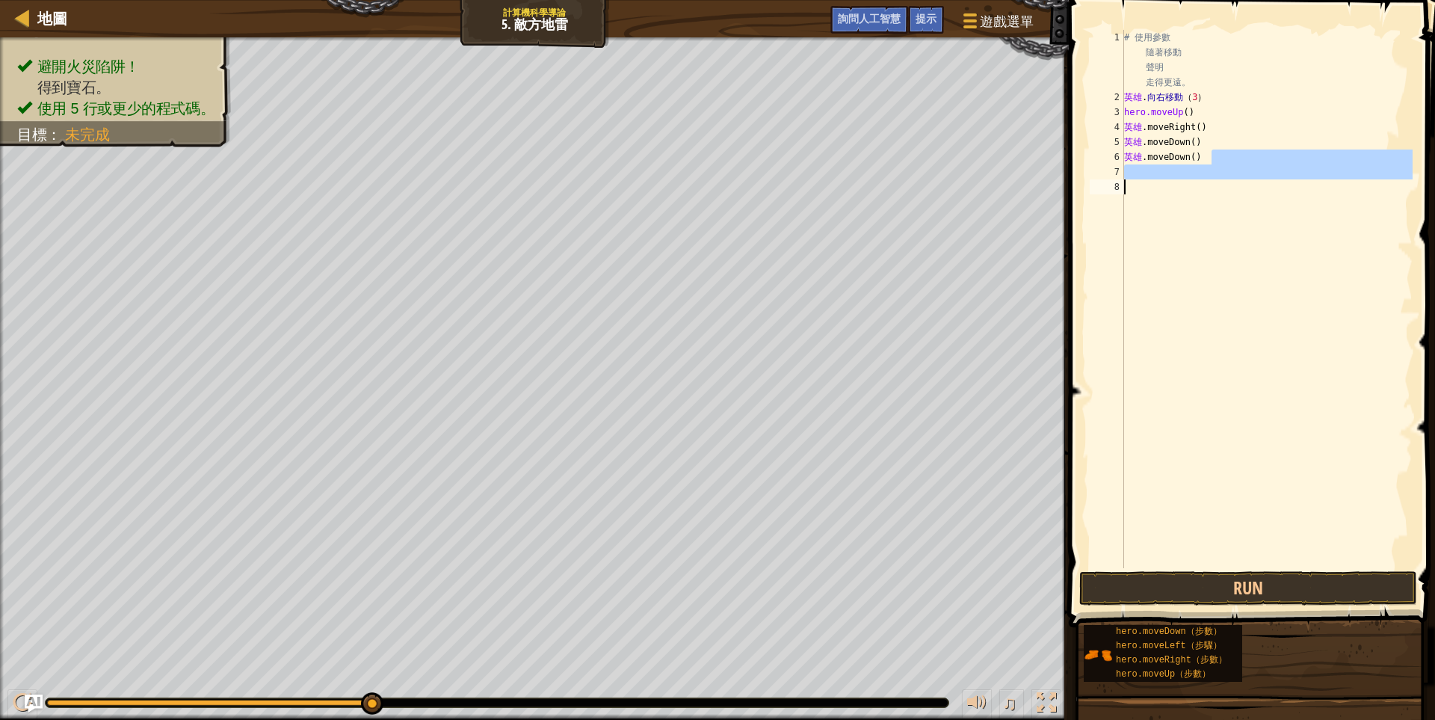
drag, startPoint x: 1207, startPoint y: 155, endPoint x: 1324, endPoint y: 436, distance: 303.9
click at [1324, 436] on div "# 使用參數 隨著移動 聲明 走得更遠。 英雄 . 向右移動 （ 3 ） hero.moveUp ( ) 英雄 .moveRight ( ) 英雄 .move…" at bounding box center [1266, 336] width 291 height 613
drag, startPoint x: 1125, startPoint y: 155, endPoint x: 1434, endPoint y: 465, distance: 438.1
click at [1434, 465] on div "1 2 3 4 5 6 7 8 # 使用參數 隨著移動 聲明 走得更遠。 英雄 . 向右移動 （ 3 ） hero.moveUp ( ) 英雄 .moveRi…" at bounding box center [1249, 342] width 371 height 671
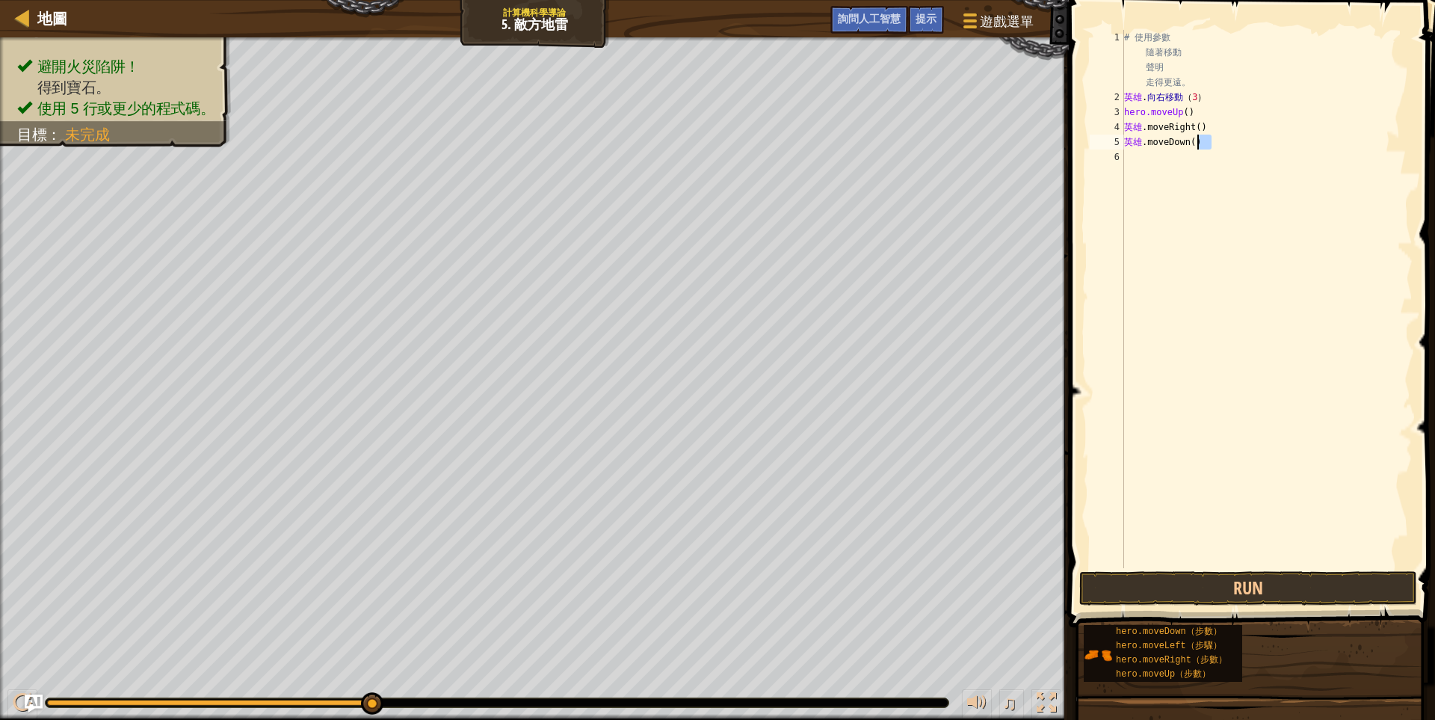
drag, startPoint x: 1206, startPoint y: 143, endPoint x: 1195, endPoint y: 147, distance: 12.1
click at [1195, 147] on div "# 使用參數 隨著移動 聲明 走得更遠。 英雄 . 向右移動 （ 3 ） hero.moveUp ( ) 英雄 .moveRight ( ) 英雄 .move…" at bounding box center [1266, 336] width 291 height 613
drag, startPoint x: 1182, startPoint y: 142, endPoint x: 1212, endPoint y: 142, distance: 29.9
click at [1212, 142] on div "# 使用參數 隨著移動 聲明 走得更遠。 英雄 . 向右移動 （ 3 ） hero.moveUp ( ) 英雄 .moveRight ( ) 英雄 .oveD…" at bounding box center [1266, 336] width 291 height 613
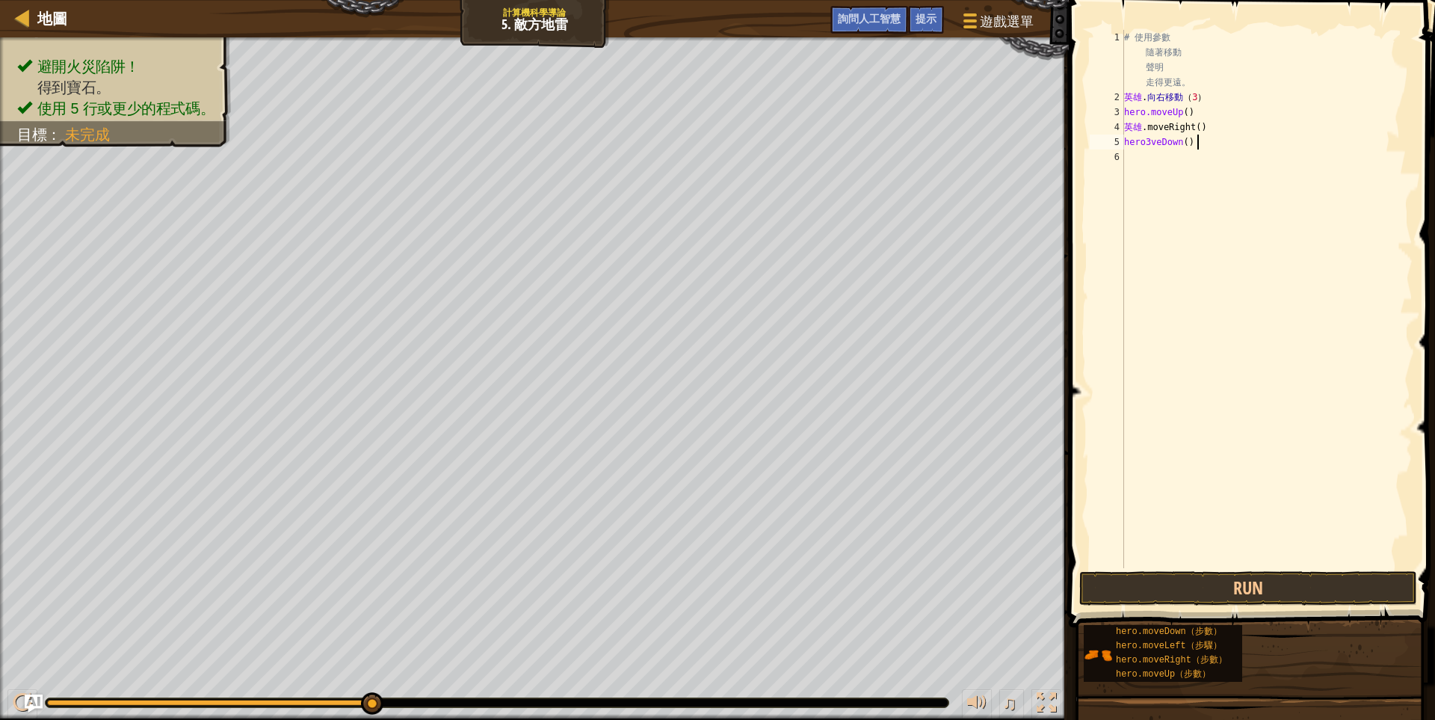
scroll to position [2, 25]
type textarea "heroveDown()"
click at [1144, 142] on div "# 使用參數 隨著移動 聲明 走得更遠。 英雄 . 向右移動 （ 3 ） hero.moveUp ( ) 英雄 .moveRight ( ) heroveDo…" at bounding box center [1266, 336] width 291 height 613
drag, startPoint x: 1144, startPoint y: 142, endPoint x: 1389, endPoint y: 136, distance: 245.2
click at [1389, 136] on div "# 使用參數 隨著移動 聲明 走得更遠。 英雄 . 向右移動 （ 3 ） hero.moveUp ( ) 英雄 .moveRight ( ) heroveDo…" at bounding box center [1266, 336] width 291 height 613
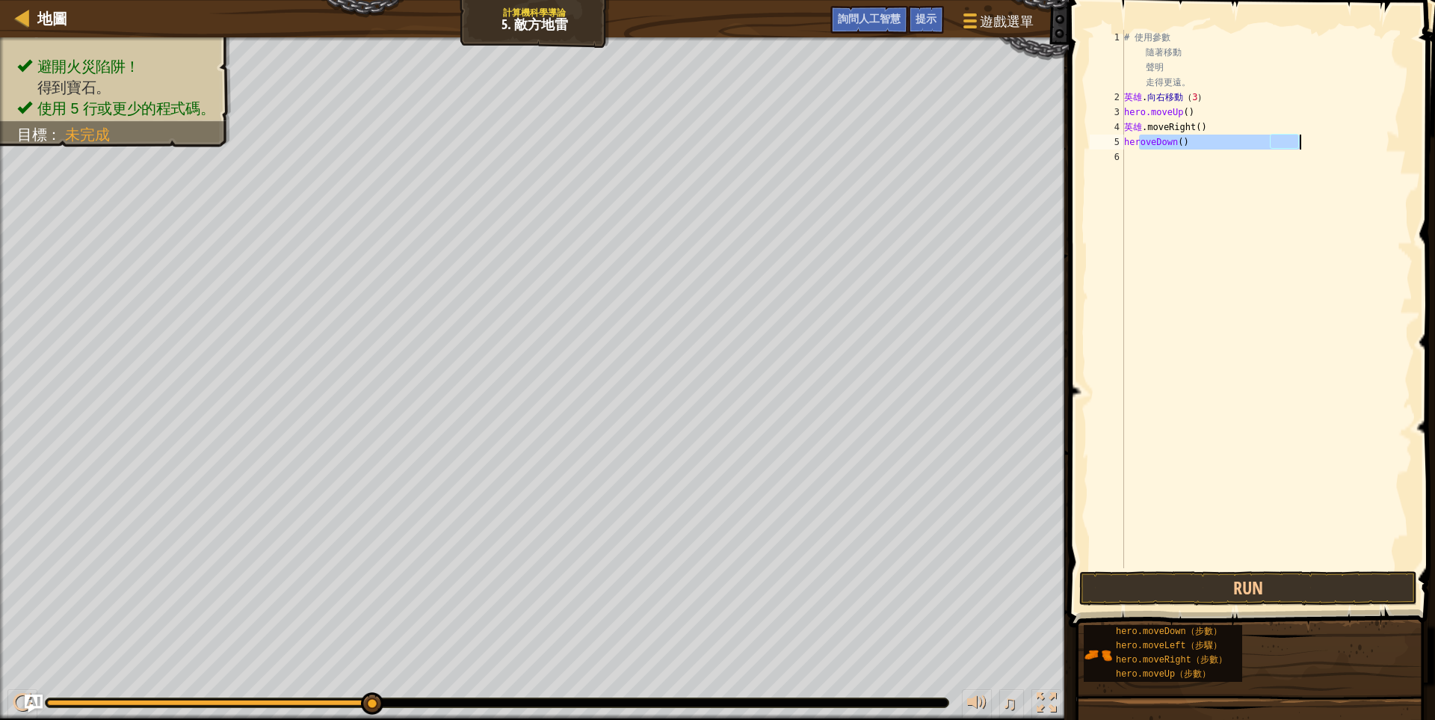
click at [1292, 240] on div "# 使用參數 隨著移動 聲明 走得更遠。 英雄 . 向右移動 （ 3 ） hero.moveUp ( ) 英雄 .moveRight ( ) heroveDo…" at bounding box center [1266, 336] width 291 height 613
drag, startPoint x: 1125, startPoint y: 141, endPoint x: 1434, endPoint y: 363, distance: 380.8
click at [1434, 363] on div "1 2 3 4 5 6 # 使用參數 隨著移動 聲明 走得更遠。 英雄 . 向右移動 （ 3 ） hero.moveUp ( ) 英雄 .moveRight …" at bounding box center [1249, 342] width 371 height 671
type textarea "heroveDown()"
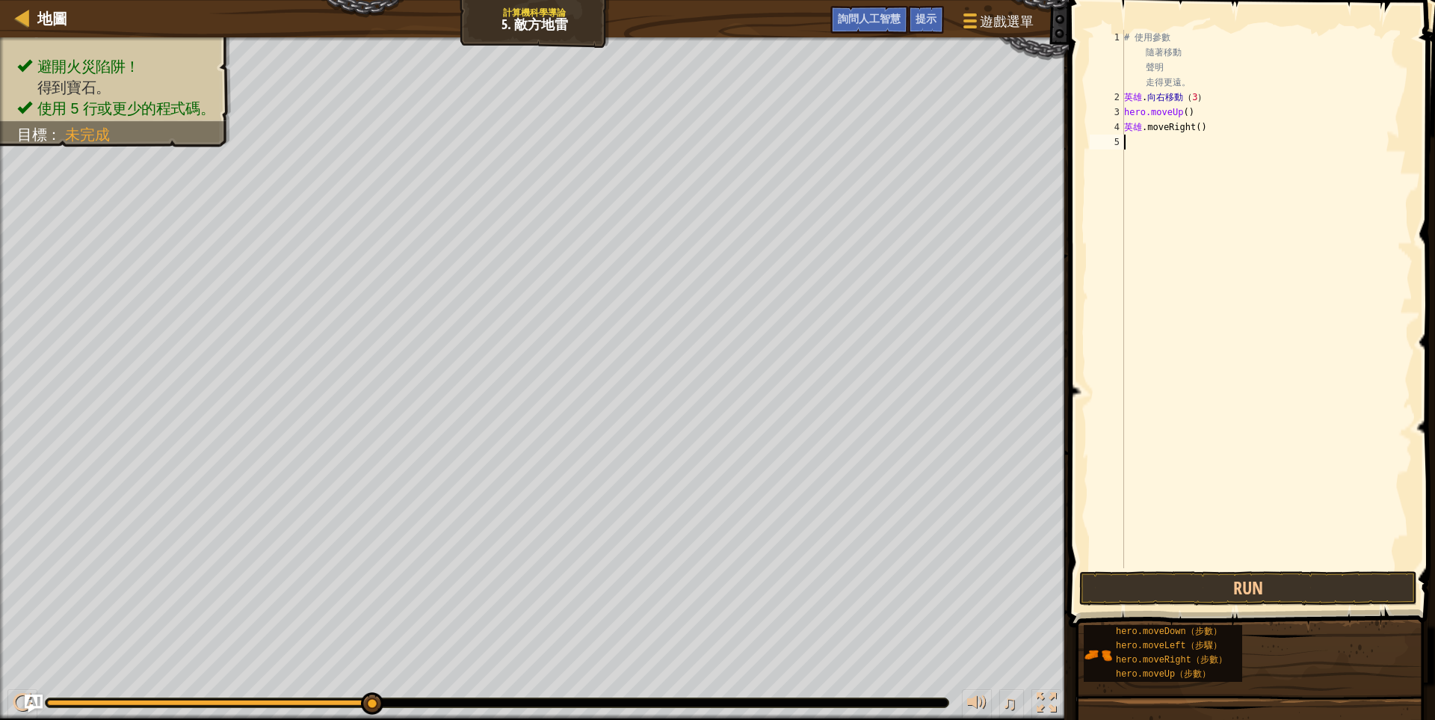
type textarea "h"
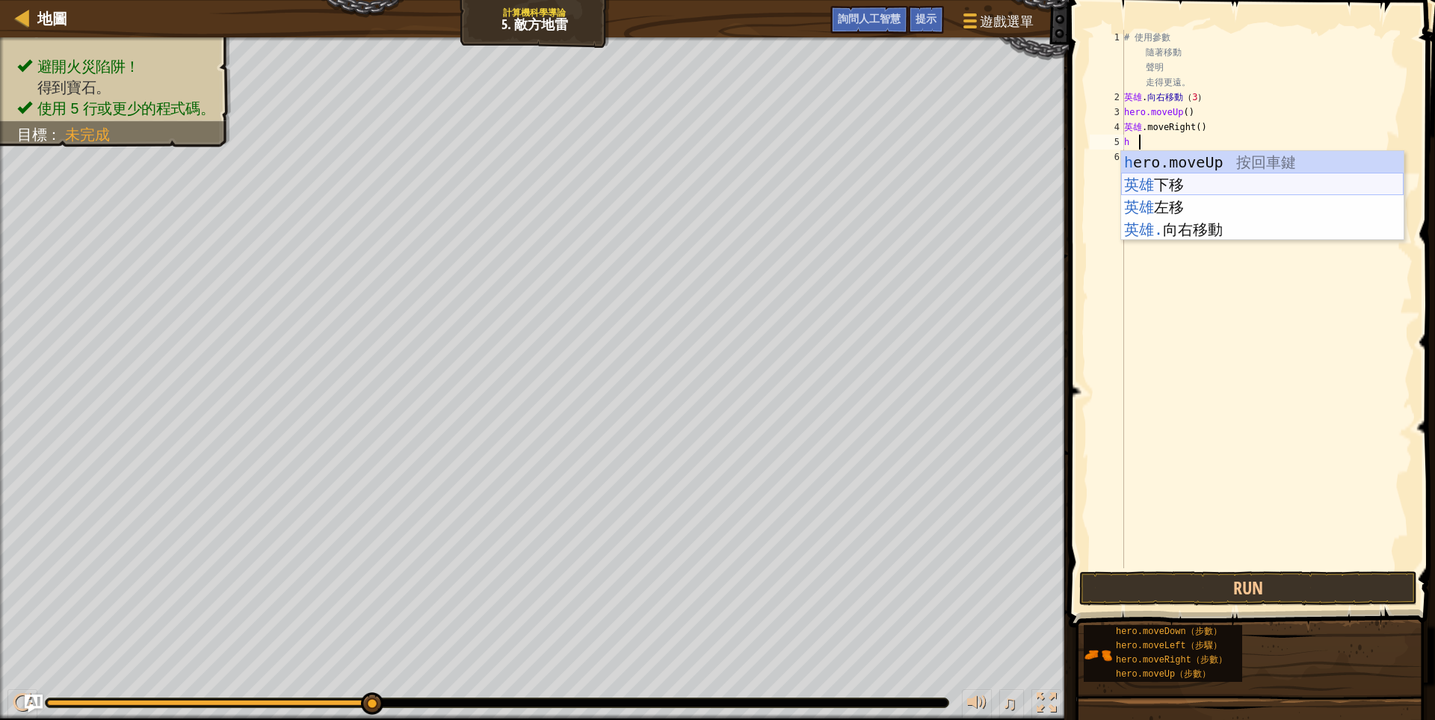
click at [1164, 187] on div "h ero.moveUp 按回車鍵 英雄 下移 按 Enter 鍵 英雄 左移 按 Enter 鍵 英雄. 向右移動 按 Enter 鍵" at bounding box center [1262, 218] width 283 height 135
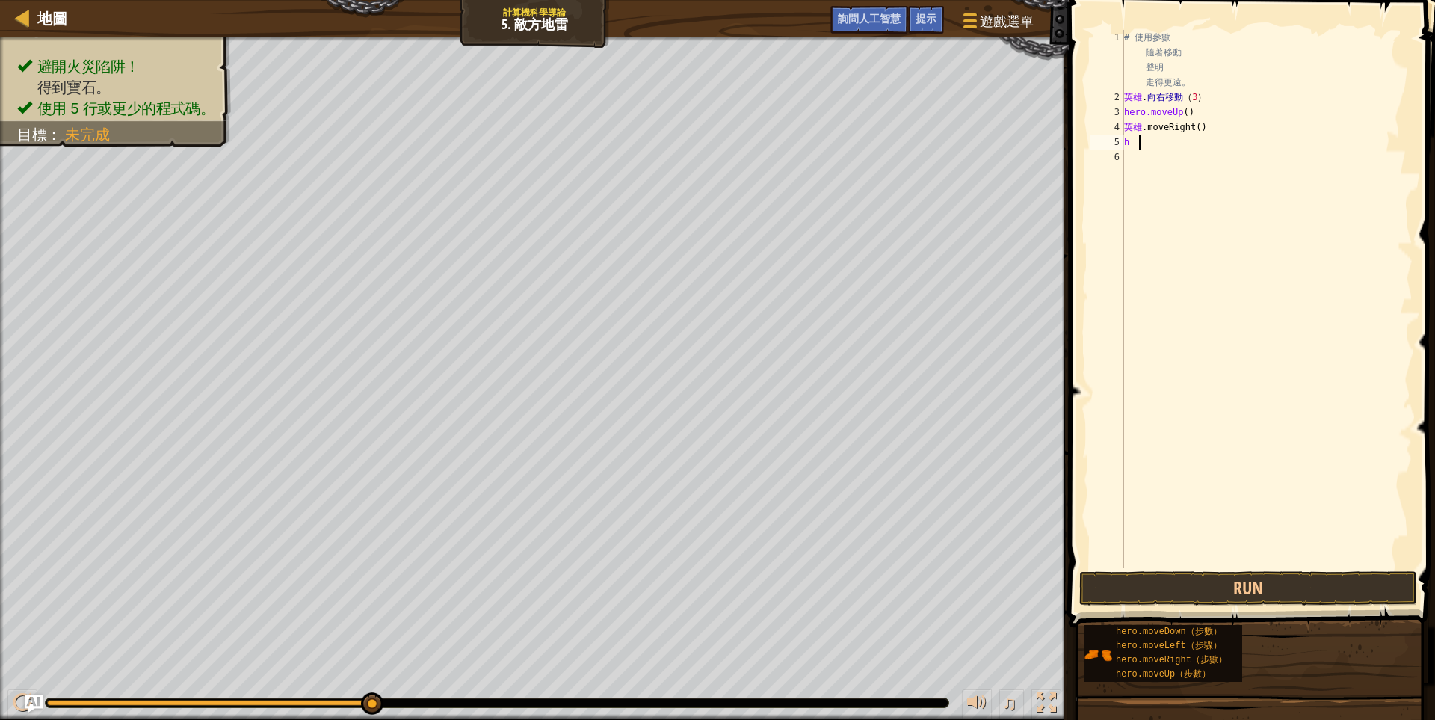
scroll to position [2, 0]
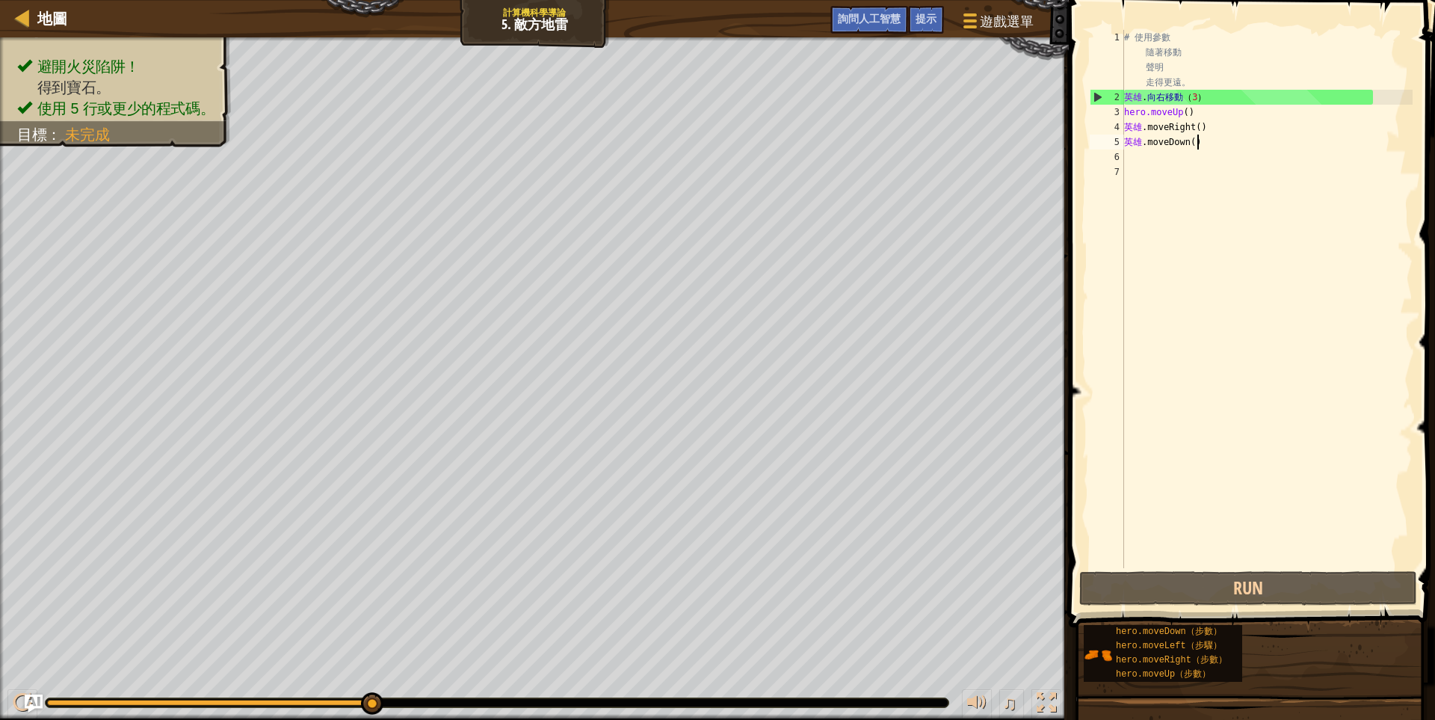
click at [1195, 144] on div "# 使用參數 隨著移動 聲明 走得更遠。 英雄 . 向右移動 （ 3 ） hero.moveUp ( ) 英雄 .moveRight ( ) 英雄 .move…" at bounding box center [1266, 336] width 291 height 613
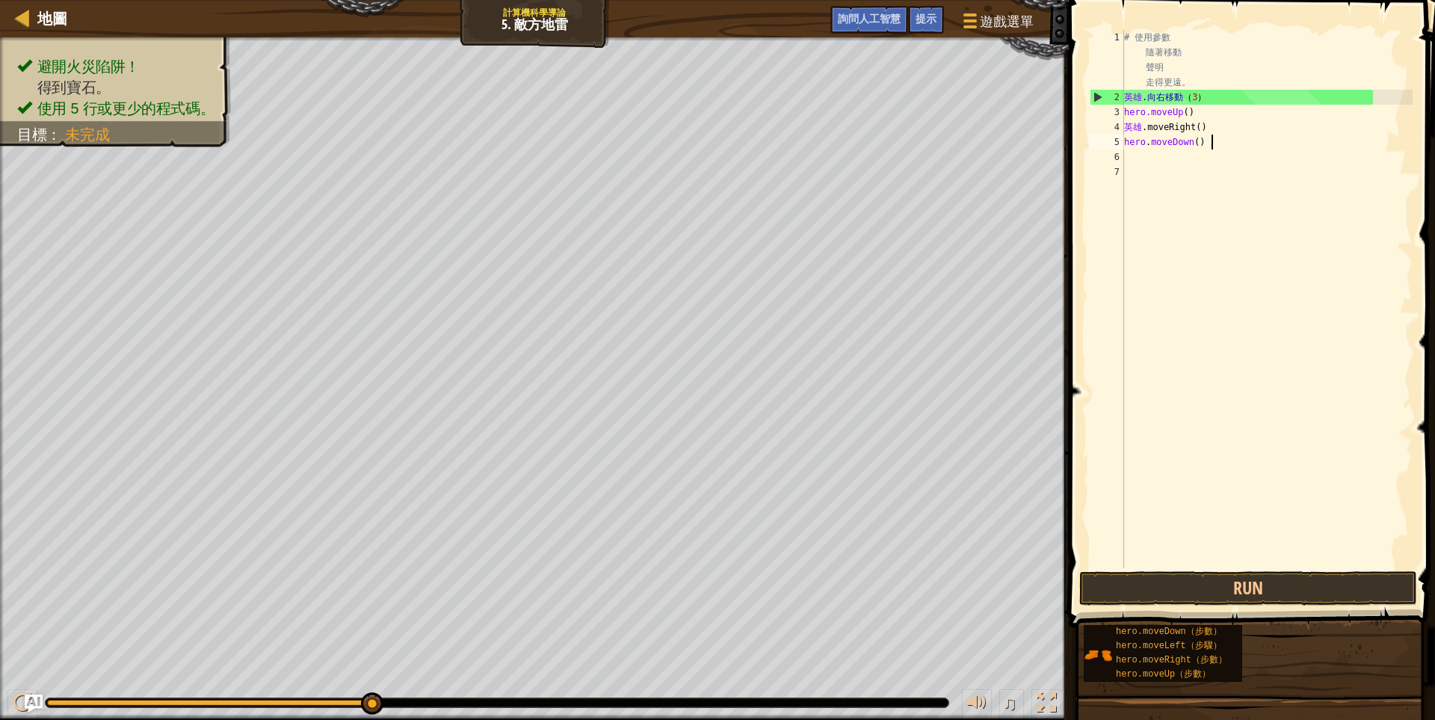
scroll to position [2, 35]
drag, startPoint x: 1190, startPoint y: 142, endPoint x: 1176, endPoint y: 144, distance: 14.3
click at [1176, 144] on div "# 使用參數 隨著移動 聲明 走得更遠。 英雄 . 向右移動 （ 3 ） hero.moveUp ( ) 英雄 .moveRight ( ) 英雄 .move…" at bounding box center [1266, 336] width 291 height 613
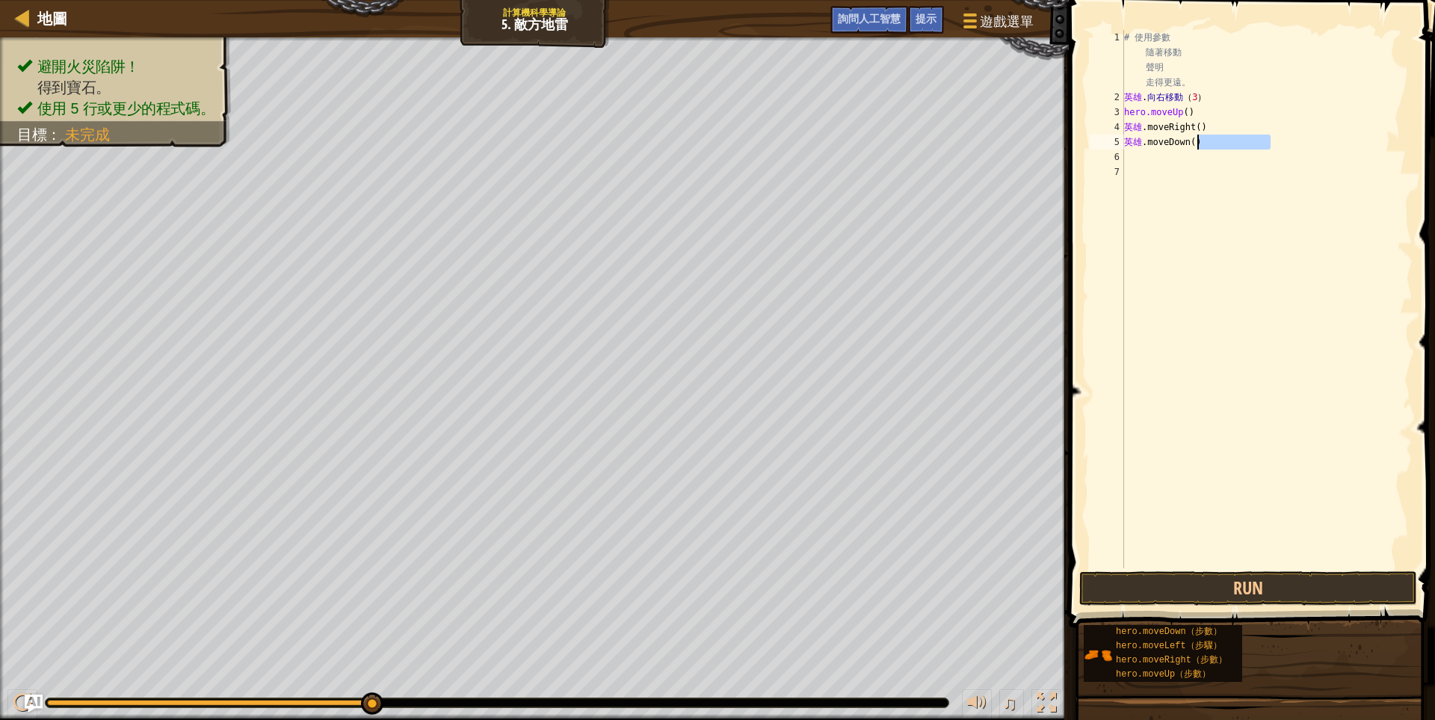
drag, startPoint x: 1265, startPoint y: 143, endPoint x: 1204, endPoint y: 143, distance: 60.5
click at [1204, 143] on div "# 使用參數 隨著移動 聲明 走得更遠。 英雄 . 向右移動 （ 3 ） hero.moveUp ( ) 英雄 .moveRight ( ) 英雄 .move…" at bounding box center [1266, 336] width 291 height 613
click at [1170, 138] on div "# 使用參數 隨著移動 聲明 走得更遠。 英雄 . 向右移動 （ 3 ） hero.moveUp ( ) 英雄 .moveRight ( ) 英雄 . 向下 …" at bounding box center [1266, 336] width 291 height 613
click at [1172, 140] on div "# 使用參數 隨著移動 聲明 走得更遠。 英雄 . 向右移動 （ 3 ） hero.moveUp ( ) 英雄 .moveRight ( ) 英雄 . 向下 …" at bounding box center [1266, 336] width 291 height 613
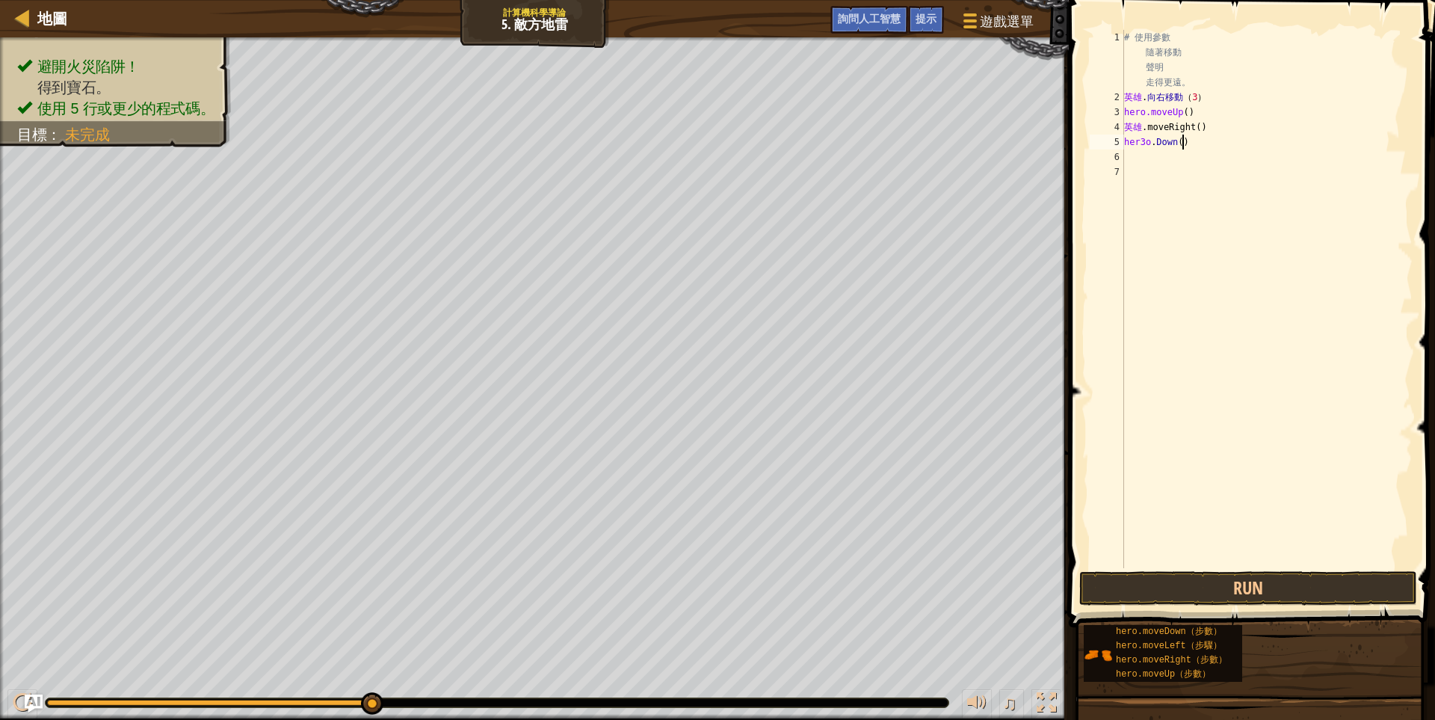
scroll to position [2, 20]
click at [1180, 140] on div "# 使用參數 隨著移動 聲明 走得更遠。 英雄 . 向右移動 （ 3 ） hero.moveUp ( ) 英雄 .moveRight ( ) 英雄 . 向下 …" at bounding box center [1266, 336] width 291 height 613
click at [1169, 141] on div "# 使用參數 隨著移動 聲明 走得更遠。 英雄 . 向右移動 （ 3 ） hero.moveUp ( ) 英雄 .moveRight ( ) 英雄 . 向下 …" at bounding box center [1266, 336] width 291 height 613
click at [1176, 140] on div "# 使用參數 隨著移動 聲明 走得更遠。 英雄 . 向右移動 （ 3 ） hero.moveUp ( ) 英雄 .moveRight ( ) 英雄 . 向下 …" at bounding box center [1266, 336] width 291 height 613
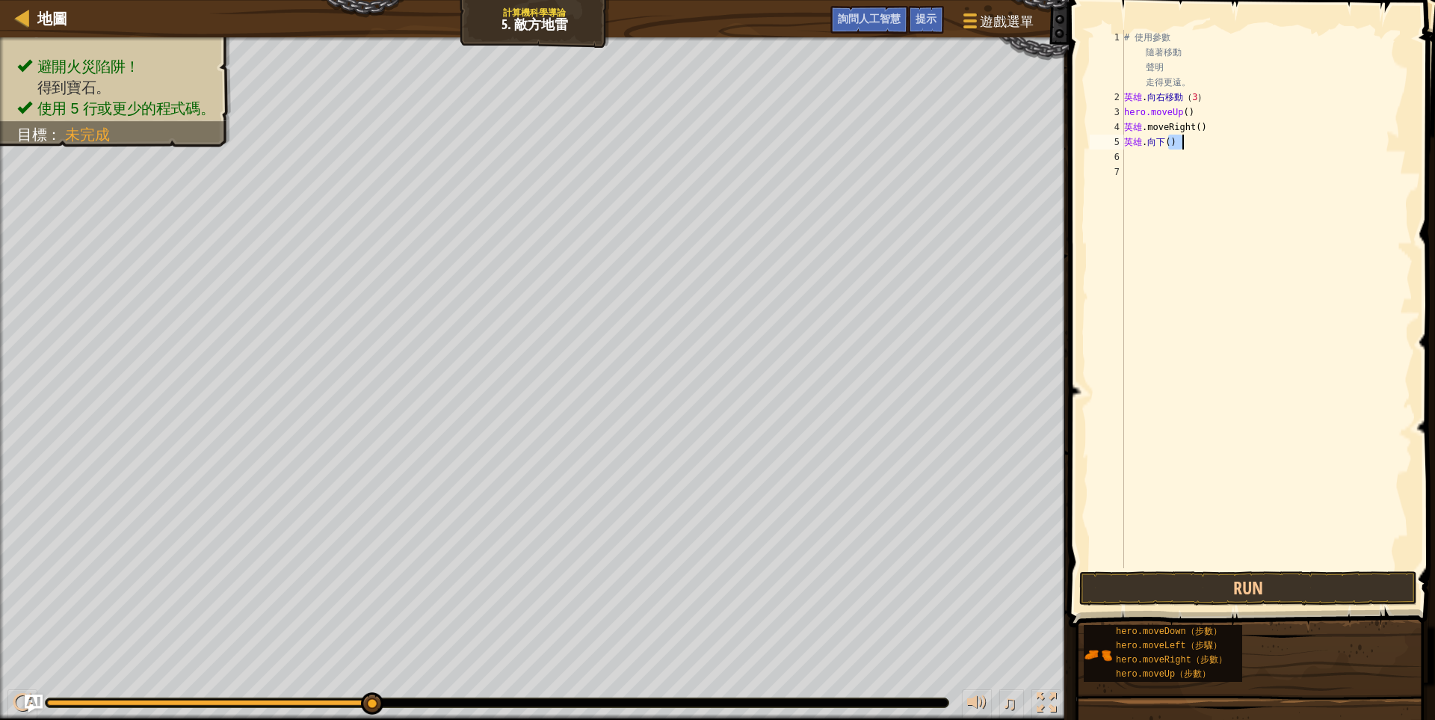
scroll to position [2, 20]
type textarea "her.Down()"
drag, startPoint x: 1125, startPoint y: 139, endPoint x: 1434, endPoint y: 145, distance: 309.5
click at [1434, 145] on div "her.Down() 1 2 3 4 5 6 7 # 使用參數 隨著移動 聲明 走得更遠。 英雄 . 向右移動 （ 3 ） hero.moveUp ( ) 英…" at bounding box center [1249, 342] width 371 height 671
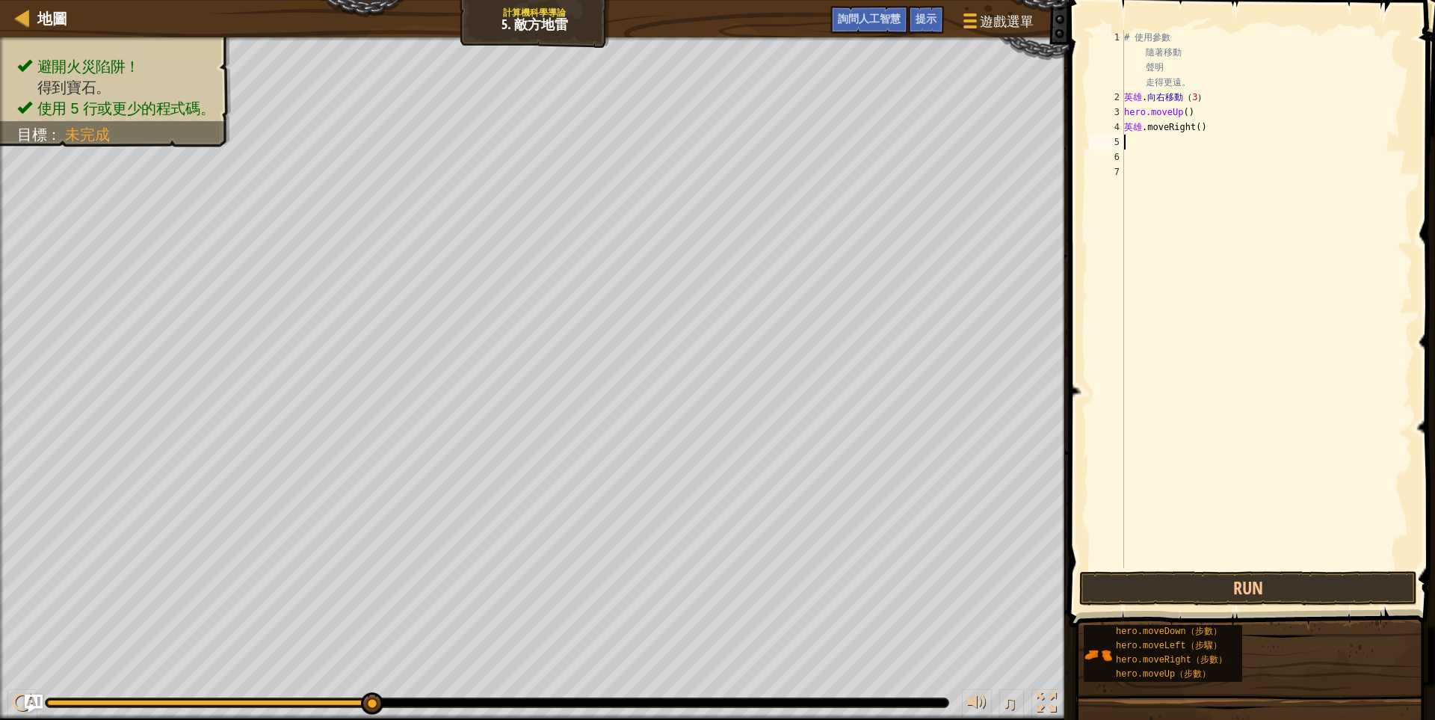
type textarea "h"
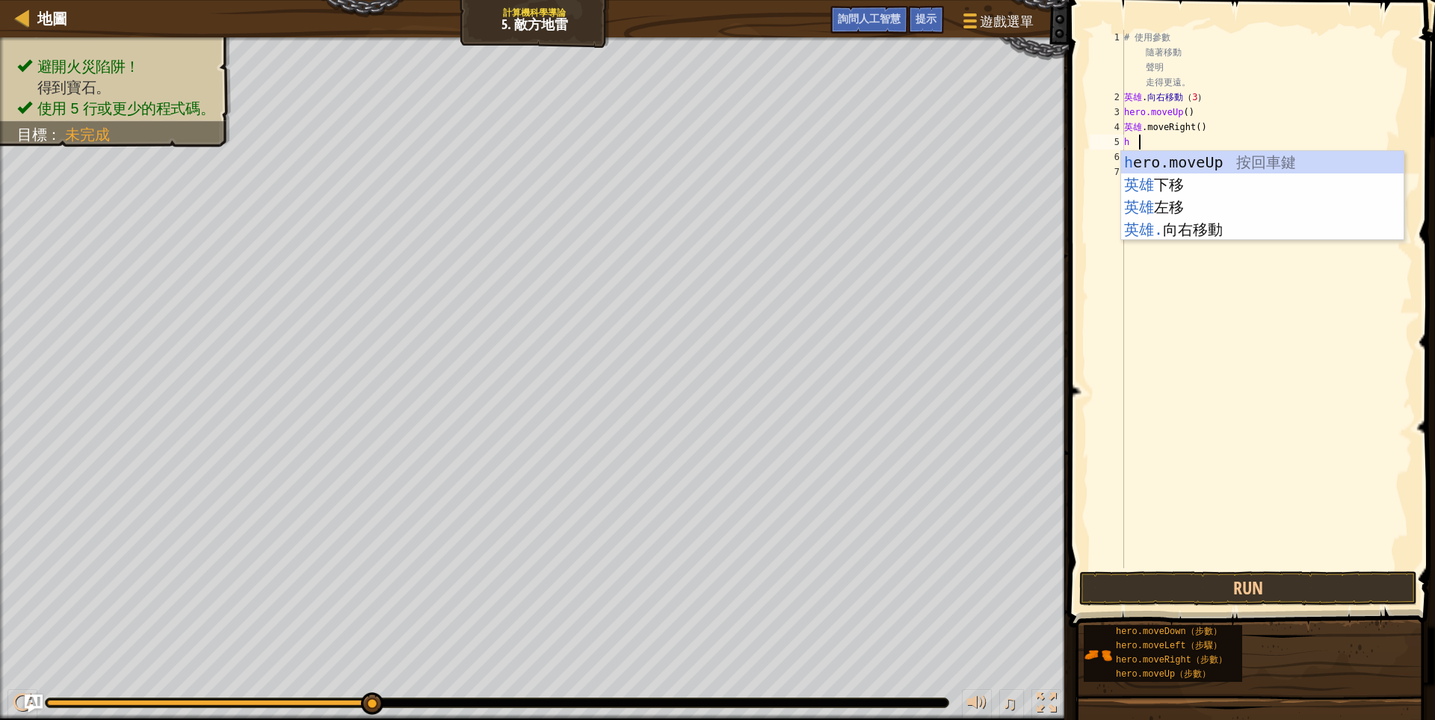
scroll to position [2, 4]
click at [1251, 182] on div "h ero.moveUp 按回車鍵 英雄 下移 按 Enter 鍵 英雄 左移 按 Enter 鍵 英雄. 向右移動 按 Enter 鍵" at bounding box center [1262, 218] width 283 height 135
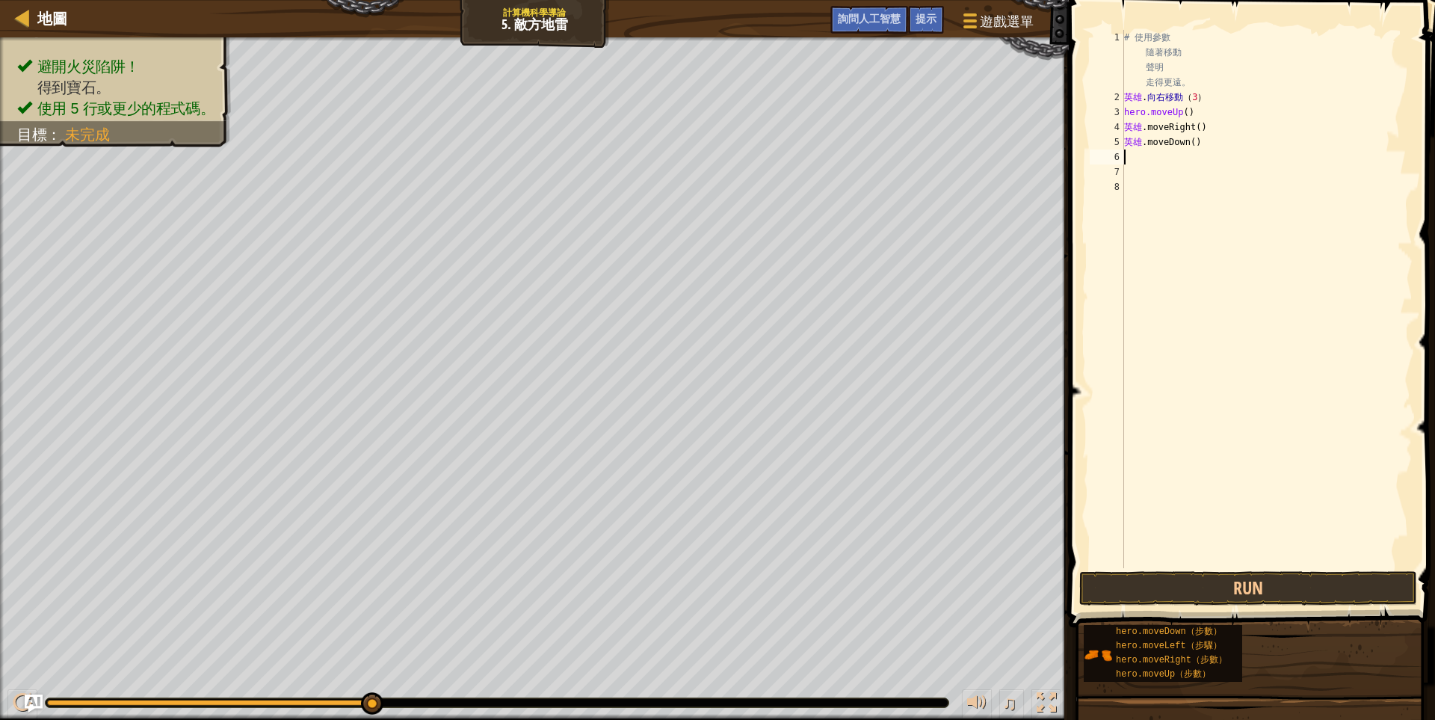
scroll to position [2, 0]
click at [1197, 137] on div "# 使用參數 隨著移動 聲明 走得更遠。 英雄 . 向右移動 （ 3 ） hero.moveUp ( ) 英雄 .moveRight ( ) 英雄 .move…" at bounding box center [1266, 336] width 291 height 613
click at [1199, 142] on div "# 使用參數 隨著移動 聲明 走得更遠。 英雄 . 向右移動 （ 3 ） hero.moveUp ( ) 英雄 .moveRight ( ) 英雄 .move…" at bounding box center [1266, 336] width 291 height 613
click at [1197, 143] on div "# 使用參數 隨著移動 聲明 走得更遠。 英雄 . 向右移動 （ 3 ） hero.moveUp ( ) 英雄 .moveRight ( ) 英雄 .move…" at bounding box center [1266, 336] width 291 height 613
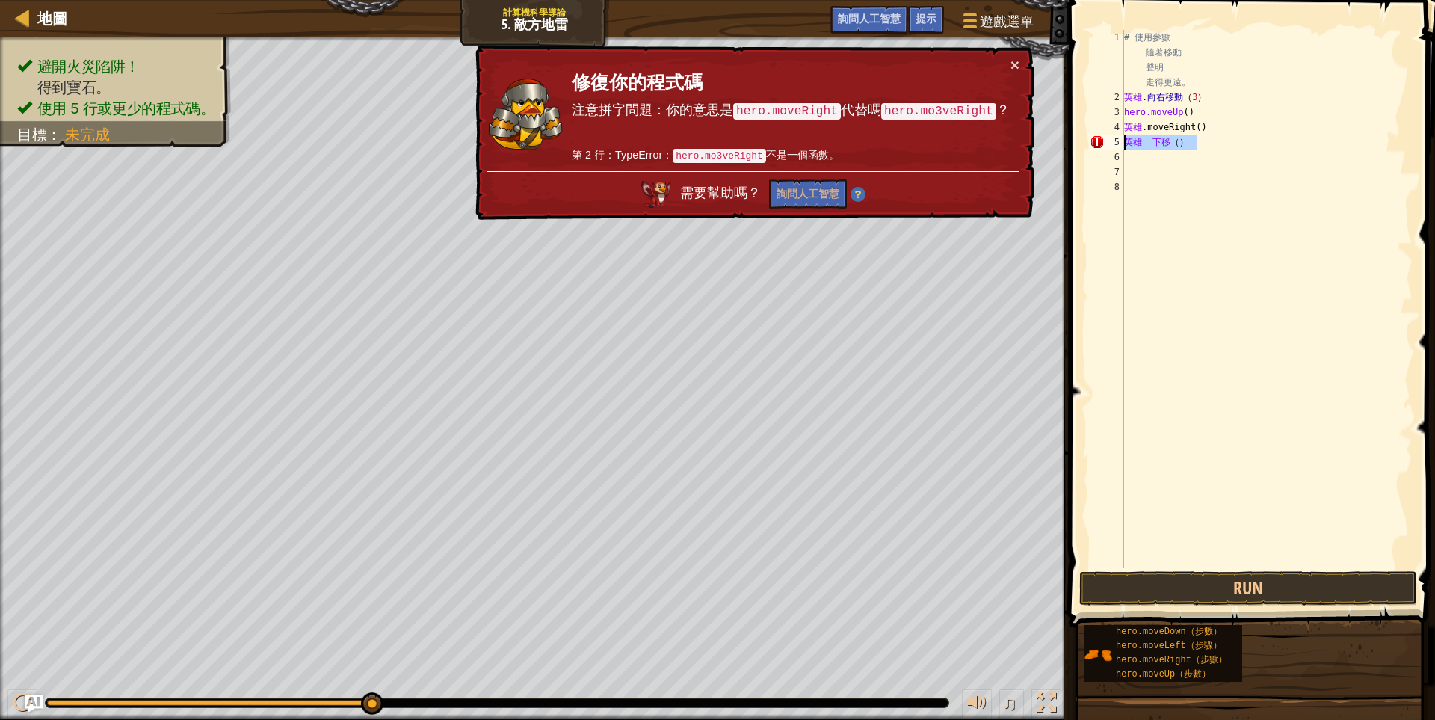
drag, startPoint x: 1191, startPoint y: 146, endPoint x: 1085, endPoint y: 146, distance: 106.1
click at [1085, 146] on div "hero moveDown() 1 2 3 4 5 6 7 8 # 使用參數 隨著移動 聲明 走得更遠。 英雄 . 向右移動 （ 3 ） hero.moveU…" at bounding box center [1249, 342] width 371 height 671
click at [1016, 67] on font "×" at bounding box center [1015, 66] width 9 height 17
drag, startPoint x: 1126, startPoint y: 139, endPoint x: 1434, endPoint y: 157, distance: 308.5
click at [1434, 157] on div "hero moveDown() 1 2 3 4 5 6 7 8 # 使用參數 隨著移動 聲明 走得更遠。 英雄 . 向右移動 （ 3 ） hero.moveU…" at bounding box center [1249, 342] width 371 height 671
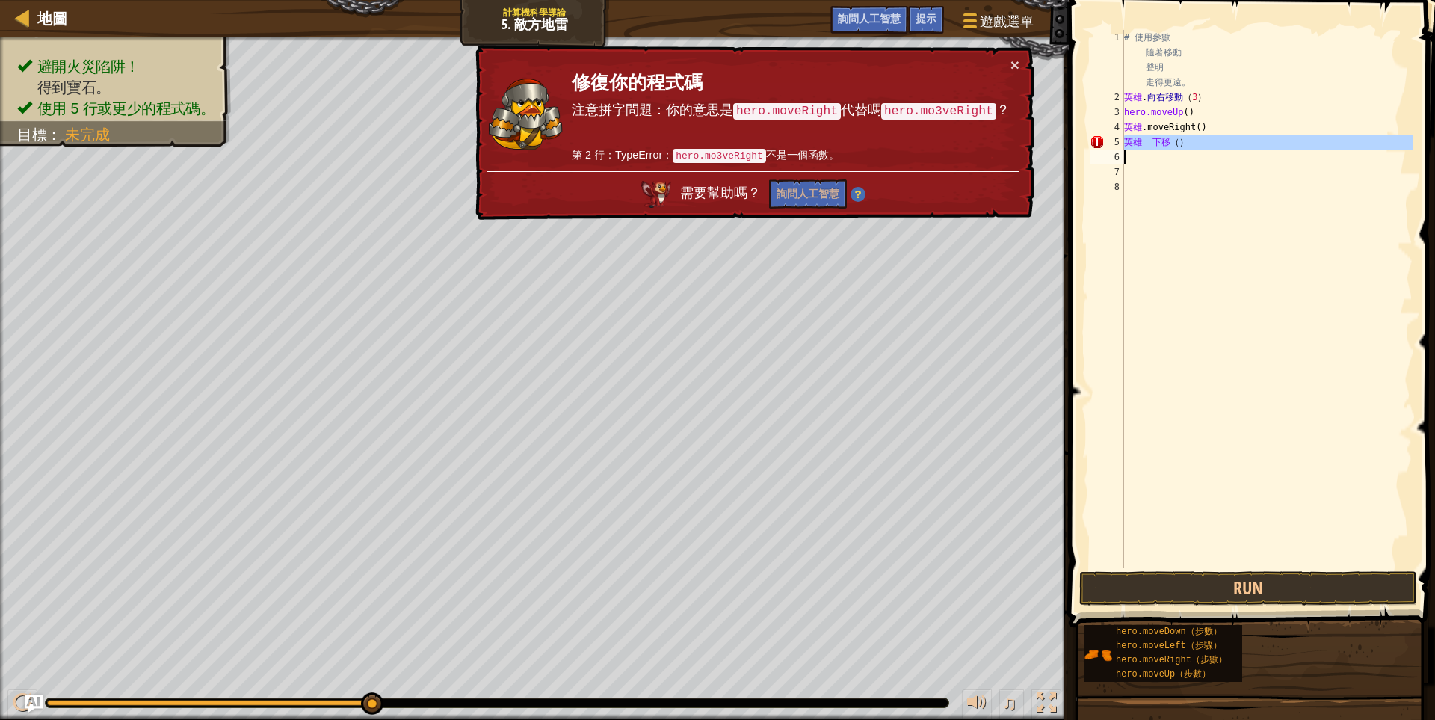
type textarea "hero moveDown()"
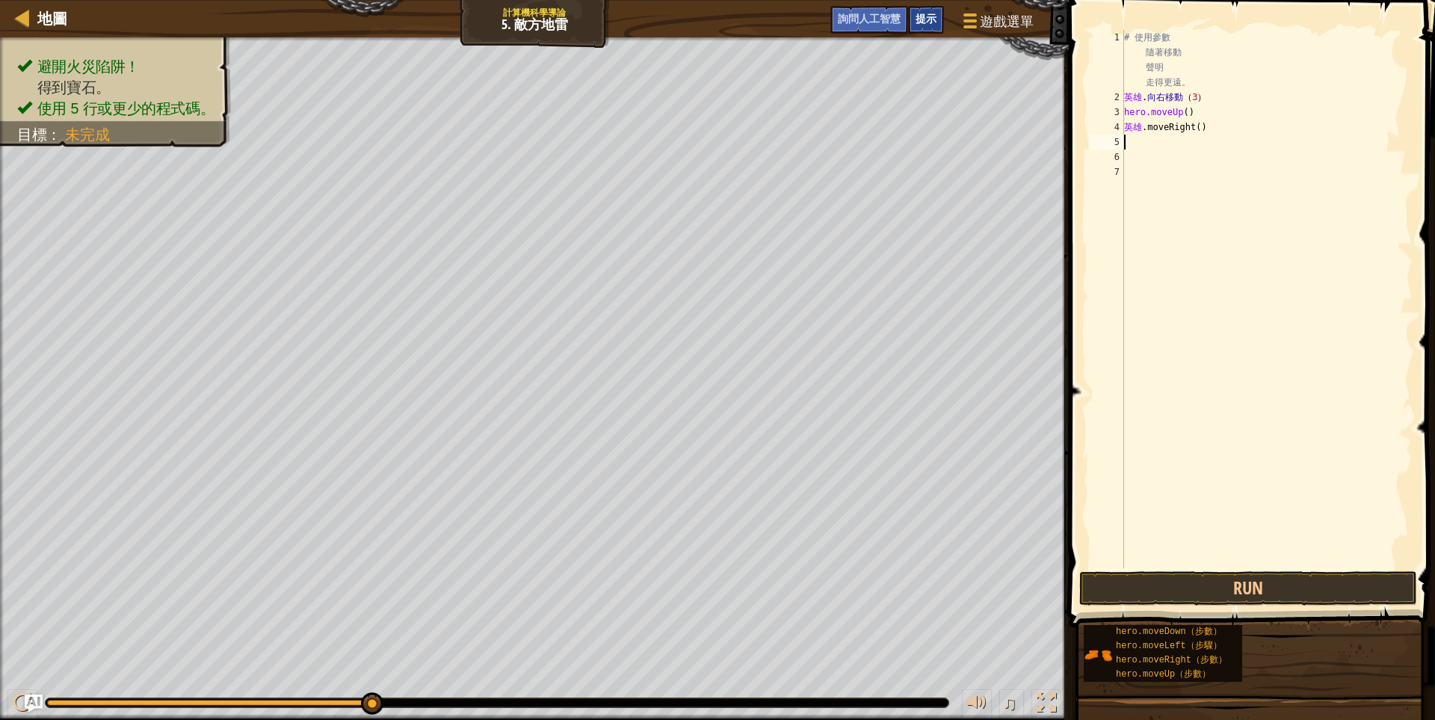
click at [940, 13] on div "提示" at bounding box center [926, 20] width 36 height 28
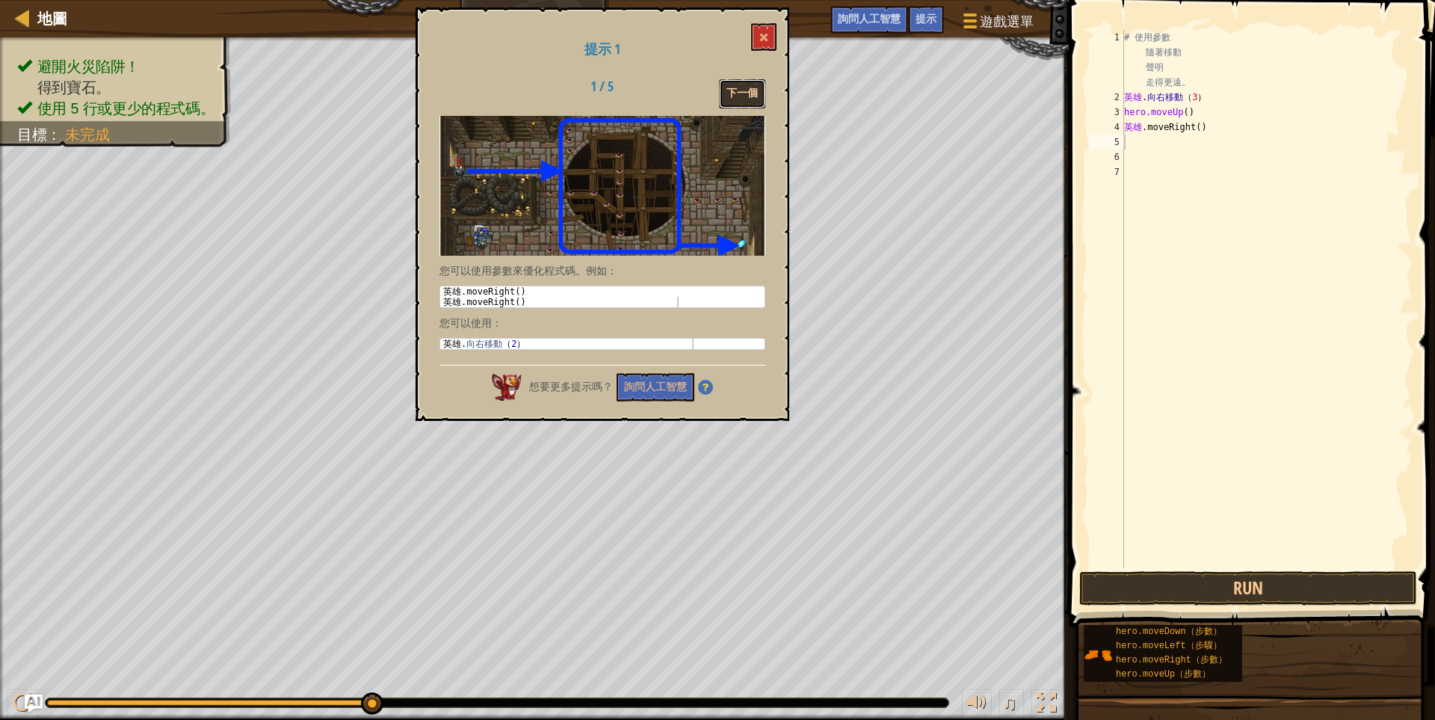
click at [758, 93] on button "下一個" at bounding box center [742, 93] width 46 height 29
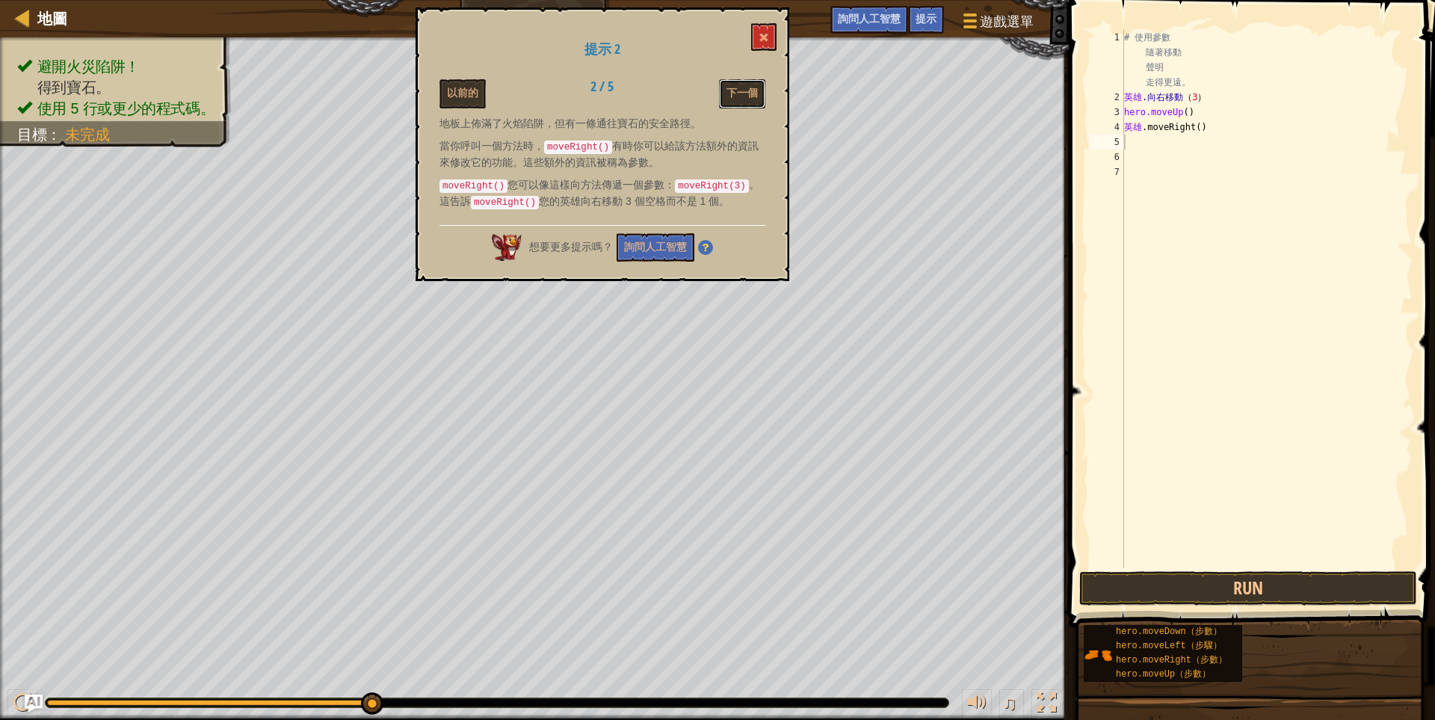
click at [758, 93] on button "下一個" at bounding box center [742, 93] width 46 height 29
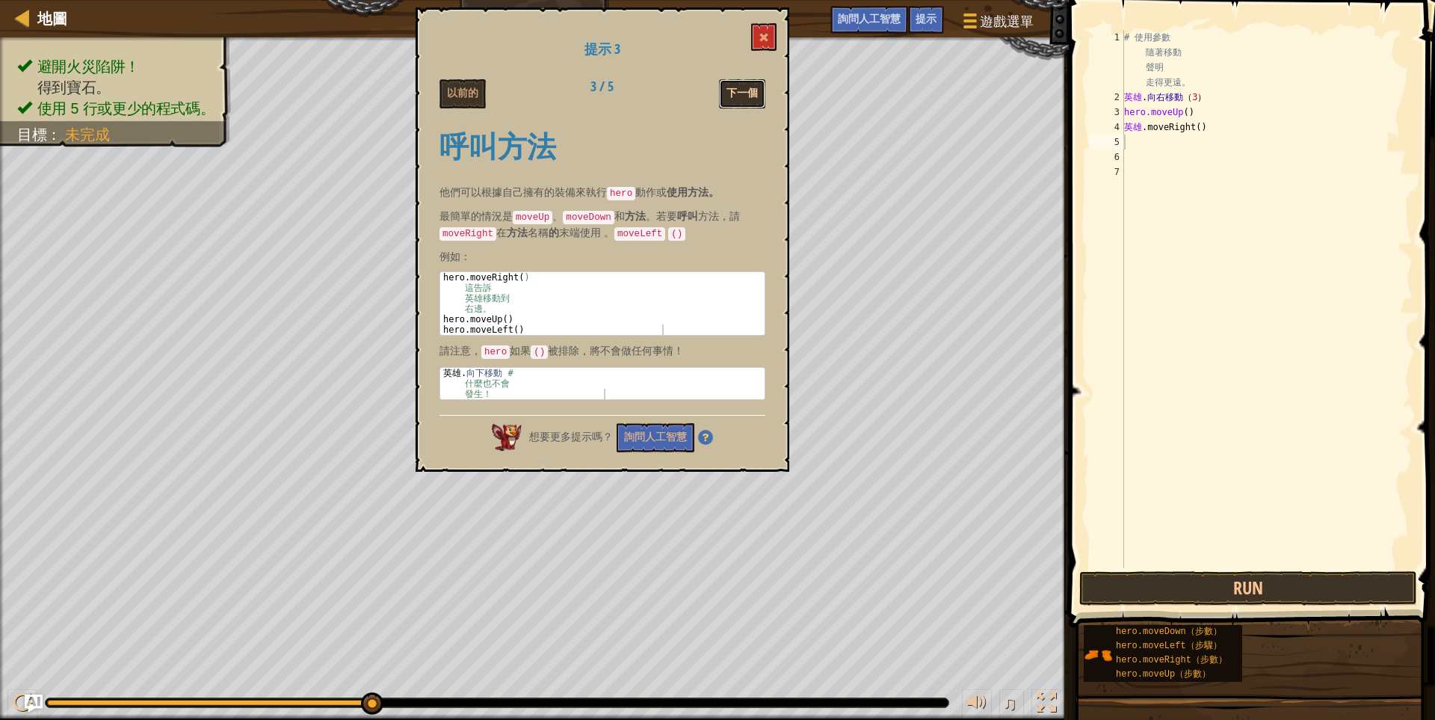
click at [744, 93] on font "下一個" at bounding box center [741, 93] width 31 height 14
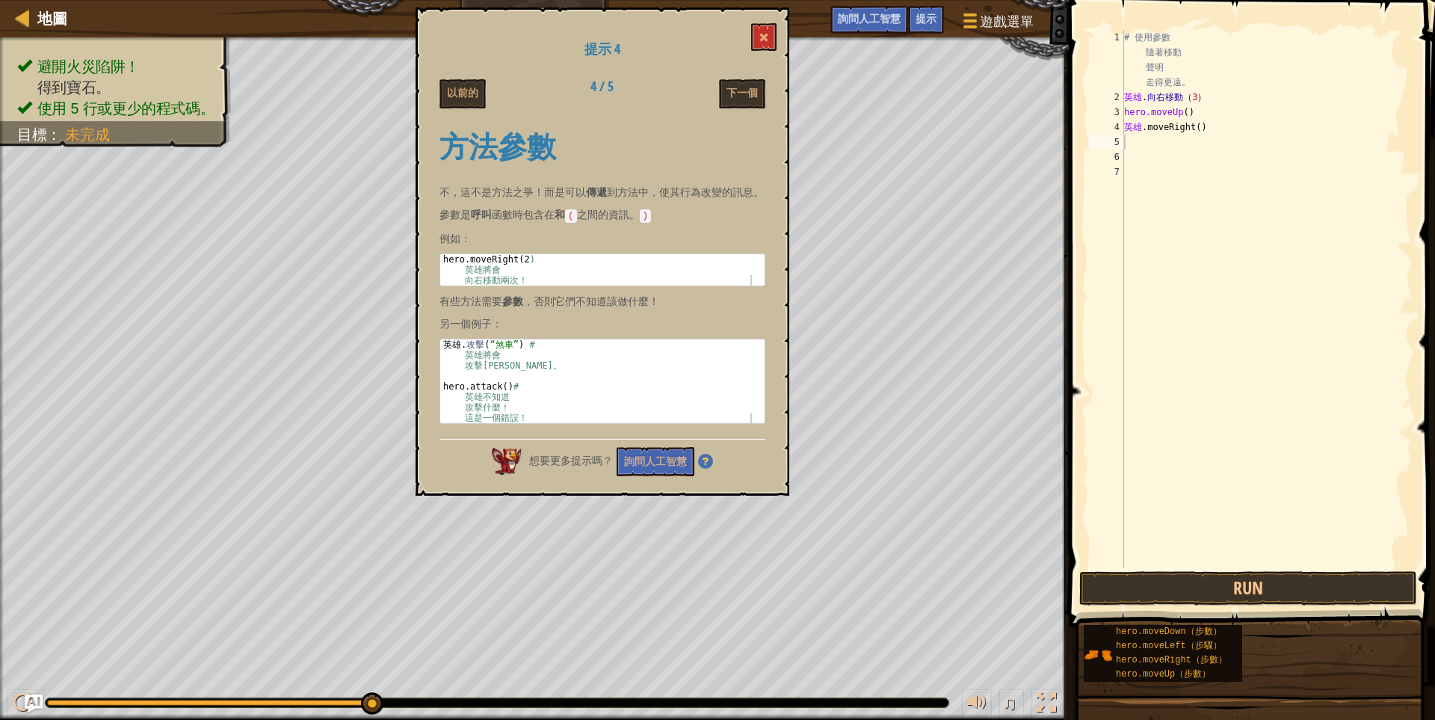
type textarea "hero.moveRight(2) # The hero will move right twice!"
click at [542, 259] on div "hero.moveRight ( 2 ) 英雄將會 向右移動兩次！" at bounding box center [602, 301] width 324 height 94
drag, startPoint x: 542, startPoint y: 259, endPoint x: 1153, endPoint y: 203, distance: 613.2
click at [1139, 210] on div "地圖 計算機科學導論 5. 敵方地雷 遊戲選單 完畢 提示 詢問人工智慧 1 鋤頭鋤頭鋤頭 XXXXXXXXXXXXXXXXXXXXXXXXXXXXXXXXX…" at bounding box center [717, 360] width 1435 height 720
click at [771, 31] on button at bounding box center [763, 37] width 25 height 28
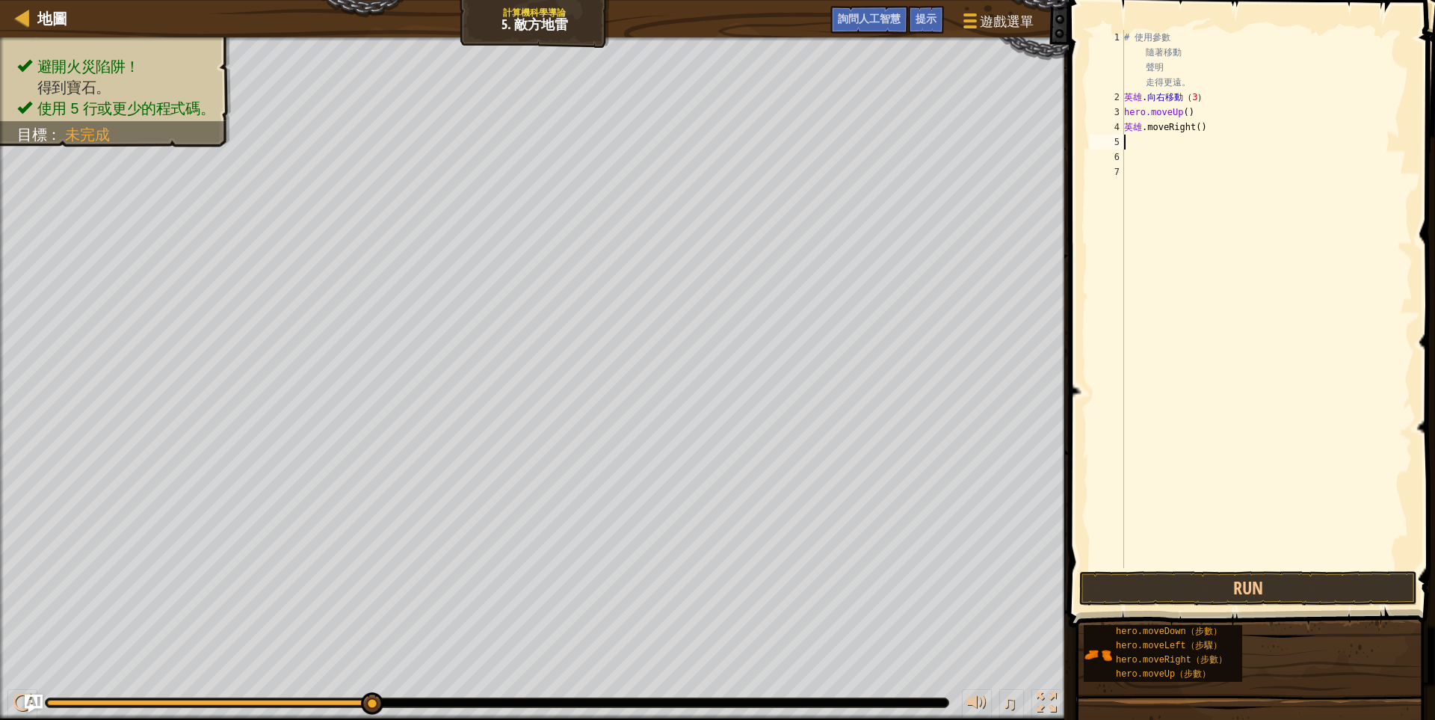
click at [1131, 141] on div "# 使用參數 隨著移動 聲明 走得更遠。 英雄 . 向右移動 （ 3 ） hero.moveUp ( ) 英雄 .moveRight ( )" at bounding box center [1266, 336] width 291 height 613
type textarea "h"
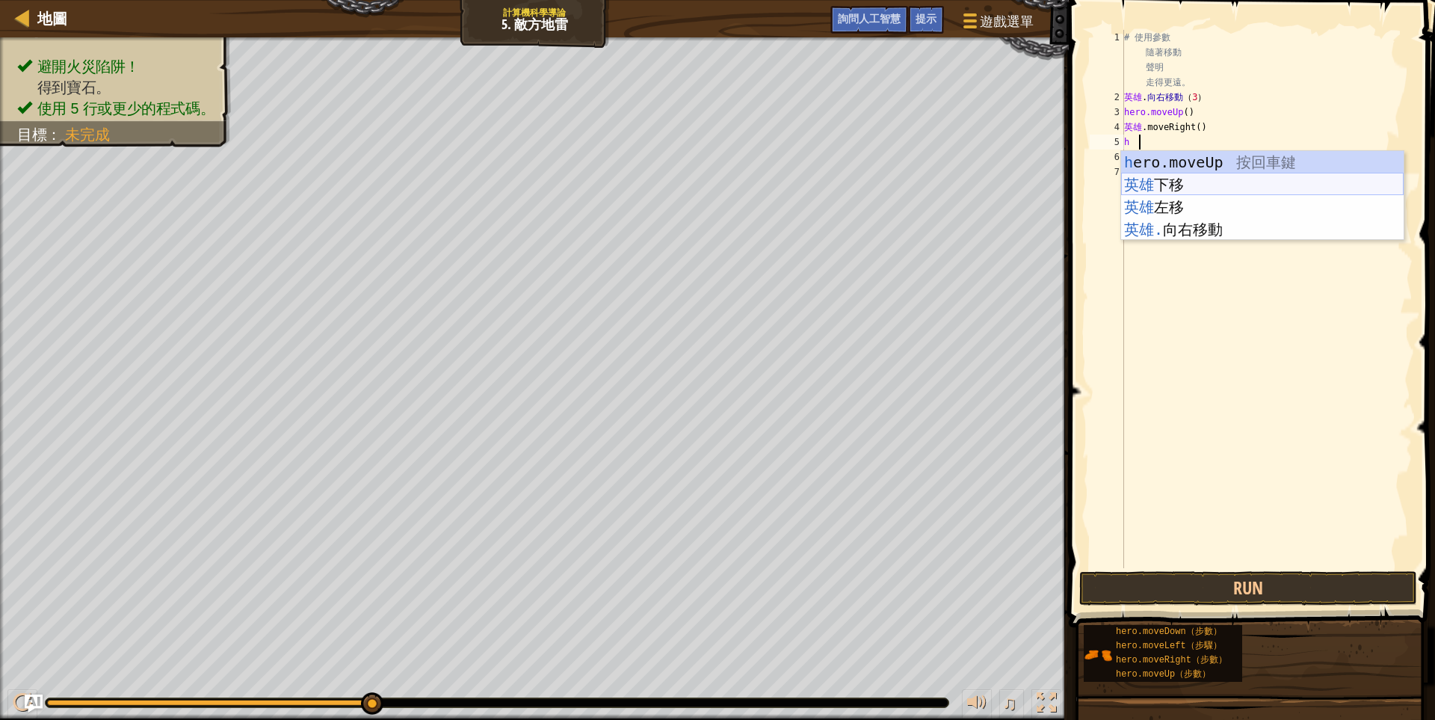
click at [1181, 185] on div "h ero.moveUp 按回車鍵 英雄 下移 按 Enter 鍵 英雄 左移 按 Enter 鍵 英雄. 向右移動 按 Enter 鍵" at bounding box center [1262, 218] width 283 height 135
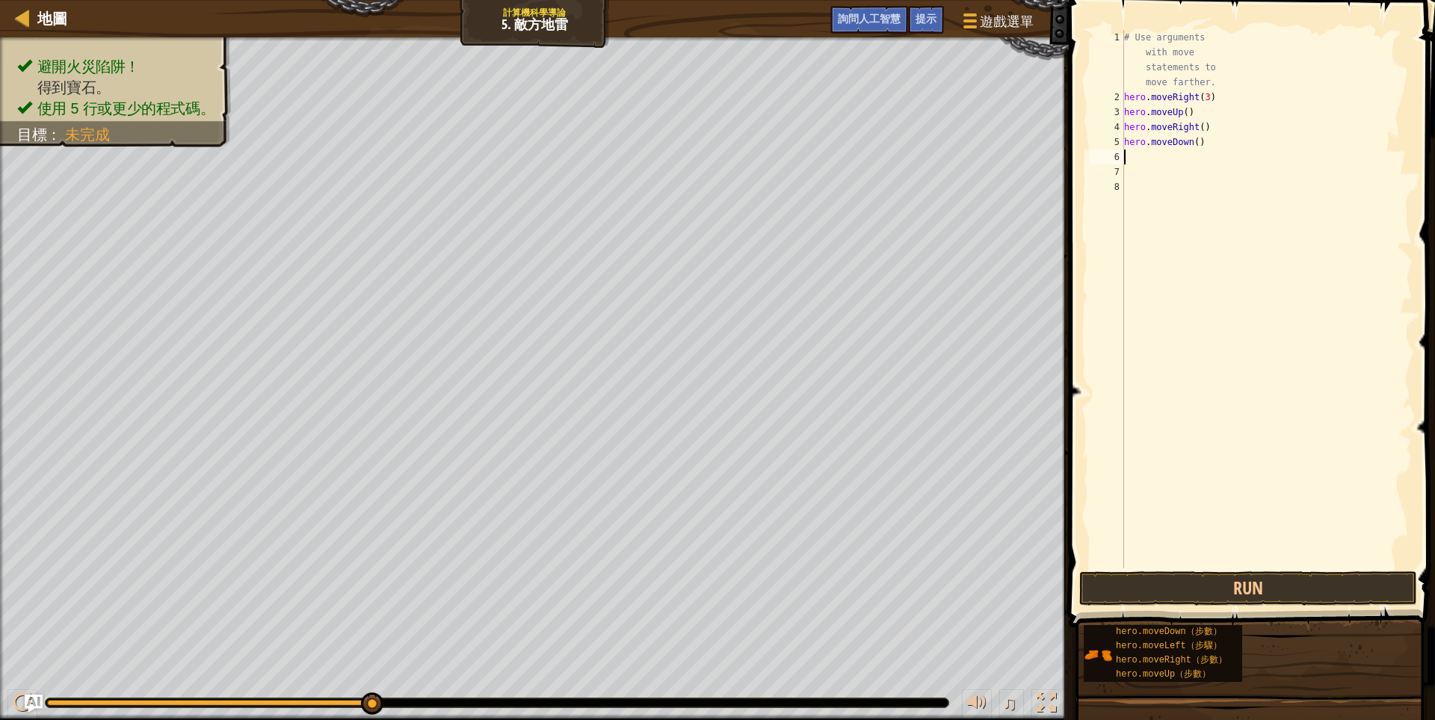
scroll to position [2, 0]
click at [1200, 140] on div "# 使用參數 隨著移動 聲明 走得更遠。 英雄 . 向右移動 （ 3 ） hero.moveUp ( ) 英雄 .moveRight ( ) hero . m…" at bounding box center [1266, 336] width 291 height 613
click at [1192, 140] on div "# 使用參數 隨著移動 聲明 走得更遠。 英雄 . 向右移動 （ 3 ） hero.moveUp ( ) 英雄 .moveRight ( ) 英雄 .move…" at bounding box center [1266, 336] width 291 height 613
click at [1188, 144] on div "# 使用參數 隨著移動 聲明 走得更遠。 英雄 . 向右移動 （ 3 ） hero.moveUp ( ) 英雄 .moveRight ( ) 英雄 .move…" at bounding box center [1266, 336] width 291 height 613
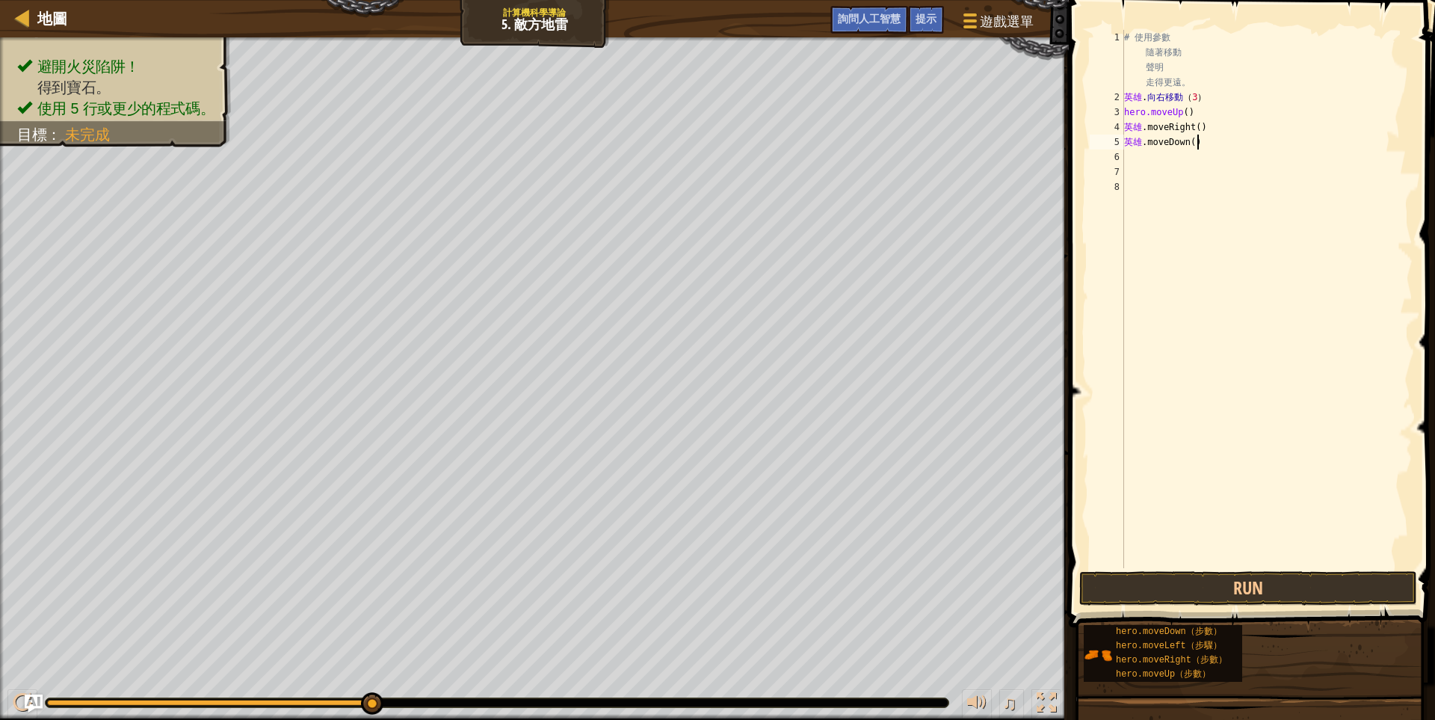
click at [1196, 140] on div "# 使用參數 隨著移動 聲明 走得更遠。 英雄 . 向右移動 （ 3 ） hero.moveUp ( ) 英雄 .moveRight ( ) 英雄 .move…" at bounding box center [1266, 336] width 291 height 613
click at [1211, 142] on div "# 使用參數 隨著移動 聲明 走得更遠。 英雄 . 向右移動 （ 3 ） hero.moveUp ( ) 英雄 .moveRight ( ) 英雄 .move…" at bounding box center [1266, 336] width 291 height 613
click at [1256, 142] on div "# 使用參數 隨著移動 聲明 走得更遠。 英雄 . 向右移動 （ 3 ） hero.moveUp ( ) 英雄 .moveRight ( ) 英雄 .move…" at bounding box center [1266, 336] width 291 height 613
click at [1276, 138] on div "# 使用參數 隨著移動 聲明 走得更遠。 英雄 . 向右移動 （ 3 ） hero.moveUp ( ) 英雄 .moveRight ( ) 英雄 .move…" at bounding box center [1266, 336] width 291 height 613
click at [1299, 146] on div "# 使用參數 隨著移動 聲明 走得更遠。 英雄 . 向右移動 （ 3 ） hero.moveUp ( ) 英雄 .moveRight ( ) 英雄 .move…" at bounding box center [1266, 336] width 291 height 613
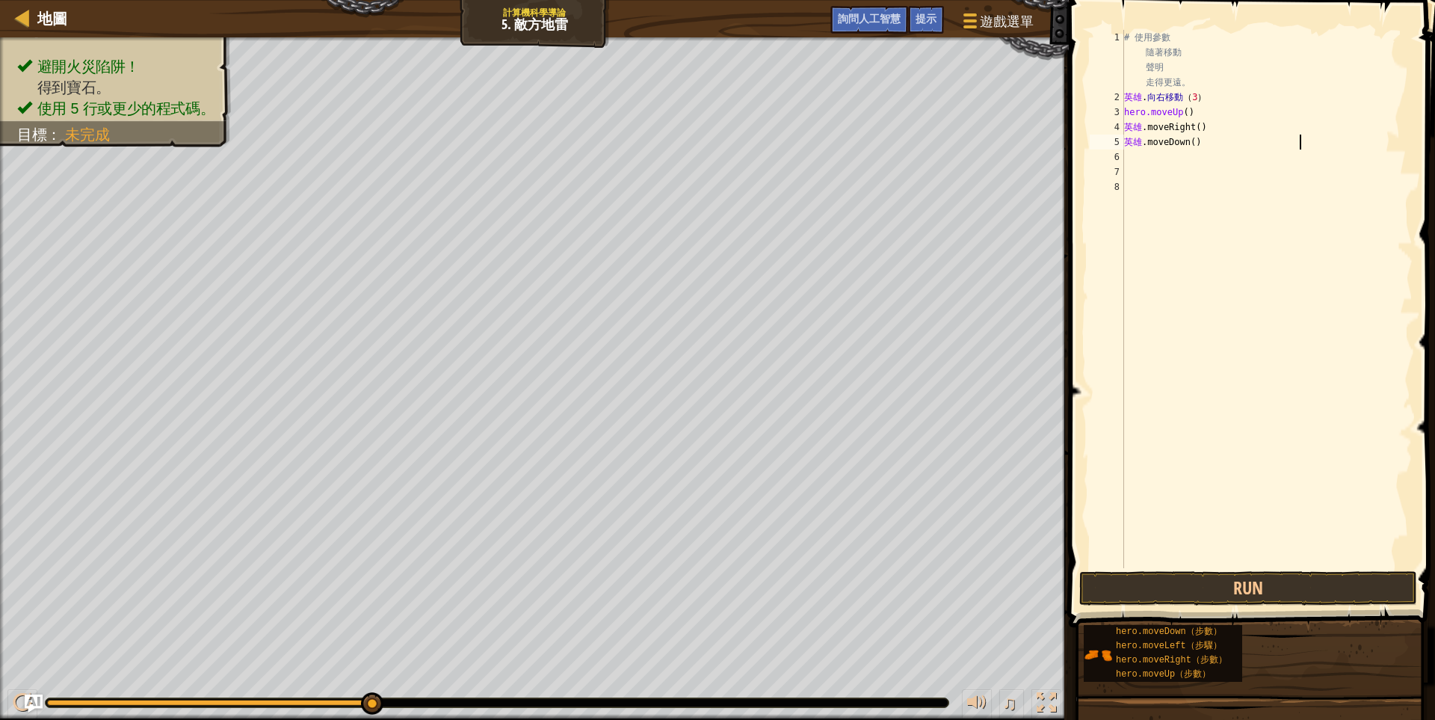
click at [1327, 135] on div "# 使用參數 隨著移動 聲明 走得更遠。 英雄 . 向右移動 （ 3 ） hero.moveUp ( ) 英雄 .moveRight ( ) 英雄 .move…" at bounding box center [1266, 336] width 291 height 613
click at [1306, 147] on div "# 使用參數 隨著移動 聲明 走得更遠。 英雄 . 向右移動 （ 3 ） hero.moveUp ( ) 英雄 .moveRight ( ) 英雄 .move…" at bounding box center [1266, 336] width 291 height 613
click at [1309, 142] on div "# 使用參數 隨著移動 聲明 走得更遠。 英雄 . 向右移動 （ 3 ） hero.moveUp ( ) 英雄 .moveRight ( ) 英雄 .move…" at bounding box center [1266, 336] width 291 height 613
click at [1321, 142] on div "# 使用參數 隨著移動 聲明 走得更遠。 英雄 . 向右移動 （ 3 ） hero.moveUp ( ) 英雄 .moveRight ( ) 英雄 .move…" at bounding box center [1266, 336] width 291 height 613
click at [1198, 143] on div "# 使用參數 隨著移動 聲明 走得更遠。 英雄 . 向右移動 （ 3 ） hero.moveUp ( ) 英雄 .moveRight ( ) 英雄 .move…" at bounding box center [1266, 336] width 291 height 613
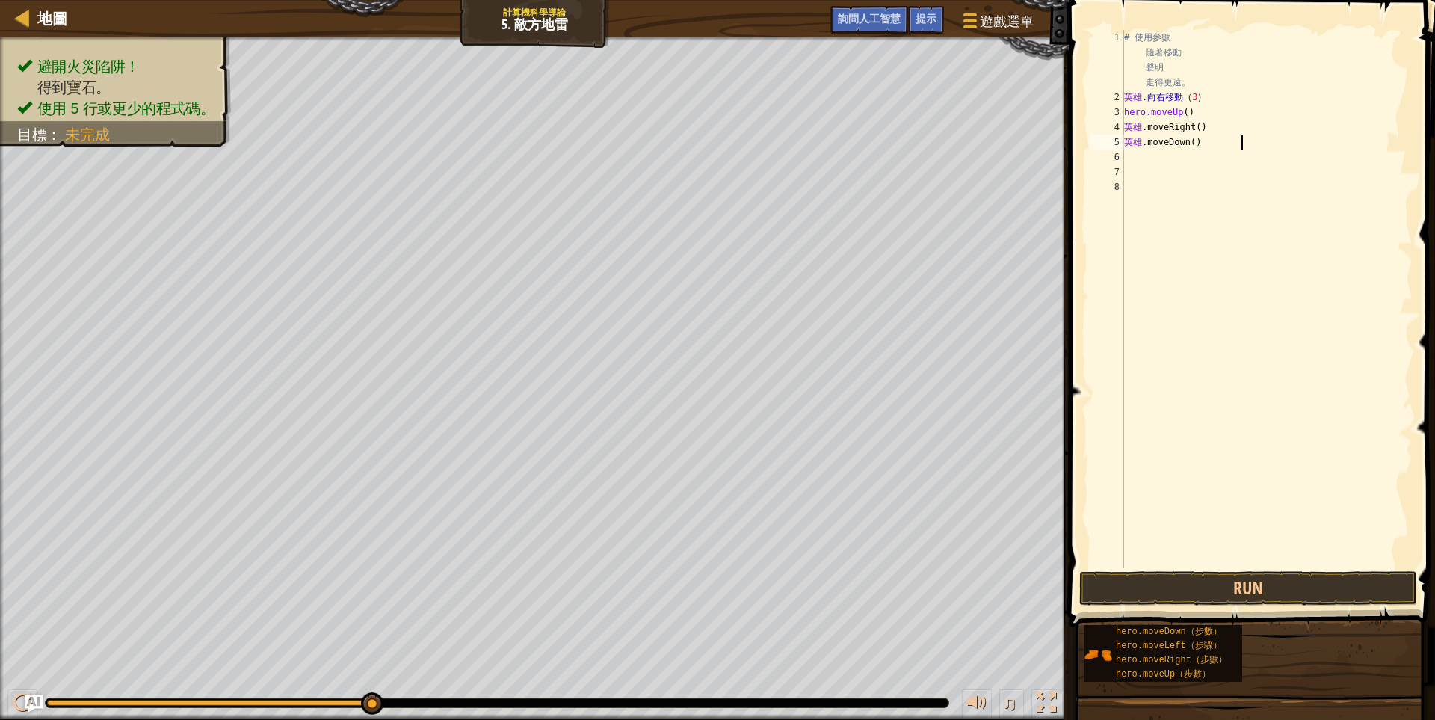
scroll to position [2, 45]
type textarea "hero. moveDown()"
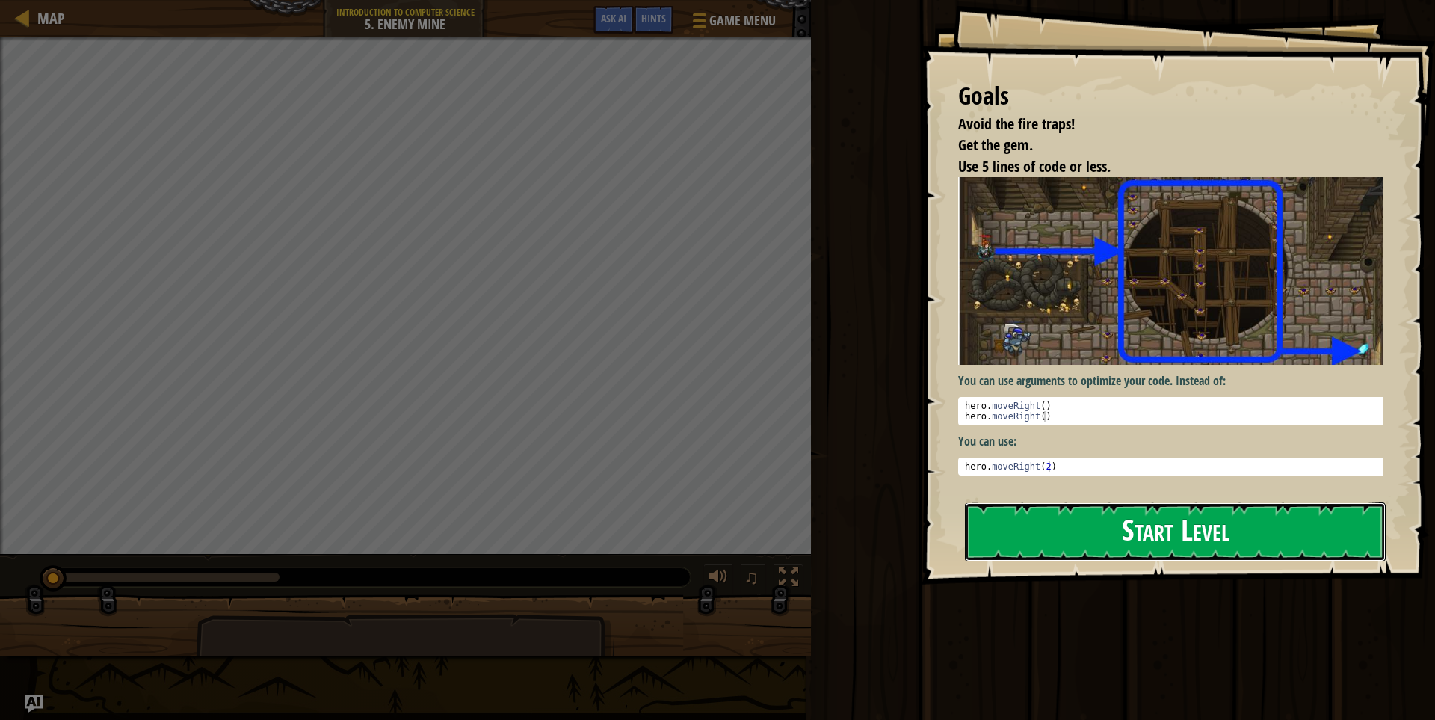
click at [1198, 506] on button "Start Level" at bounding box center [1175, 531] width 421 height 59
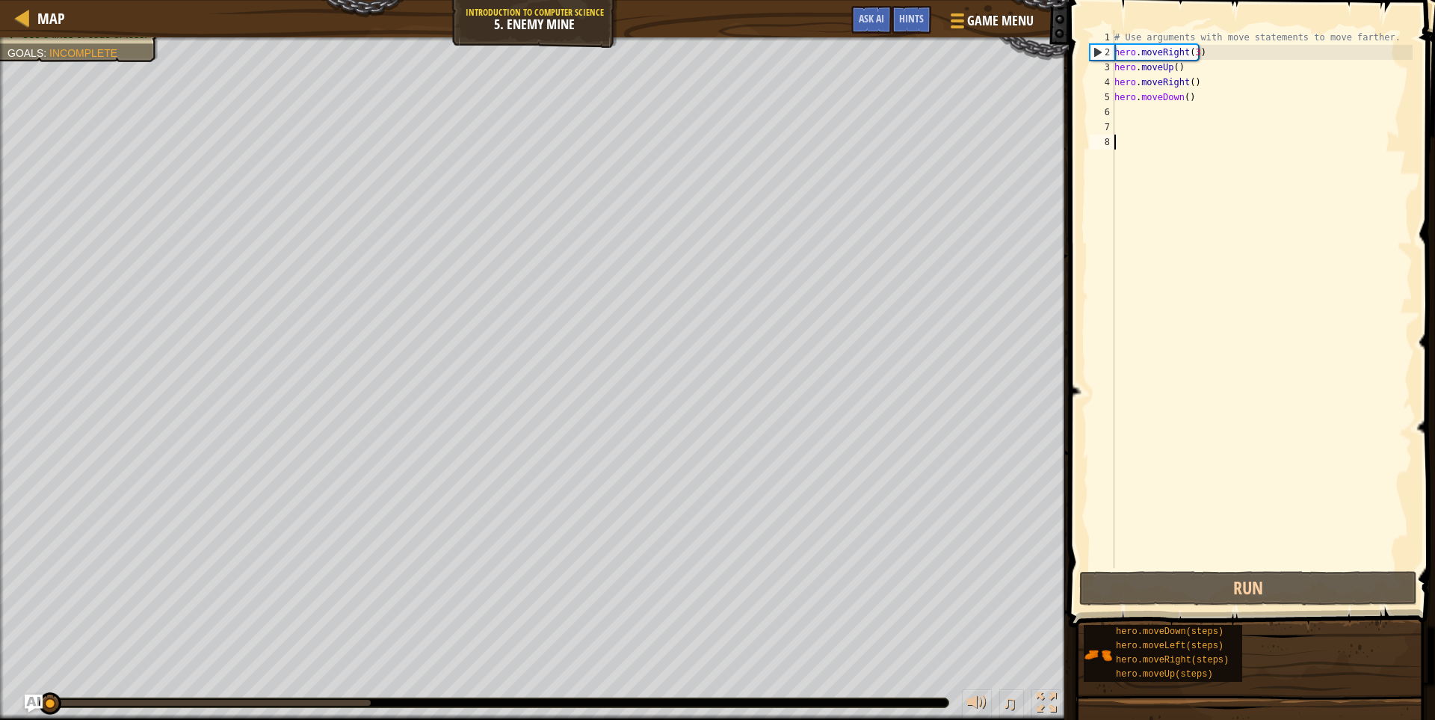
click at [1187, 98] on div "# Use arguments with move statements to move farther. hero . moveRight ( 3 ) he…" at bounding box center [1261, 314] width 301 height 568
type textarea "hero. moveDown(3)"
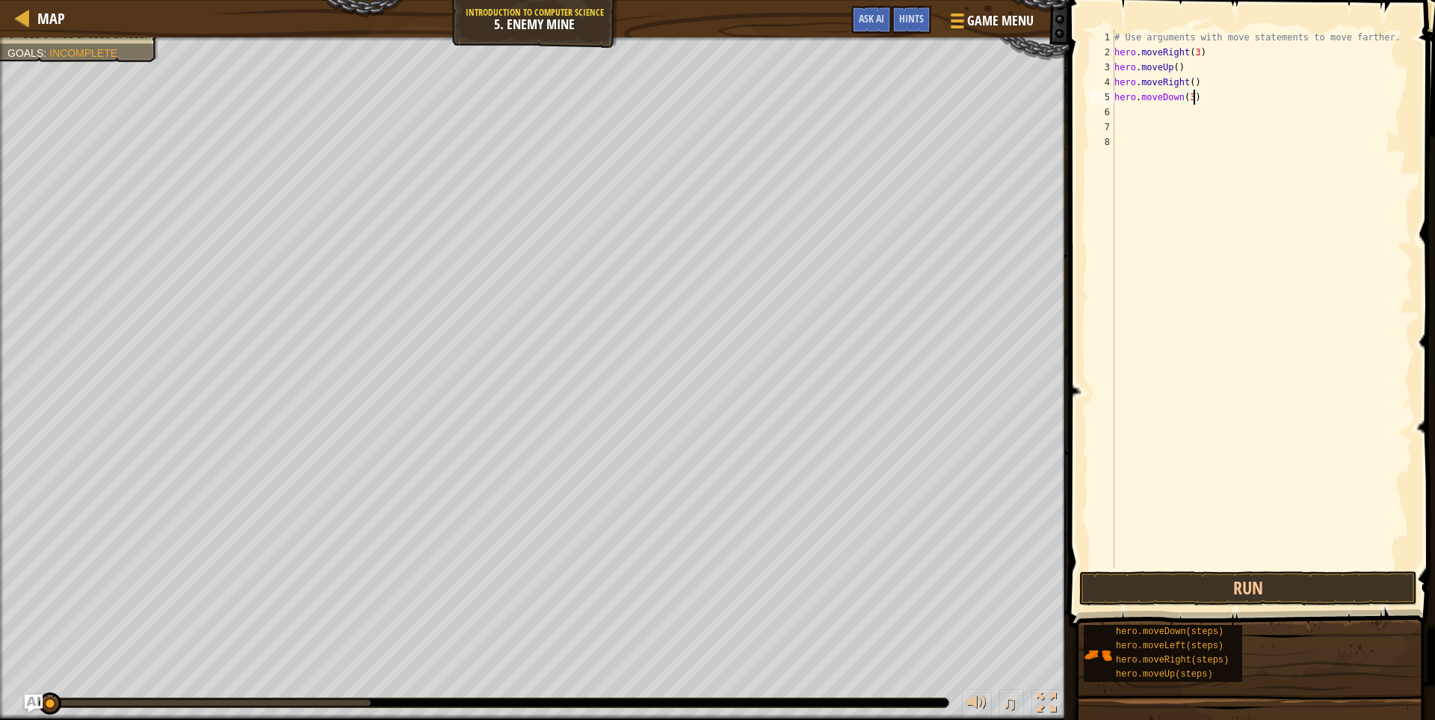
click at [1120, 111] on div "# Use arguments with move statements to move farther. hero . moveRight ( 3 ) he…" at bounding box center [1261, 314] width 301 height 568
type textarea "h"
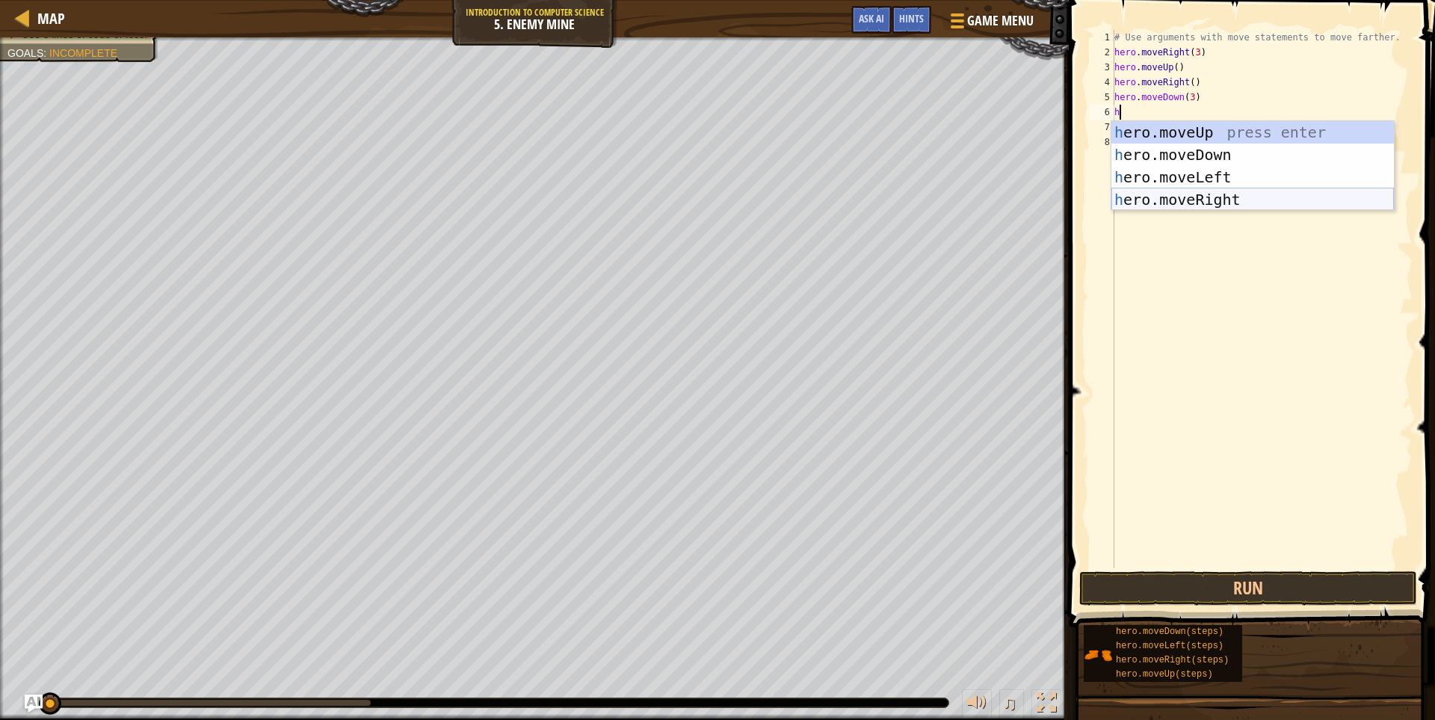
click at [1211, 203] on div "h ero.moveUp press enter h ero.moveDown press enter h ero.moveLeft press enter …" at bounding box center [1252, 188] width 283 height 135
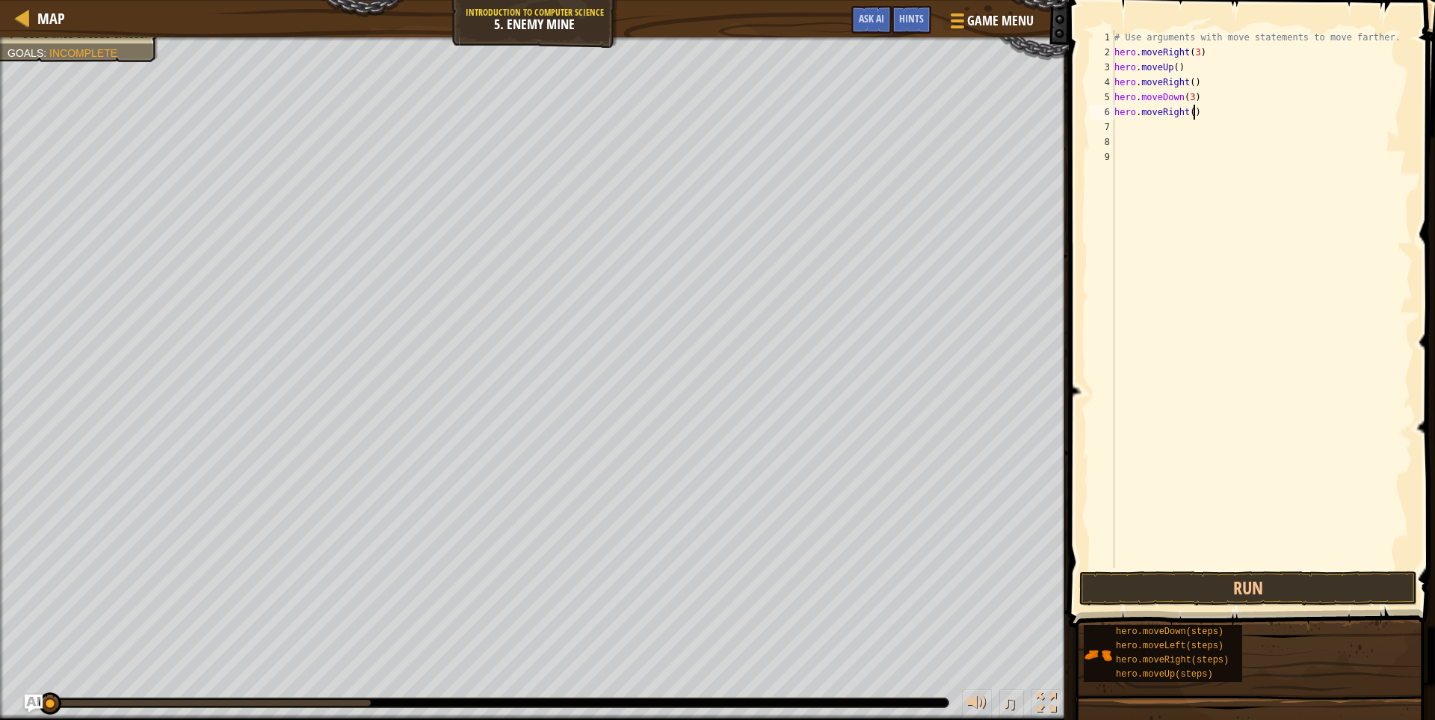
click at [1191, 113] on div "# Use arguments with move statements to move farther. hero . moveRight ( 3 ) he…" at bounding box center [1261, 314] width 301 height 568
click at [1188, 113] on div "# Use arguments with move statements to move farther. hero . moveRight ( 3 ) he…" at bounding box center [1261, 314] width 301 height 568
type textarea "hero.moveRight(2)"
click at [1223, 584] on button "Run" at bounding box center [1248, 588] width 338 height 34
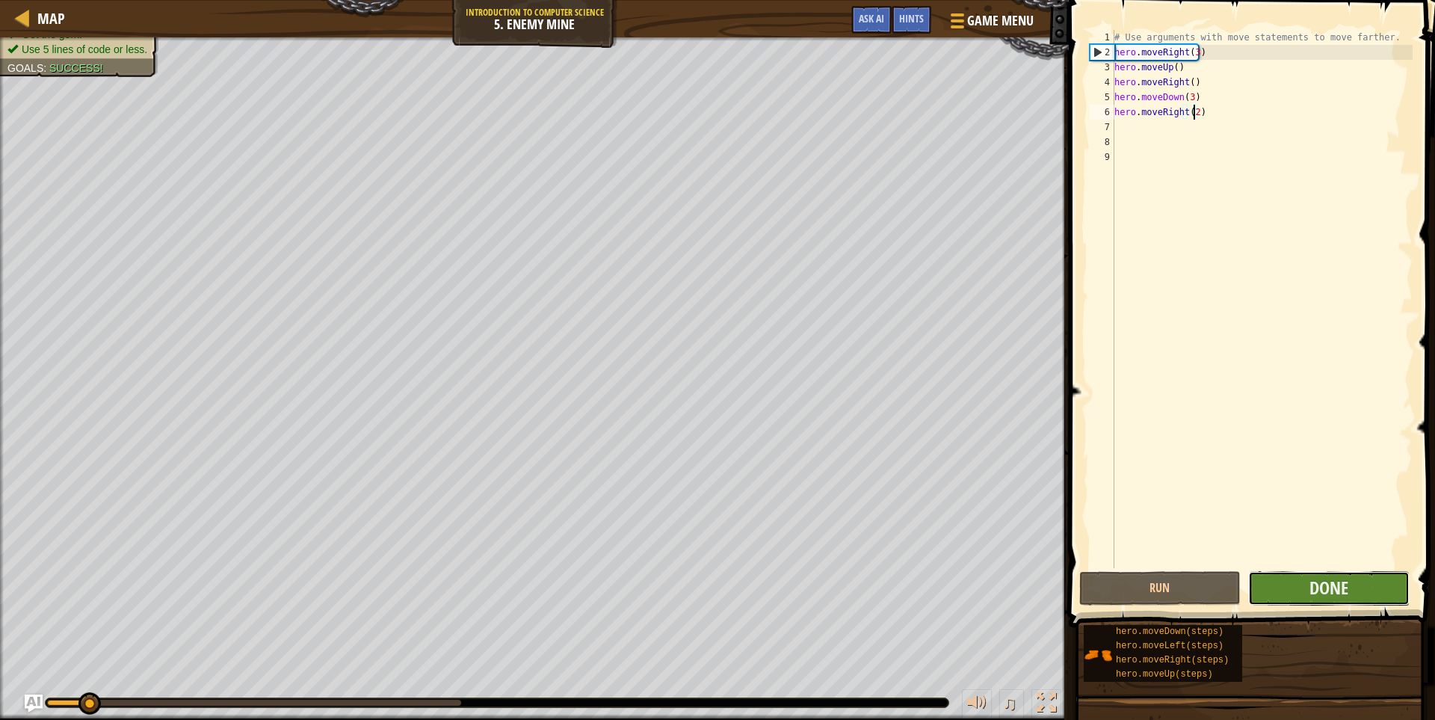
click at [1263, 588] on button "Done" at bounding box center [1328, 588] width 161 height 34
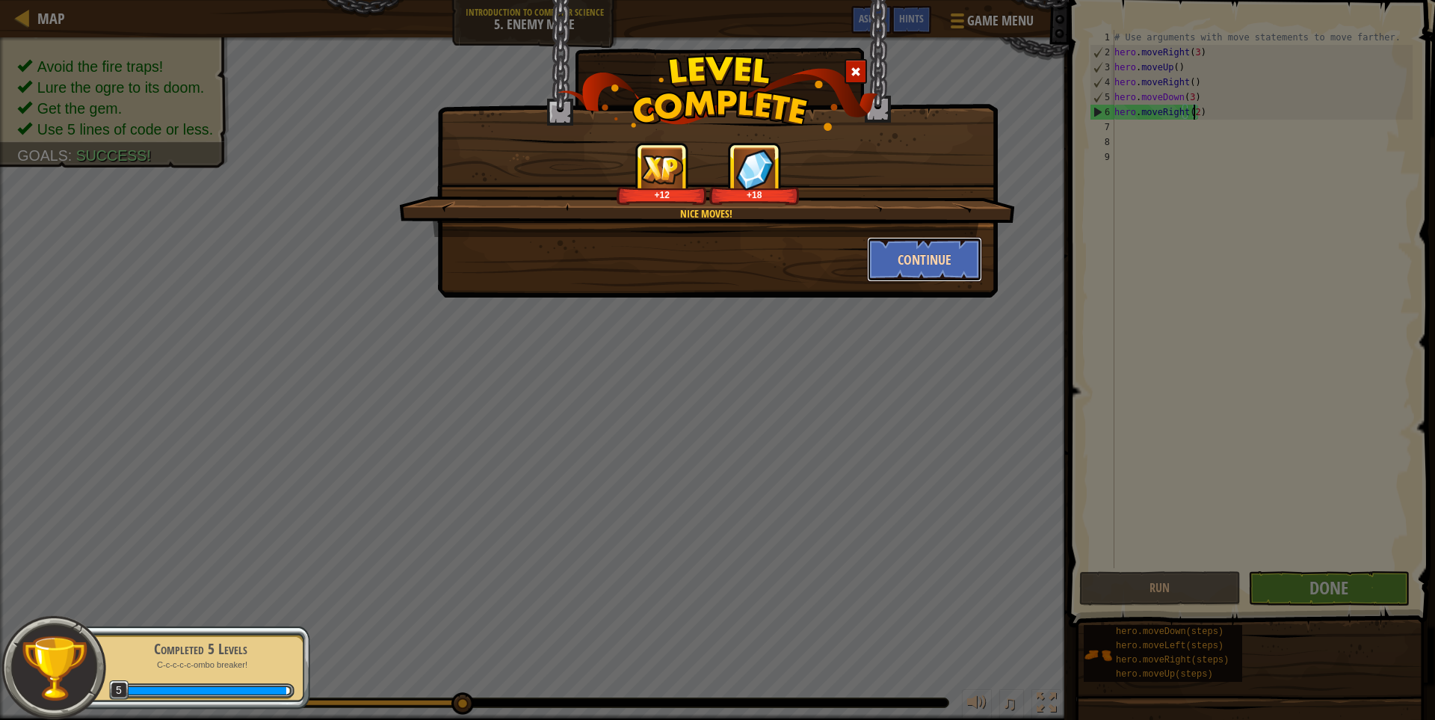
click at [908, 254] on button "Continue" at bounding box center [925, 259] width 116 height 45
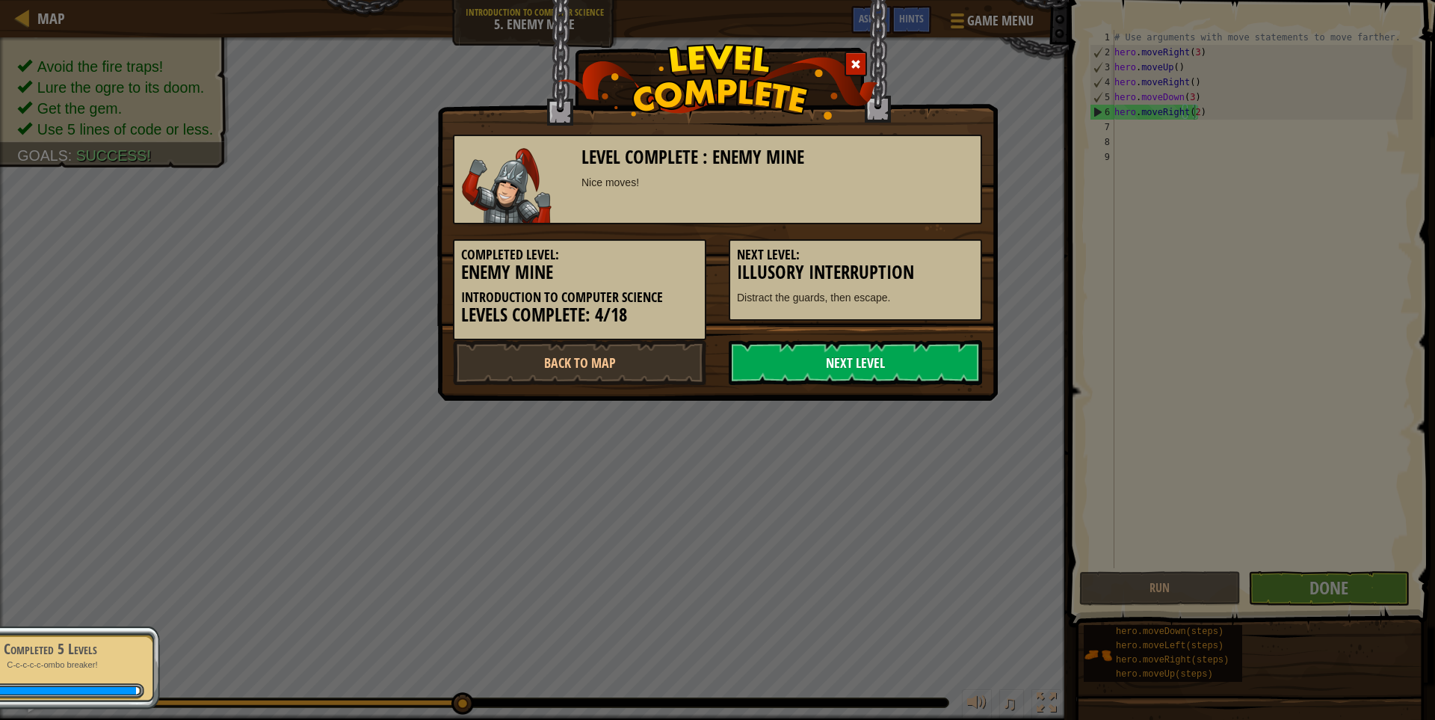
click at [874, 385] on link "Next Level" at bounding box center [855, 362] width 253 height 45
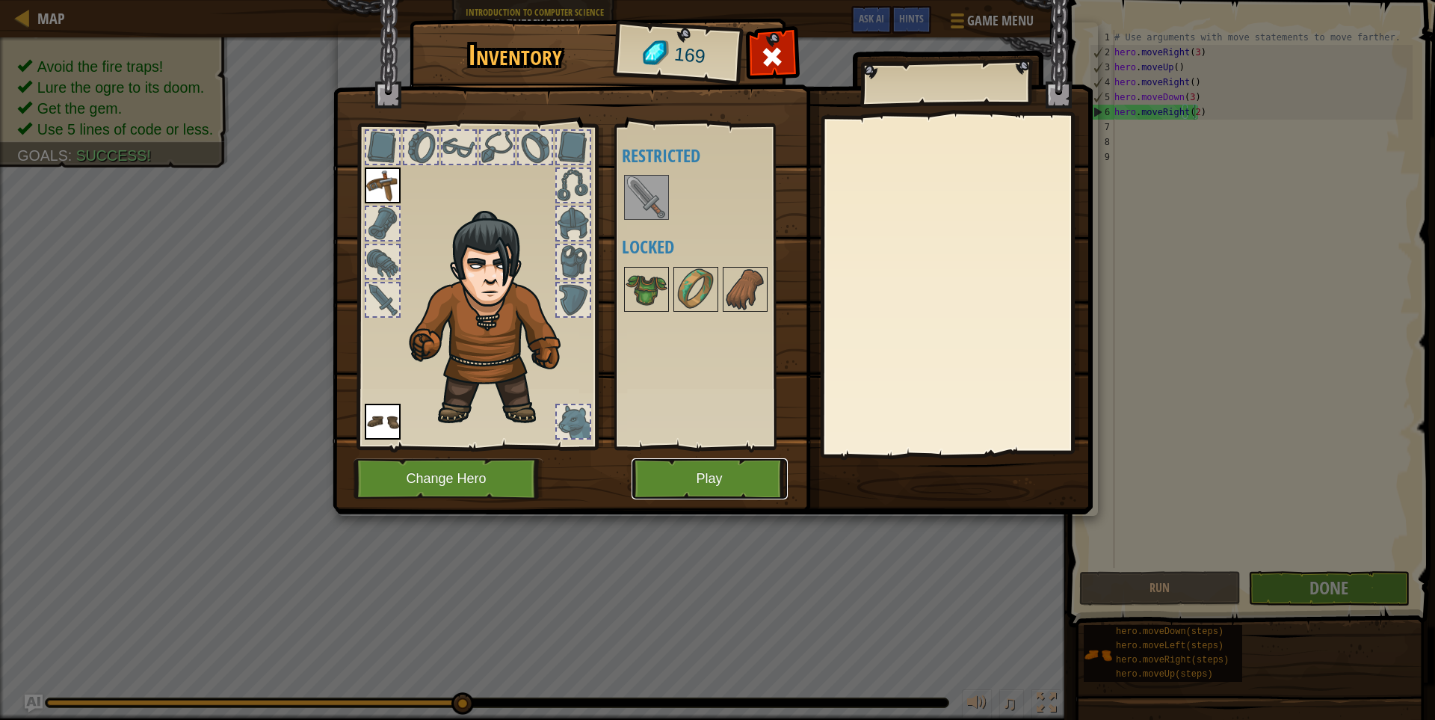
click at [722, 466] on button "Play" at bounding box center [710, 478] width 156 height 41
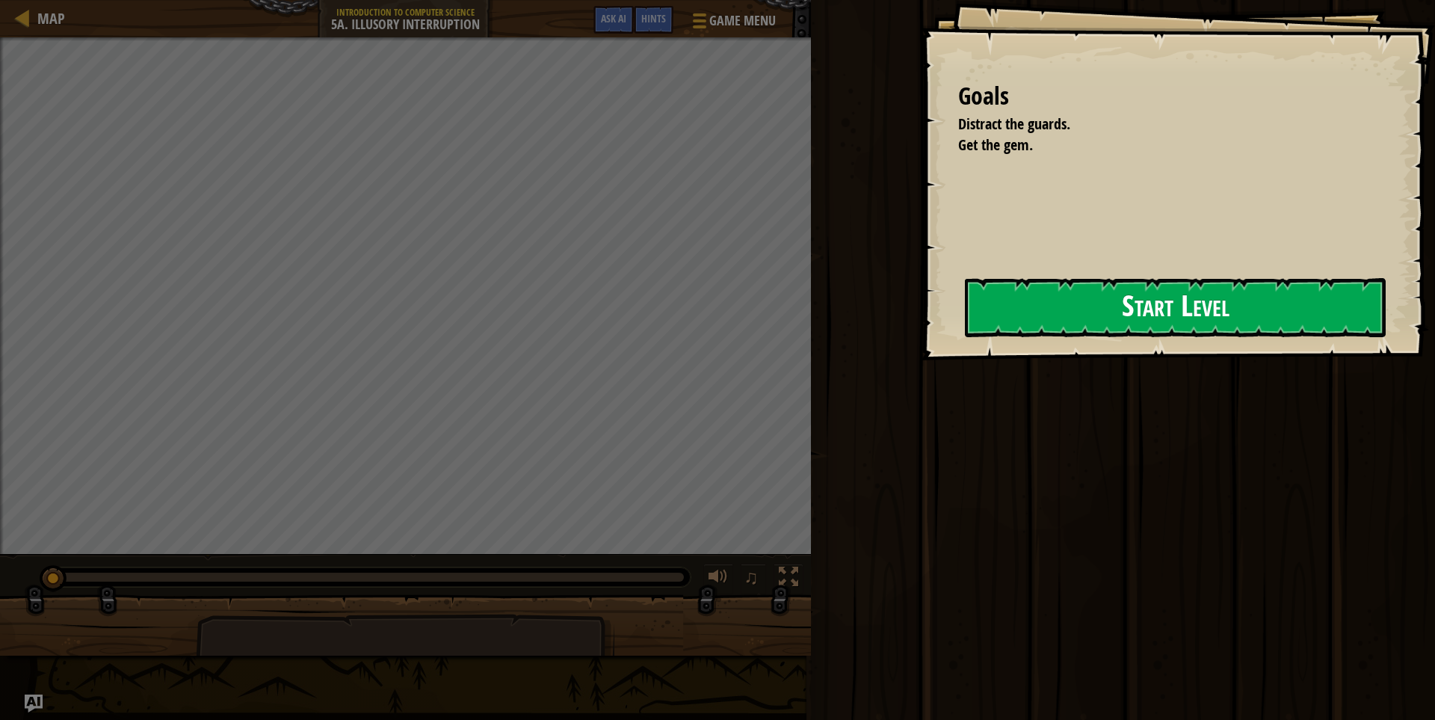
click at [1058, 291] on button "Start Level" at bounding box center [1175, 307] width 421 height 59
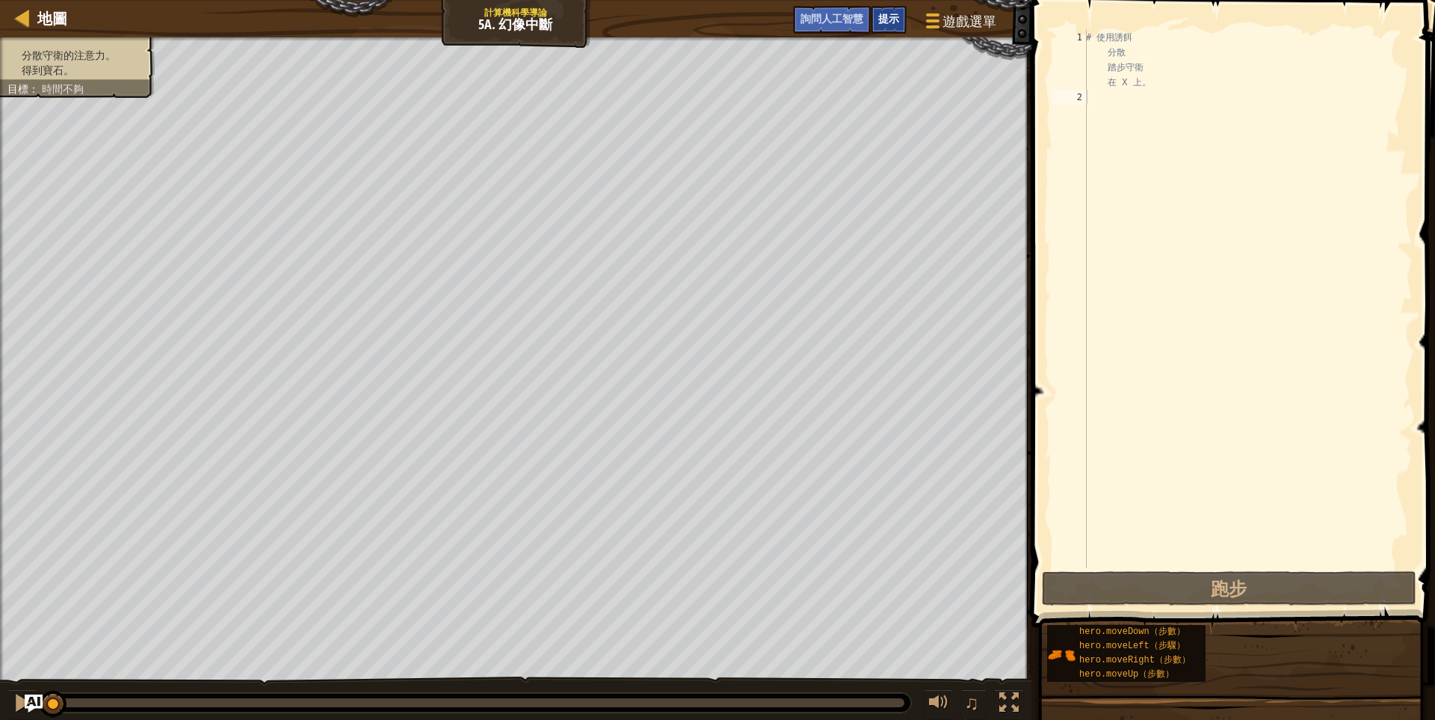
click at [889, 13] on font "提示" at bounding box center [888, 18] width 21 height 14
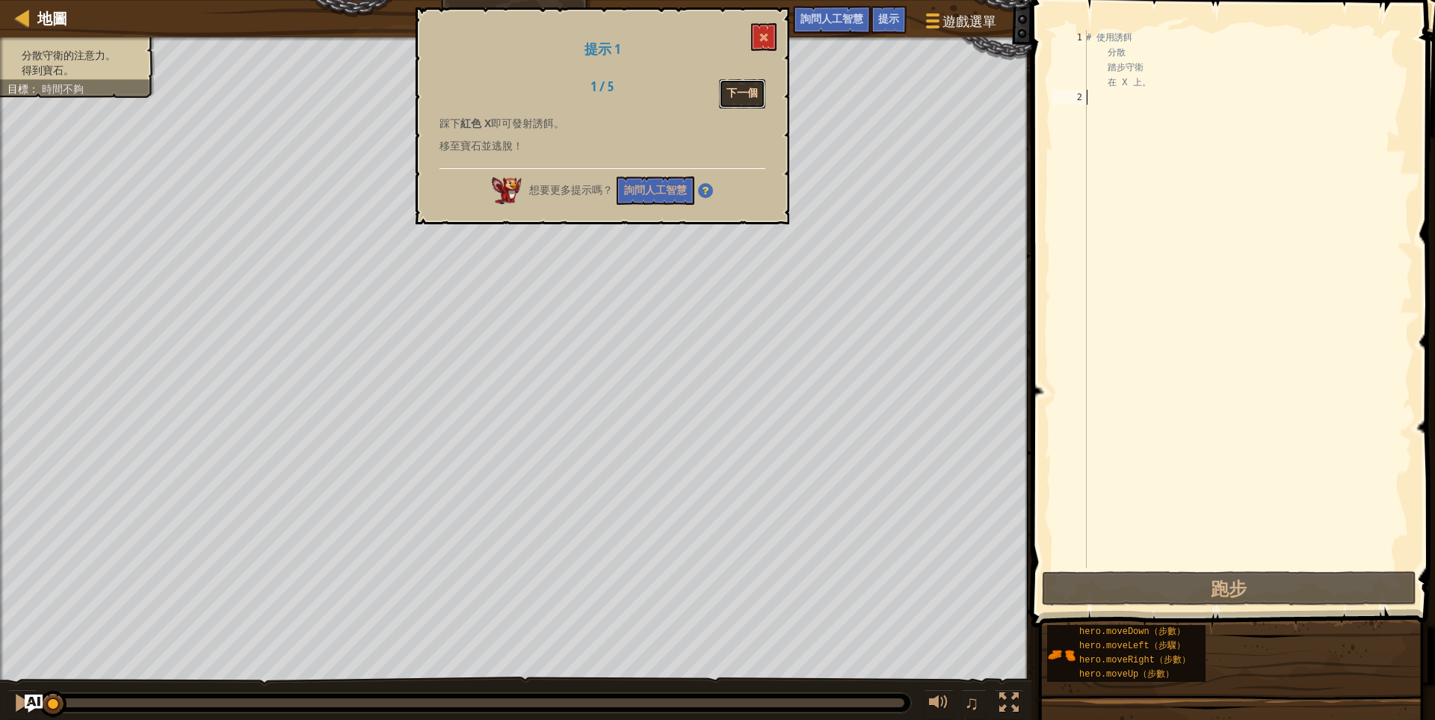
click at [736, 99] on font "下一個" at bounding box center [741, 93] width 31 height 14
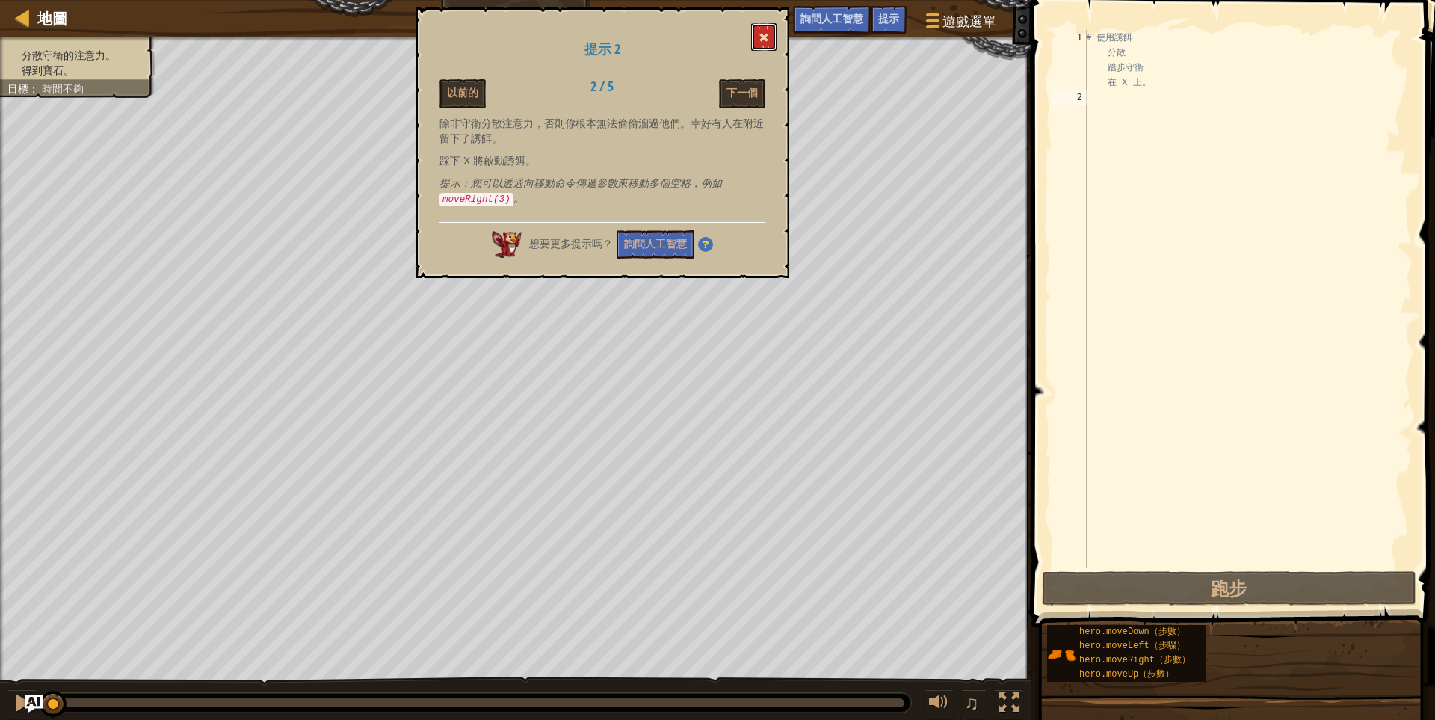
click at [756, 33] on button at bounding box center [763, 37] width 25 height 28
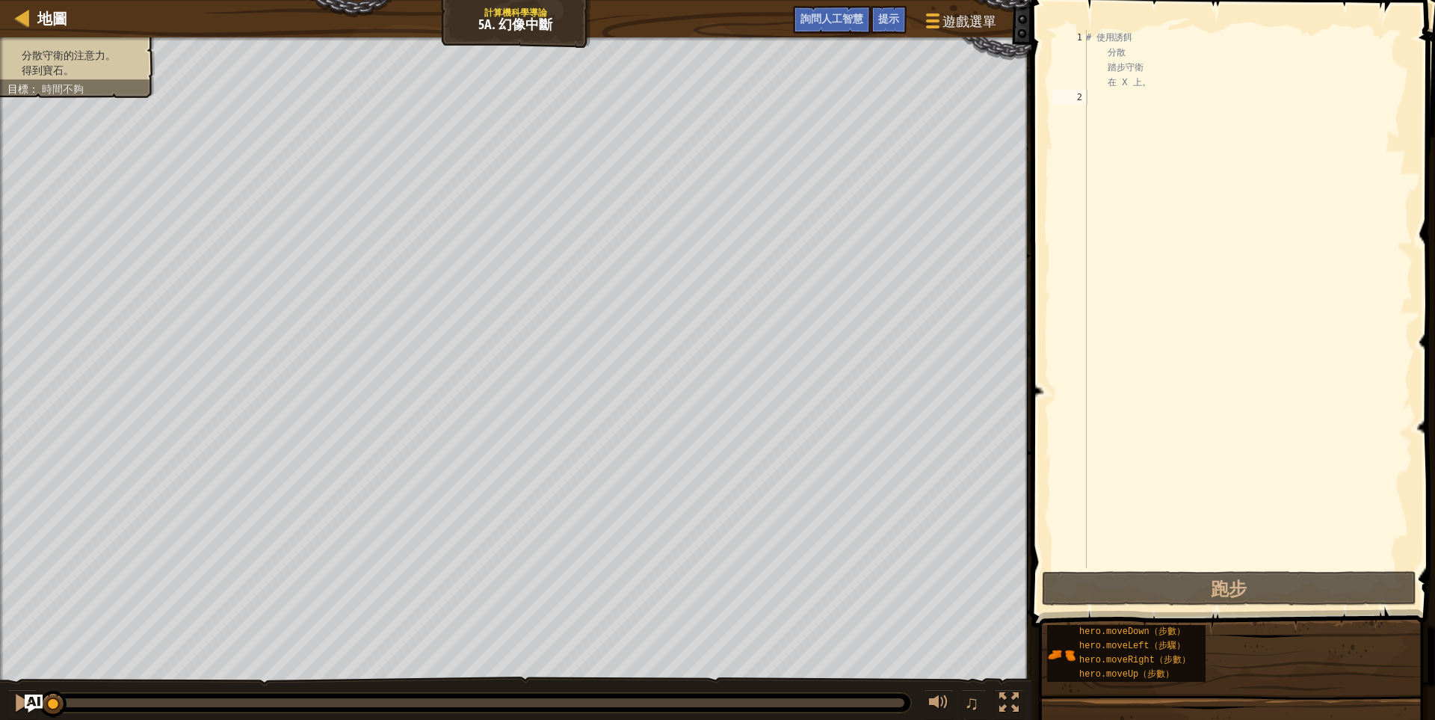
click at [1100, 102] on div "# 使用誘餌 分散 踏步守衛 在 X 上。" at bounding box center [1252, 336] width 339 height 613
type textarea "h"
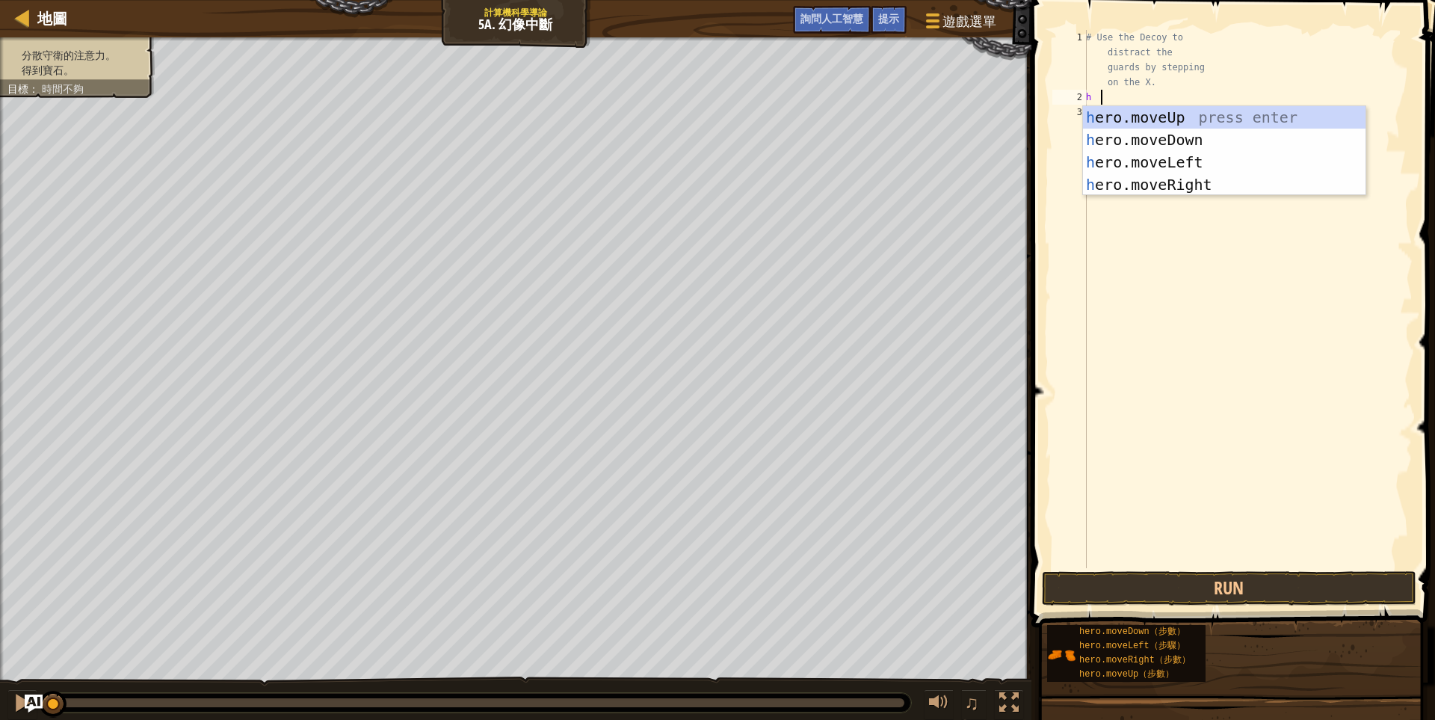
scroll to position [2, 4]
click at [1101, 137] on div "h ero.moveUp 按回車鍵 英雄 下移 按 Enter 鍵 英雄 左移 按 Enter 鍵 英雄. 向右移動 按 Enter 鍵" at bounding box center [1224, 173] width 283 height 135
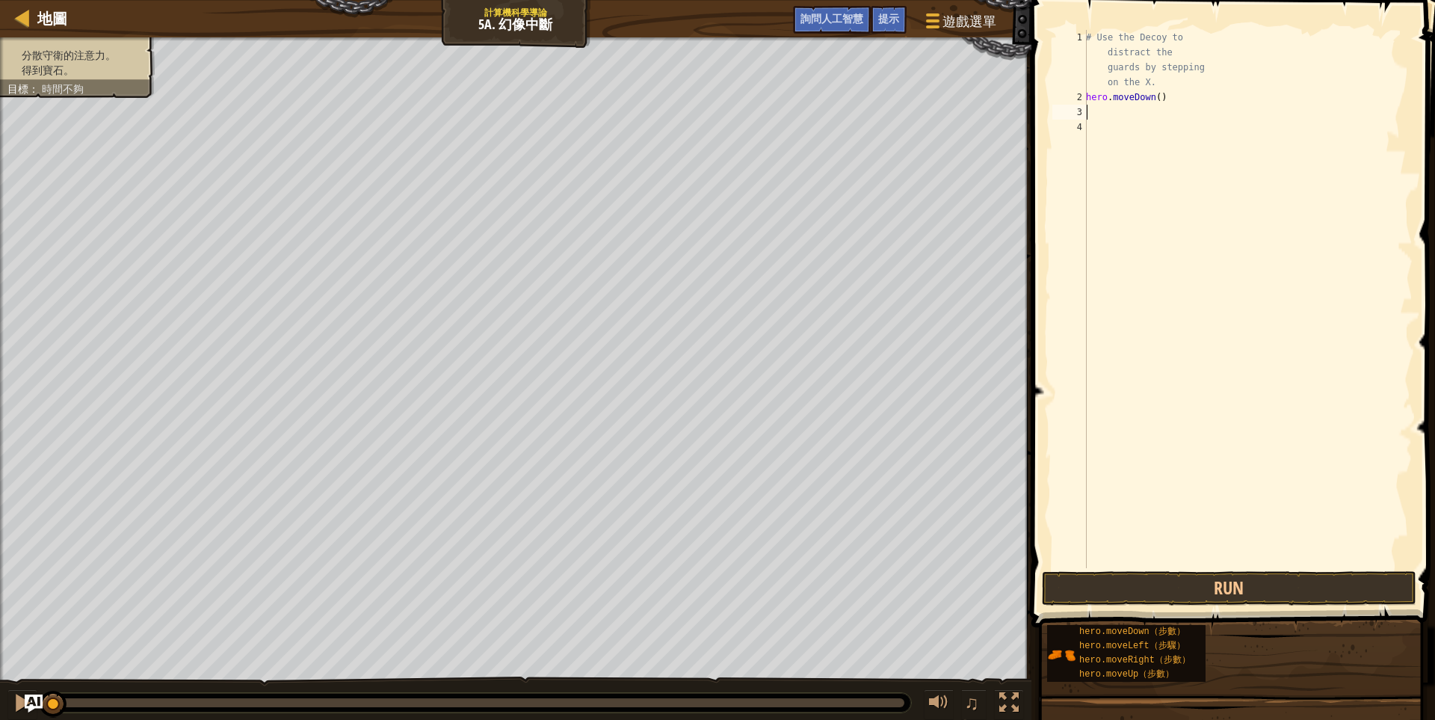
scroll to position [2, 0]
click at [1162, 96] on div "# 使用誘餌 分散 踏步守衛 在 X 上。 英雄 .moveDown ( )" at bounding box center [1248, 336] width 330 height 613
type textarea "hero.moveDown()"
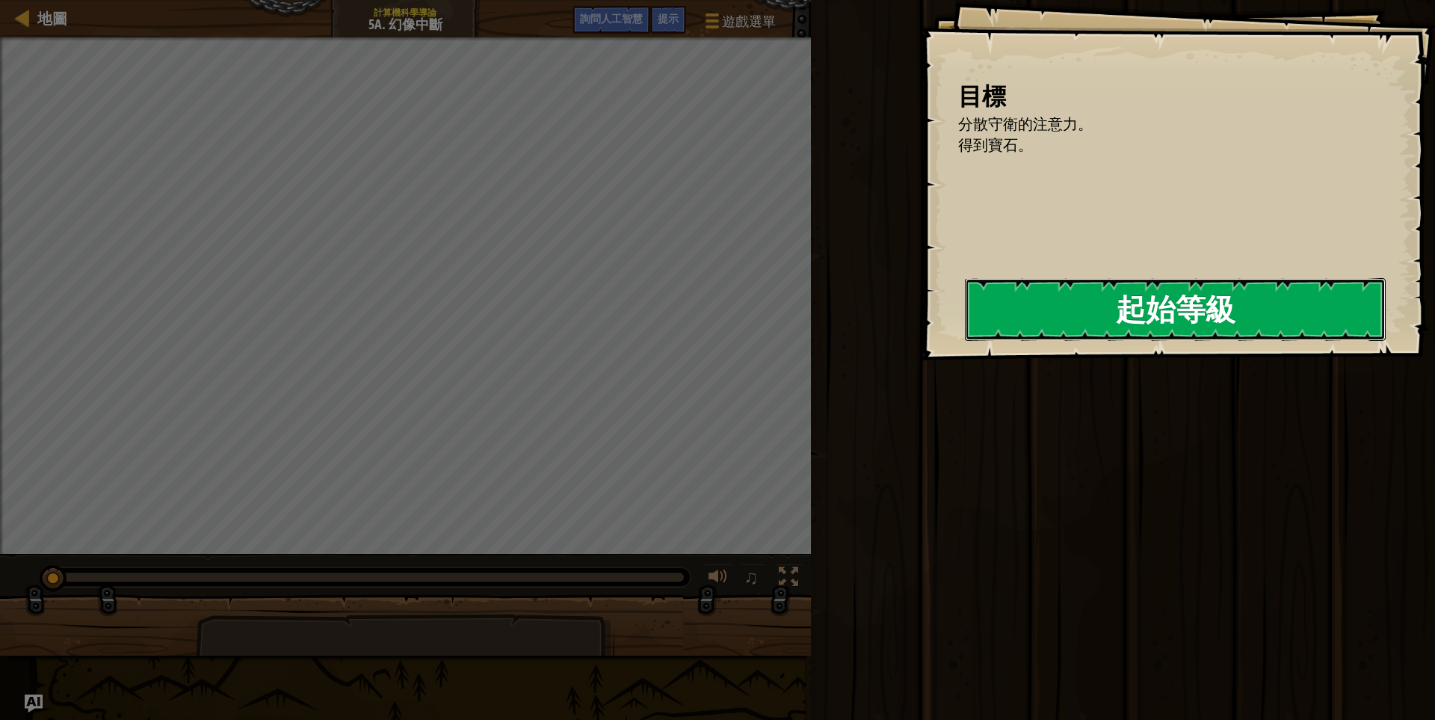
click at [1077, 313] on button "起始等級" at bounding box center [1175, 309] width 421 height 63
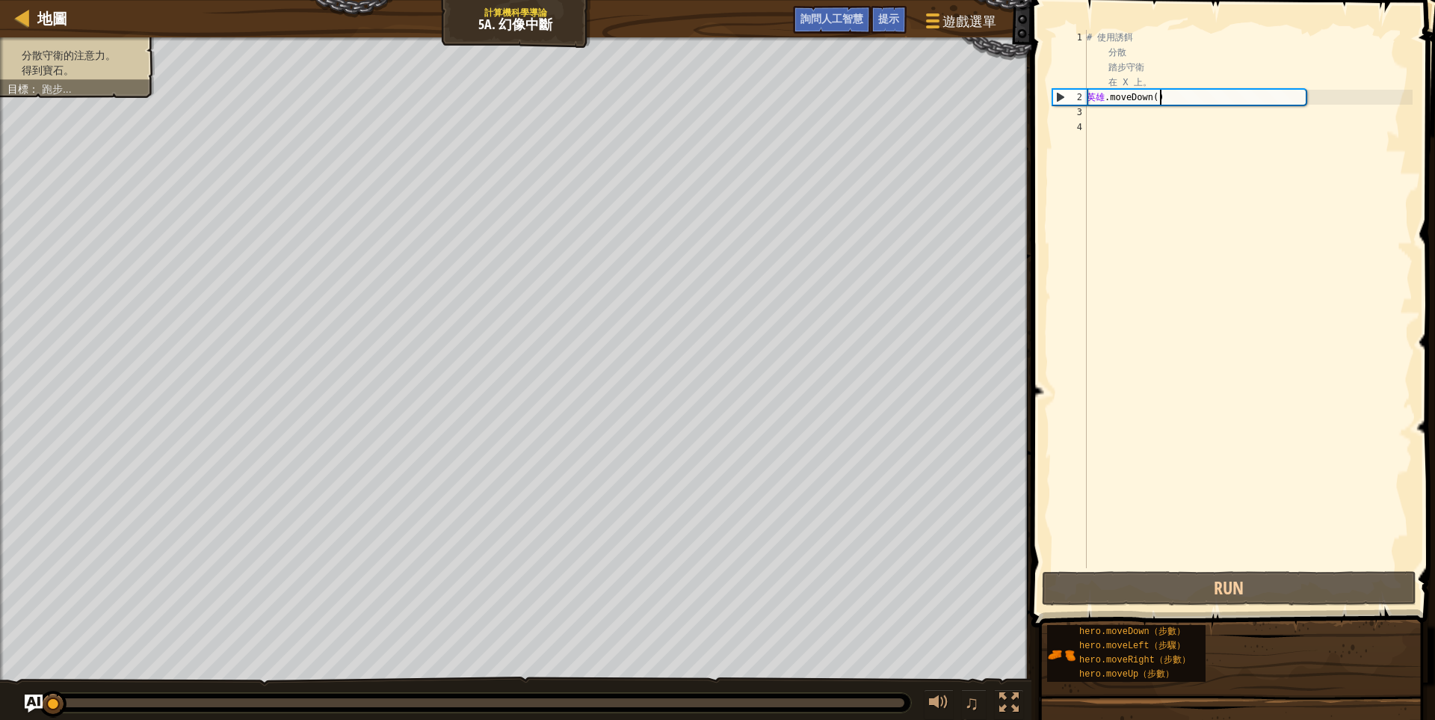
click at [1161, 97] on div "# 使用誘餌 分散 踏步守衛 在 X 上。 英雄 .moveDown ( )" at bounding box center [1248, 336] width 329 height 613
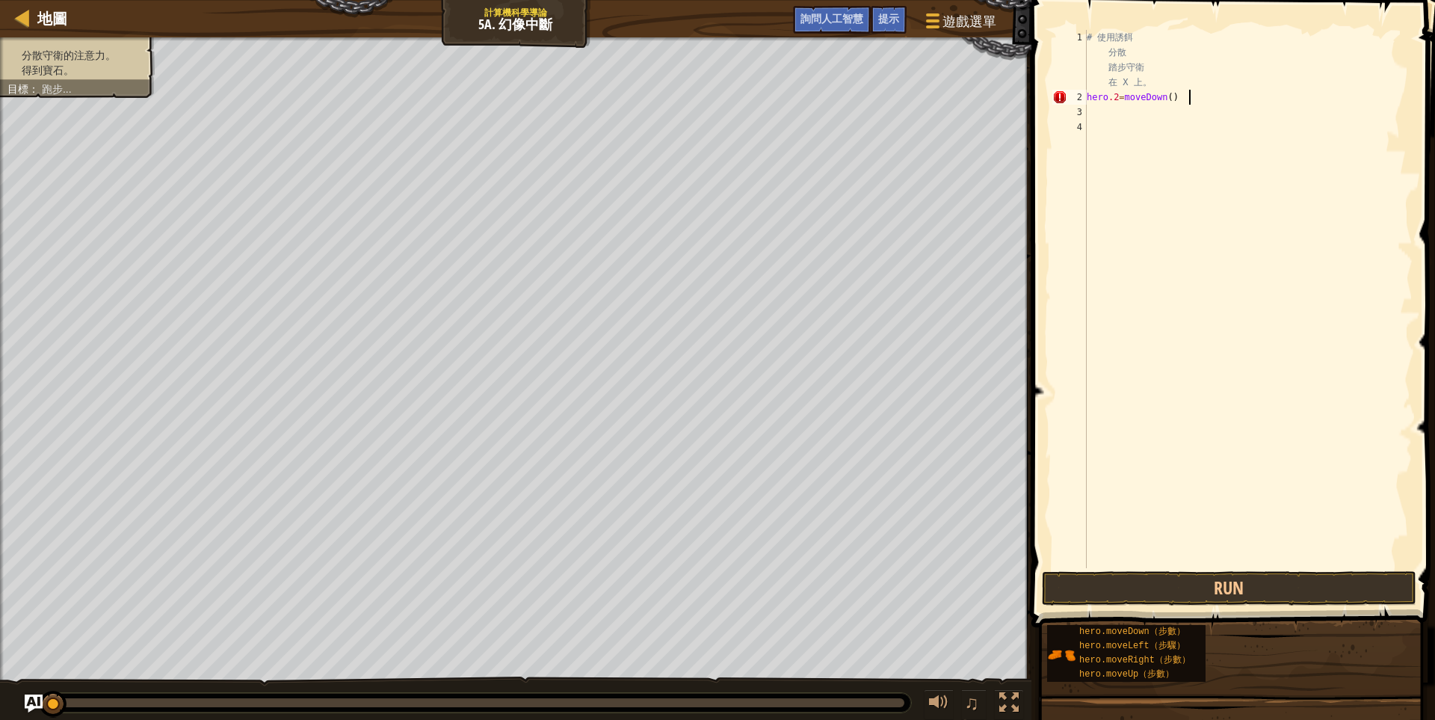
scroll to position [2, 34]
type textarea "hero.moveDown()"
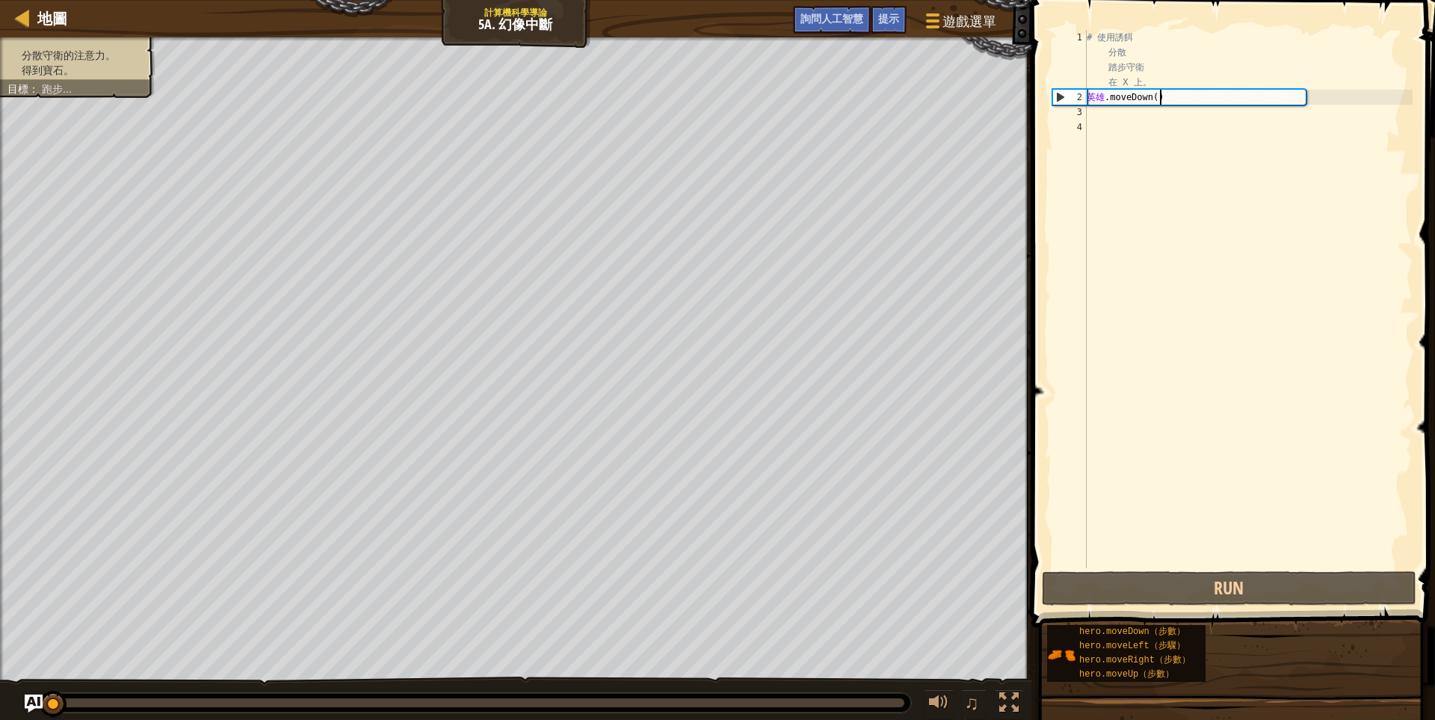
click at [1156, 98] on div "# 使用誘餌 分散 踏步守衛 在 X 上。 英雄 .moveDown ( )" at bounding box center [1248, 336] width 329 height 613
click at [1170, 99] on div "# 使用誘餌 分散 踏步守衛 在 X 上。 英雄 .moveDown ( )" at bounding box center [1248, 336] width 329 height 613
drag, startPoint x: 1327, startPoint y: 99, endPoint x: 1159, endPoint y: 156, distance: 176.8
click at [1159, 156] on div "# 使用誘餌 分散 踏步守衛 在 X 上。 英雄 .moveDown ( )" at bounding box center [1248, 336] width 329 height 613
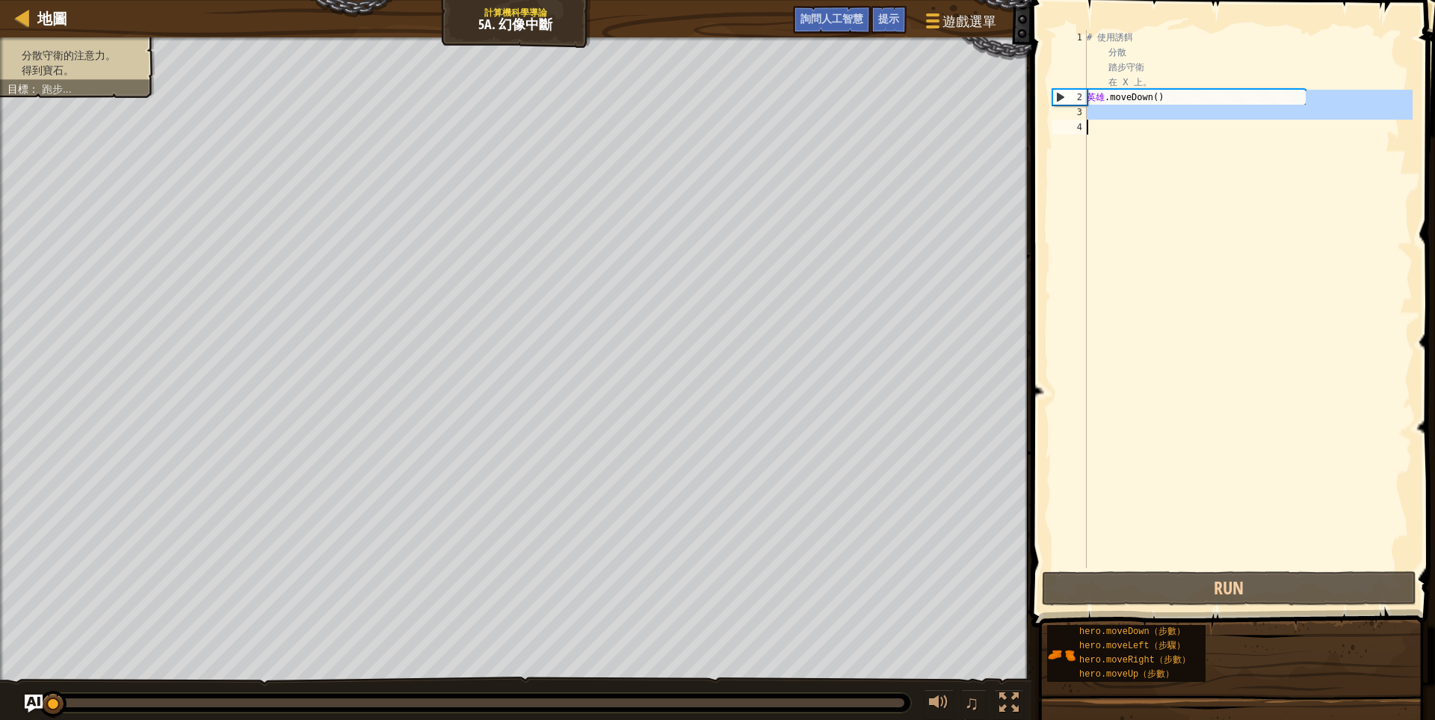
click at [1144, 170] on div "# 使用誘餌 分散 踏步守衛 在 X 上。 英雄 .moveDown ( )" at bounding box center [1248, 299] width 329 height 538
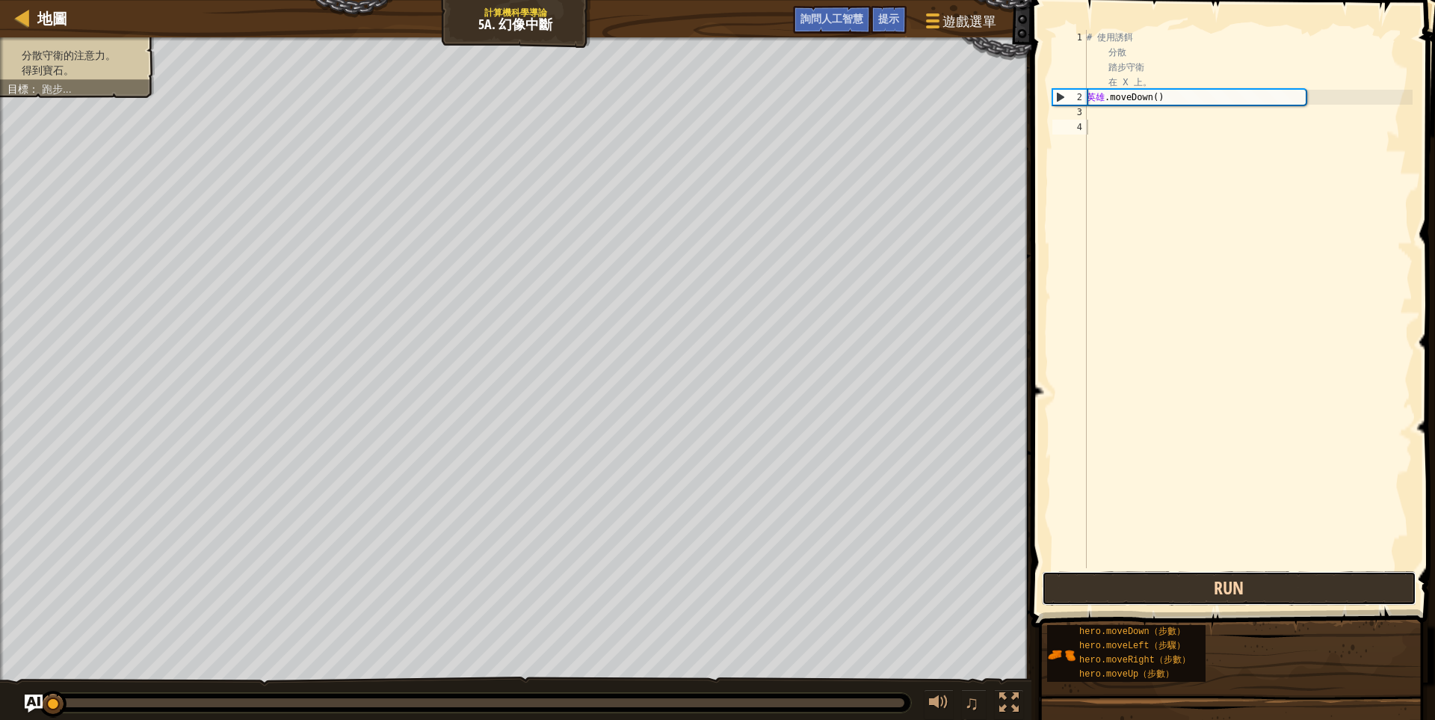
click at [1128, 575] on button "Run" at bounding box center [1229, 588] width 374 height 34
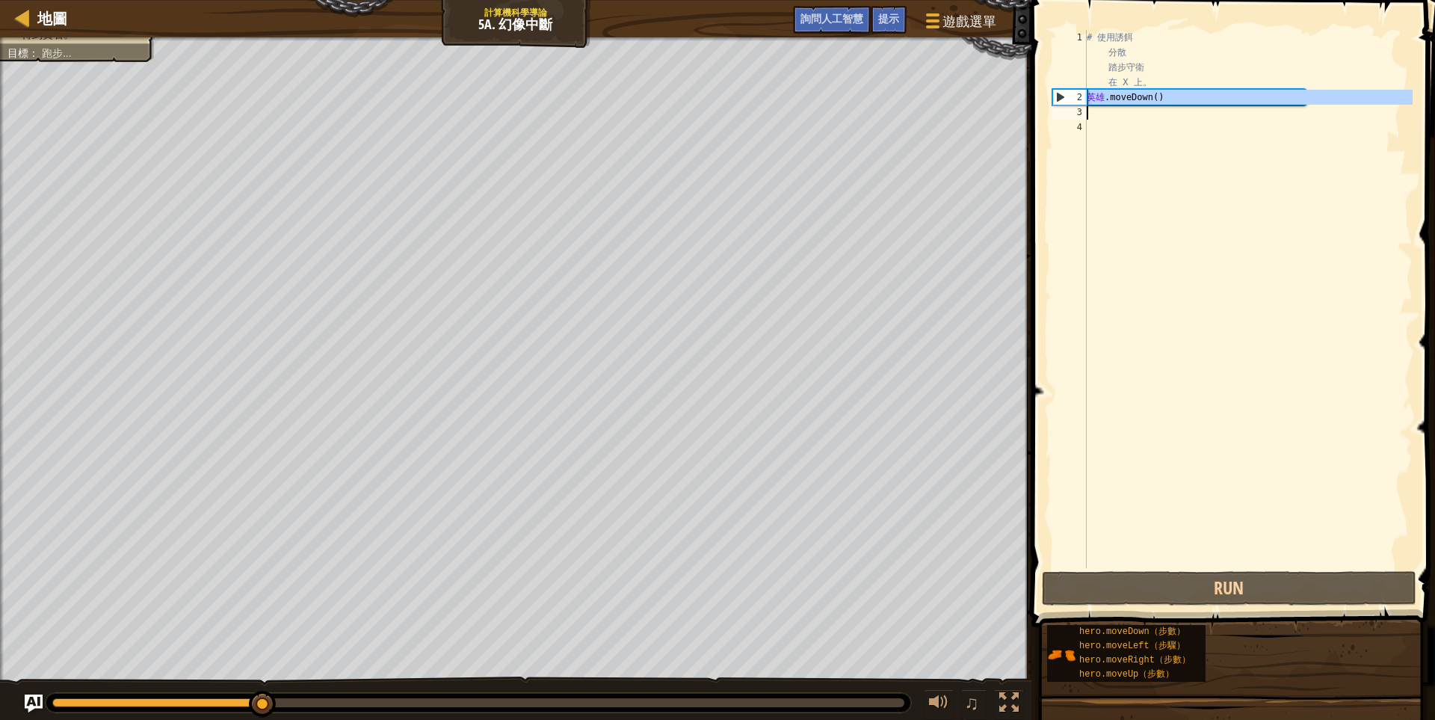
drag, startPoint x: 1085, startPoint y: 95, endPoint x: 1350, endPoint y: 101, distance: 265.4
click at [1350, 101] on div "1 2 3 4 # 使用誘餌 分散 踏步守衛 在 X 上。 英雄 .moveDown ( ) 鋤頭鋤頭鋤頭 XXXXXXXXXXXXXXXXXXXXXXXXX…" at bounding box center [1230, 299] width 363 height 538
type textarea "hero.moveDown()"
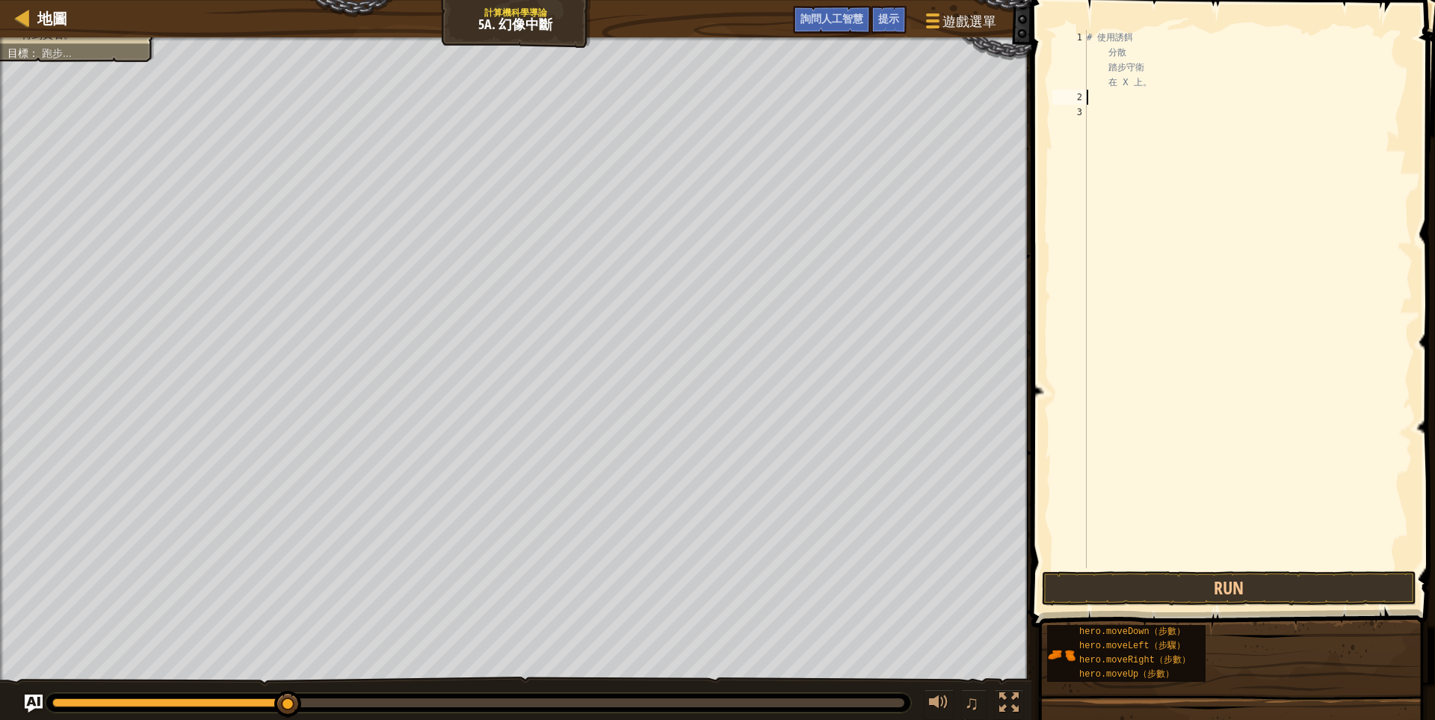
click at [1091, 95] on div "# 使用誘餌 分散 踏步守衛 在 X 上。" at bounding box center [1248, 336] width 329 height 613
type textarea "h"
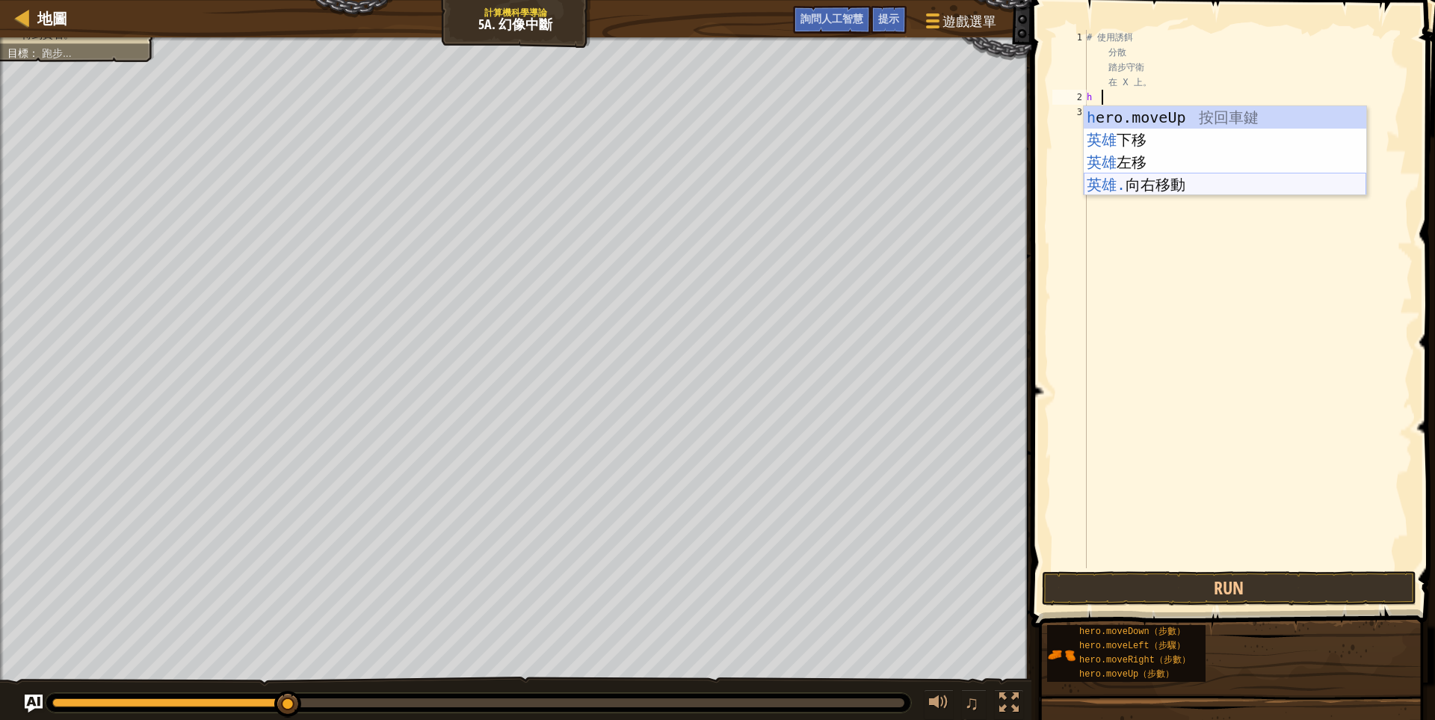
click at [1154, 181] on div "h ero.moveUp 按回車鍵 英雄 下移 按 Enter 鍵 英雄 左移 按 Enter 鍵 英雄. 向右移動 按 Enter 鍵" at bounding box center [1225, 173] width 283 height 135
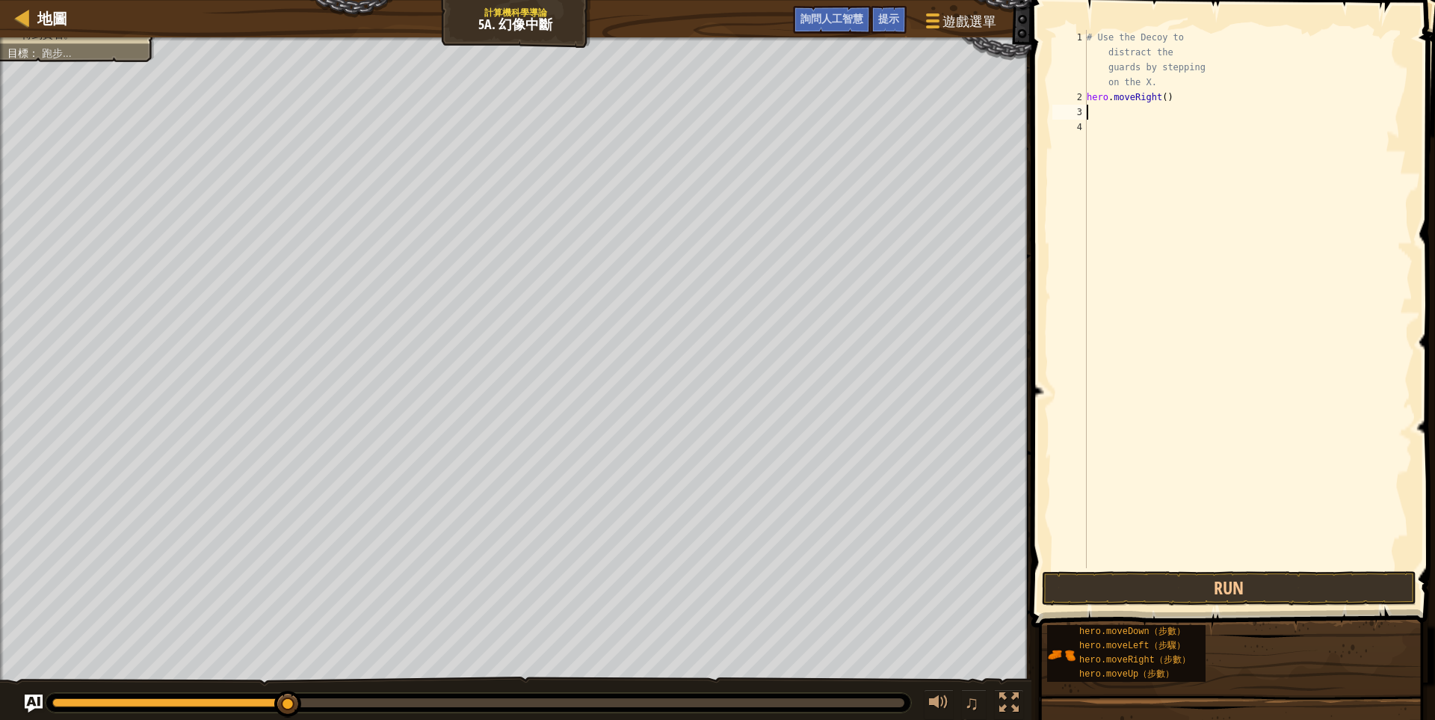
scroll to position [2, 0]
type textarea "h"
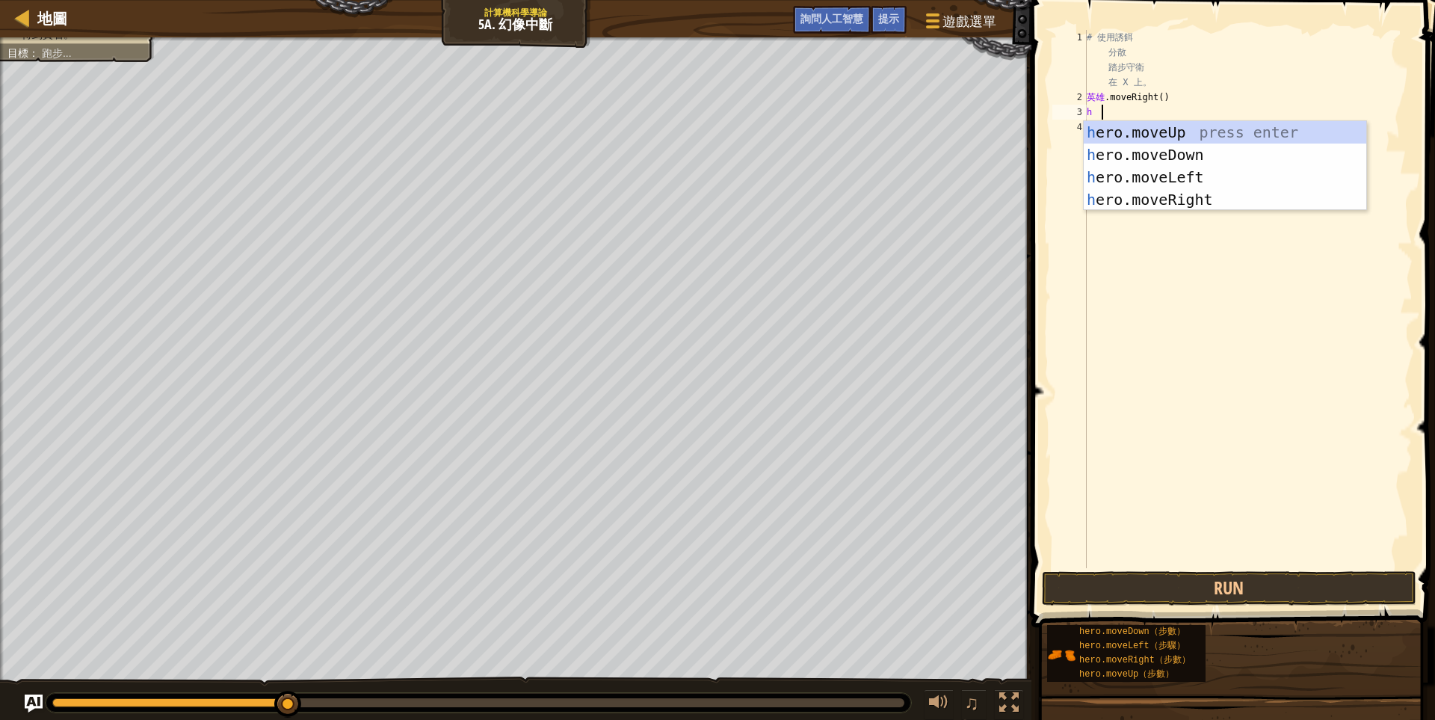
scroll to position [2, 4]
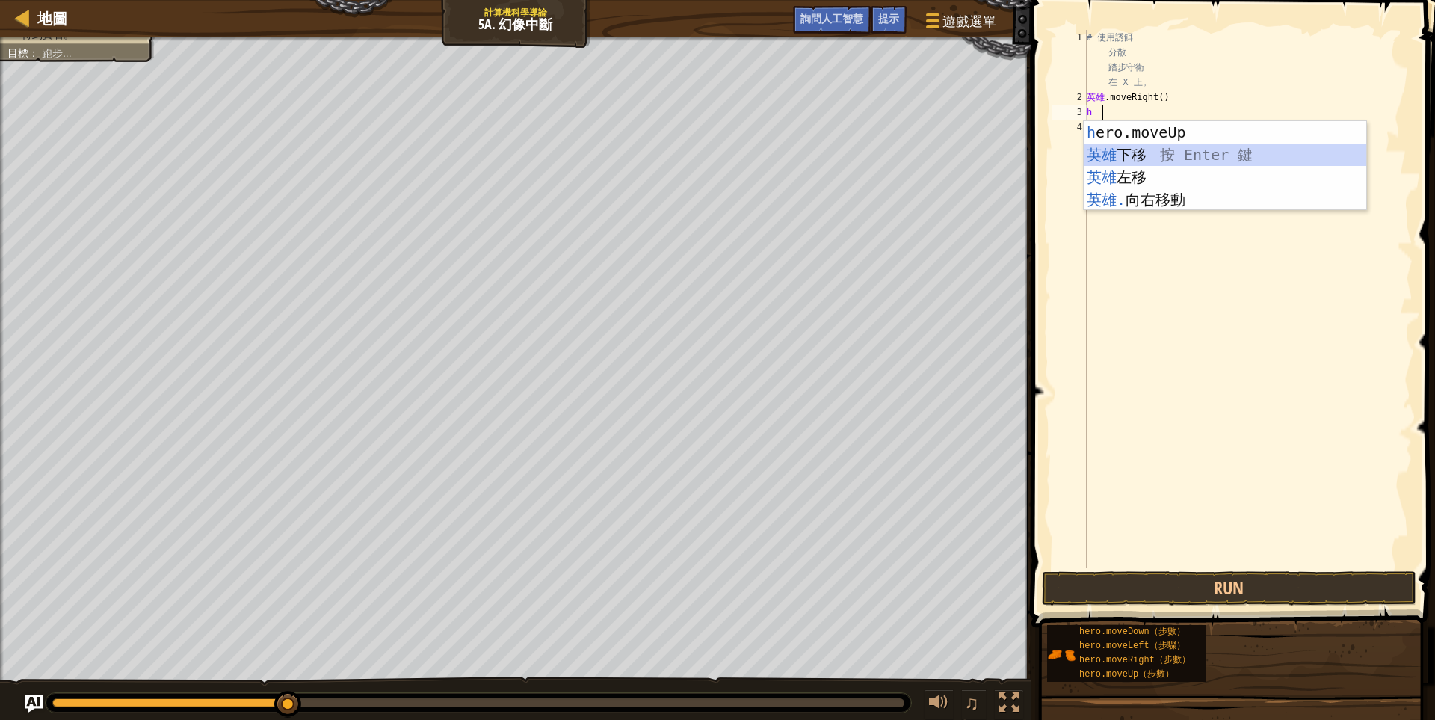
click at [1164, 155] on div "h ero.moveUp 按回車鍵 英雄 下移 按 Enter 鍵 英雄 左移 按 Enter 鍵 英雄. 向右移動 按 Enter 鍵" at bounding box center [1225, 188] width 283 height 135
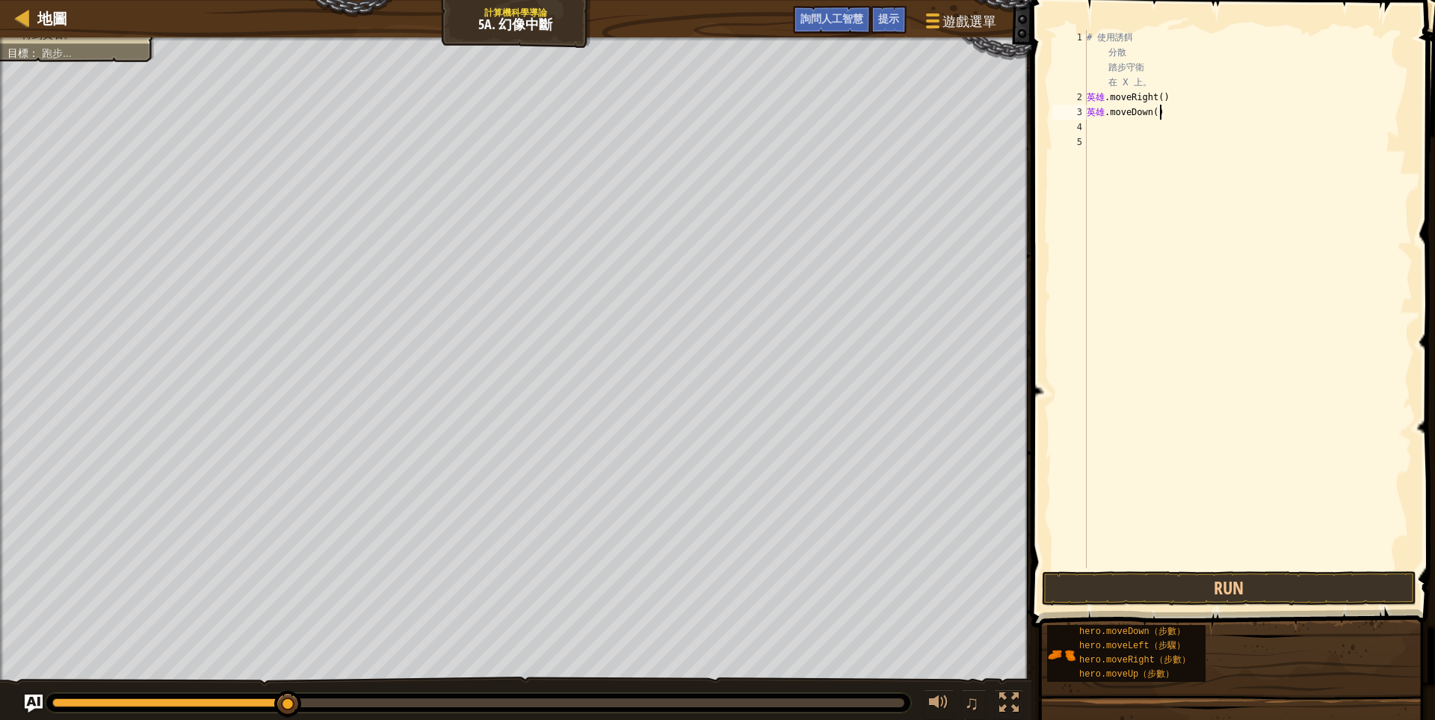
click at [1158, 111] on div "# 使用誘餌 分散 踏步守衛 在 X 上。 英雄 .moveRight ( ) 英雄 .moveDown ( )" at bounding box center [1248, 336] width 329 height 613
click at [1158, 111] on div "# 使用誘餌 分散 踏步守衛 在 X 上。 英雄 .moveRight ( ) 英雄 .moveDown ( )" at bounding box center [1248, 299] width 329 height 538
click at [1158, 111] on div "# 使用誘餌 分散 踏步守衛 在 X 上。 英雄 .moveRight ( ) 英雄 .moveDown ( )" at bounding box center [1248, 336] width 329 height 613
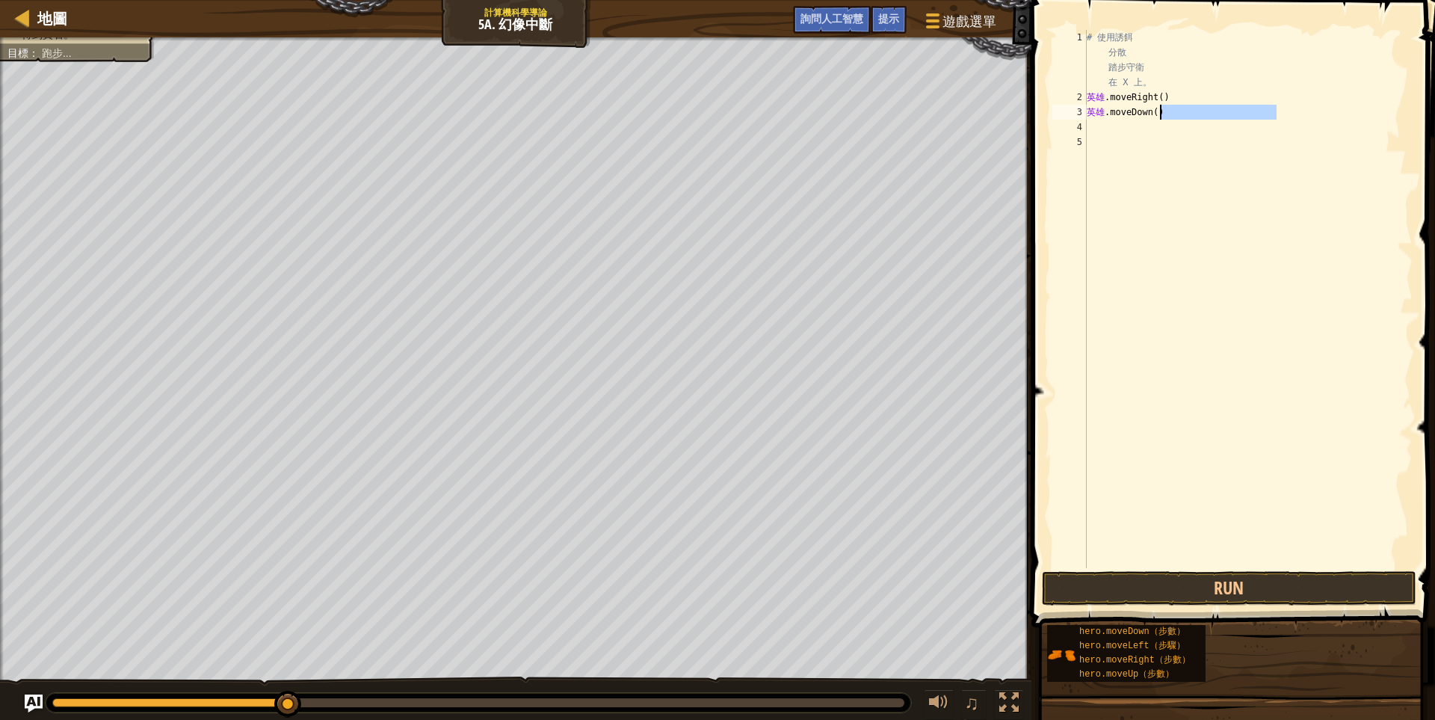
click at [1158, 111] on div "# 使用誘餌 分散 踏步守衛 在 X 上。 英雄 .moveRight ( ) 英雄 .moveDown ( )" at bounding box center [1248, 336] width 329 height 613
type textarea "hero.moveDown()"
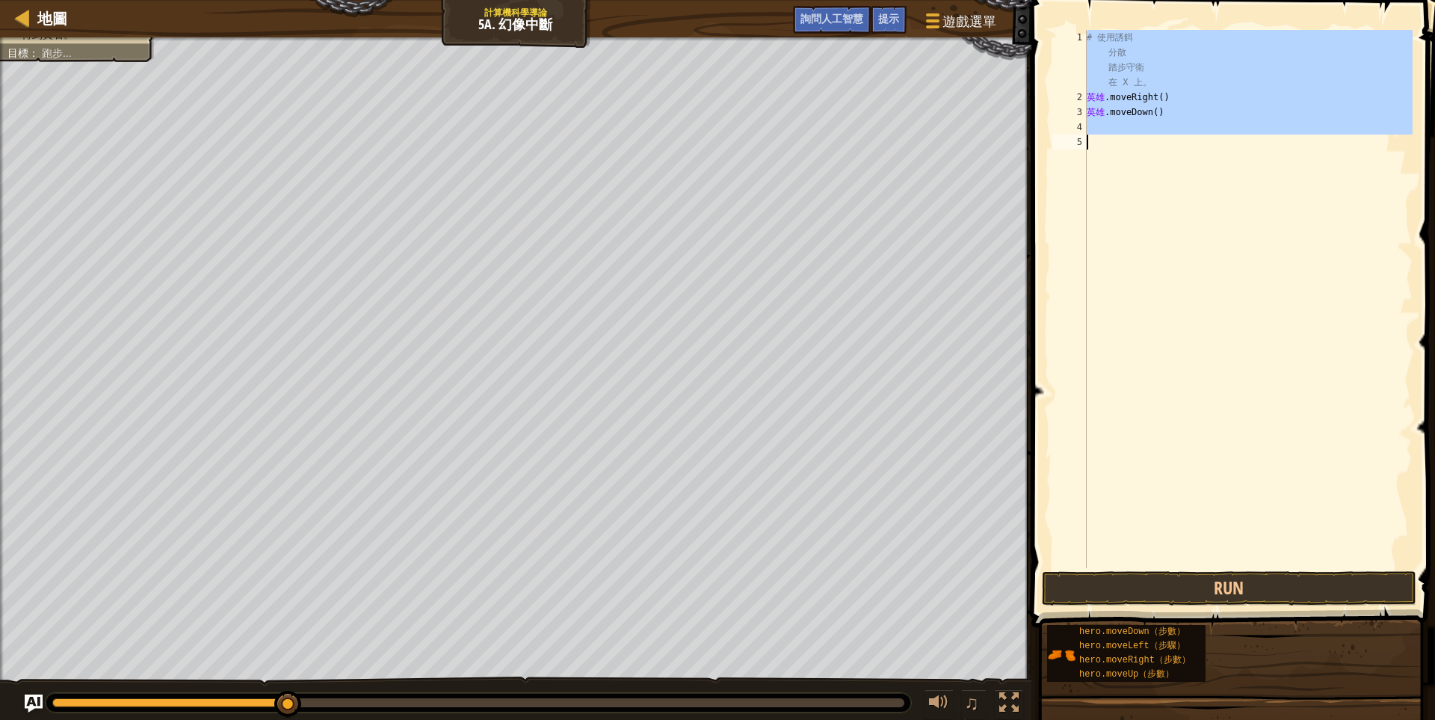
click at [1158, 111] on div "# 使用誘餌 分散 踏步守衛 在 X 上。 英雄 .moveRight ( ) 英雄 .moveDown ( )" at bounding box center [1248, 336] width 329 height 613
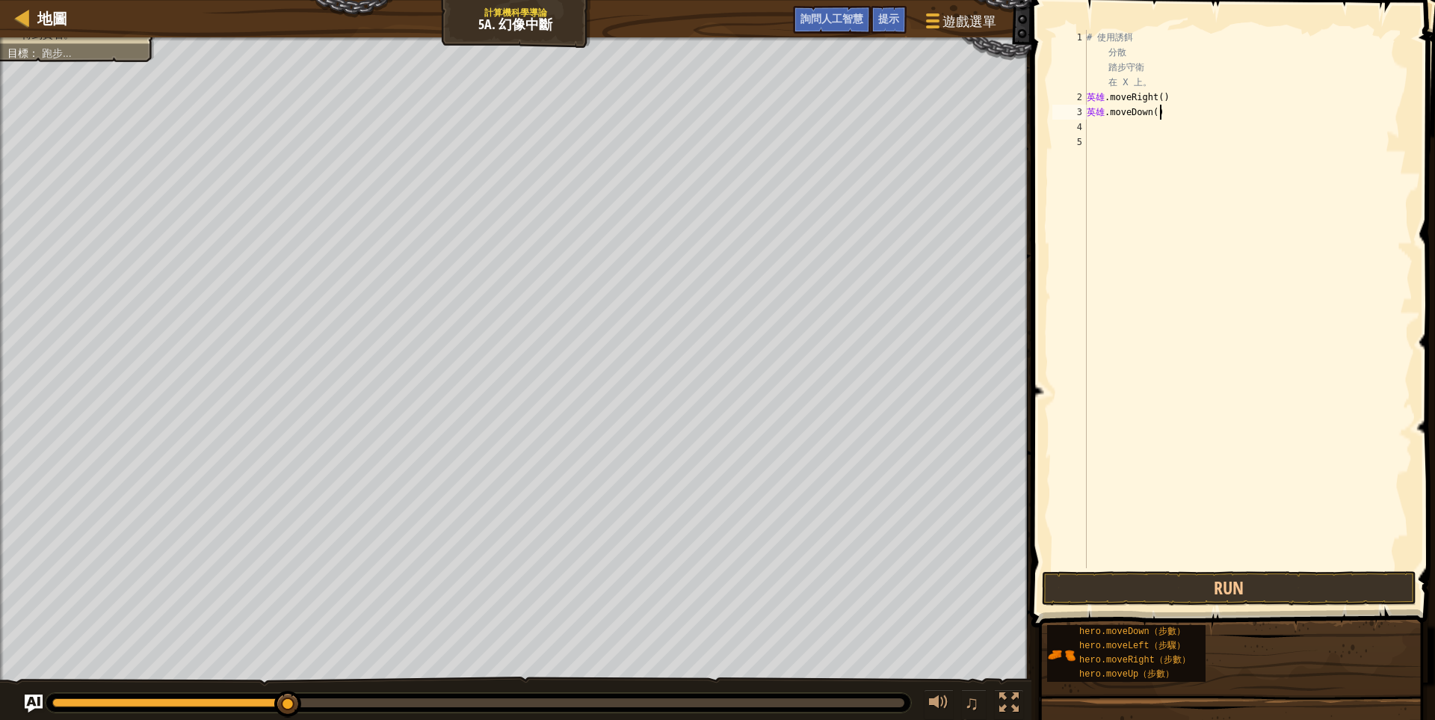
scroll to position [2, 29]
type textarea "hero.moveDown()"
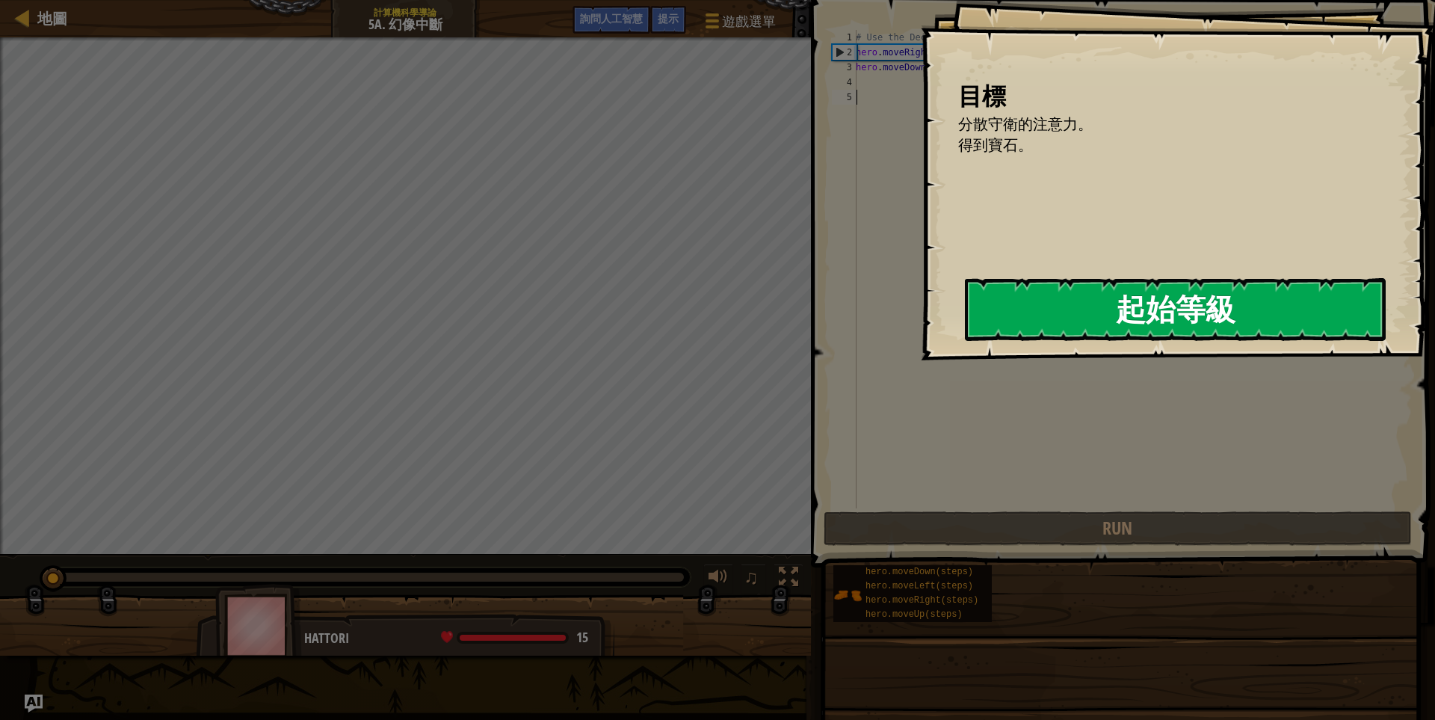
click at [1076, 318] on button "起始等級" at bounding box center [1175, 309] width 421 height 63
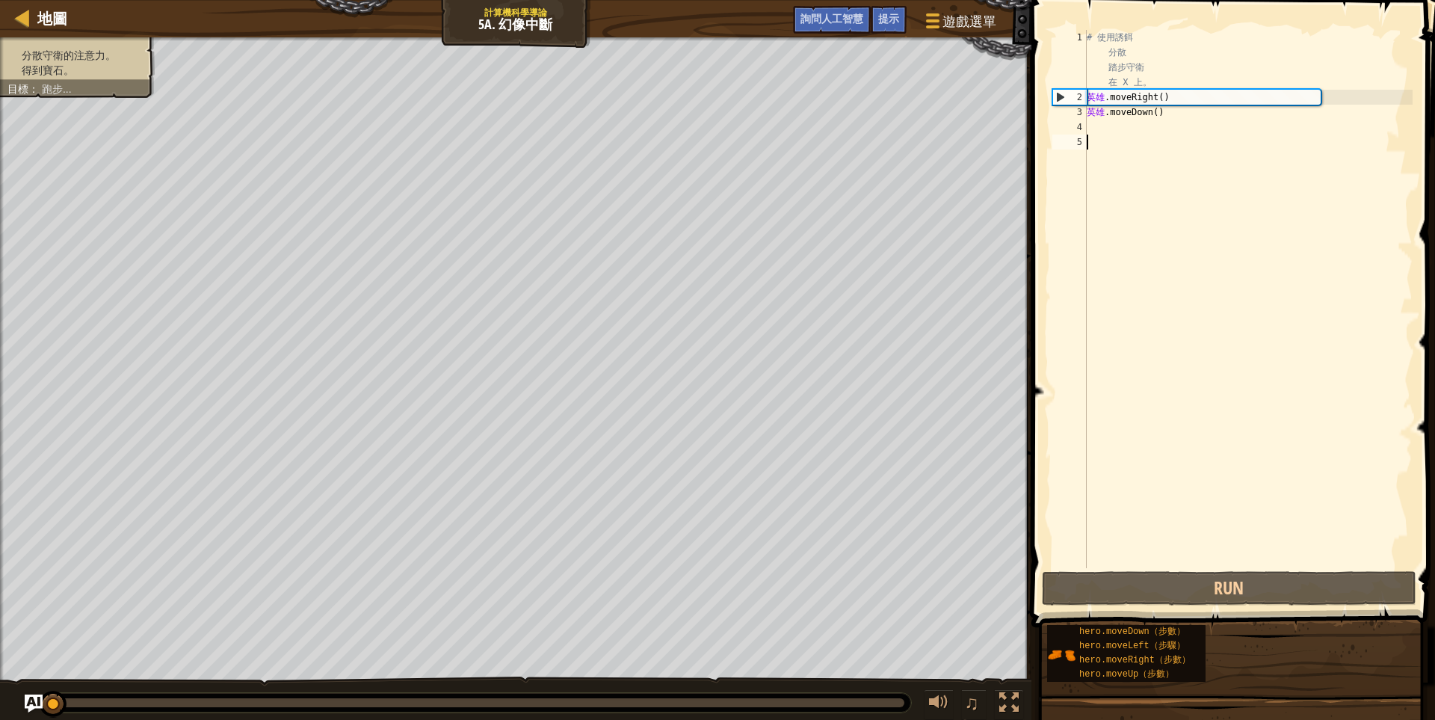
click at [1162, 114] on div "# 使用誘餌 分散 踏步守衛 在 X 上。 英雄 .moveRight ( ) 英雄 .moveDown ( )" at bounding box center [1248, 336] width 329 height 613
type textarea "hero.moveDown()"
click at [1094, 135] on div "# 使用誘餌 分散 踏步守衛 在 X 上。 英雄 .moveRight ( ) 英雄 .moveDown ( )" at bounding box center [1248, 336] width 329 height 613
click at [1094, 110] on div "# 使用誘餌 分散 踏步守衛 在 X 上。 英雄 .moveRight ( ) 英雄 .moveDown ( )" at bounding box center [1248, 336] width 329 height 613
click at [1088, 110] on div "# 使用誘餌 分散 踏步守衛 在 X 上。 英雄 .moveRight ( ) 英雄 .moveDown ( )" at bounding box center [1248, 336] width 329 height 613
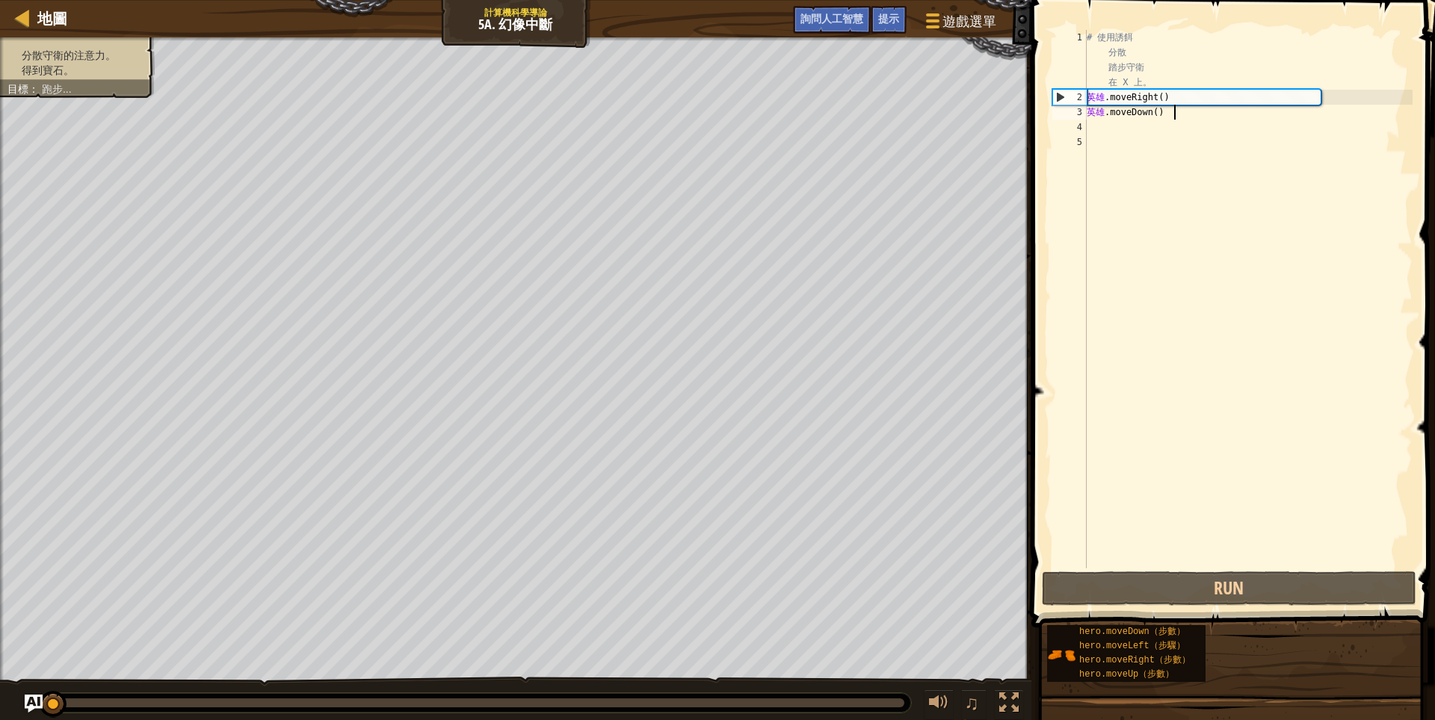
click at [1170, 114] on div "# 使用誘餌 分散 踏步守衛 在 X 上。 英雄 .moveRight ( ) 英雄 .moveDown ( )" at bounding box center [1248, 336] width 329 height 613
click at [1159, 114] on div "# 使用誘餌 分散 踏步守衛 在 X 上。 英雄 .moveRight ( ) 英雄 .moveDown ( )" at bounding box center [1248, 336] width 329 height 613
click at [1201, 92] on div "# 使用誘餌 分散 踏步守衛 在 X 上。 英雄 .moveRight ( ) 英雄 .moveDown ( )" at bounding box center [1248, 336] width 329 height 613
type textarea "hero.moveRight()"
click at [1199, 99] on div "# 使用誘餌 分散 踏步守衛 在 X 上。 英雄 .moveRight ( ) 英雄 .moveDown ( )" at bounding box center [1248, 336] width 329 height 613
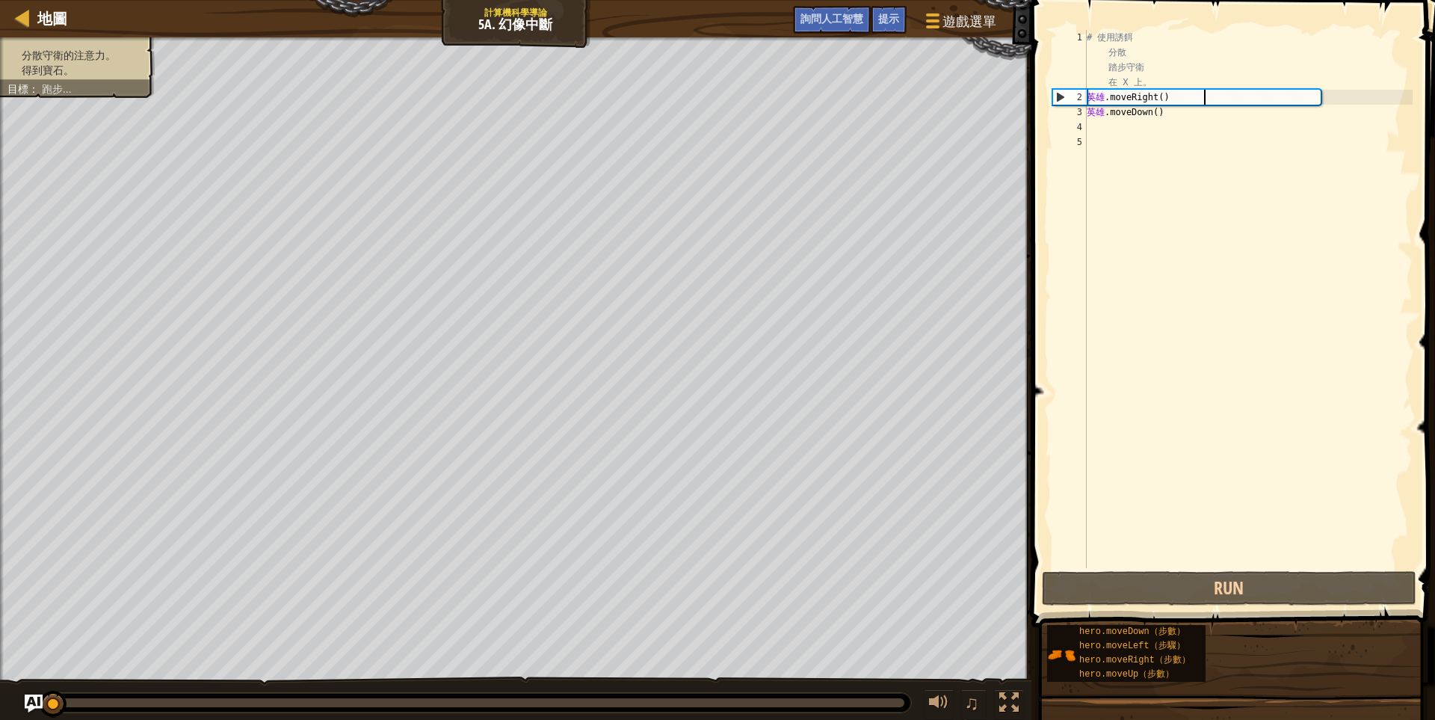
click at [1182, 126] on div "# 使用誘餌 分散 踏步守衛 在 X 上。 英雄 .moveRight ( ) 英雄 .moveDown ( )" at bounding box center [1248, 336] width 329 height 613
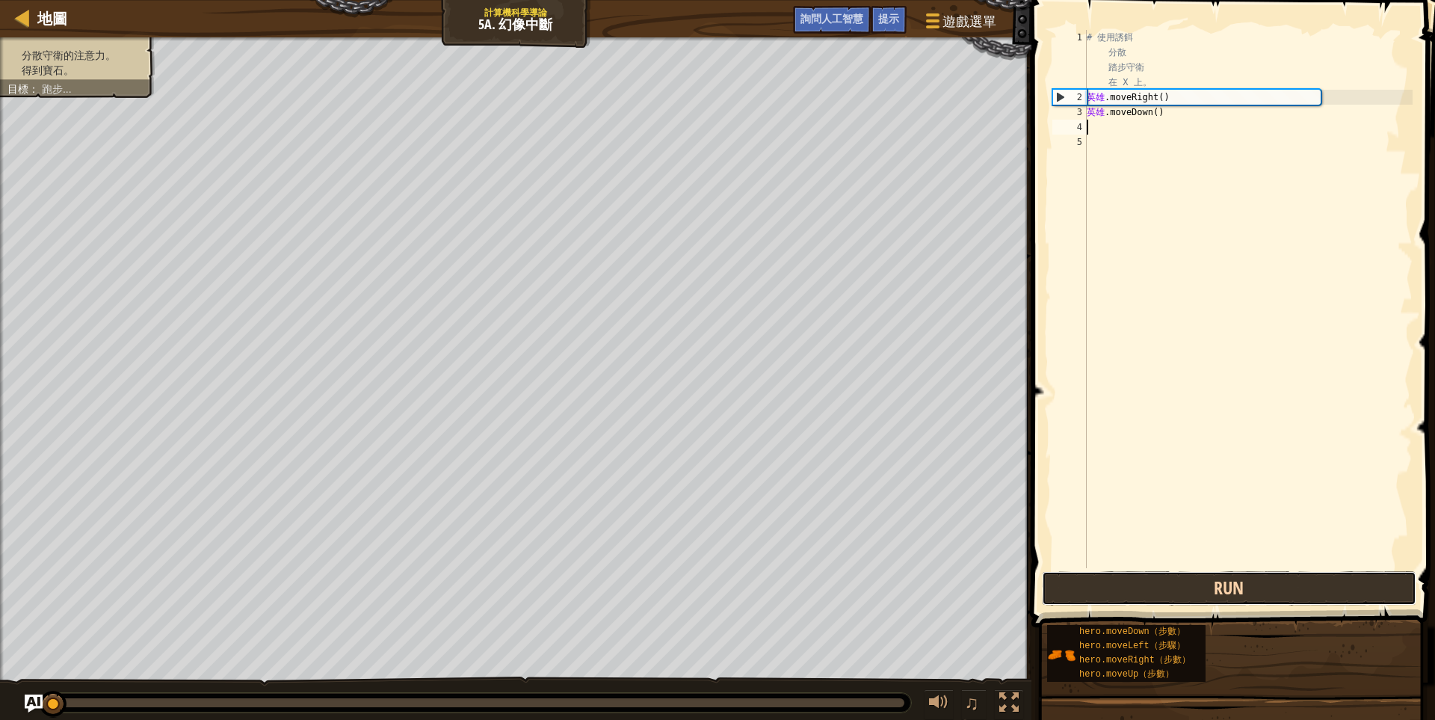
click at [1192, 582] on button "Run" at bounding box center [1229, 588] width 374 height 34
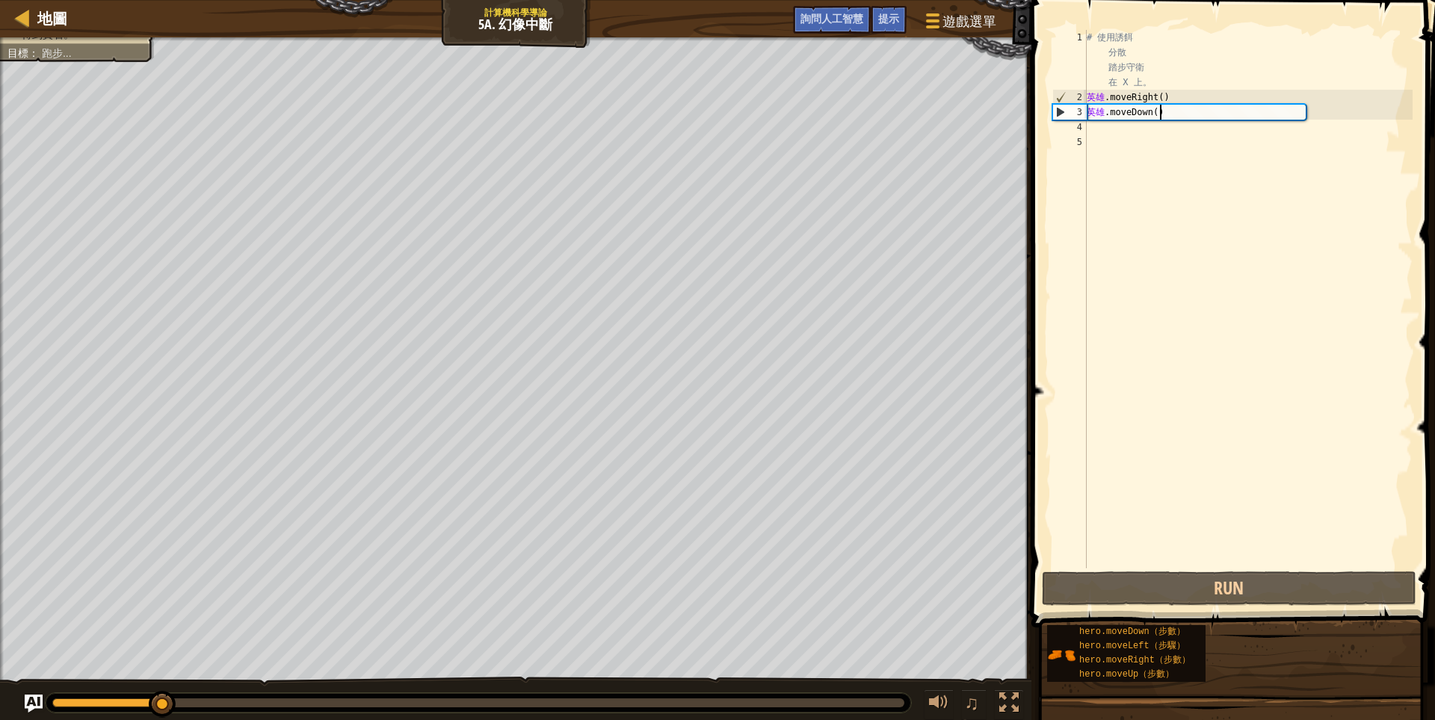
click at [1164, 110] on div "# 使用誘餌 分散 踏步守衛 在 X 上。 英雄 .moveRight ( ) 英雄 .moveDown ( )" at bounding box center [1248, 336] width 329 height 613
click at [1179, 119] on div "# 使用誘餌 分散 踏步守衛 在 X 上。 英雄 .moveRight ( ) 英雄 .moveDown ( )" at bounding box center [1248, 336] width 329 height 613
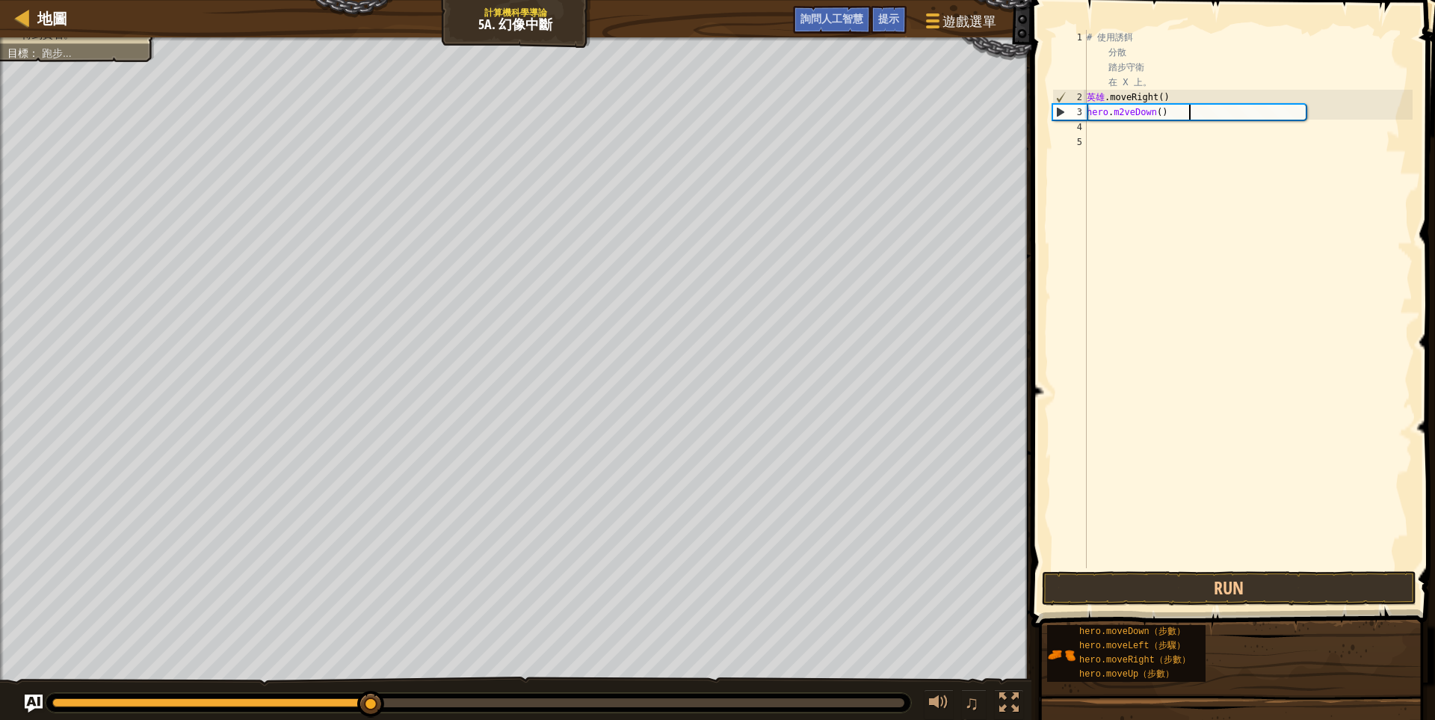
scroll to position [2, 34]
click at [1114, 112] on div "# 使用誘餌 分散 踏步守衛 在 X 上。 英雄 .moveRight ( ) hero.mveDown ( )" at bounding box center [1248, 336] width 329 height 613
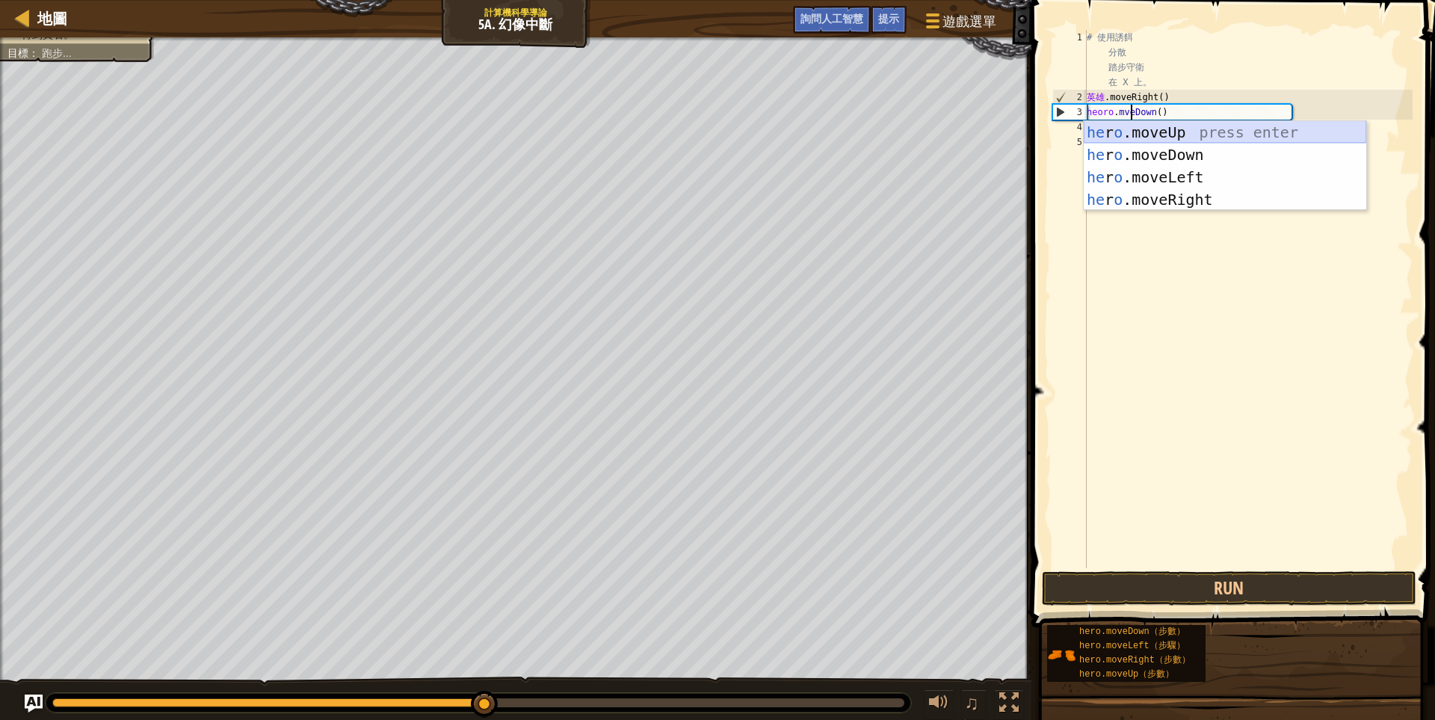
scroll to position [2, 14]
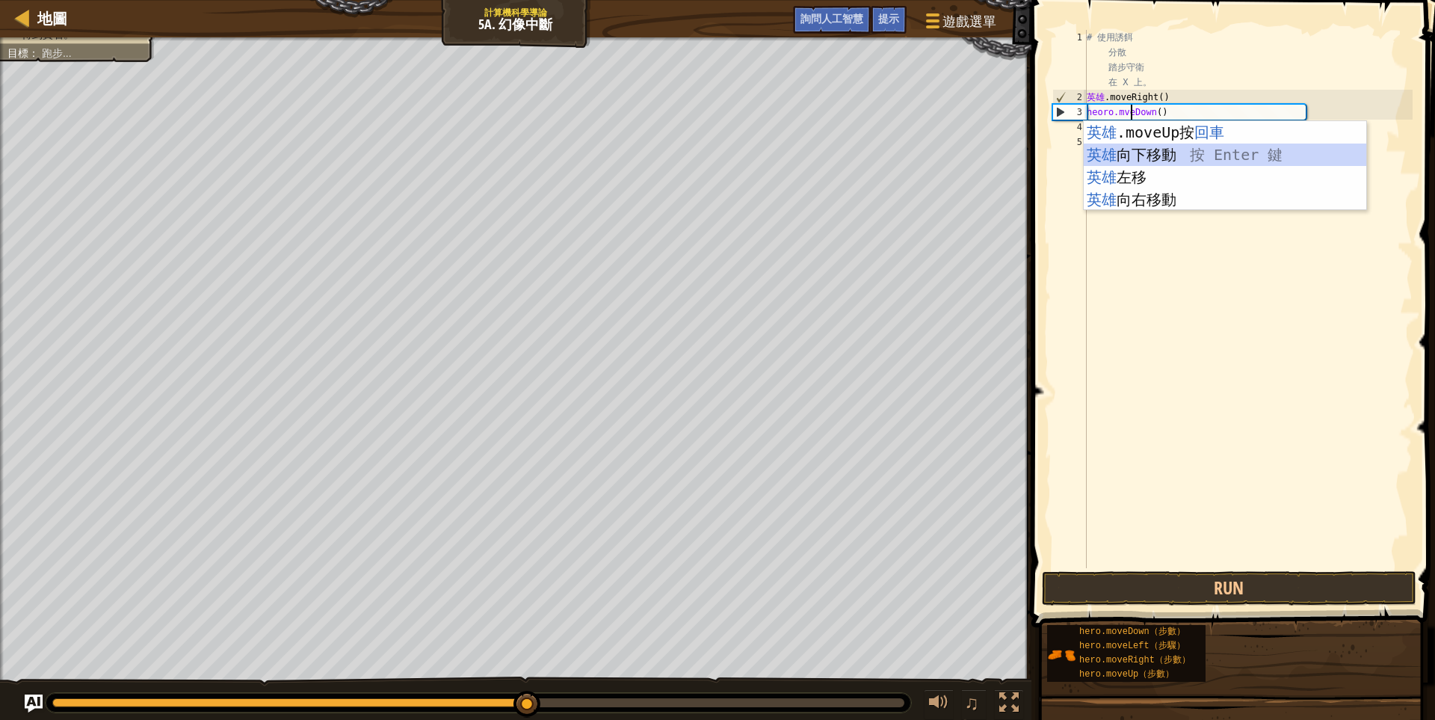
click at [1166, 155] on div "英雄 .moveUp 按 回車 鍵 英雄 向下 移動 按 Enter 鍵 英雄 左移 按 Enter 鍵 英雄 向右 移動 按 Enter 鍵" at bounding box center [1225, 188] width 283 height 135
type textarea "hero.moveDown().mveDown()"
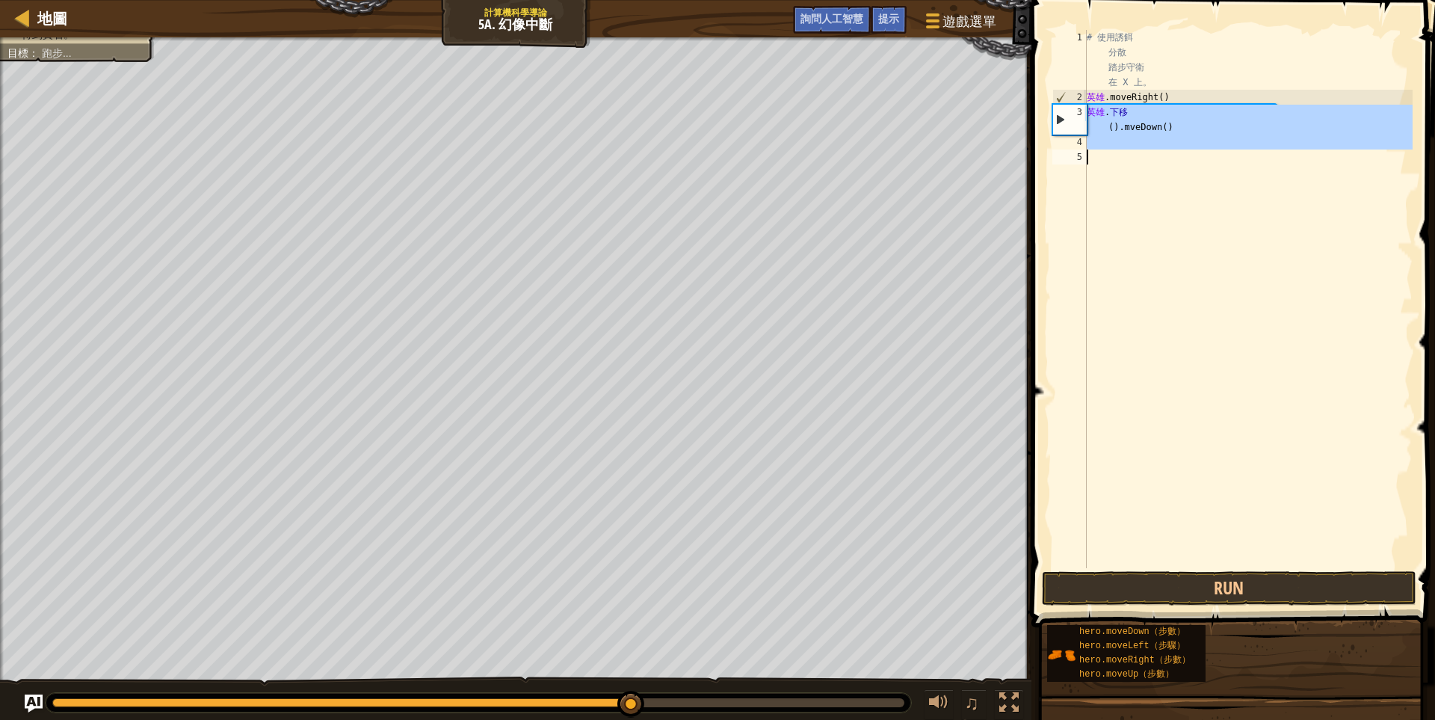
drag, startPoint x: 1090, startPoint y: 108, endPoint x: 1413, endPoint y: 206, distance: 336.7
click at [1413, 206] on div "hero.moveDown().mveDown() 1 2 3 4 5 # 使用誘餌 分散 踏步守衛 在 X 上。 英雄 .moveRight ( ) 英雄 …" at bounding box center [1231, 342] width 408 height 671
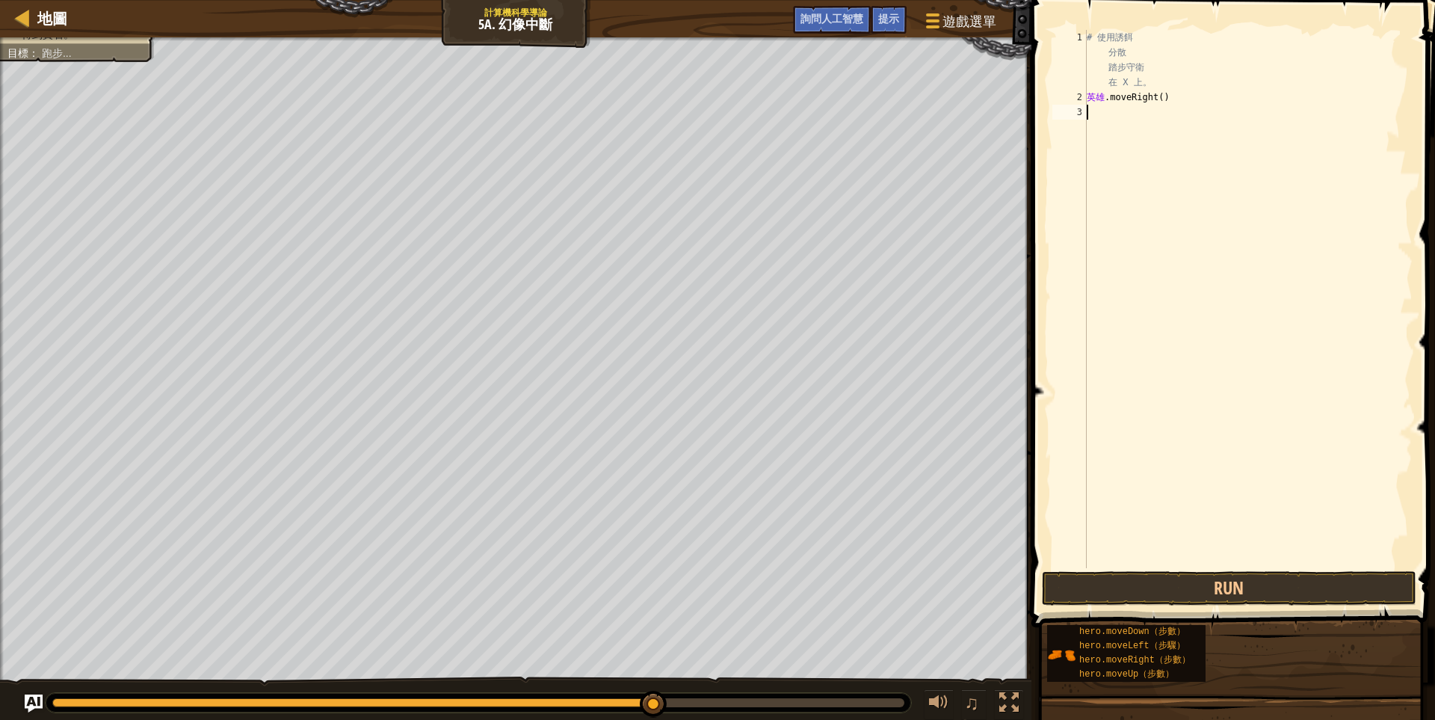
type textarea "h"
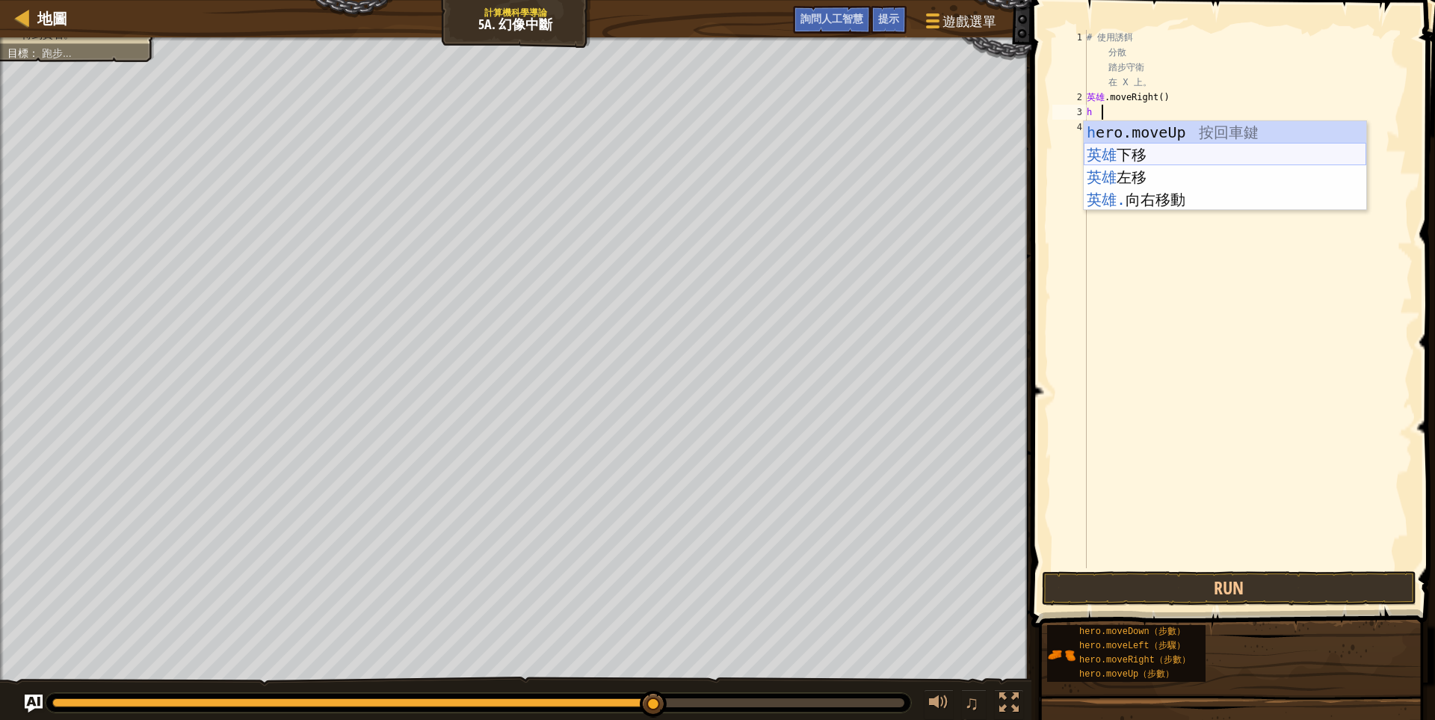
click at [1134, 154] on div "h ero.moveUp 按回車鍵 英雄 下移 按 Enter 鍵 英雄 左移 按 Enter 鍵 英雄. 向右移動 按 Enter 鍵" at bounding box center [1225, 188] width 283 height 135
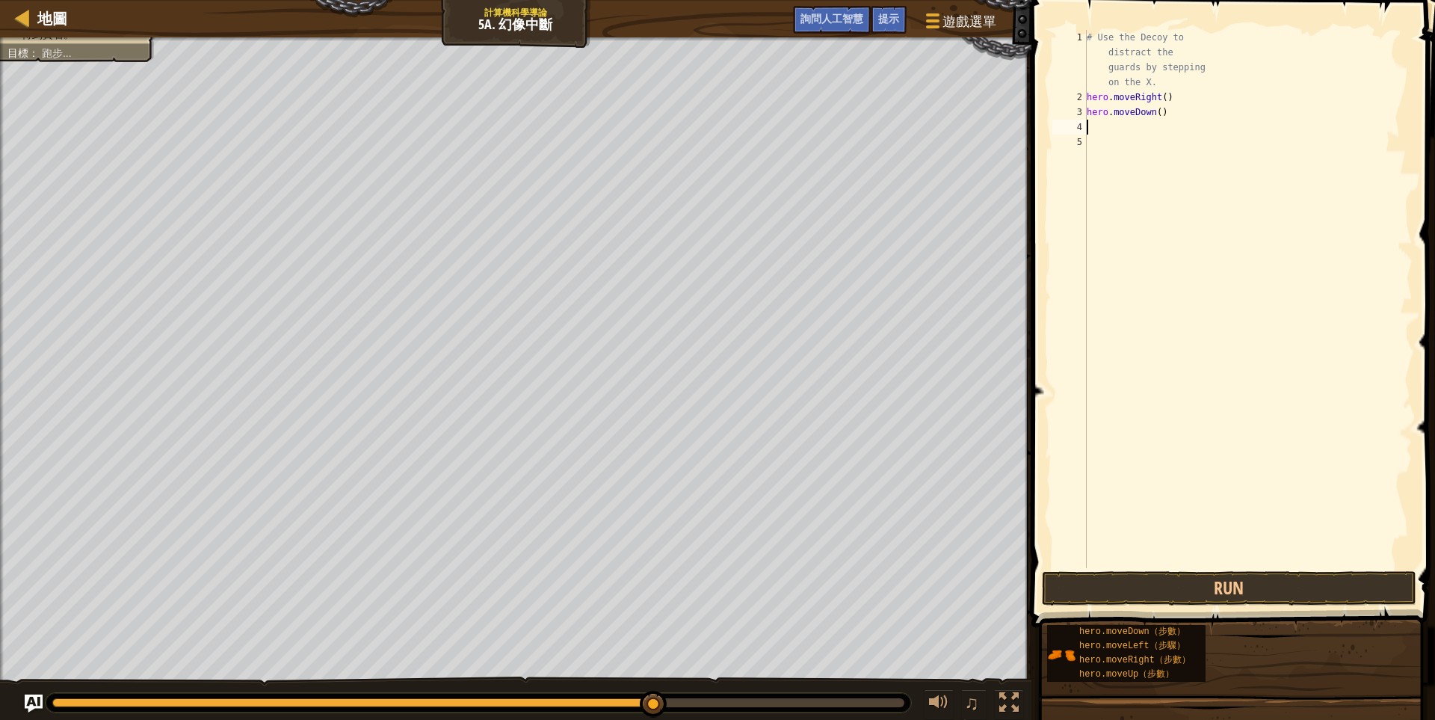
scroll to position [2, 0]
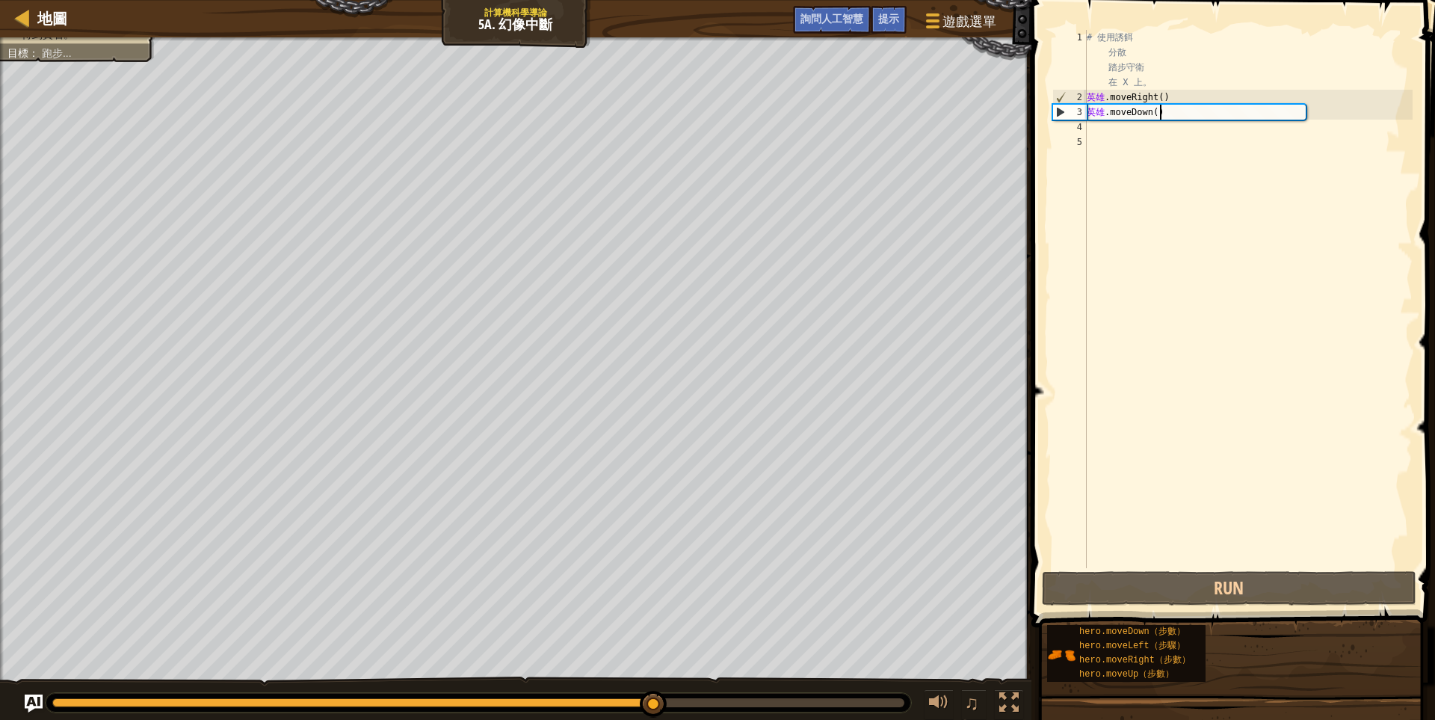
click at [1160, 115] on div "# 使用誘餌 分散 踏步守衛 在 X 上。 英雄 .moveRight ( ) 英雄 .moveDown ( )" at bounding box center [1248, 336] width 329 height 613
type textarea "hero.moveDown()"
drag, startPoint x: 1160, startPoint y: 115, endPoint x: 1319, endPoint y: 119, distance: 159.2
click at [1319, 119] on div "# 使用誘餌 分散 踏步守衛 在 X 上。 英雄 .moveRight ( ) 英雄 .moveDown ( )" at bounding box center [1248, 336] width 329 height 613
click at [1282, 209] on div "# 使用誘餌 分散 踏步守衛 在 X 上。 英雄 .moveRight ( ) 英雄 .moveDown ( )" at bounding box center [1248, 336] width 329 height 613
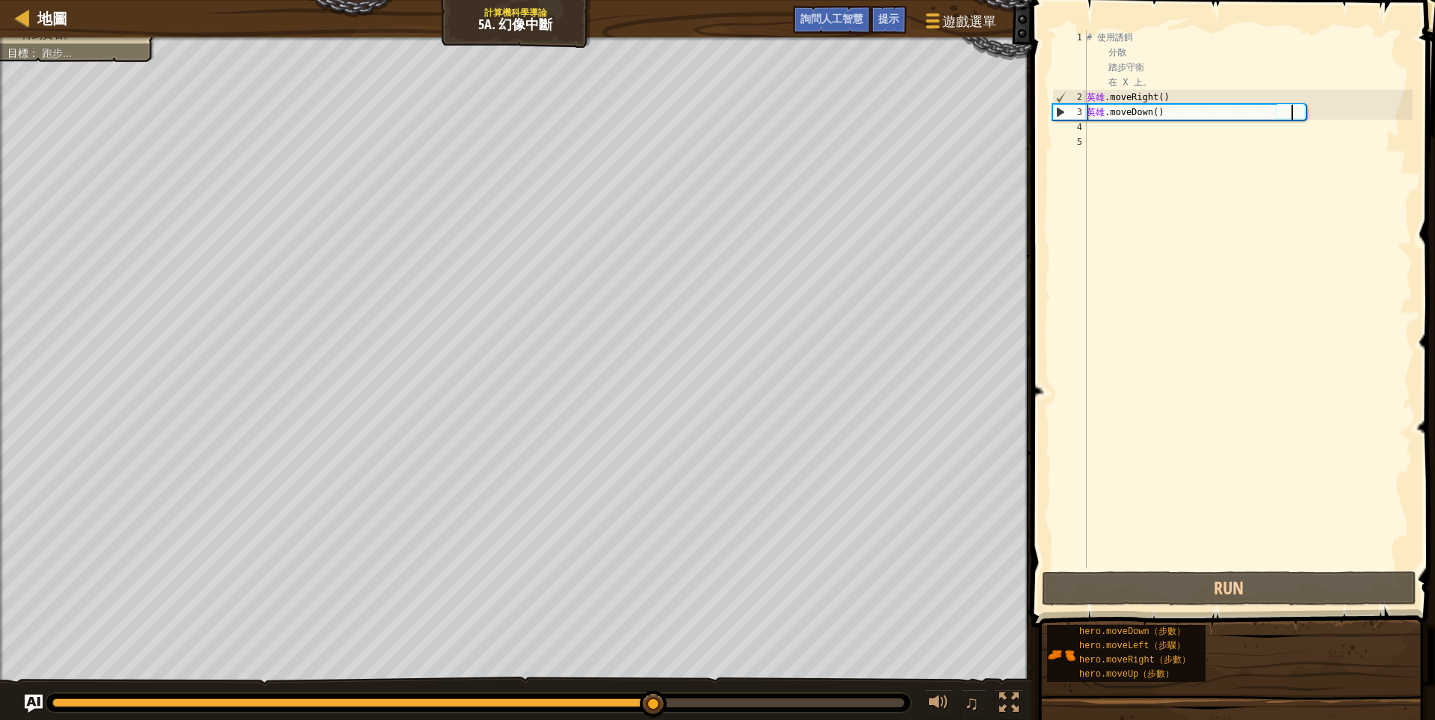
click at [1289, 116] on div "# 使用誘餌 分散 踏步守衛 在 X 上。 英雄 .moveRight ( ) 英雄 .moveDown ( )" at bounding box center [1248, 336] width 329 height 613
click at [1278, 111] on div "# 使用誘餌 分散 踏步守衛 在 X 上。 英雄 .moveRight ( ) 英雄 .moveDown ( )" at bounding box center [1248, 336] width 329 height 613
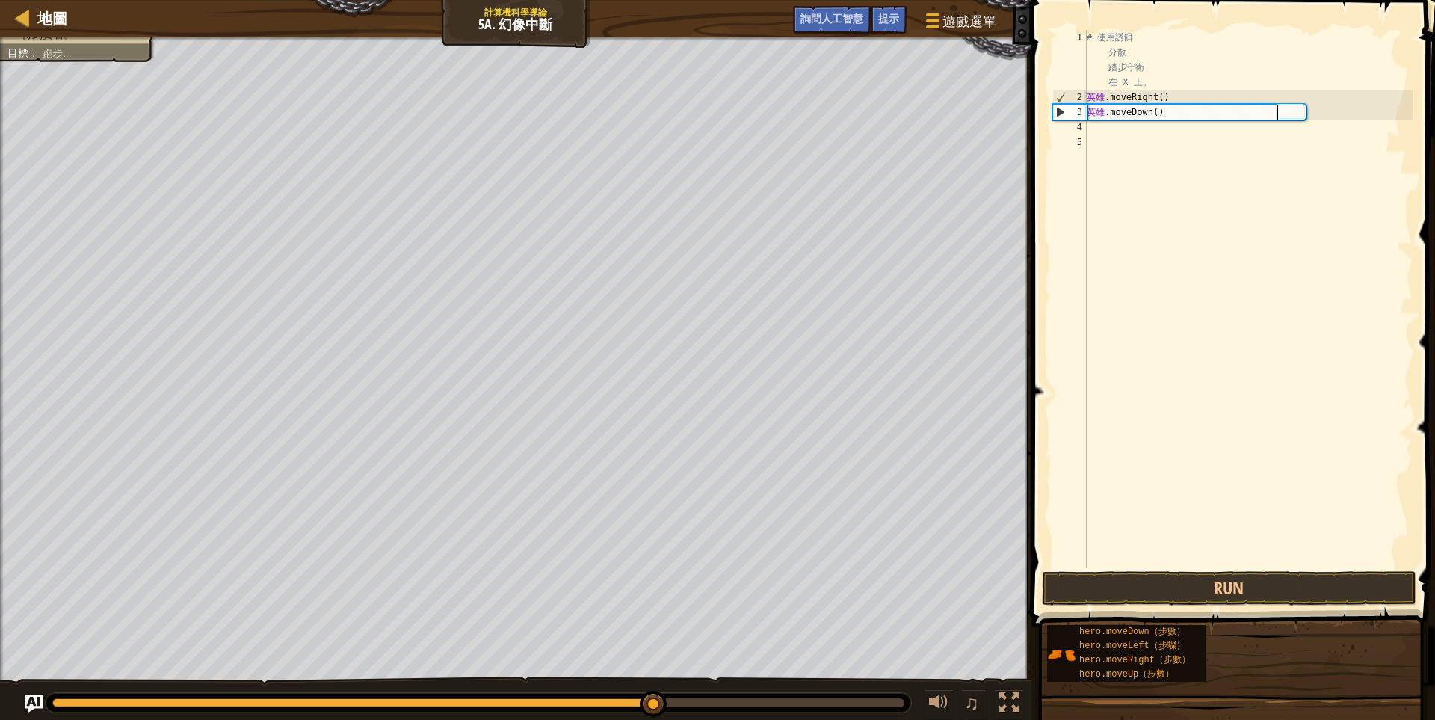
scroll to position [2, 69]
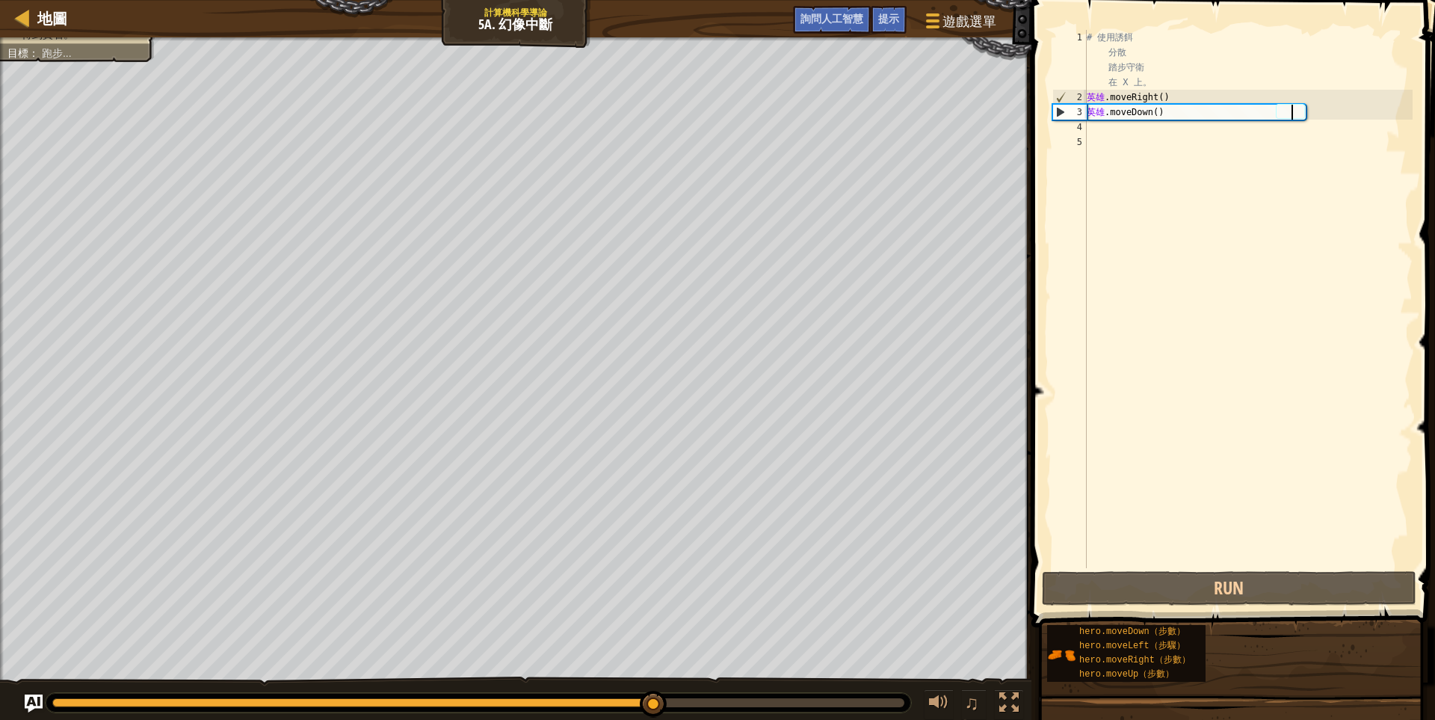
click at [1295, 111] on div "# 使用誘餌 分散 踏步守衛 在 X 上。 英雄 .moveRight ( ) 英雄 .moveDown ( )" at bounding box center [1248, 336] width 329 height 613
type textarea "hero.moveDown(2)"
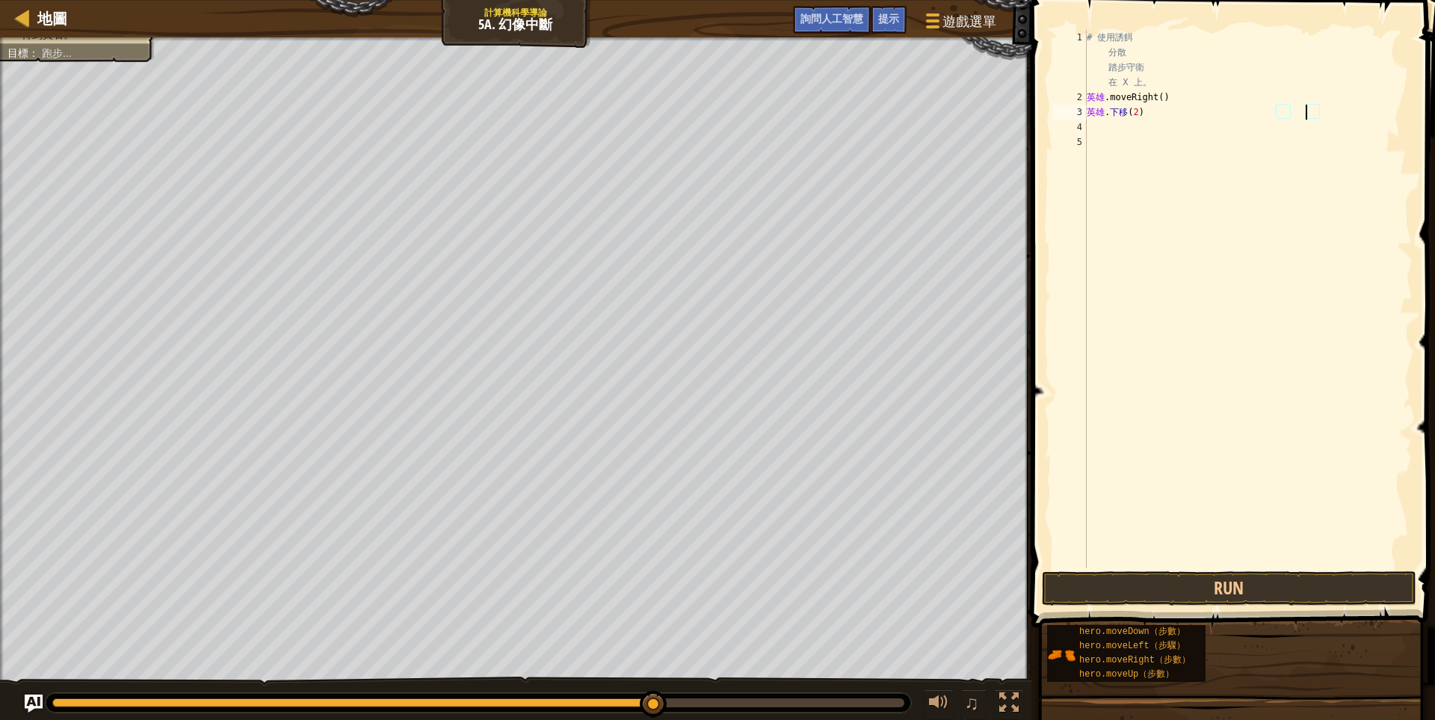
click at [1093, 128] on div "# 使用誘餌 分散 踏步守衛 在 X 上。 英雄 .moveRight ( ) 英雄 . 下移 ( 2 )" at bounding box center [1248, 336] width 329 height 613
click at [1231, 576] on button "Run" at bounding box center [1229, 588] width 374 height 34
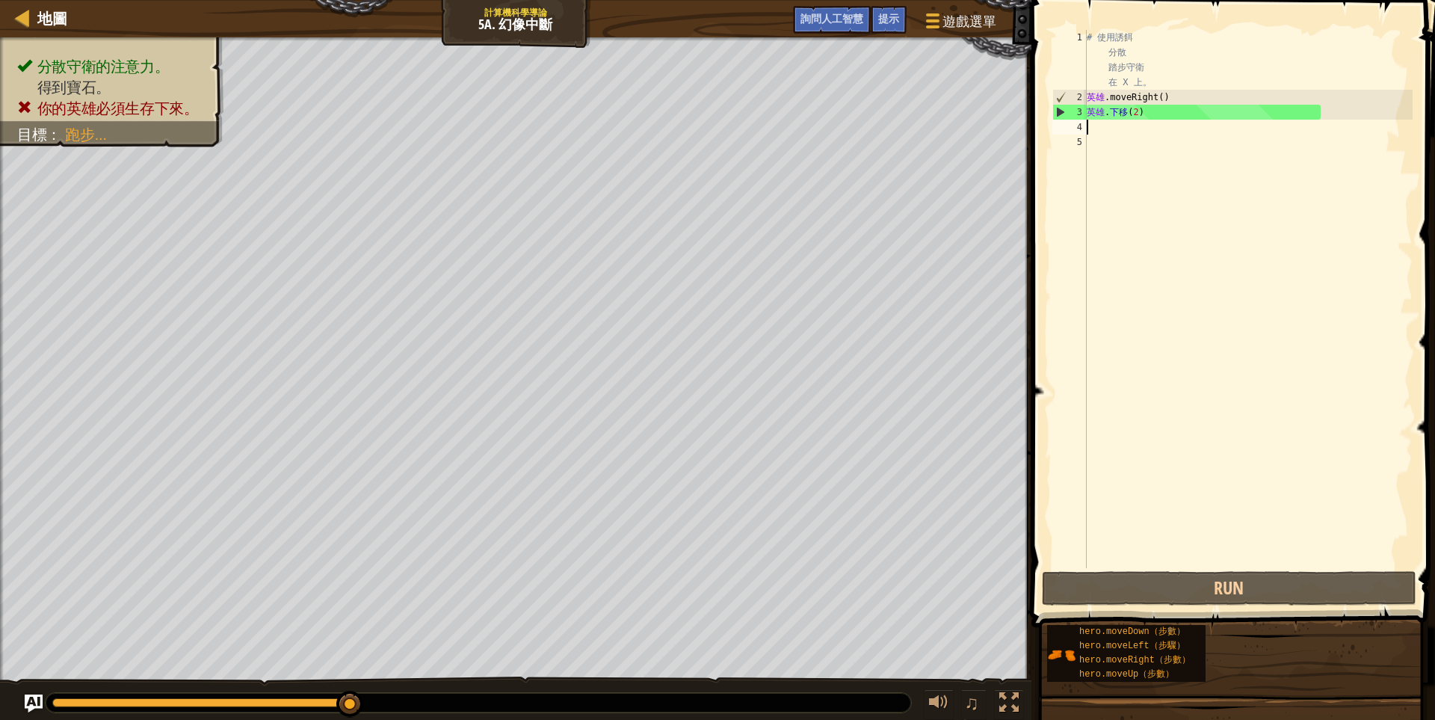
type textarea "h"
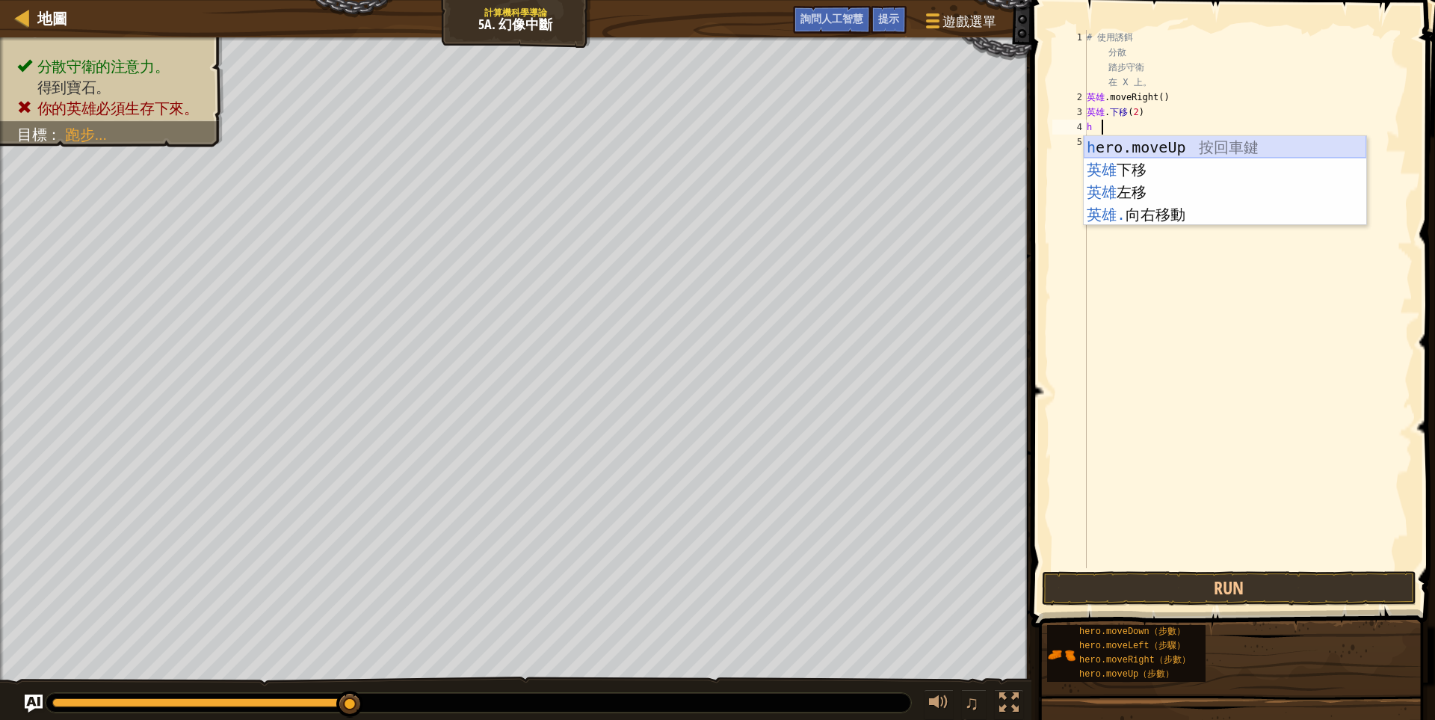
click at [1156, 149] on div "h ero.moveUp 按回車鍵 英雄 下移 按 Enter 鍵 英雄 左移 按 Enter 鍵 英雄. 向右移動 按 Enter 鍵" at bounding box center [1225, 203] width 283 height 135
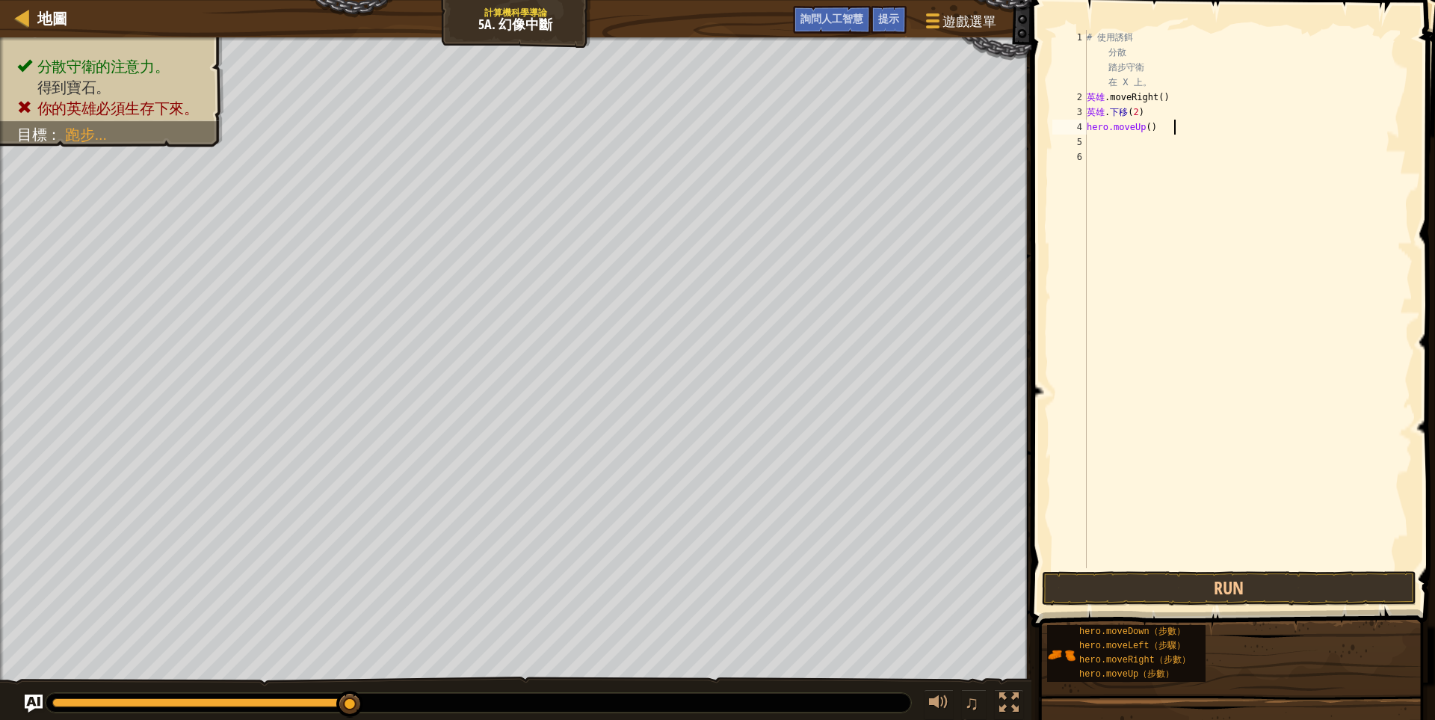
click at [1178, 127] on div "# 使用誘餌 分散 踏步守衛 在 X 上。 英雄 .moveRight ( ) 英雄 . 下移 ( 2 ) hero.moveUp ( )" at bounding box center [1248, 336] width 329 height 613
click at [1253, 127] on div "# 使用誘餌 分散 踏步守衛 在 X 上。 英雄 .moveRight ( ) 英雄 . 下移 ( 2 ) hero.moveUp ( )" at bounding box center [1248, 336] width 329 height 613
click at [1286, 127] on div "# 使用誘餌 分散 踏步守衛 在 X 上。 英雄 .moveRight ( ) 英雄 . 下移 ( 2 ) hero.moveUp ( )" at bounding box center [1248, 336] width 329 height 613
click at [1263, 127] on div "# 使用誘餌 分散 踏步守衛 在 X 上。 英雄 .moveRight ( ) 英雄 . 下移 ( 2 ) hero.moveUp ( )" at bounding box center [1248, 336] width 329 height 613
type textarea "hero.moveUp(2)"
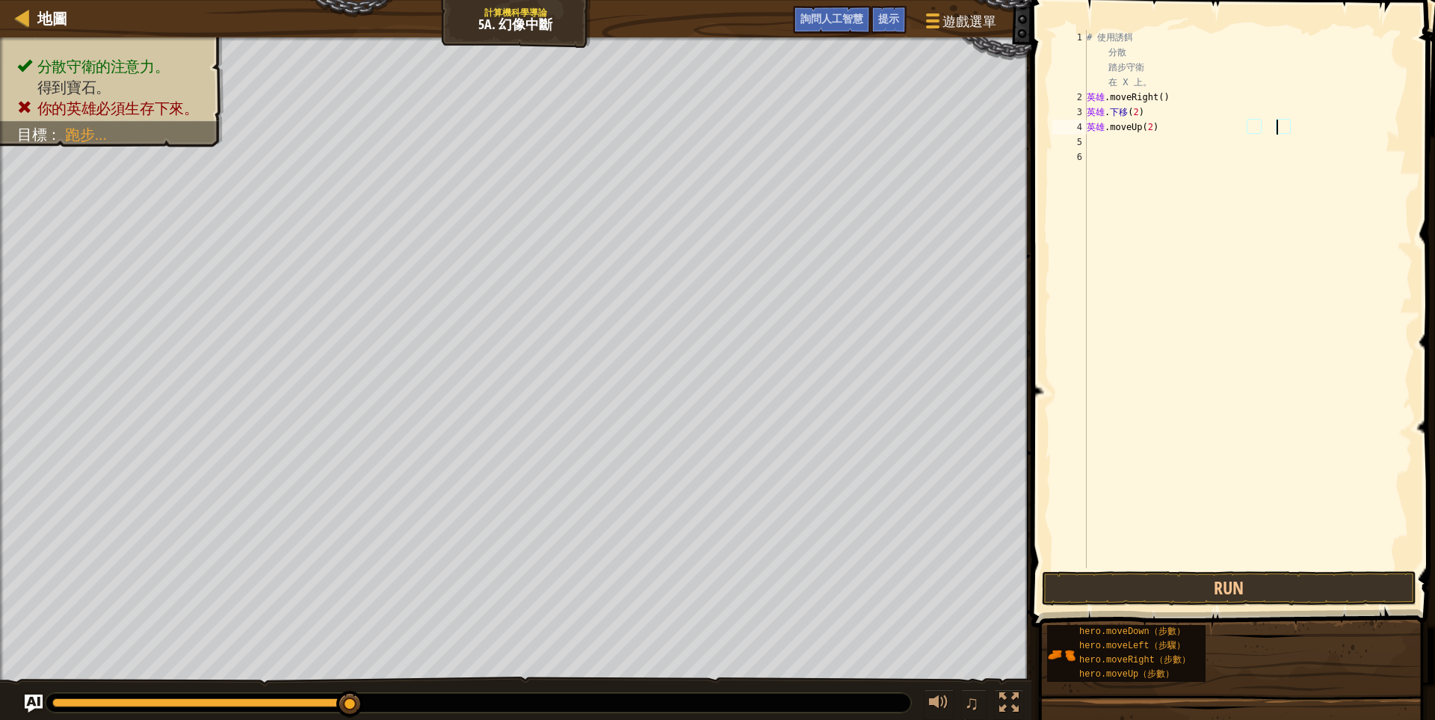
scroll to position [2, 64]
click at [1102, 146] on div "# 使用誘餌 分散 踏步守衛 在 X 上。 英雄 .moveRight ( ) 英雄 . 下移 ( 2 ) 英雄 .moveUp ( 2 )" at bounding box center [1248, 336] width 329 height 613
type textarea "h"
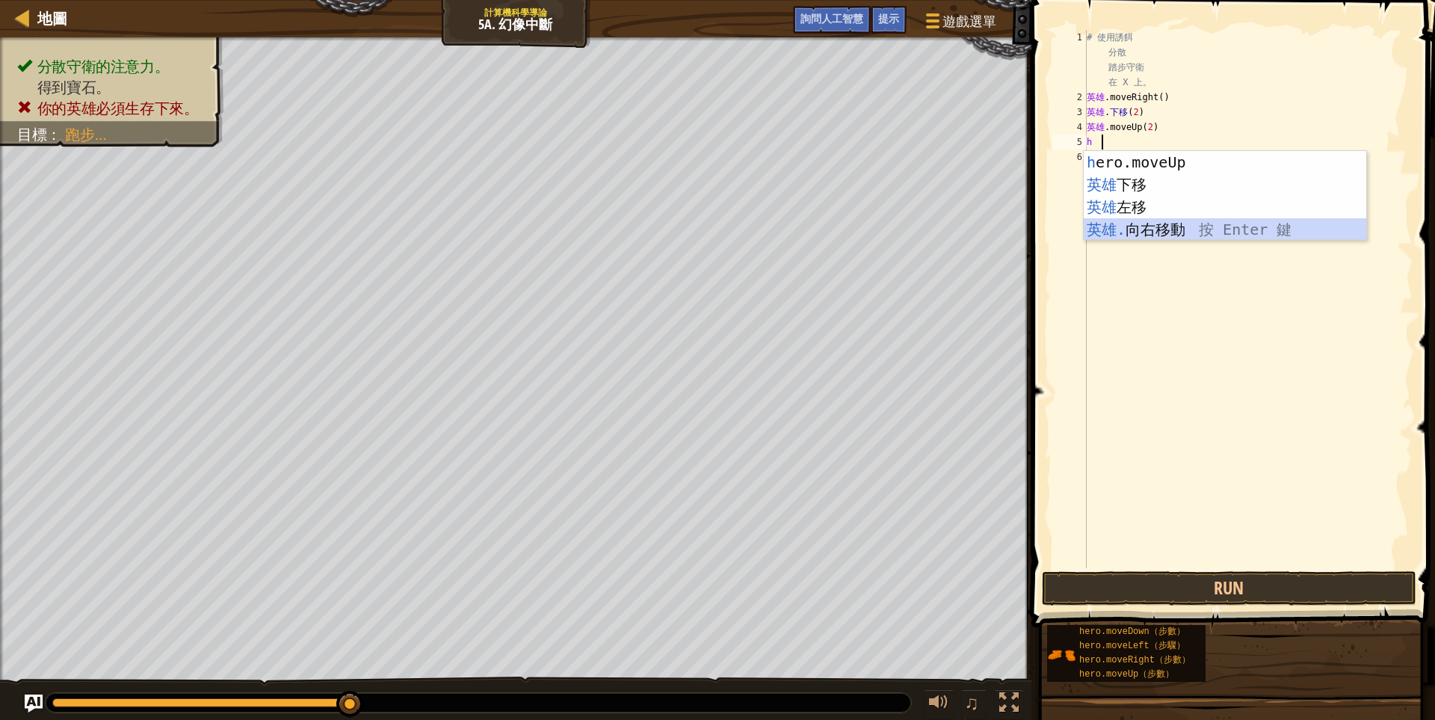
click at [1159, 231] on div "h ero.moveUp 按回車鍵 英雄 下移 按 Enter 鍵 英雄 左移 按 Enter 鍵 英雄. 向右移動 按 Enter 鍵" at bounding box center [1225, 218] width 283 height 135
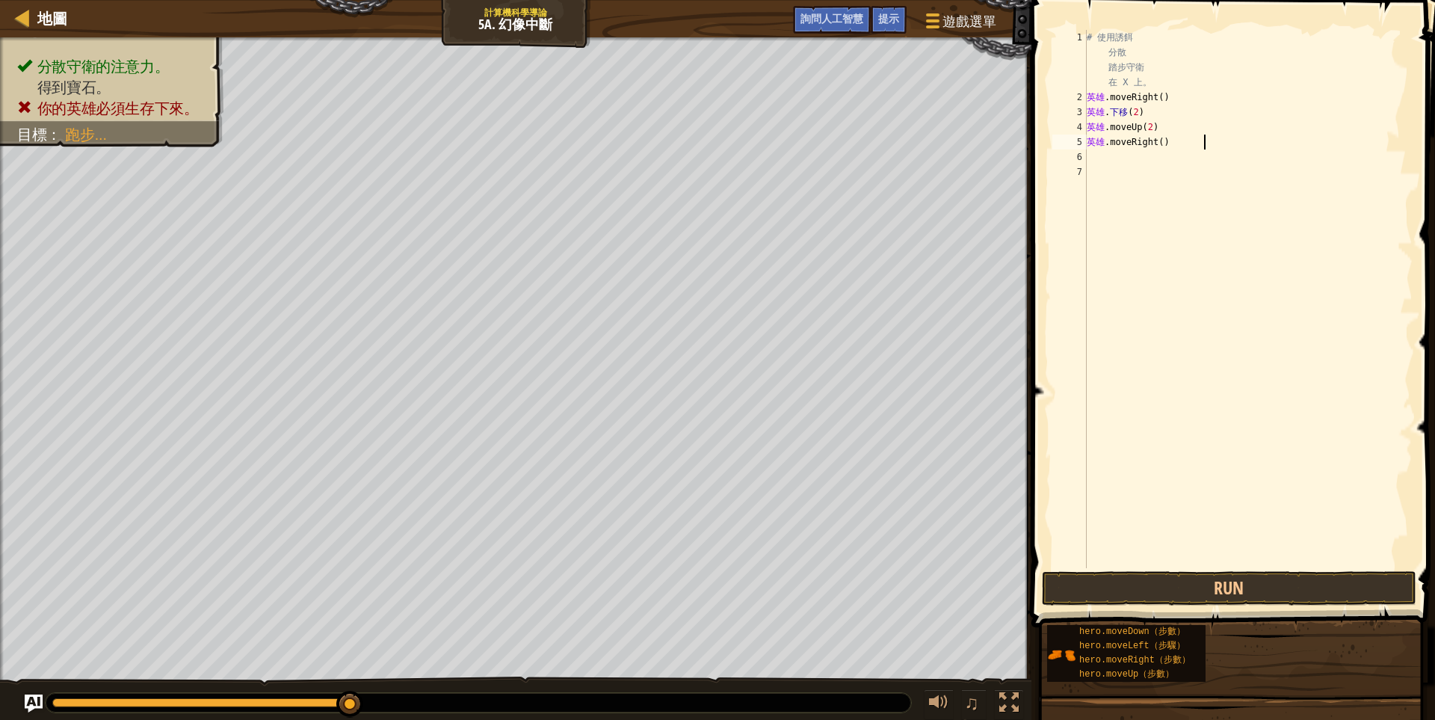
click at [1205, 142] on div "# 使用誘餌 分散 踏步守衛 在 X 上。 英雄 .moveRight ( ) 英雄 . 下移 ( 2 ) 英雄 .moveUp ( 2 ) 英雄 .move…" at bounding box center [1248, 336] width 329 height 613
click at [1263, 145] on div "# 使用誘餌 分散 踏步守衛 在 X 上。 英雄 .moveRight ( ) 英雄 . 下移 ( 2 ) 英雄 .moveUp ( 2 ) 英雄 .move…" at bounding box center [1248, 336] width 329 height 613
click at [1289, 146] on div "# 使用誘餌 分散 踏步守衛 在 X 上。 英雄 .moveRight ( ) 英雄 . 下移 ( 2 ) 英雄 .moveUp ( 2 ) 英雄 .move…" at bounding box center [1248, 336] width 329 height 613
click at [1303, 138] on div "# 使用誘餌 分散 踏步守衛 在 X 上。 英雄 .moveRight ( ) 英雄 . 下移 ( 2 ) 英雄 .moveUp ( 2 ) 英雄 .move…" at bounding box center [1248, 336] width 329 height 613
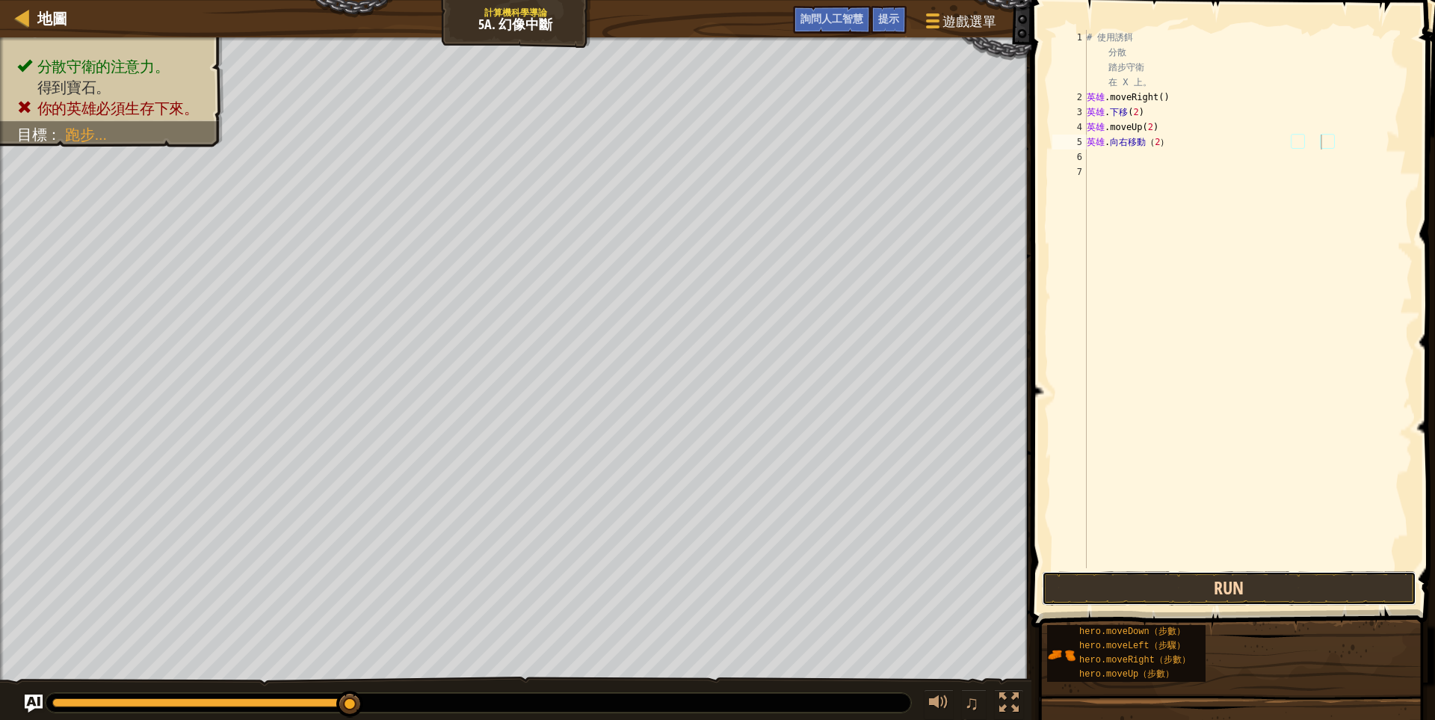
click at [1175, 586] on button "Run" at bounding box center [1229, 588] width 374 height 34
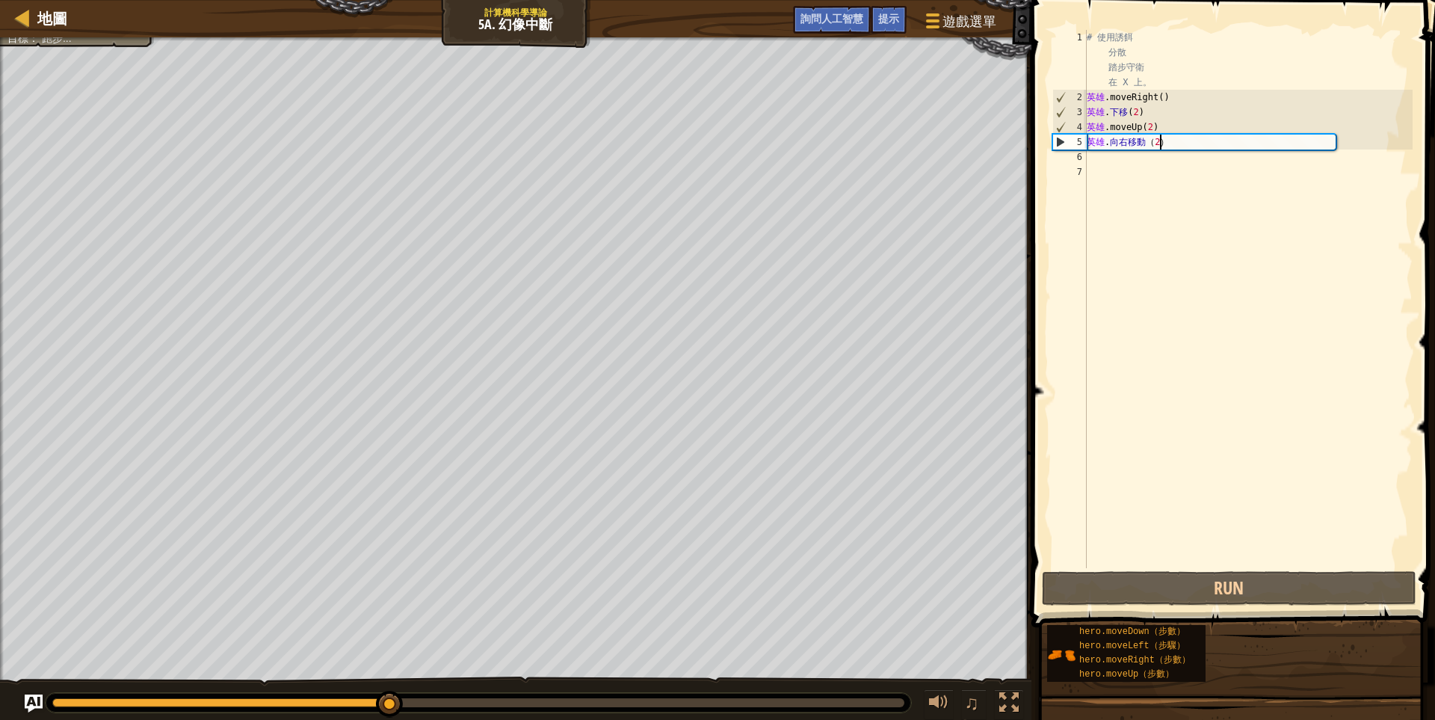
click at [1164, 144] on div "# 使用誘餌 分散 踏步守衛 在 X 上。 英雄 .moveRight ( ) 英雄 . 下移 ( 2 ) 英雄 .moveUp ( 2 ) 英雄 . 向右移…" at bounding box center [1248, 336] width 329 height 613
click at [1340, 141] on div "# 使用誘餌 分散 踏步守衛 在 X 上。 英雄 .moveRight ( ) 英雄 . 下移 ( 2 ) 英雄 .moveUp ( 2 ) 英雄 . 向右移…" at bounding box center [1248, 336] width 329 height 613
click at [1314, 143] on div "# 使用誘餌 分散 踏步守衛 在 X 上。 英雄 .moveRight ( ) 英雄 . 下移 ( 2 ) 英雄 .moveUp ( 2 ) 英雄 . 向右移…" at bounding box center [1248, 336] width 329 height 613
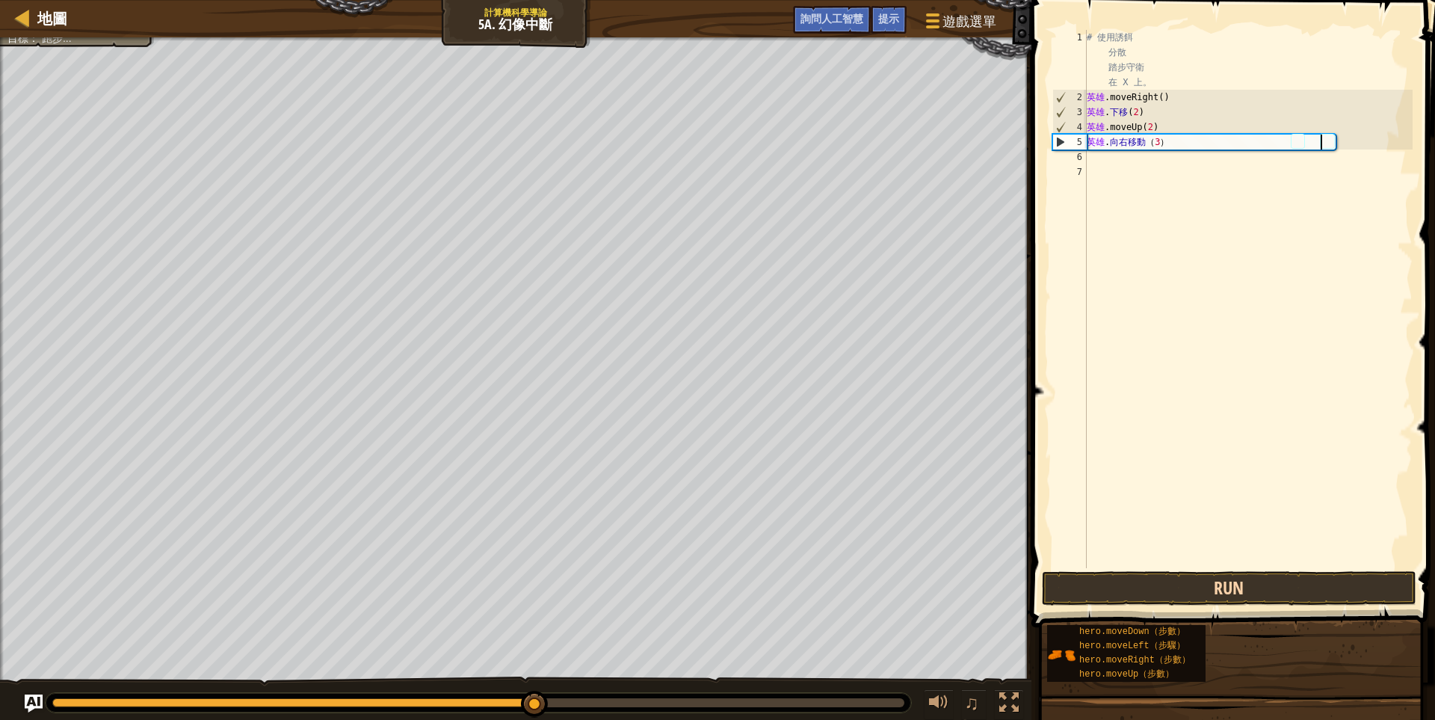
type textarea "hero.moveRight(3)"
click at [1225, 579] on button "Run" at bounding box center [1229, 588] width 374 height 34
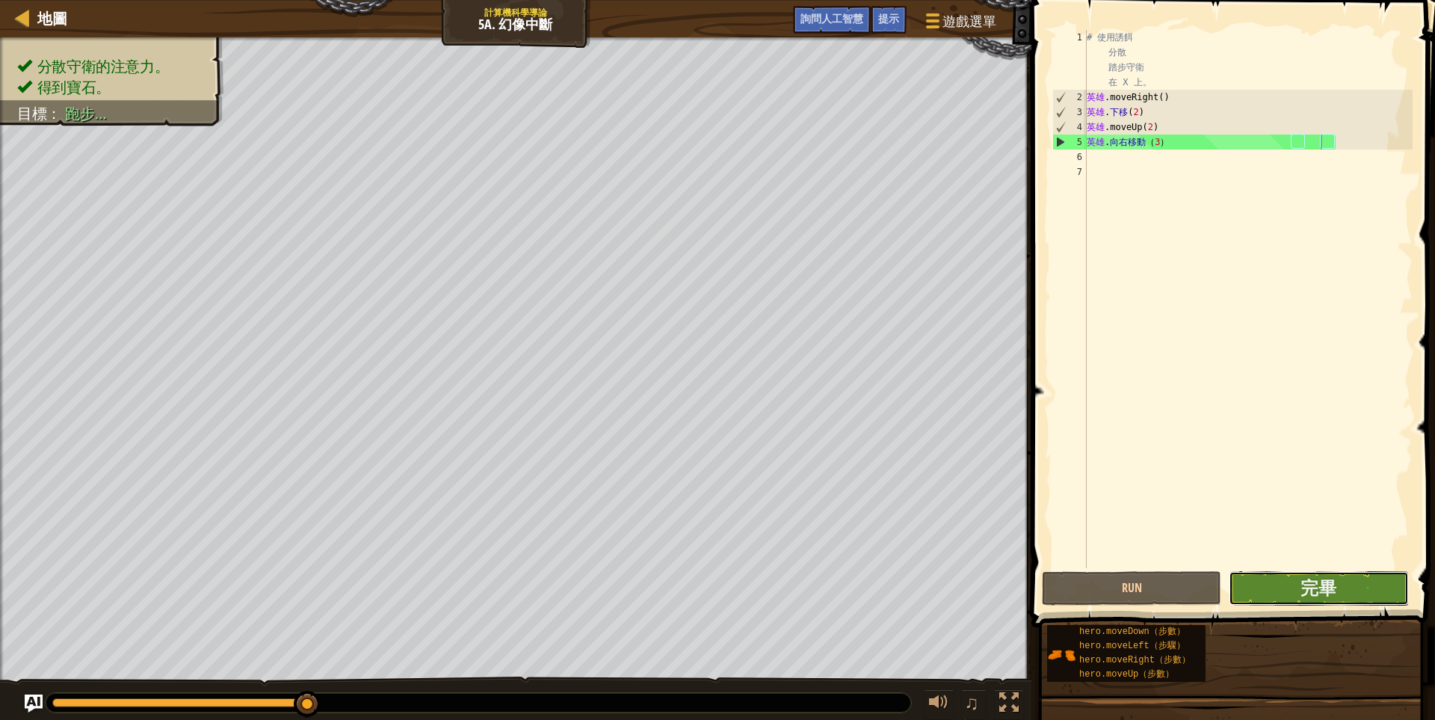
click at [1280, 594] on button "完畢" at bounding box center [1318, 588] width 179 height 34
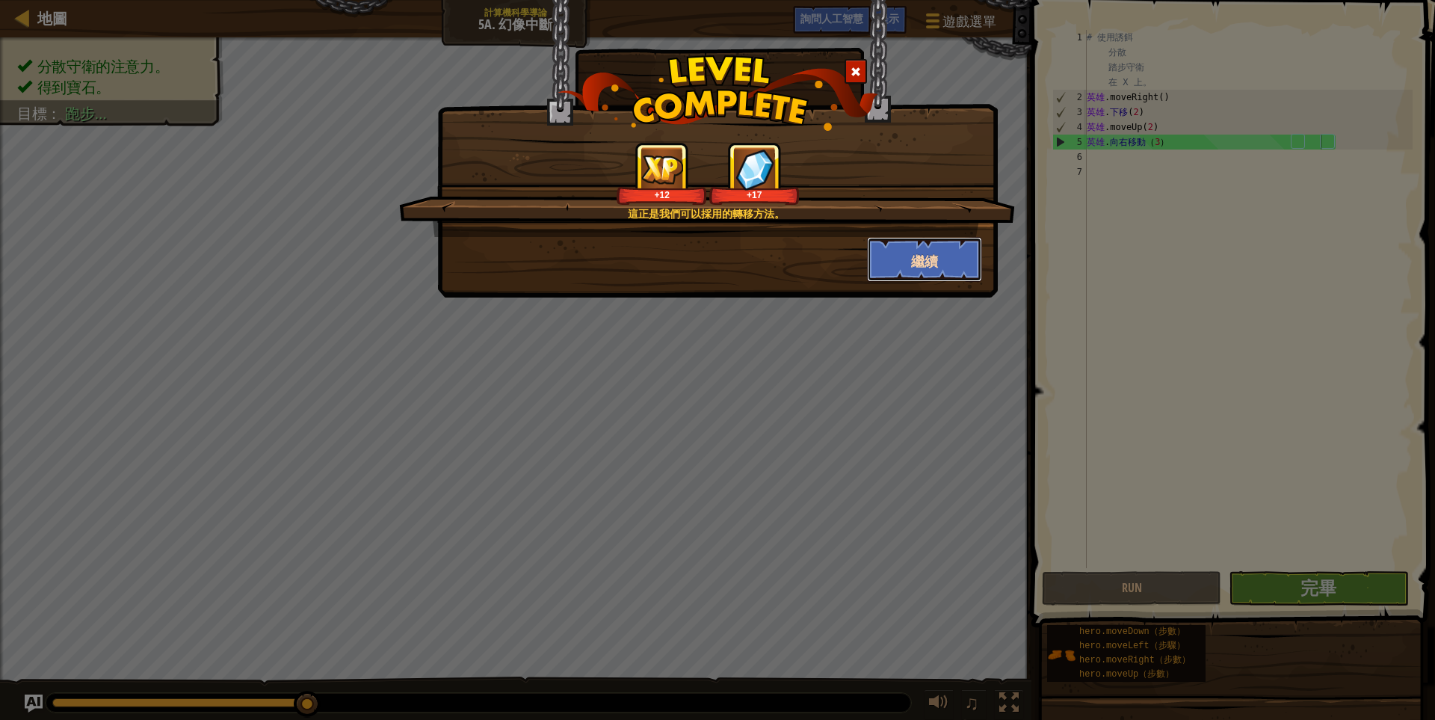
click at [907, 264] on button "繼續" at bounding box center [925, 259] width 116 height 45
